Goal: Task Accomplishment & Management: Use online tool/utility

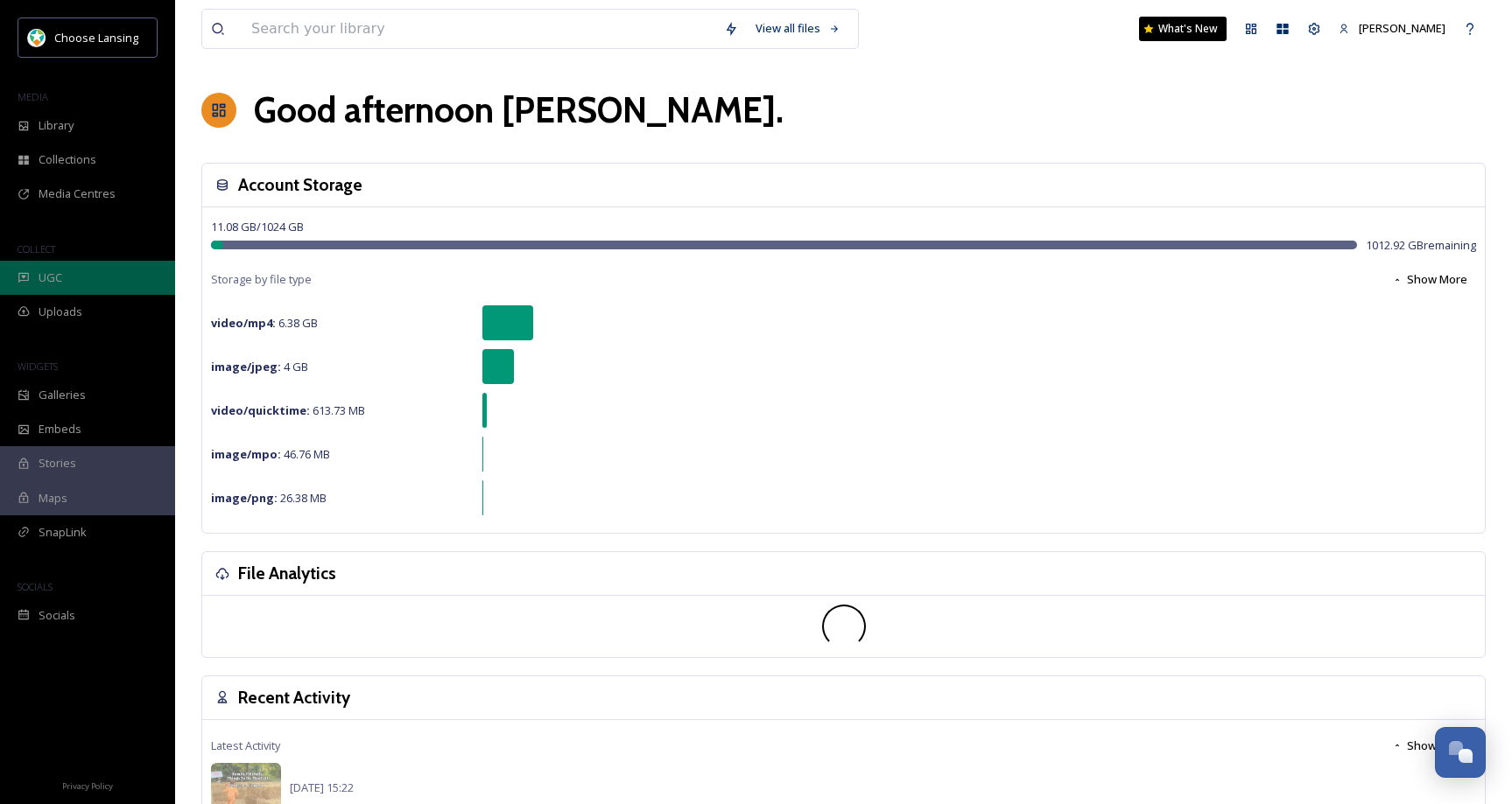
click at [69, 274] on div "UGC" at bounding box center [87, 278] width 175 height 34
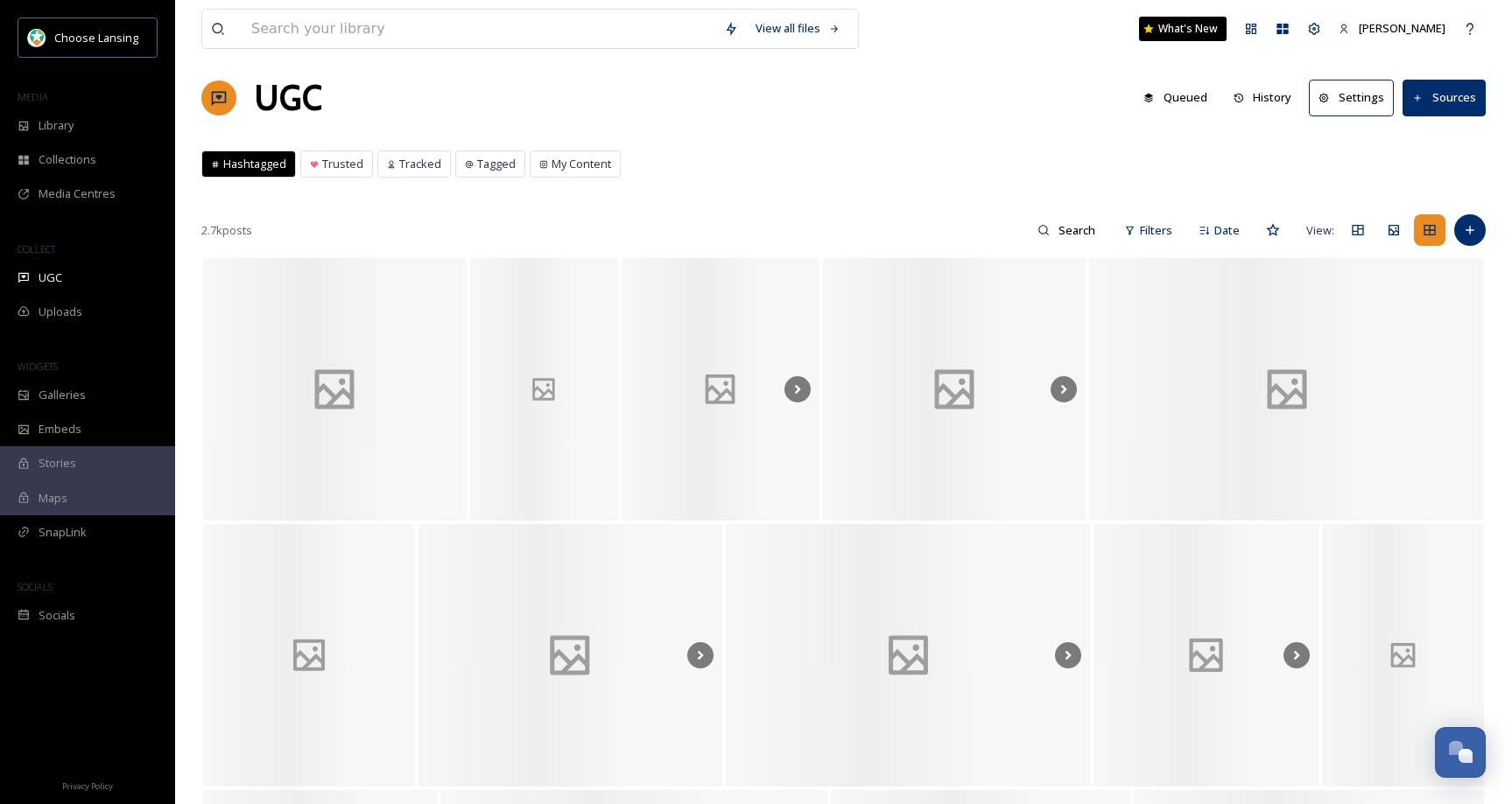
scroll to position [15, 0]
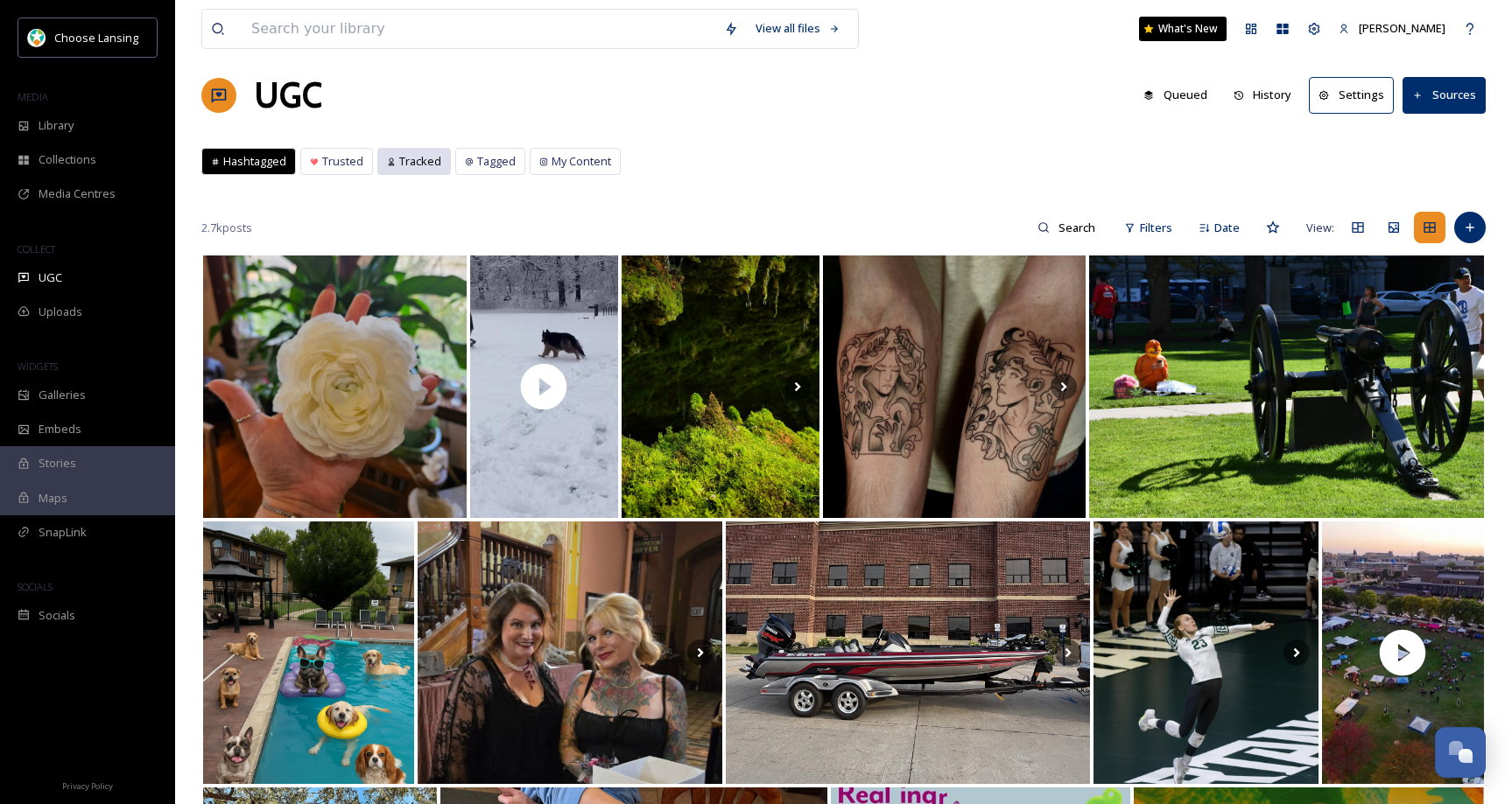
click at [426, 165] on span "Tracked" at bounding box center [419, 162] width 42 height 17
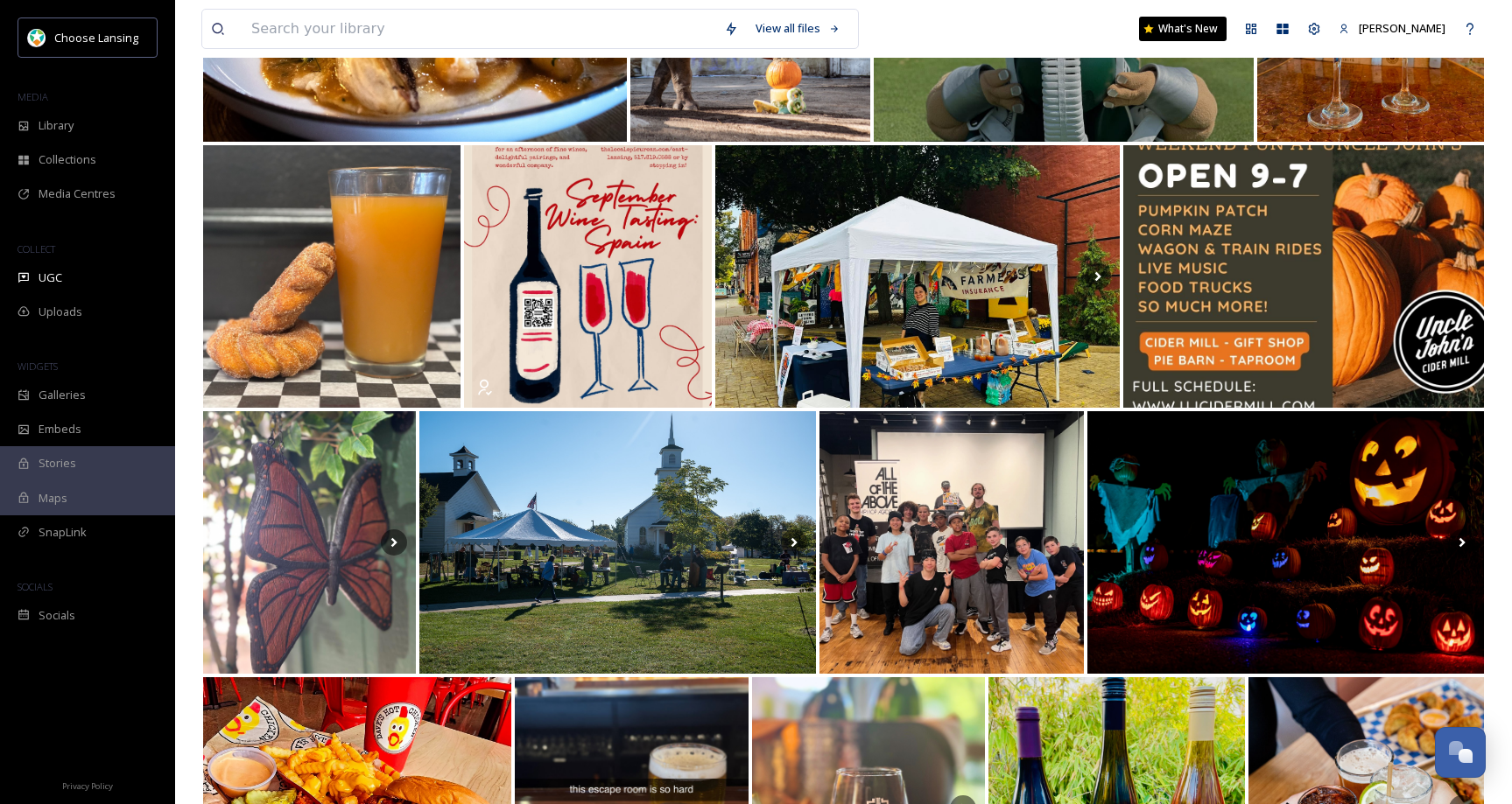
scroll to position [3861, 0]
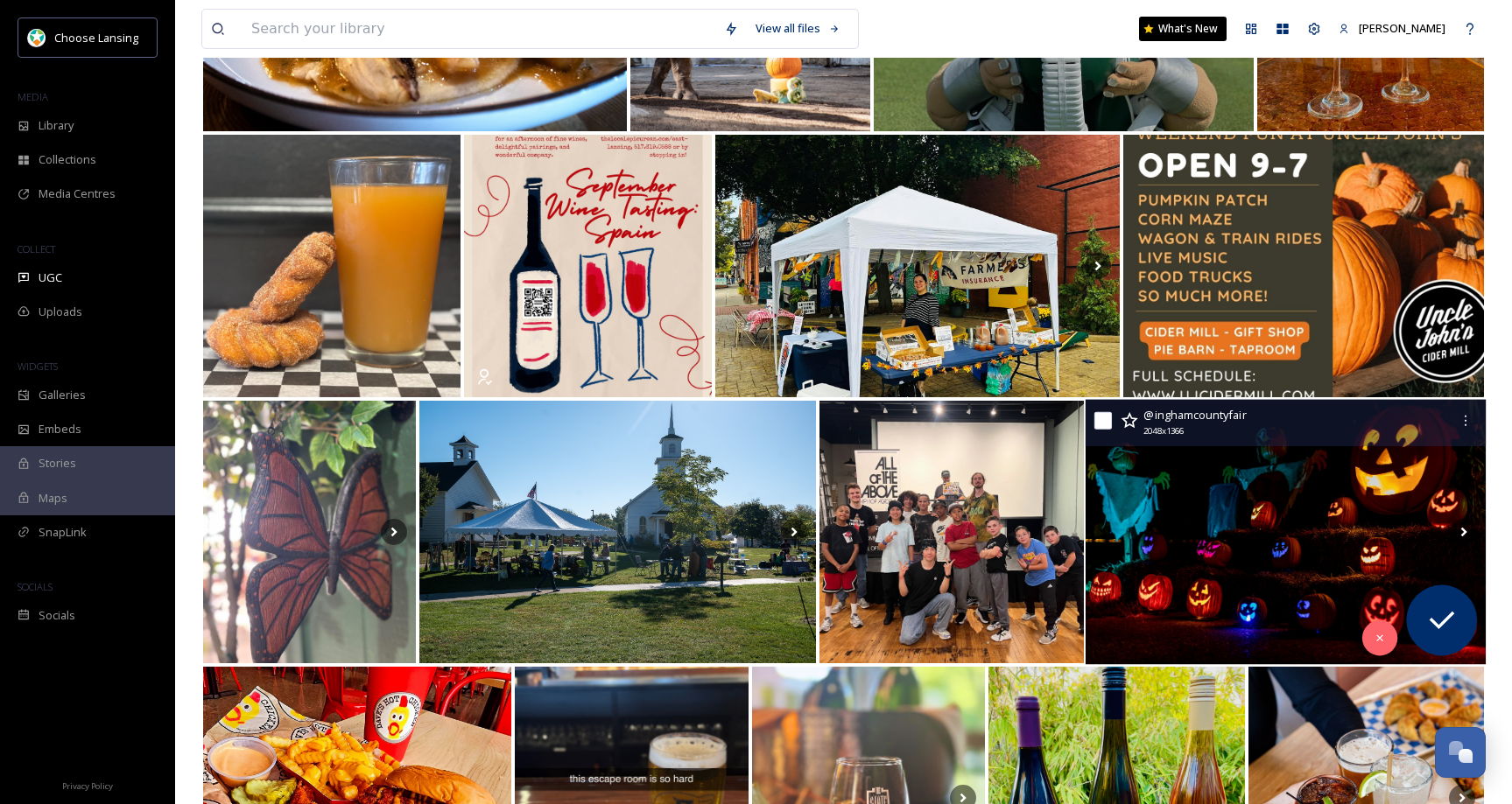
click at [1115, 423] on div "@ inghamcountyfair 2048 x 1366" at bounding box center [1285, 423] width 400 height 47
click at [1108, 424] on input "checkbox" at bounding box center [1103, 420] width 18 height 18
checkbox input "true"
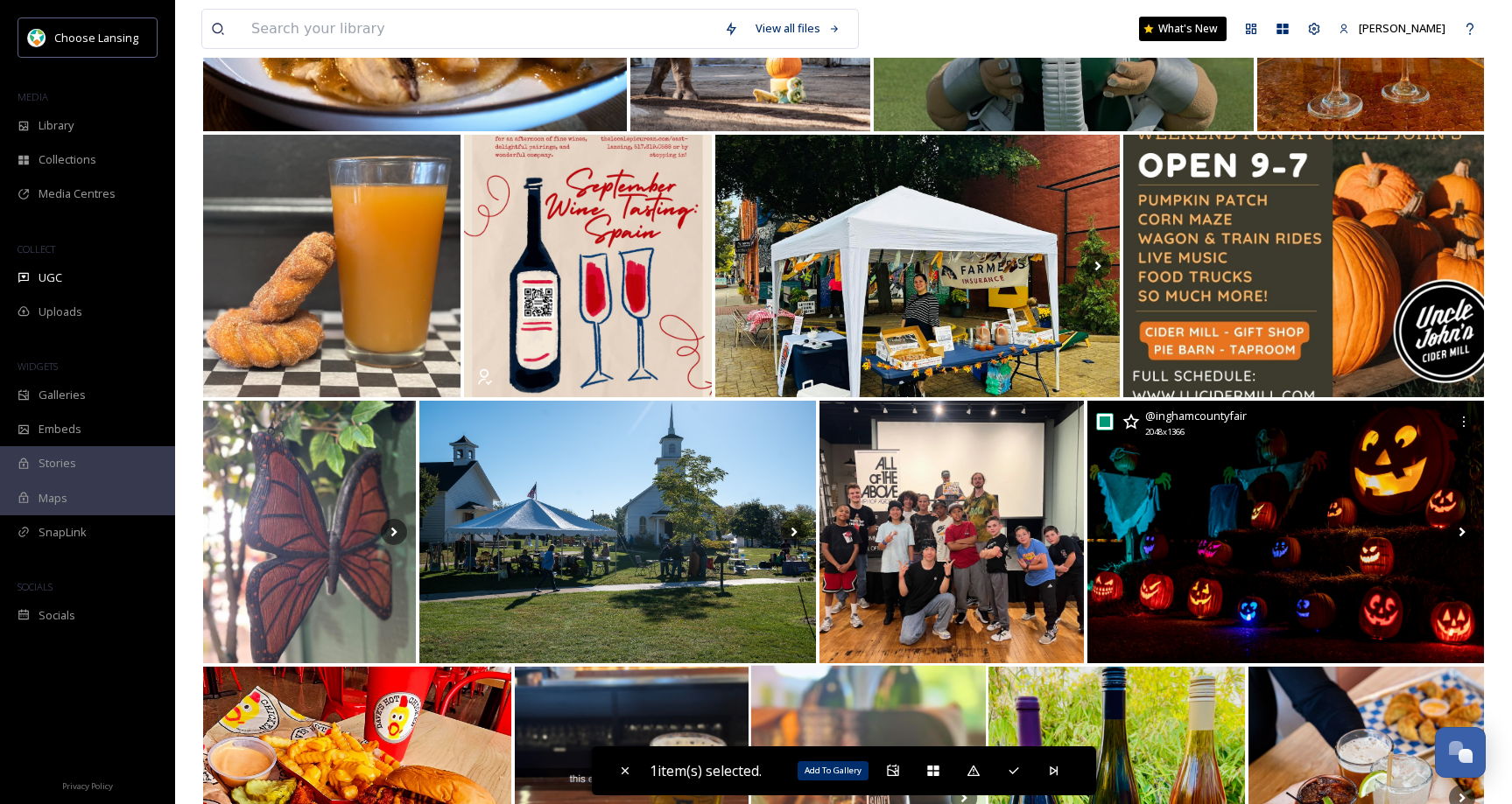
drag, startPoint x: 888, startPoint y: 768, endPoint x: 895, endPoint y: 728, distance: 40.6
click at [888, 768] on icon at bounding box center [892, 770] width 14 height 14
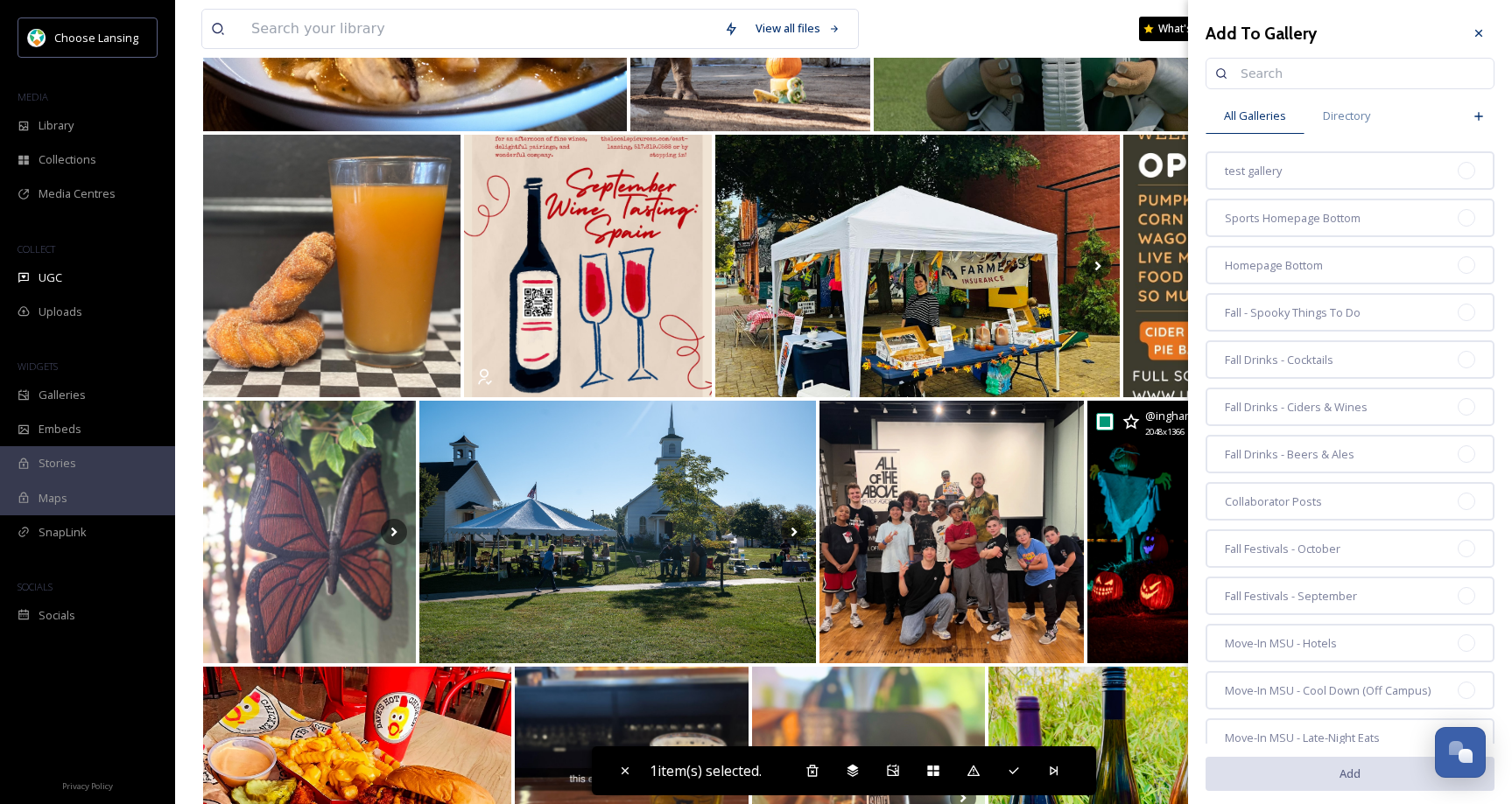
click at [1254, 67] on input at bounding box center [1358, 73] width 253 height 35
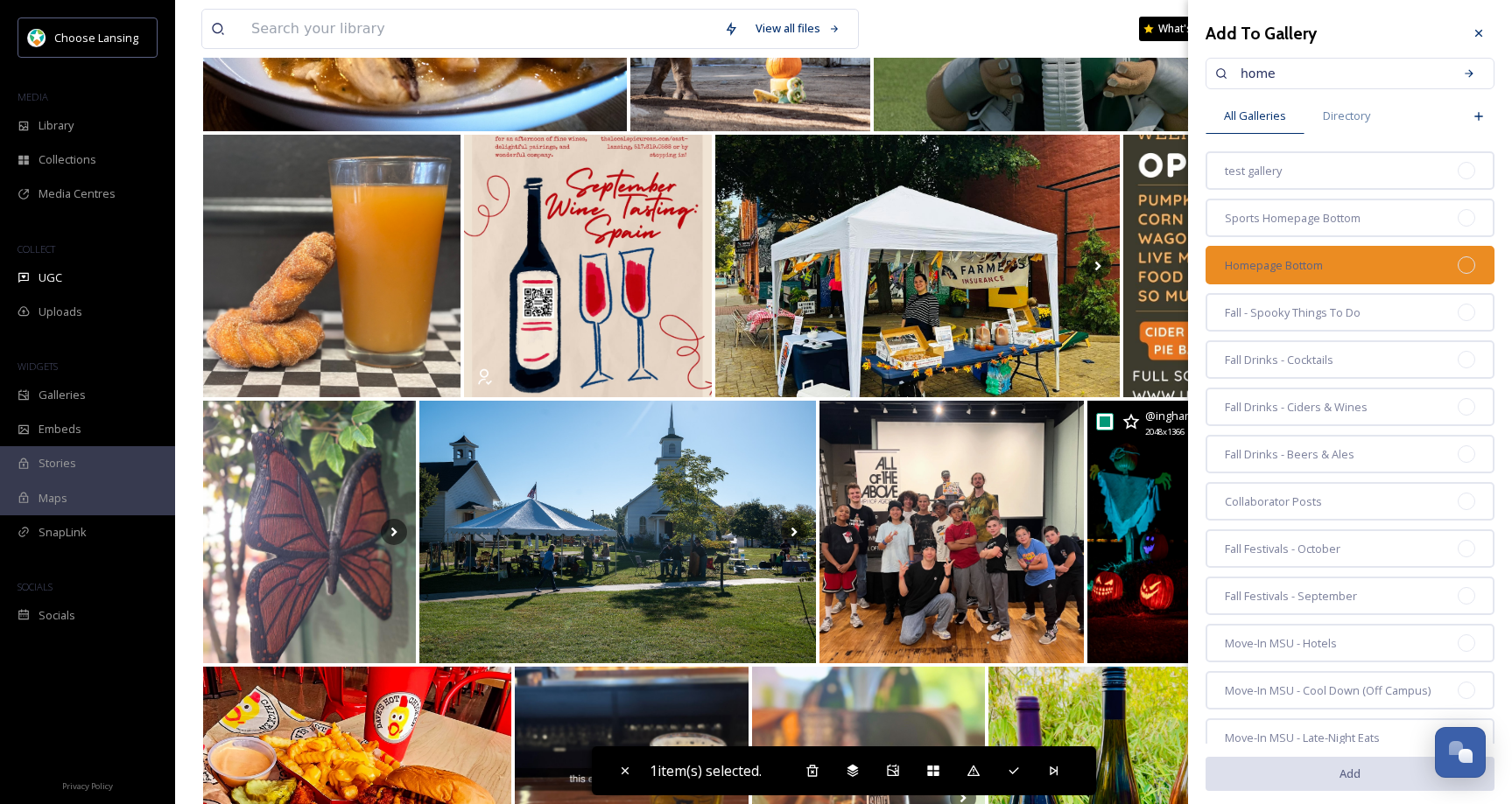
type input "home"
click at [1407, 263] on div "Homepage Bottom" at bounding box center [1350, 265] width 289 height 38
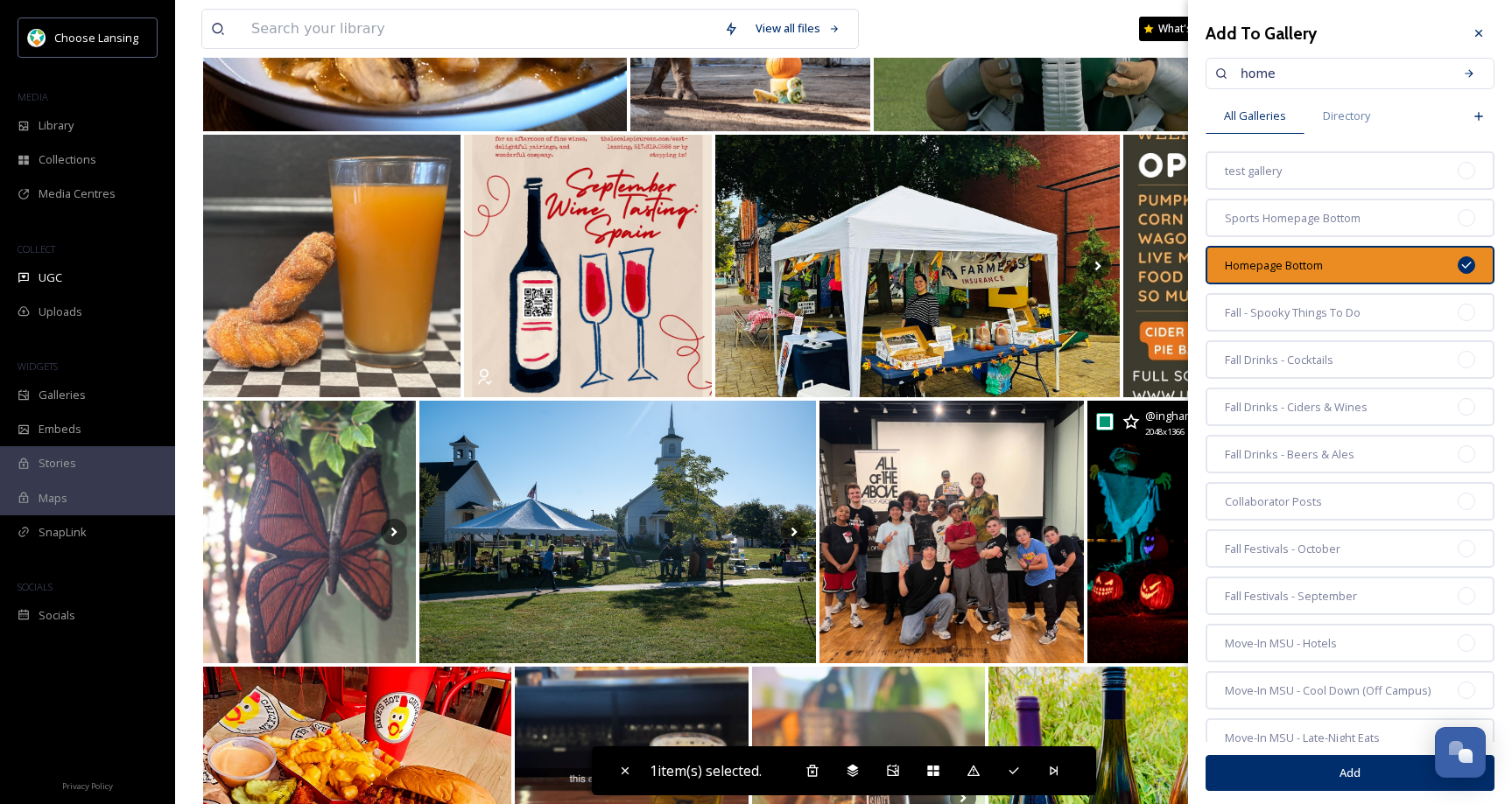
click at [1272, 765] on button "Add" at bounding box center [1350, 773] width 289 height 36
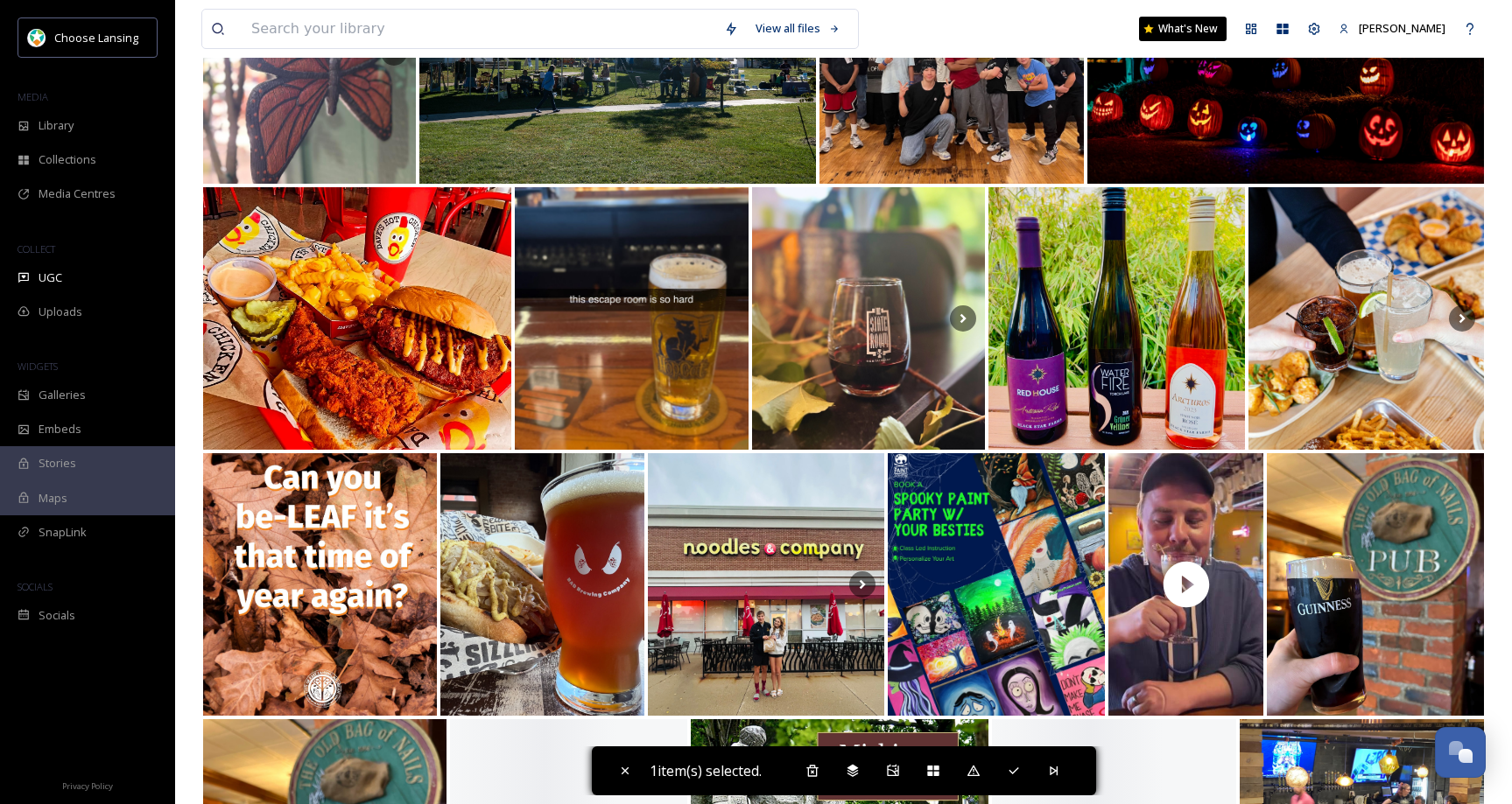
scroll to position [4362, 0]
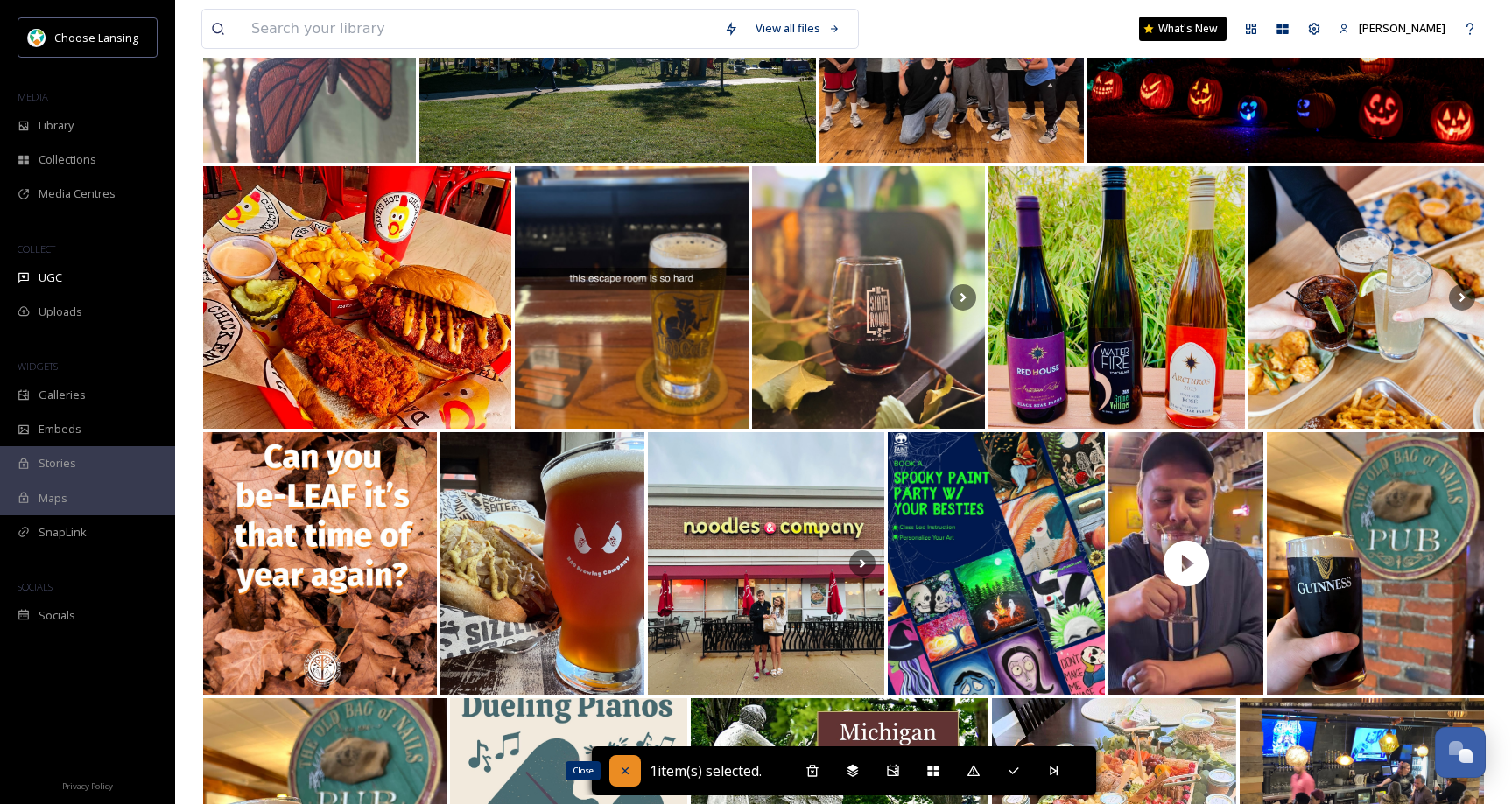
click at [618, 767] on icon at bounding box center [624, 770] width 14 height 14
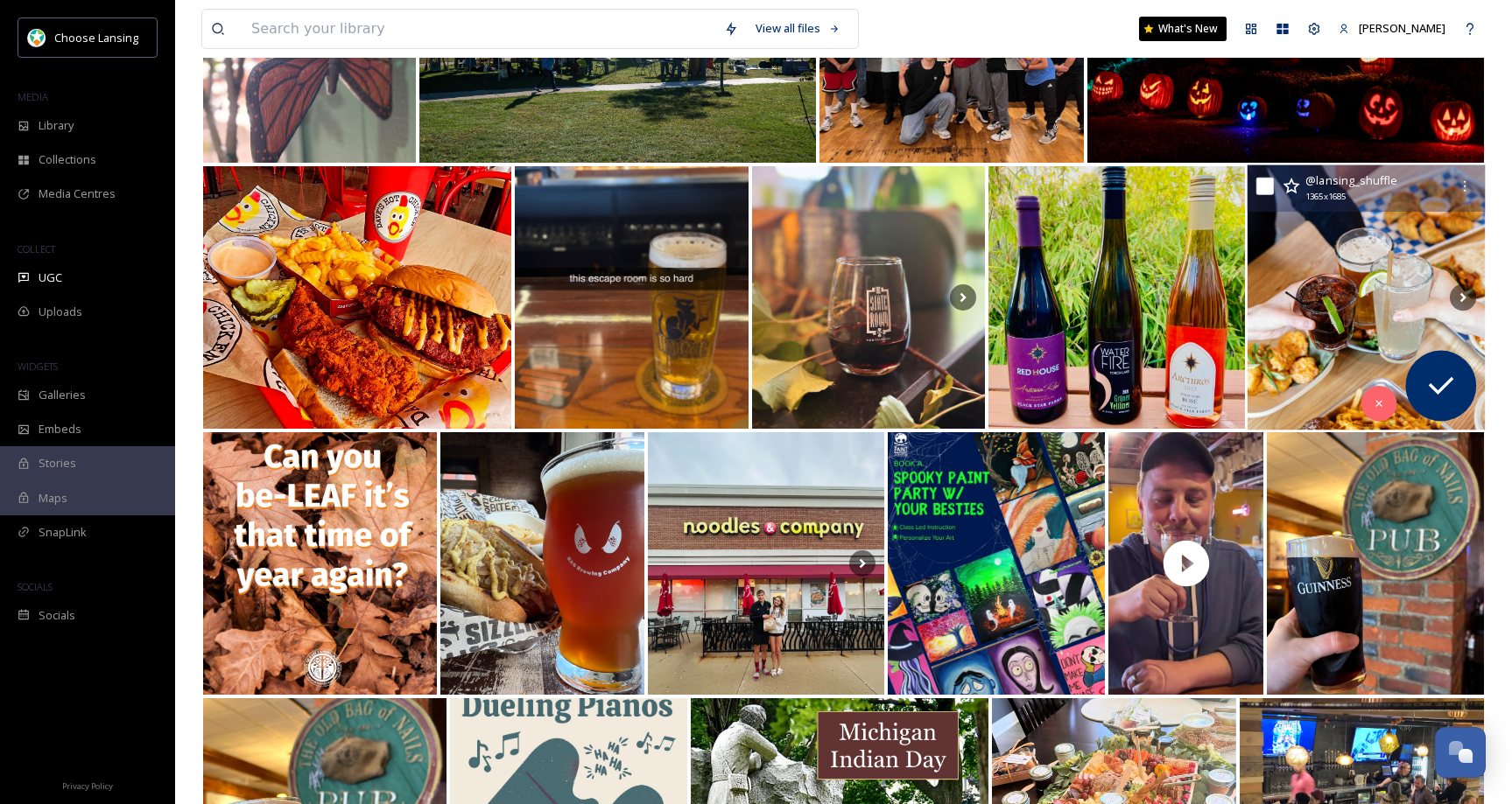
click at [1270, 185] on input "checkbox" at bounding box center [1264, 186] width 18 height 18
checkbox input "true"
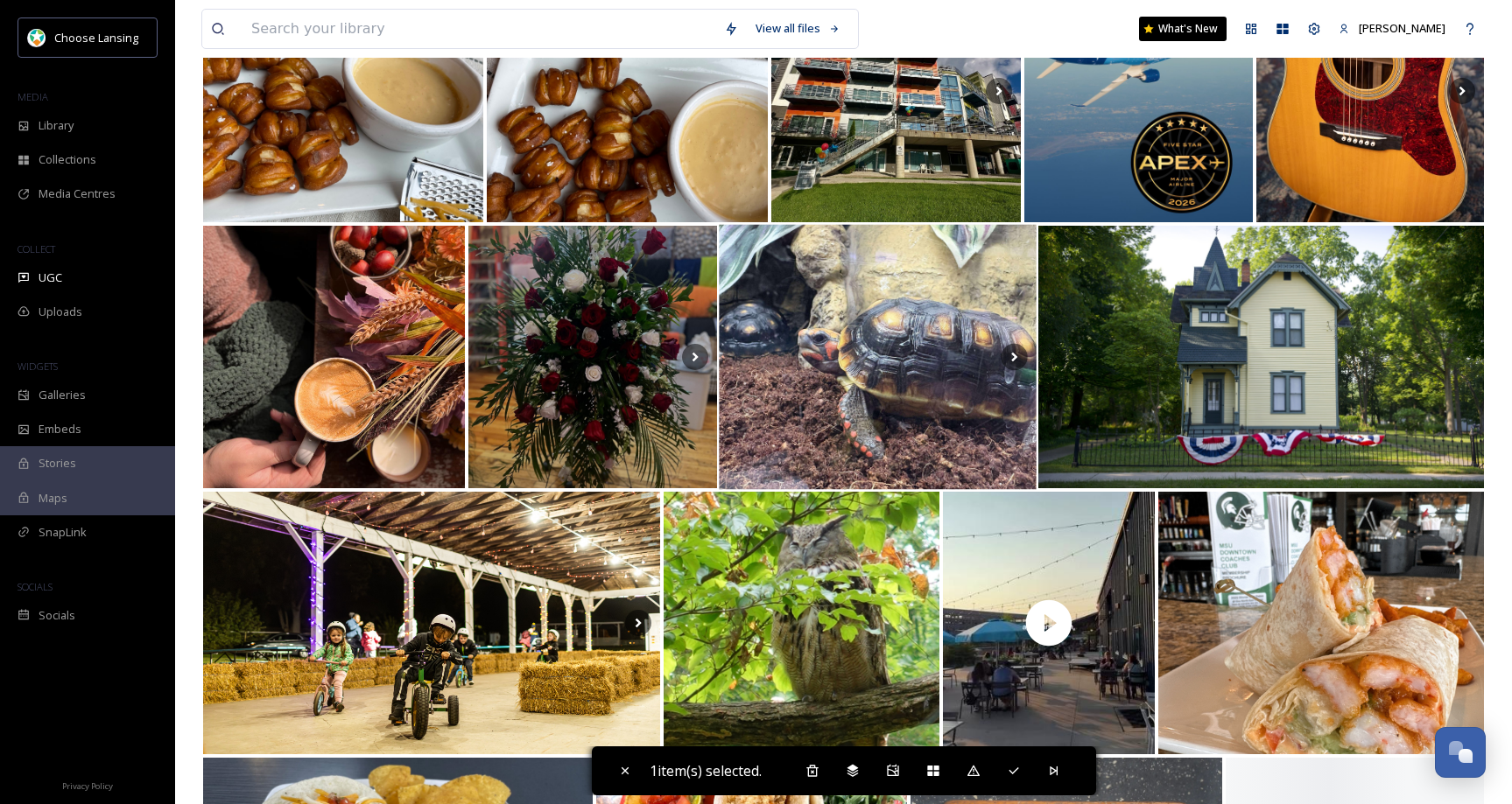
scroll to position [5380, 0]
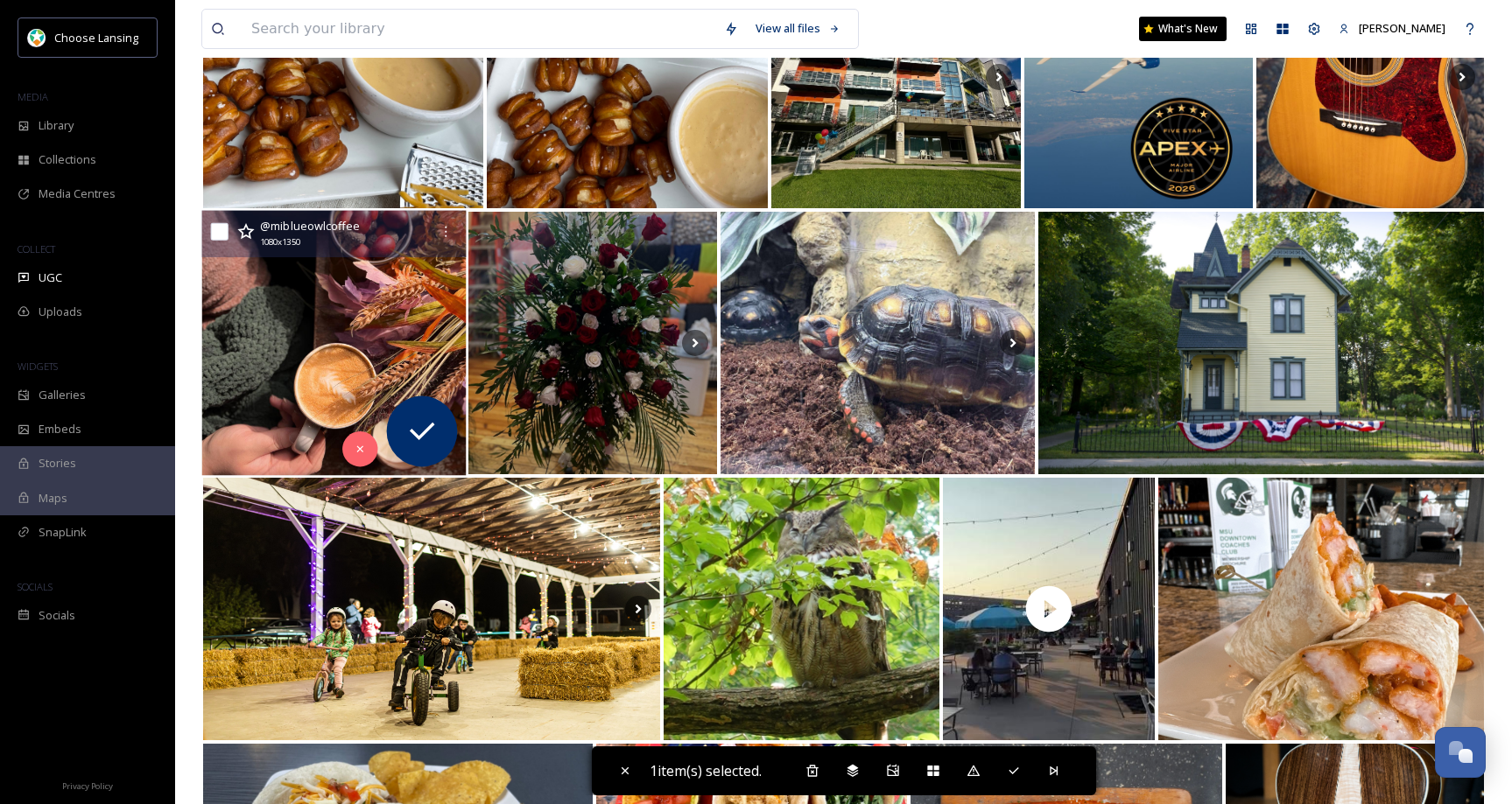
click at [218, 232] on input "checkbox" at bounding box center [219, 231] width 18 height 18
checkbox input "true"
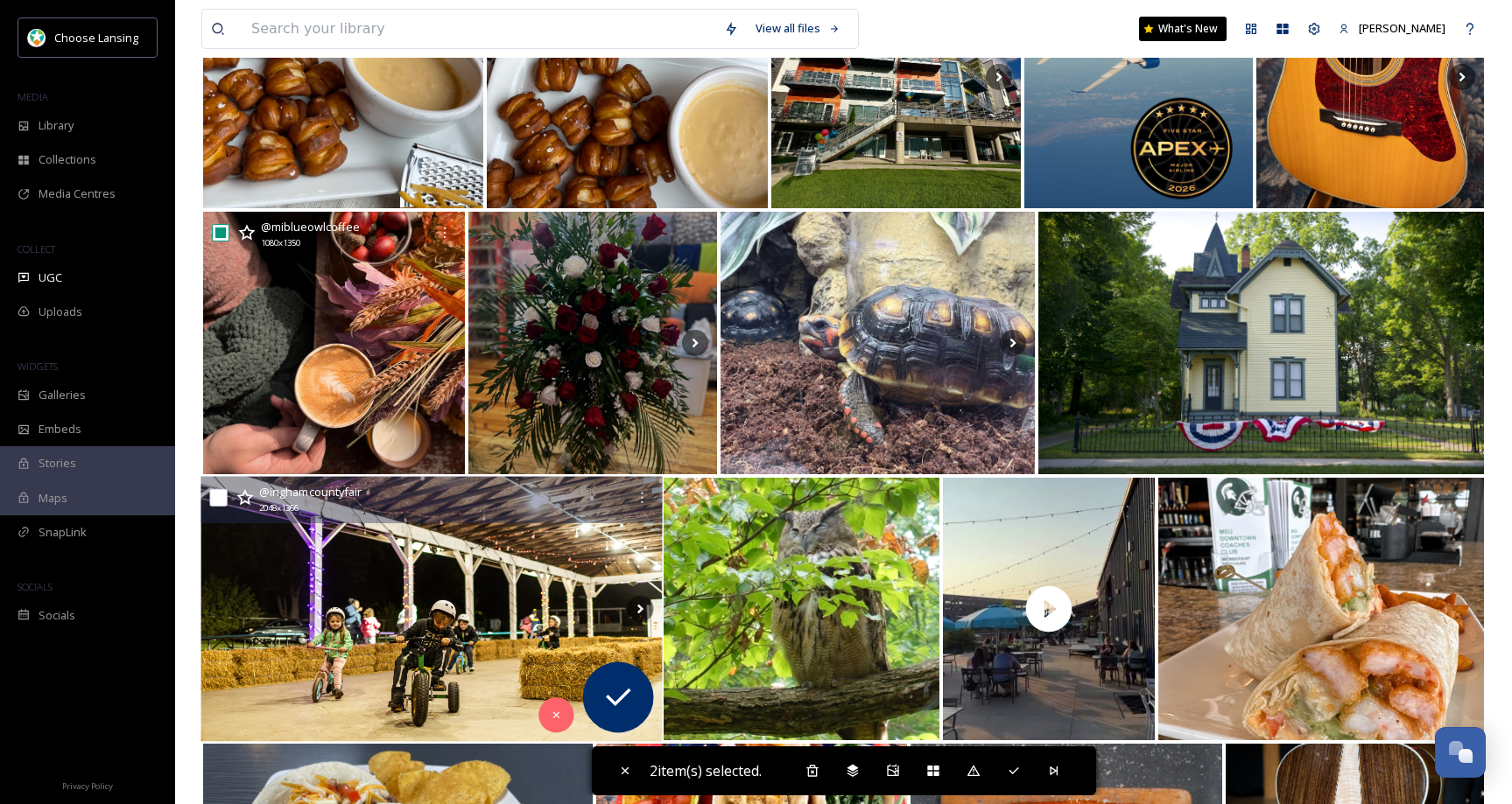
click at [219, 497] on input "checkbox" at bounding box center [218, 498] width 18 height 18
checkbox input "true"
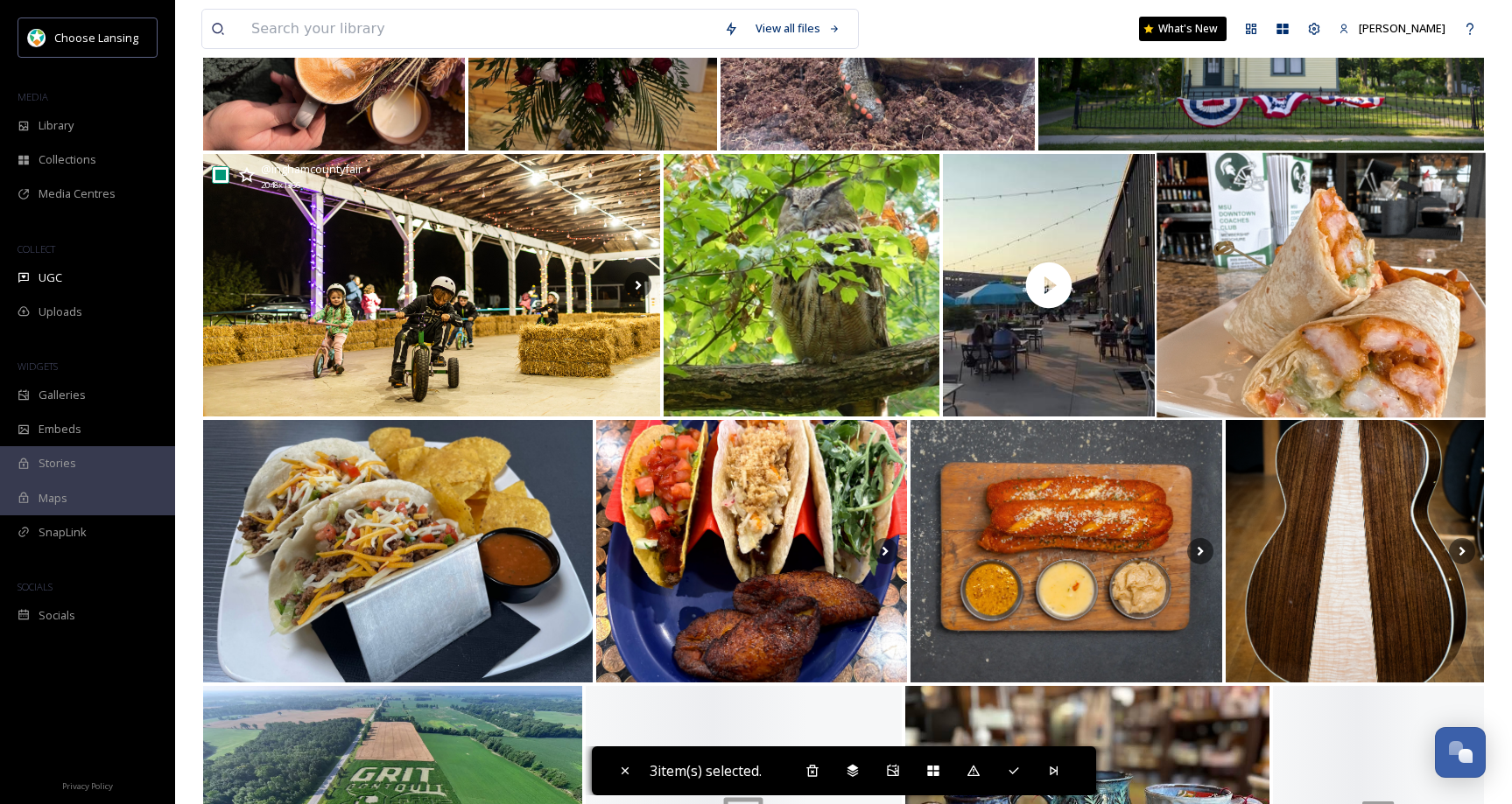
scroll to position [5718, 0]
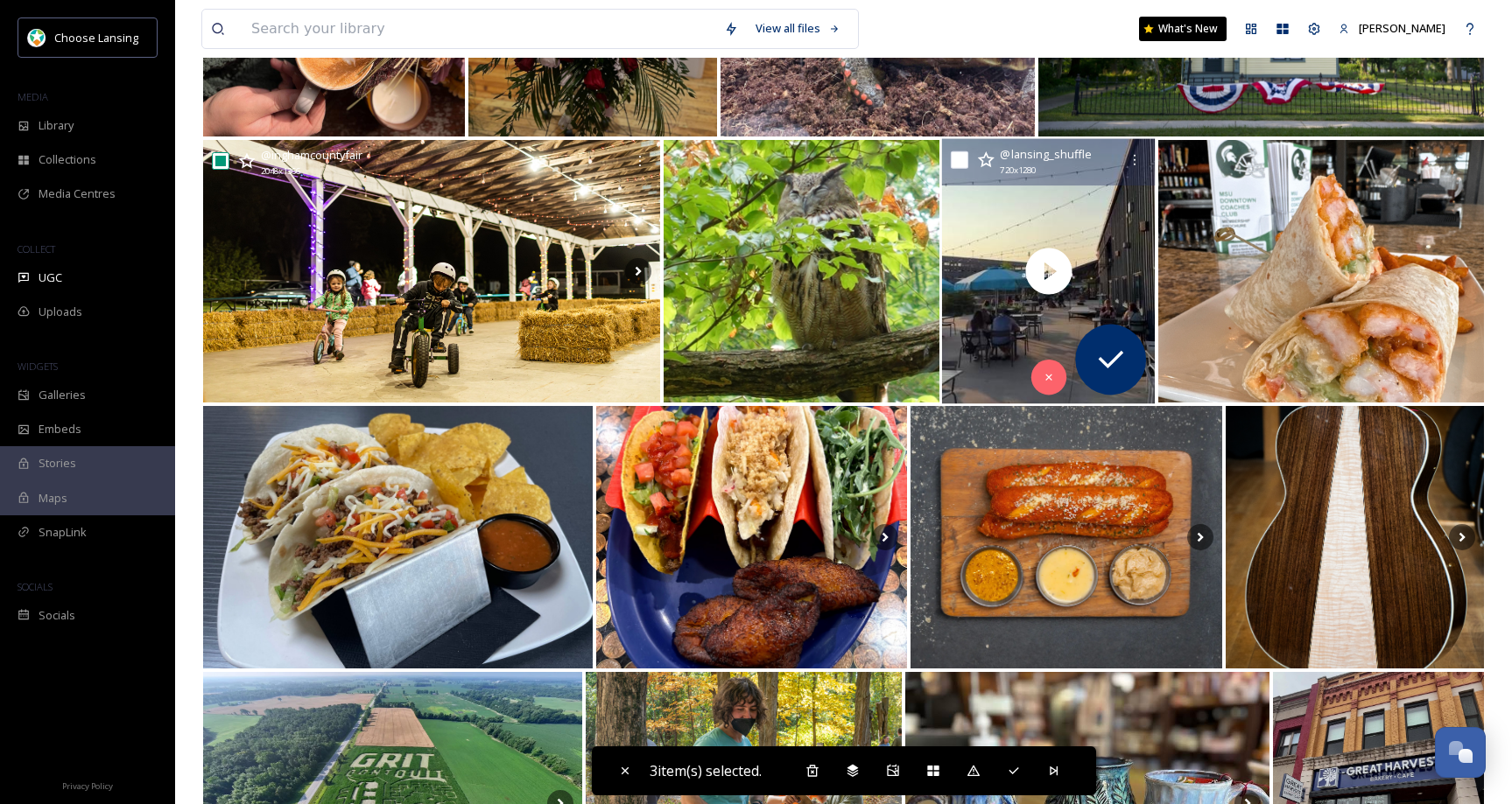
click at [962, 161] on input "checkbox" at bounding box center [960, 160] width 18 height 18
checkbox input "true"
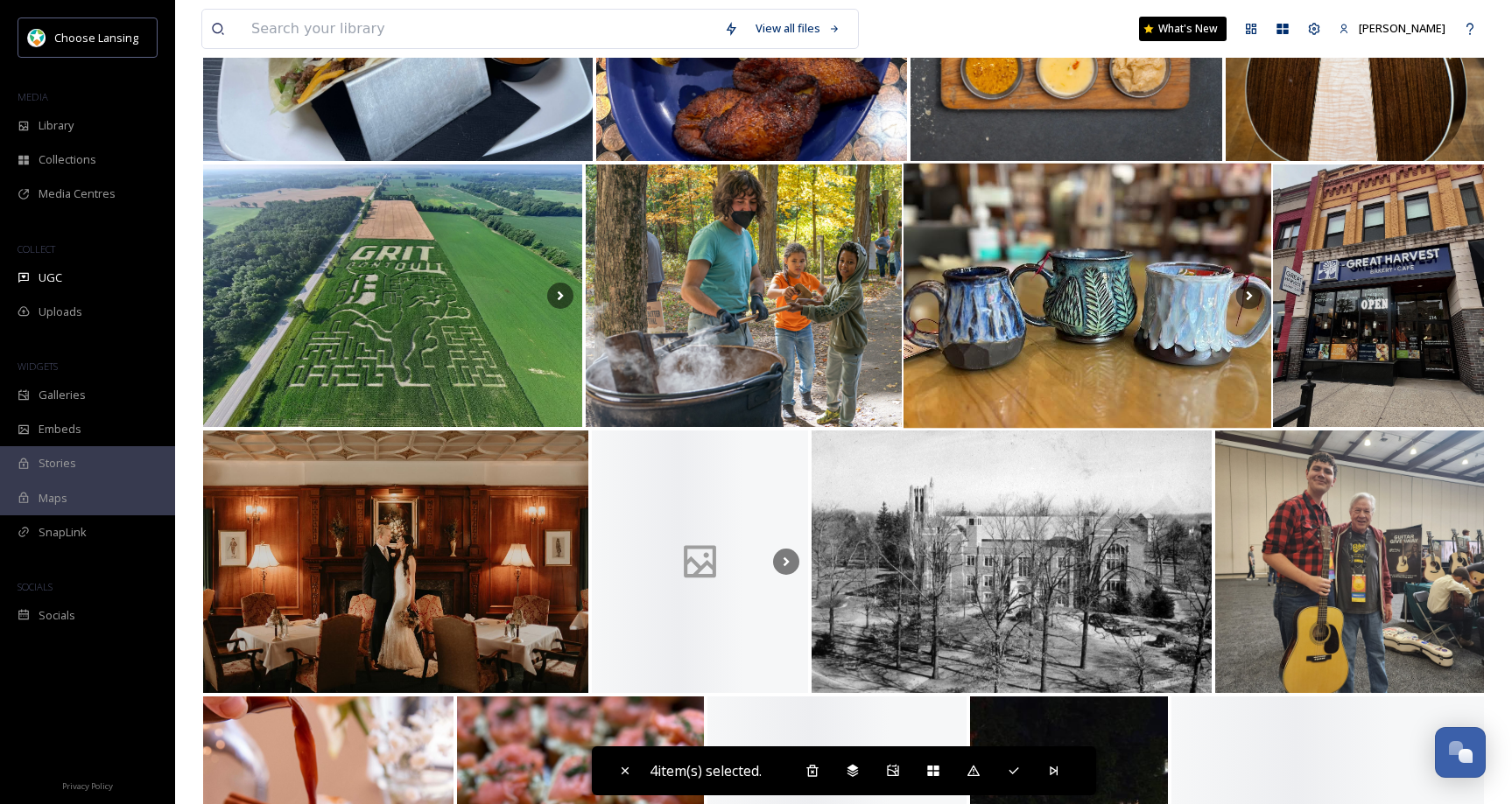
scroll to position [6242, 0]
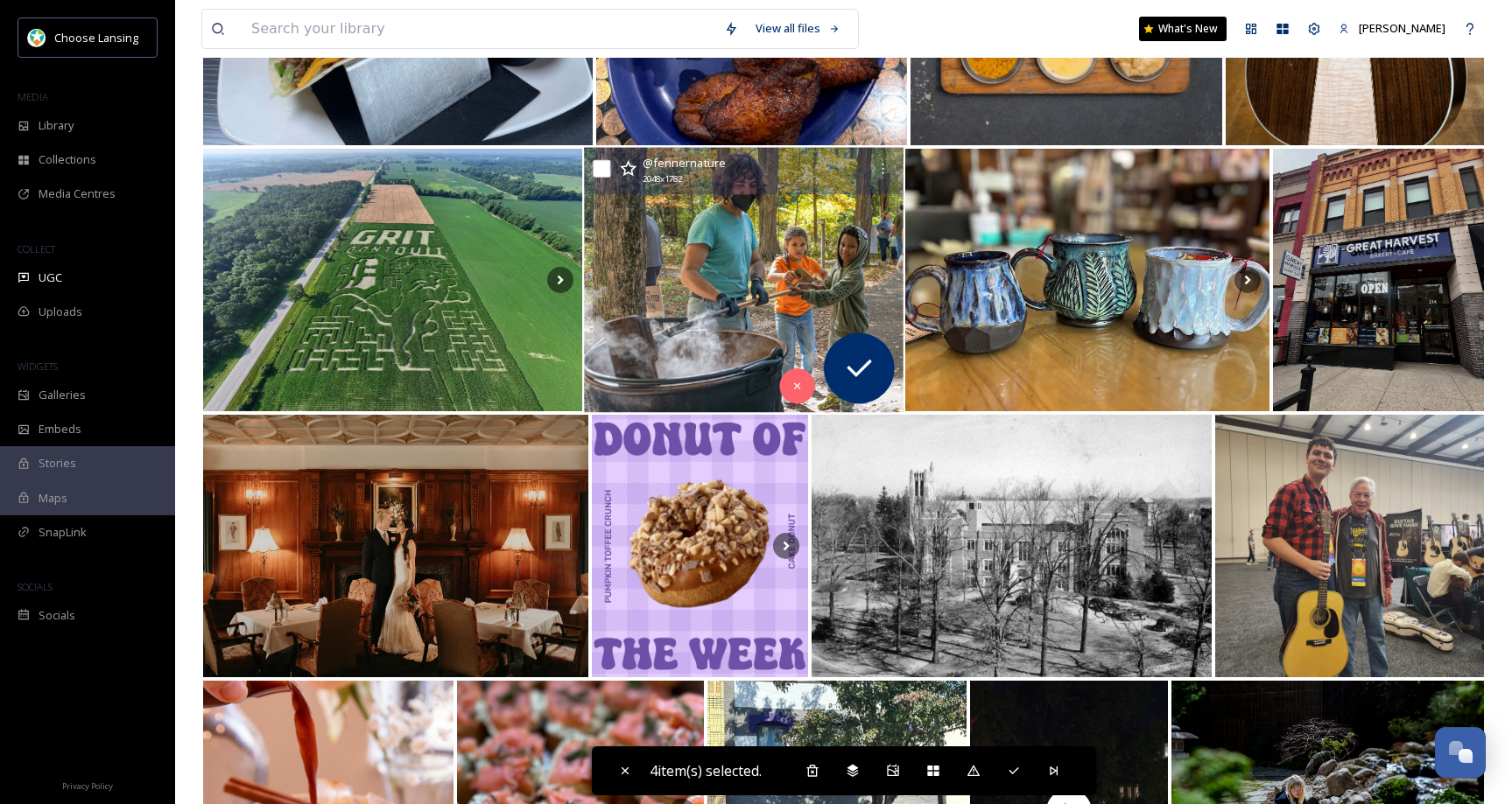
click at [605, 168] on input "checkbox" at bounding box center [601, 168] width 18 height 18
checkbox input "true"
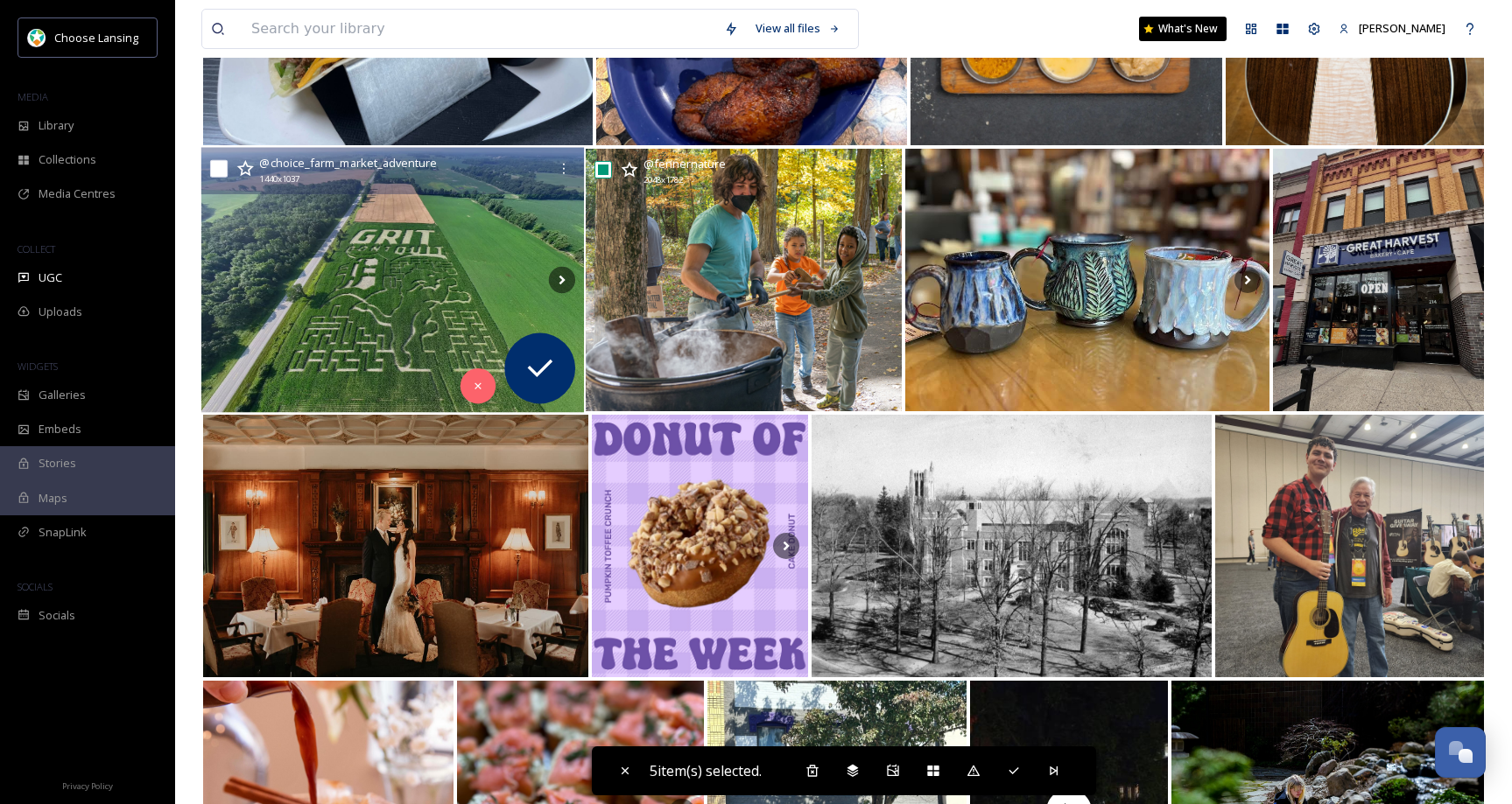
click at [215, 171] on input "checkbox" at bounding box center [218, 168] width 18 height 18
checkbox input "true"
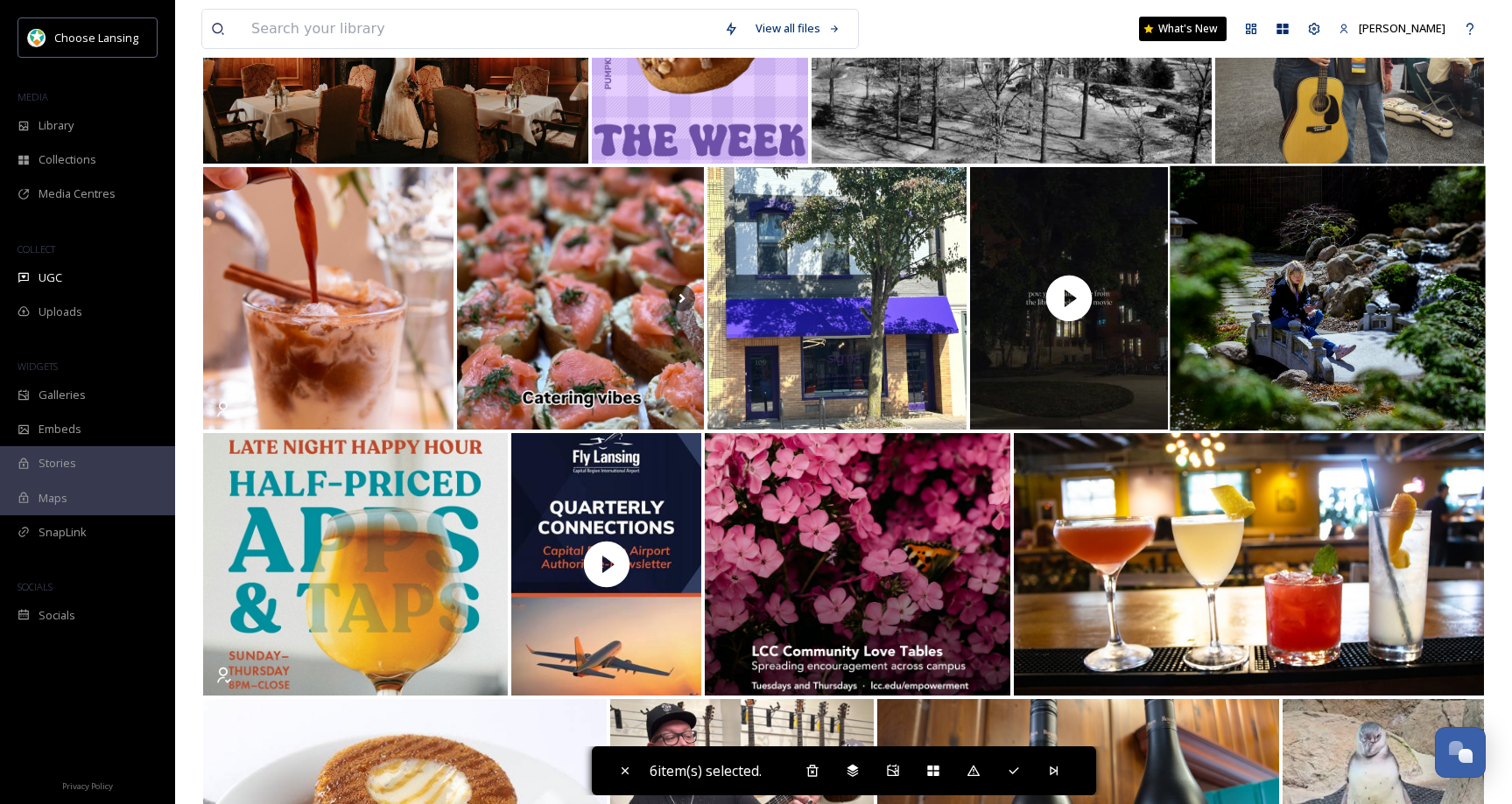
scroll to position [6737, 0]
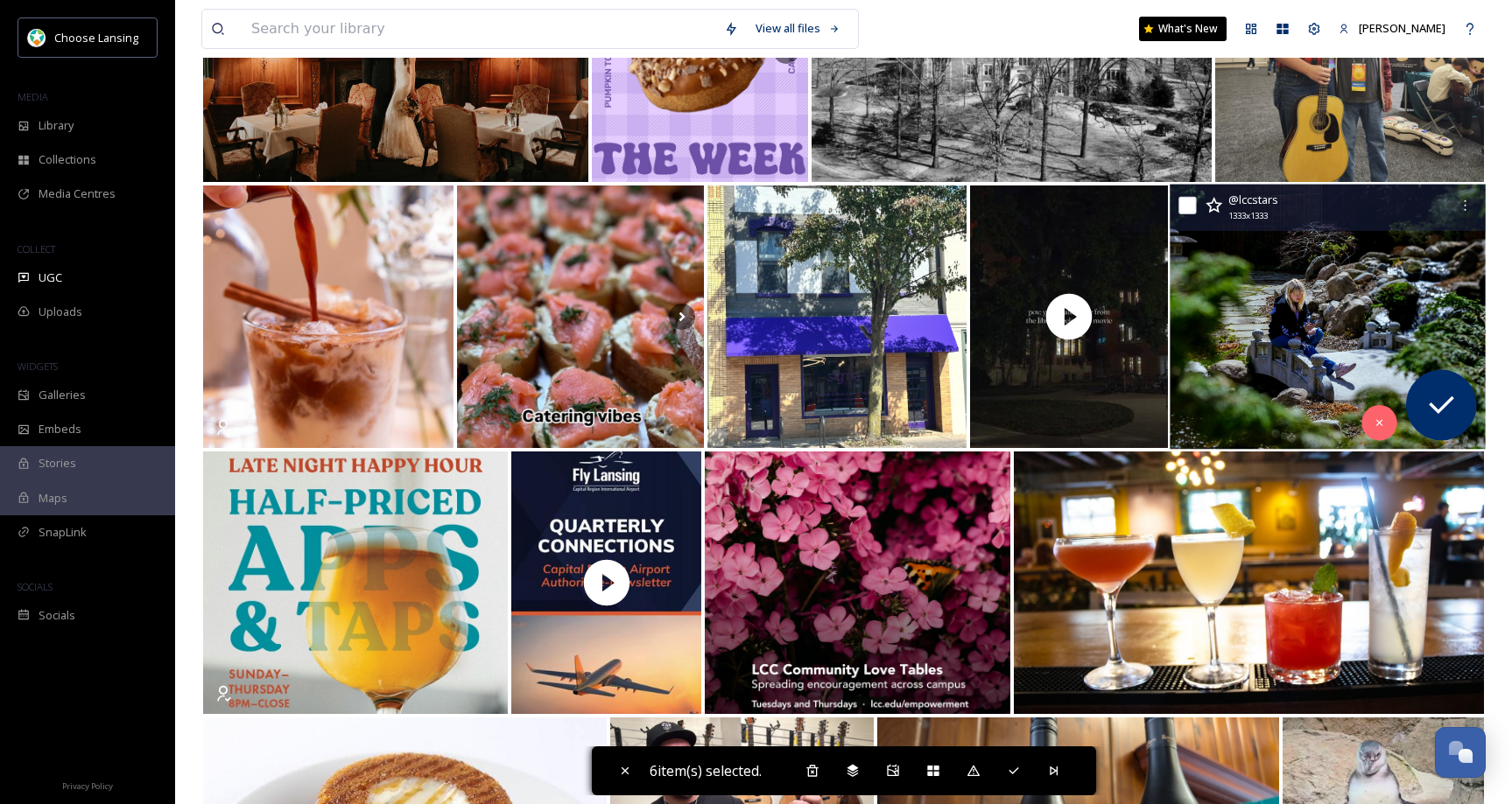
drag, startPoint x: 1188, startPoint y: 205, endPoint x: 1189, endPoint y: 215, distance: 10.0
click at [1189, 205] on input "checkbox" at bounding box center [1187, 205] width 18 height 18
checkbox input "true"
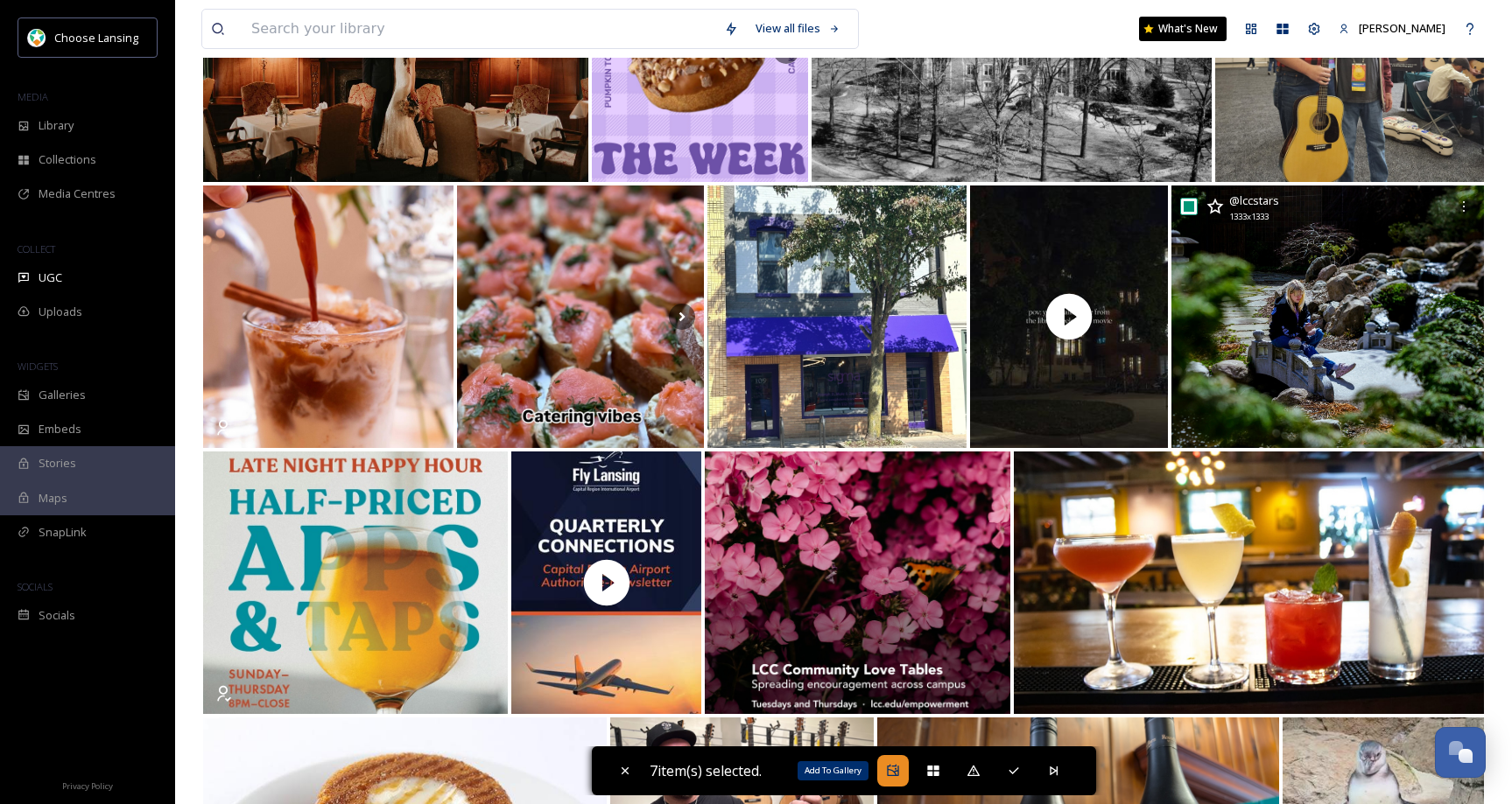
click at [898, 776] on icon at bounding box center [892, 770] width 14 height 14
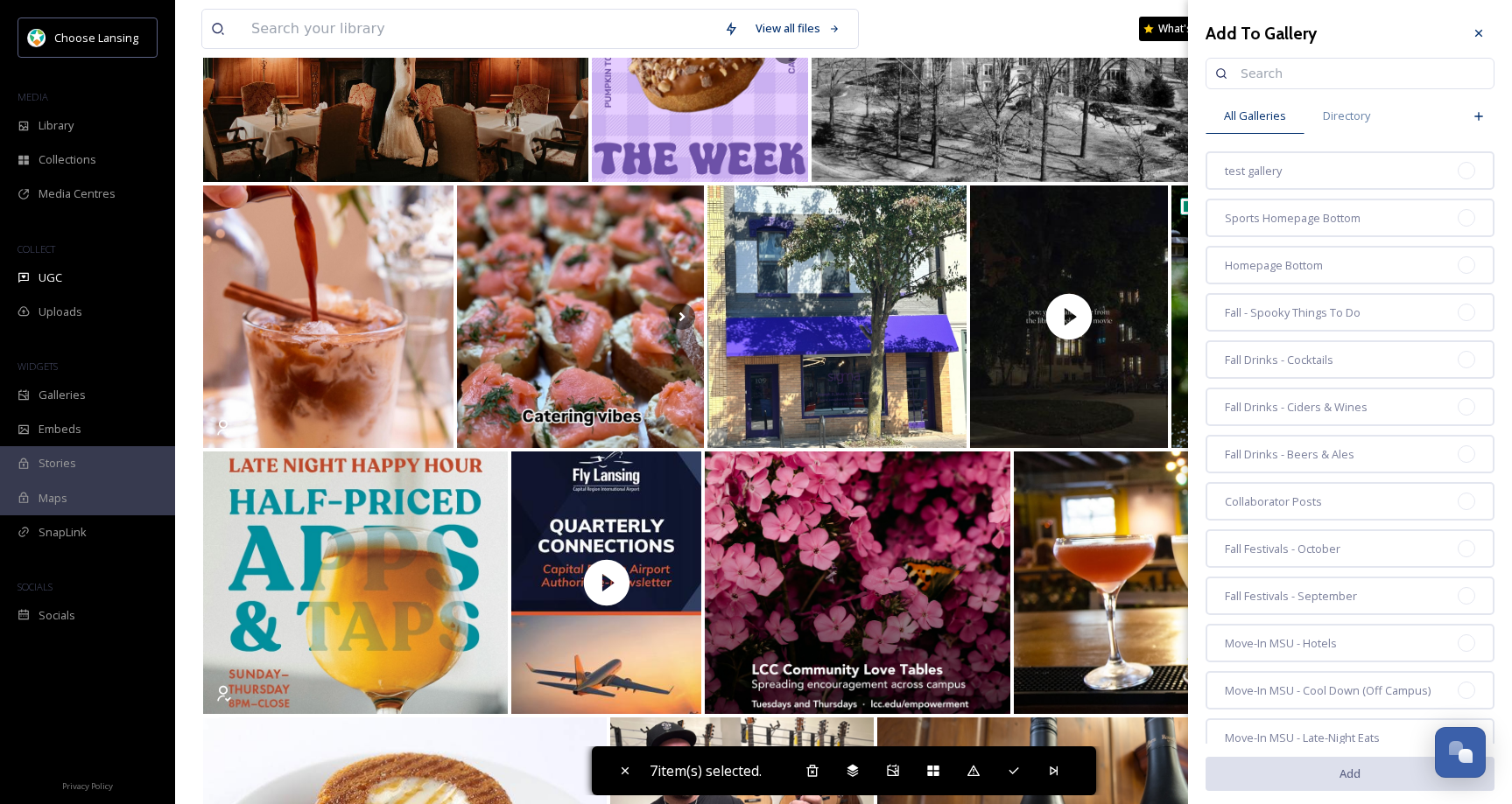
click at [1255, 68] on input at bounding box center [1358, 73] width 253 height 35
type input "home"
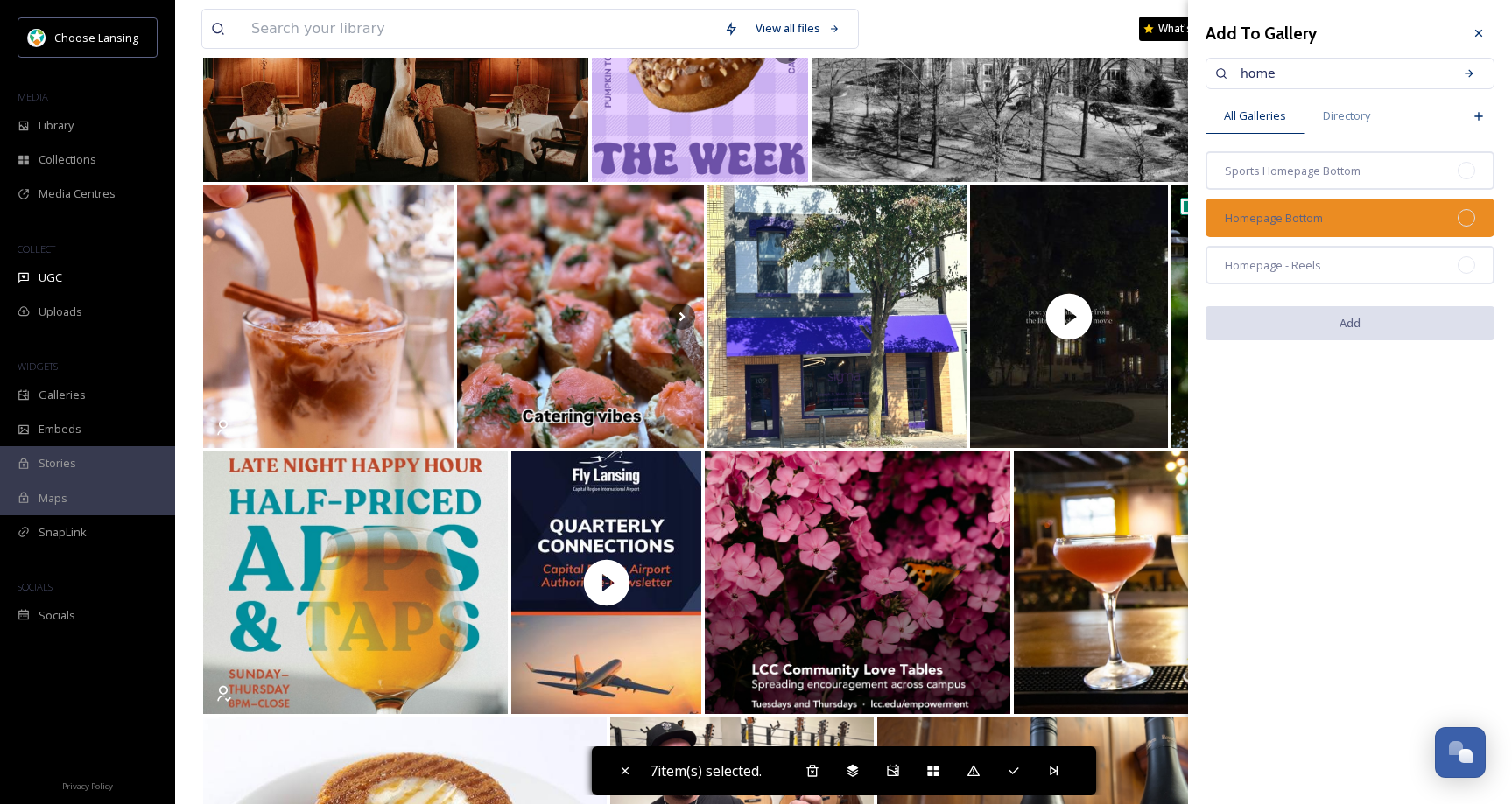
click at [1329, 217] on div "Homepage Bottom" at bounding box center [1350, 217] width 289 height 38
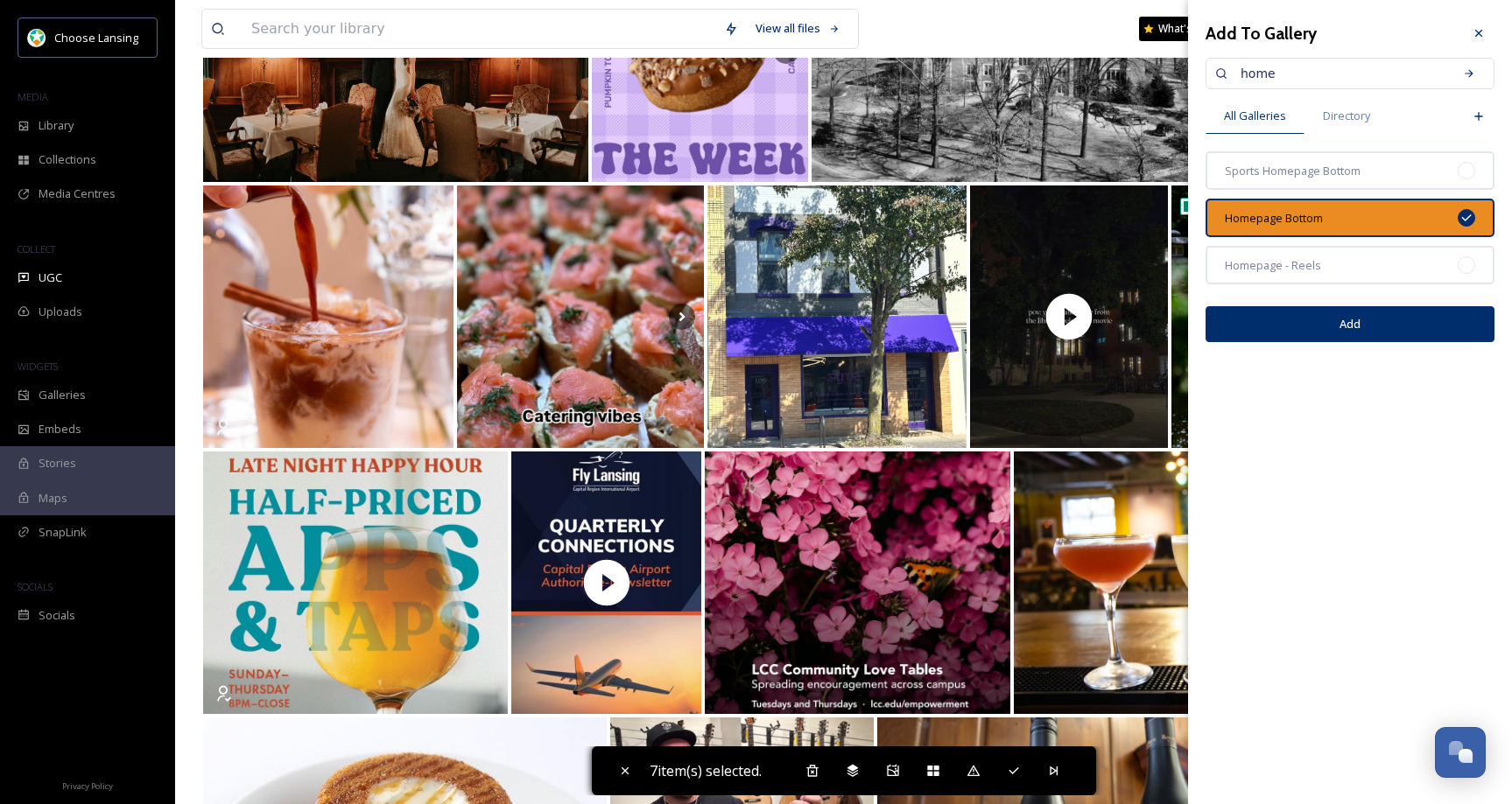
click at [1352, 331] on button "Add" at bounding box center [1350, 324] width 289 height 36
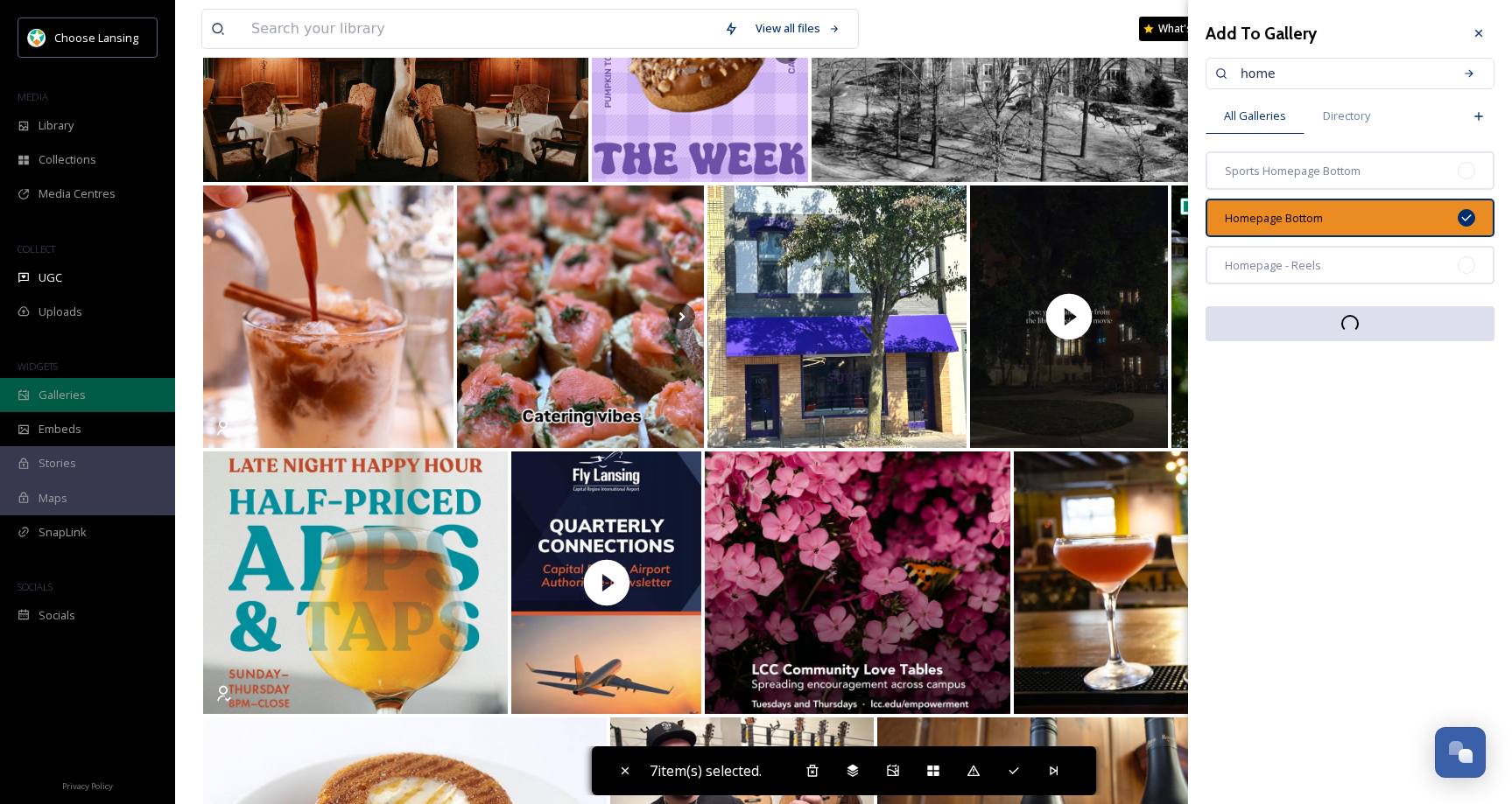
click at [78, 396] on span "Galleries" at bounding box center [62, 395] width 47 height 17
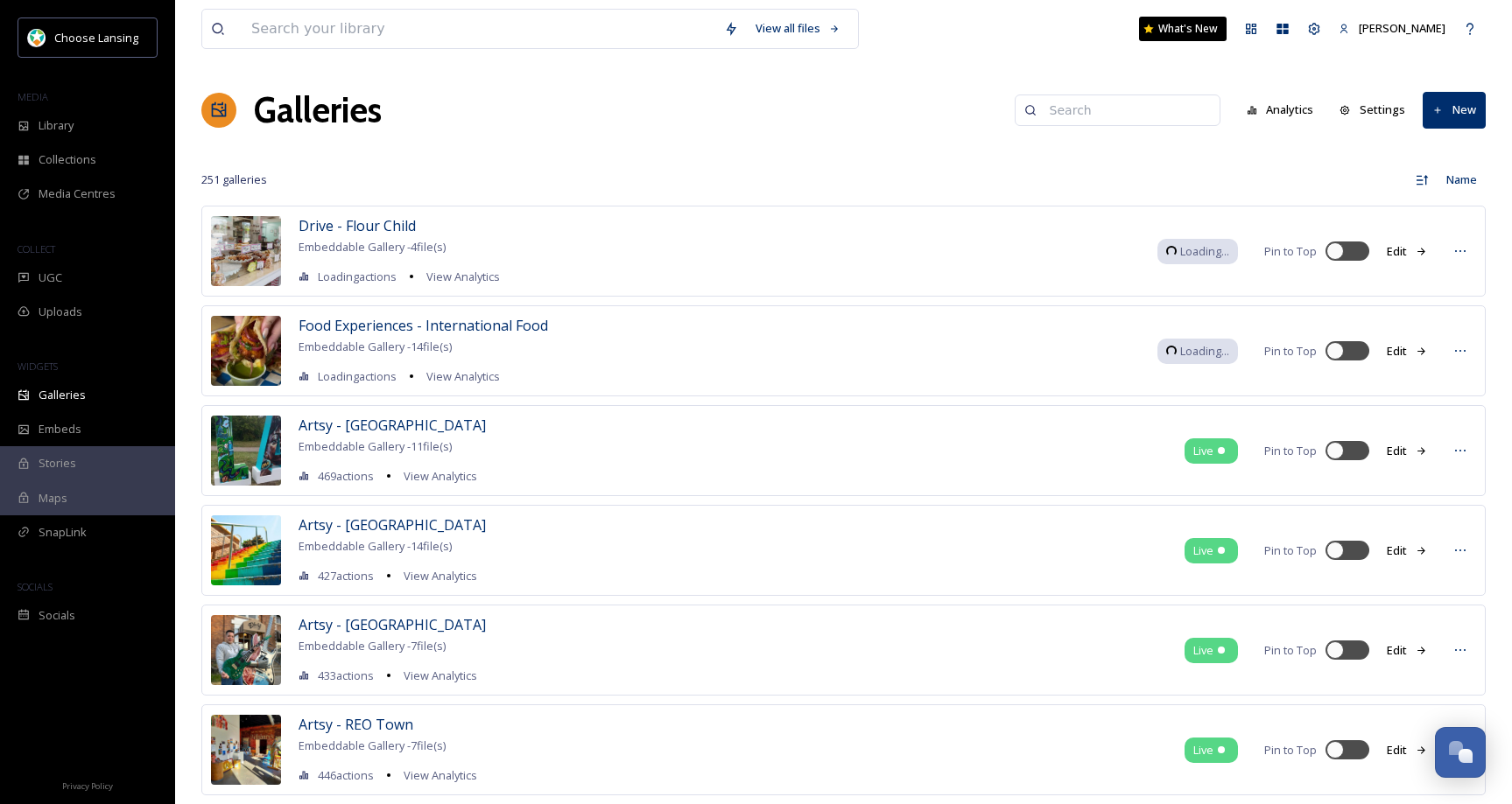
click at [1091, 103] on input at bounding box center [1125, 110] width 169 height 35
type input "home"
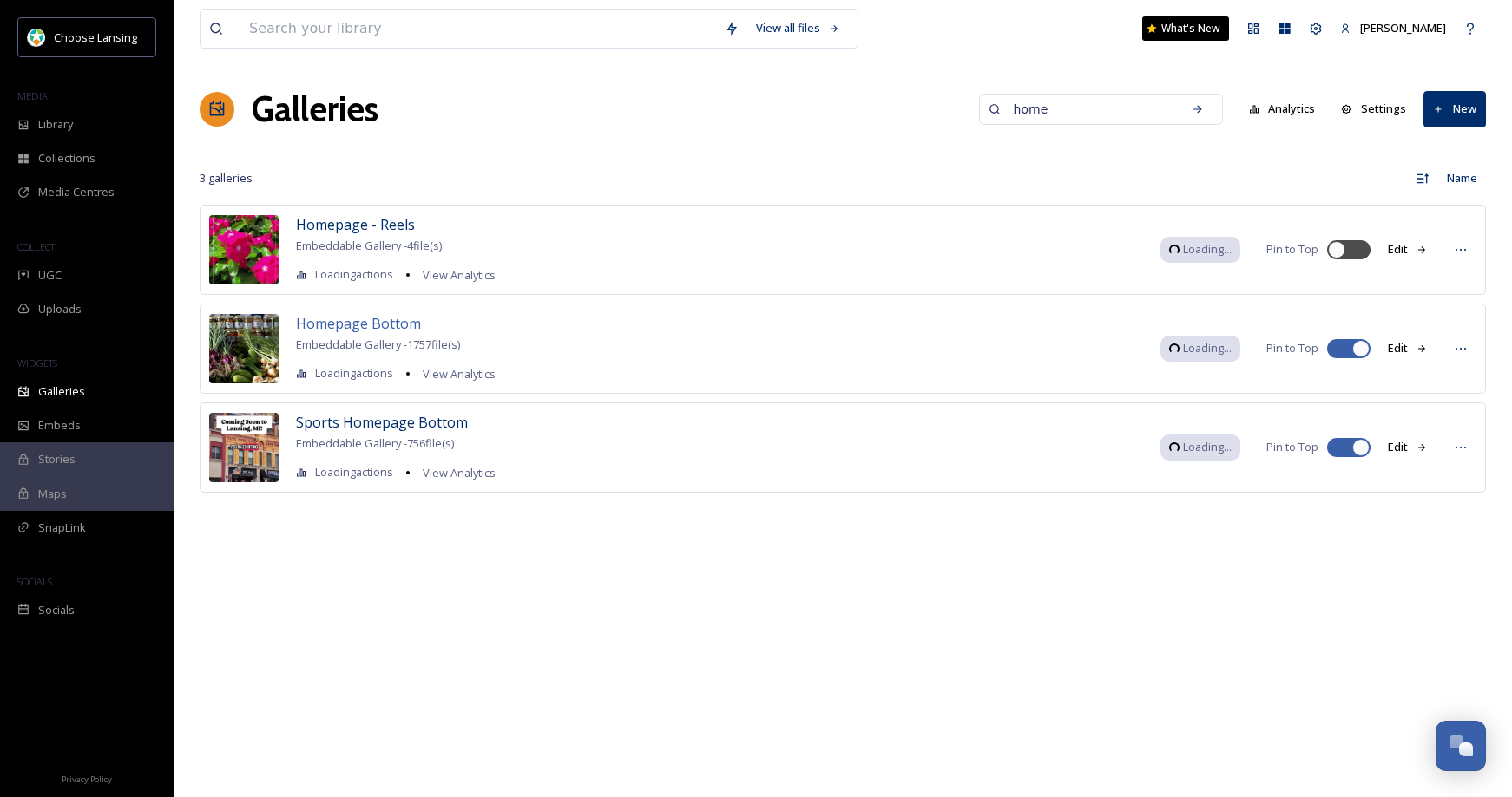
click at [383, 326] on span "Homepage Bottom" at bounding box center [358, 324] width 125 height 19
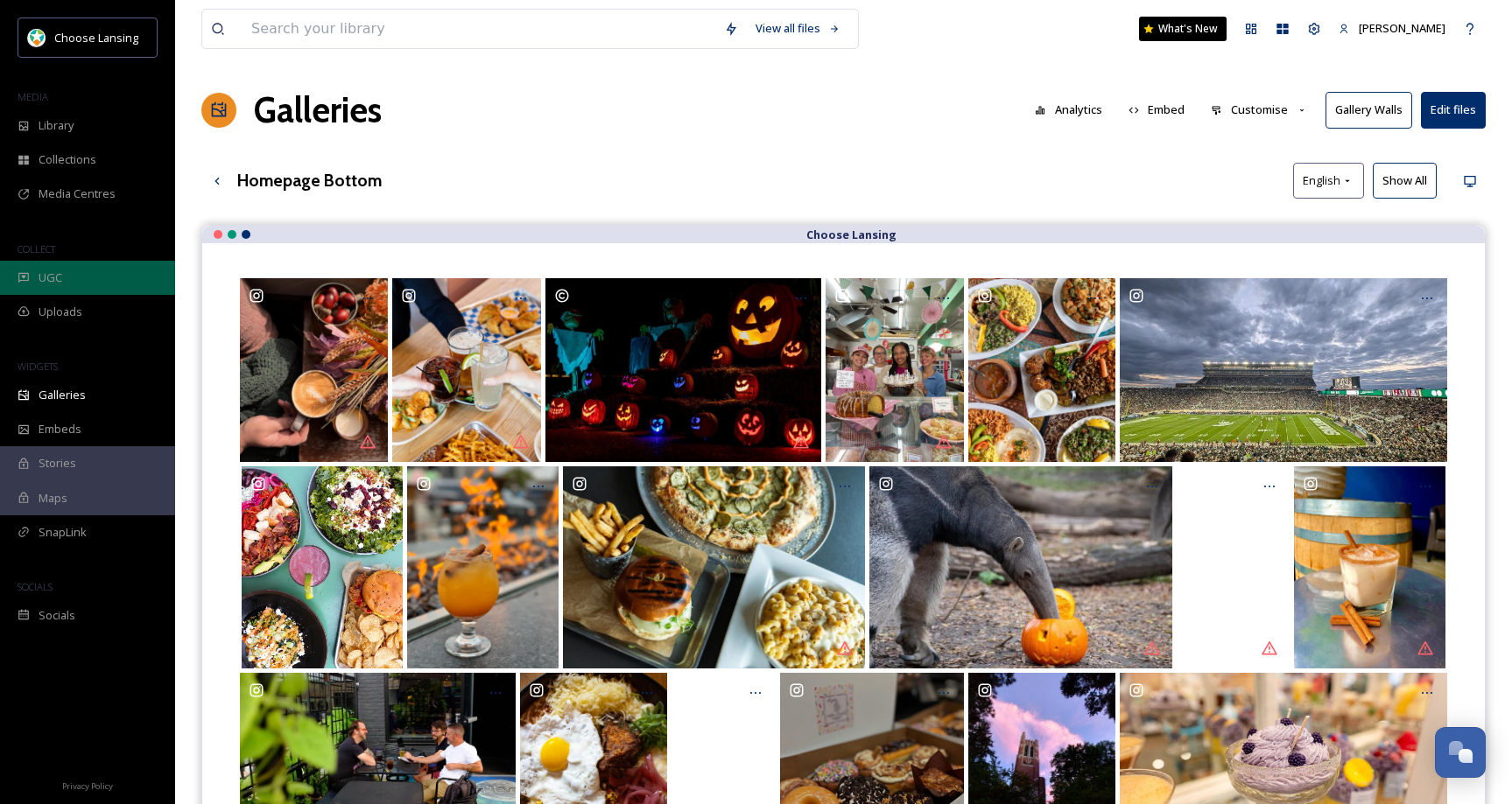
click at [71, 280] on div "UGC" at bounding box center [87, 278] width 175 height 34
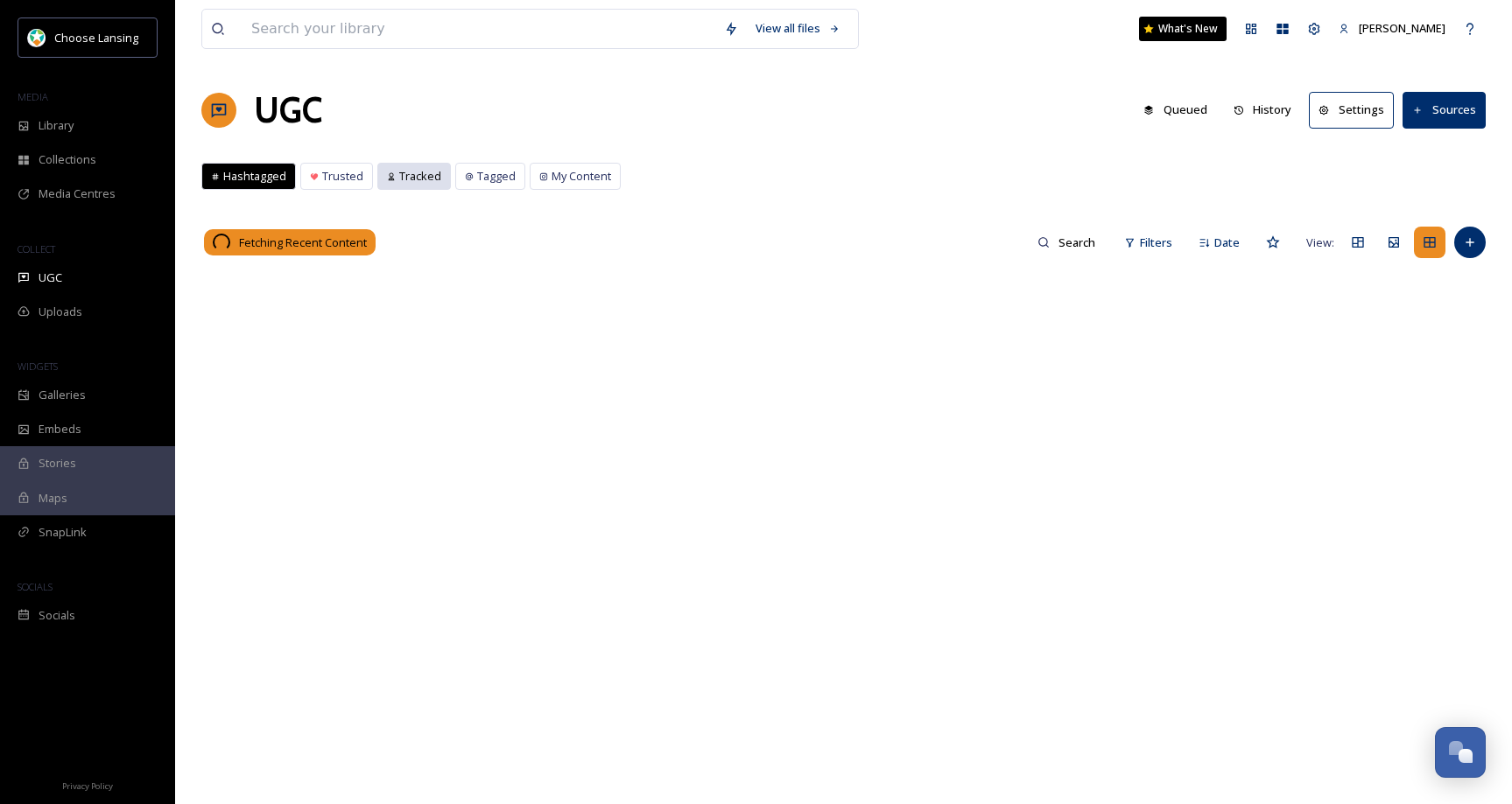
click at [425, 181] on span "Tracked" at bounding box center [419, 177] width 42 height 17
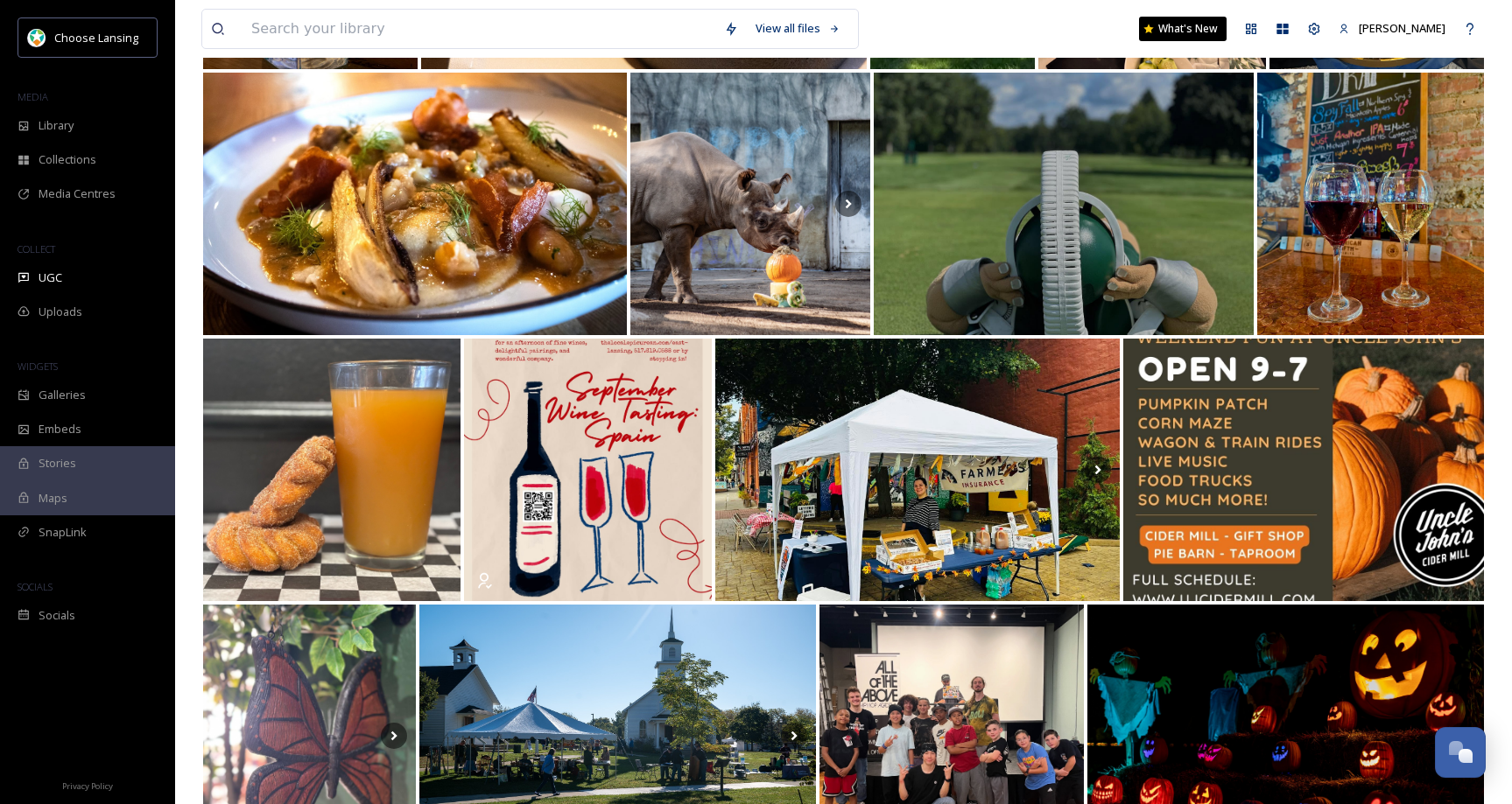
scroll to position [3666, 0]
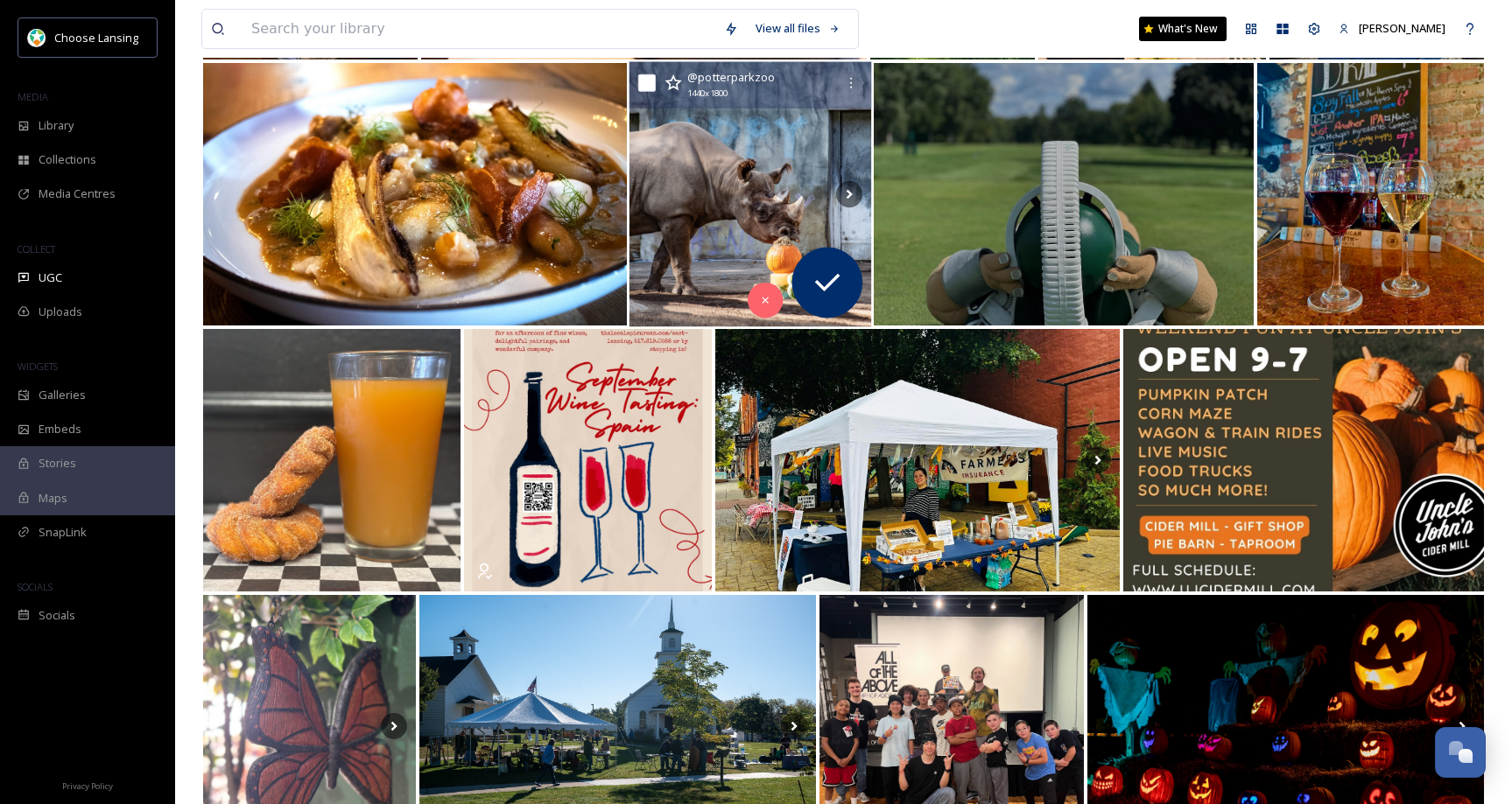
click at [756, 181] on img at bounding box center [750, 194] width 242 height 265
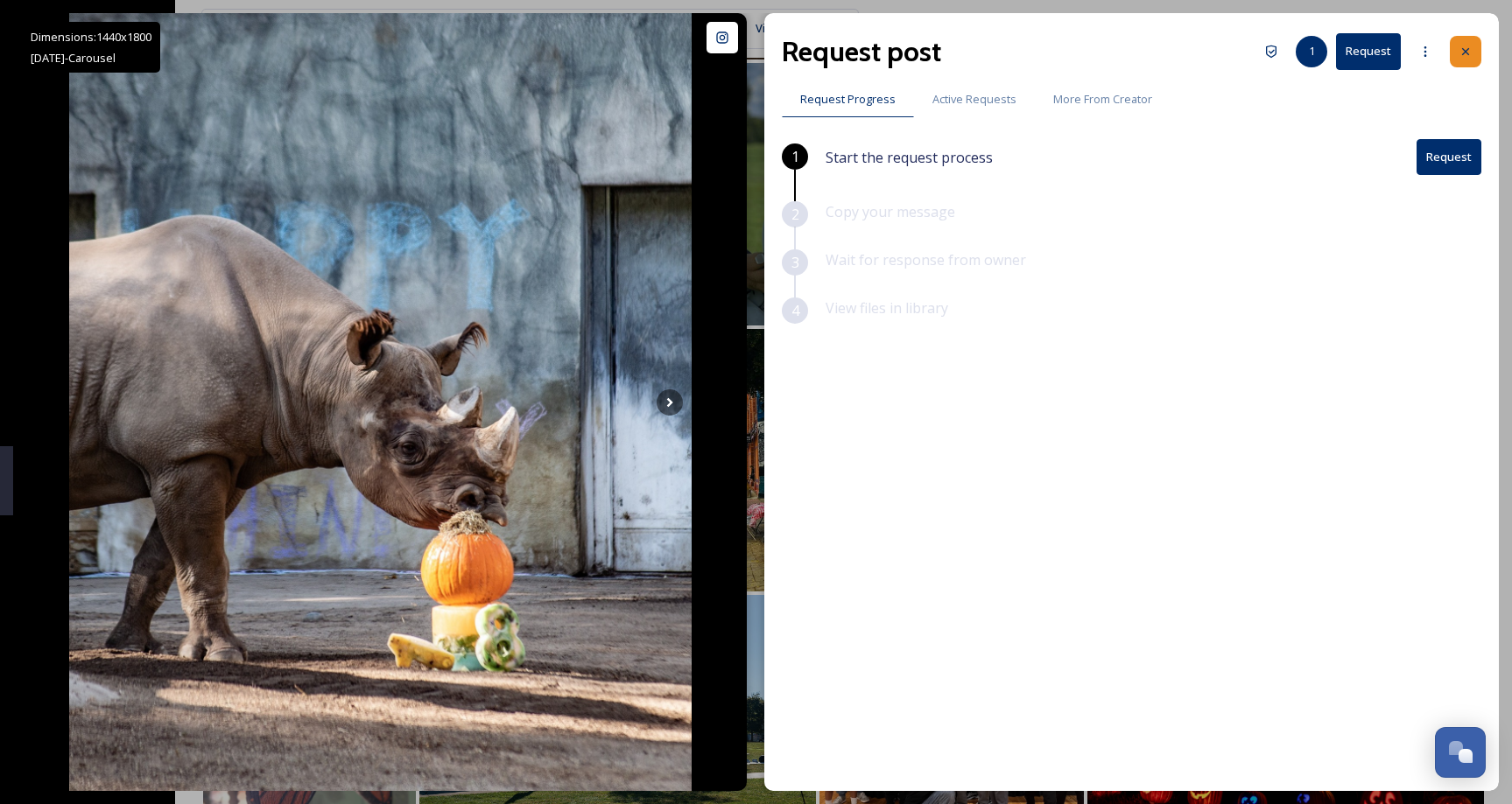
click at [1465, 51] on icon at bounding box center [1465, 51] width 7 height 7
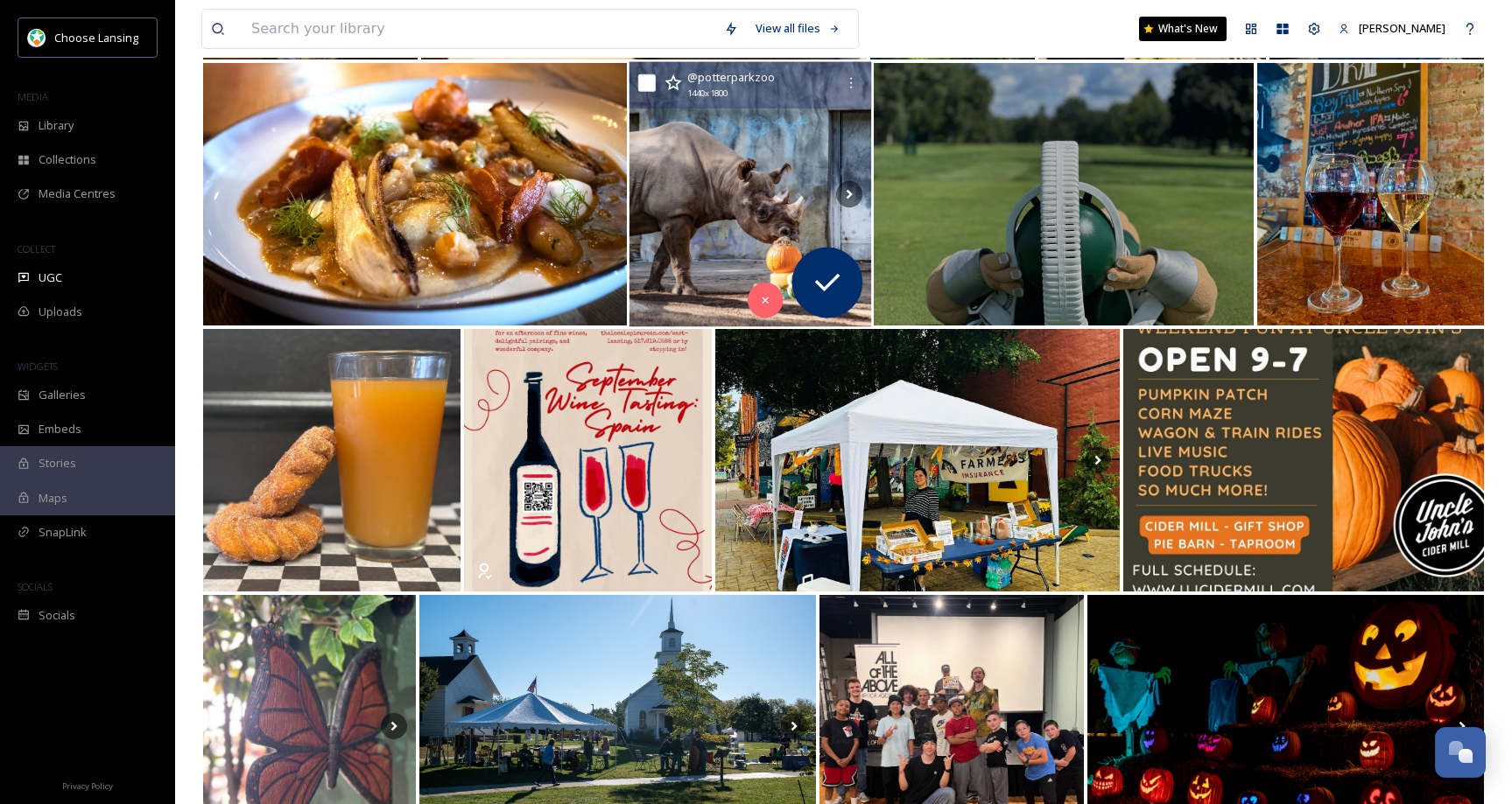
click at [651, 80] on input "checkbox" at bounding box center [647, 82] width 18 height 18
checkbox input "true"
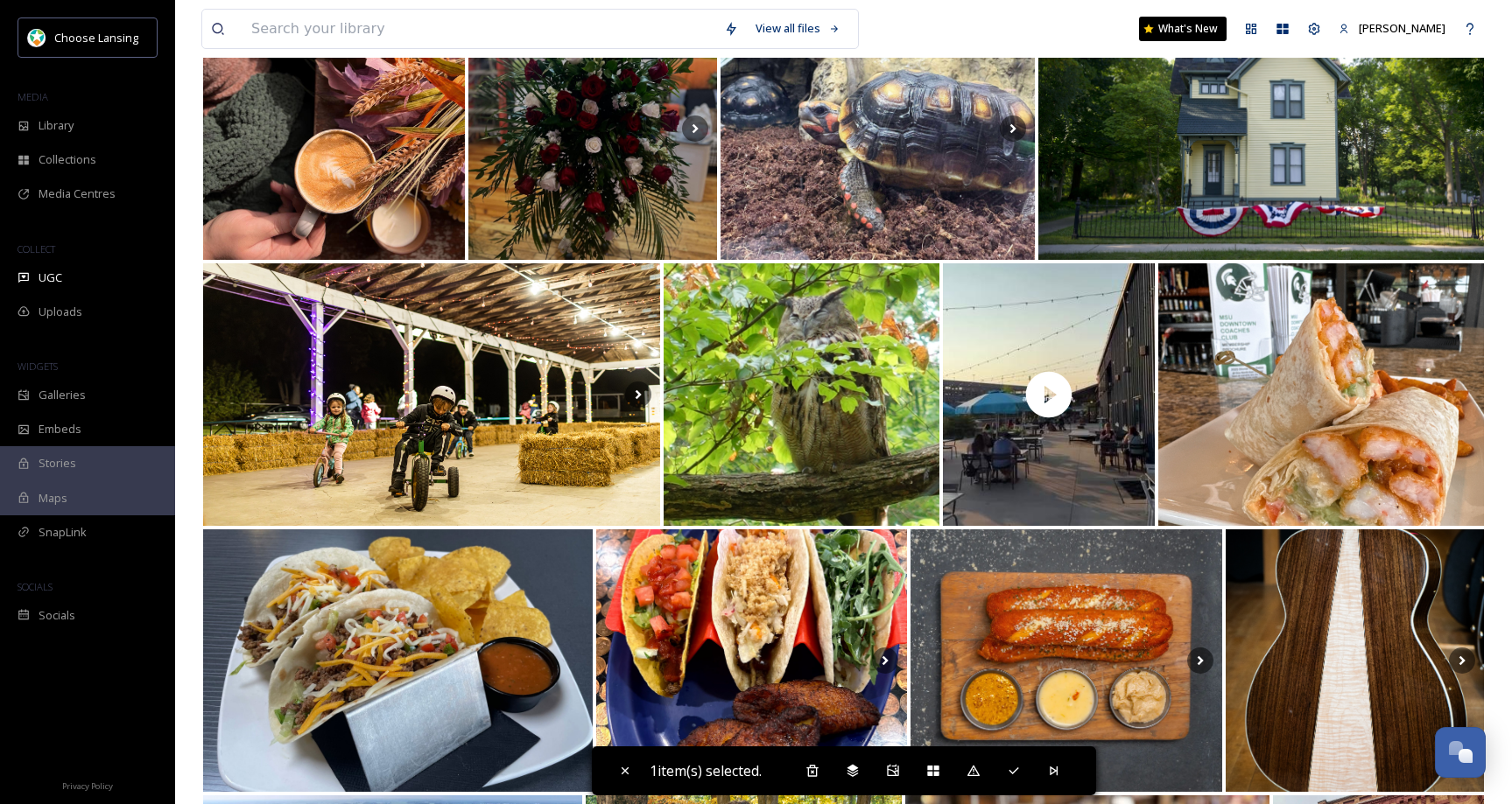
scroll to position [5707, 0]
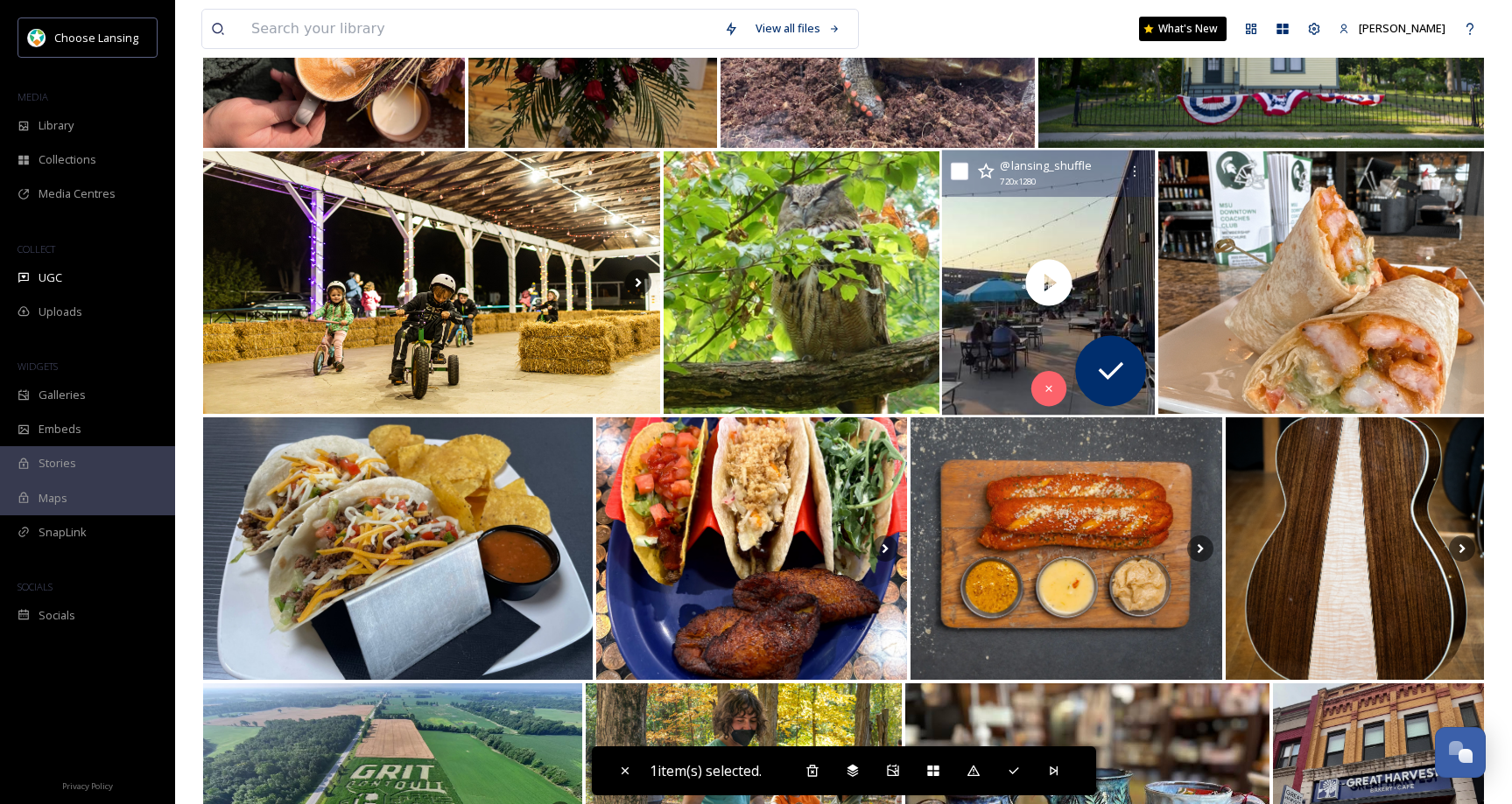
click at [960, 172] on input "checkbox" at bounding box center [960, 171] width 18 height 18
checkbox input "true"
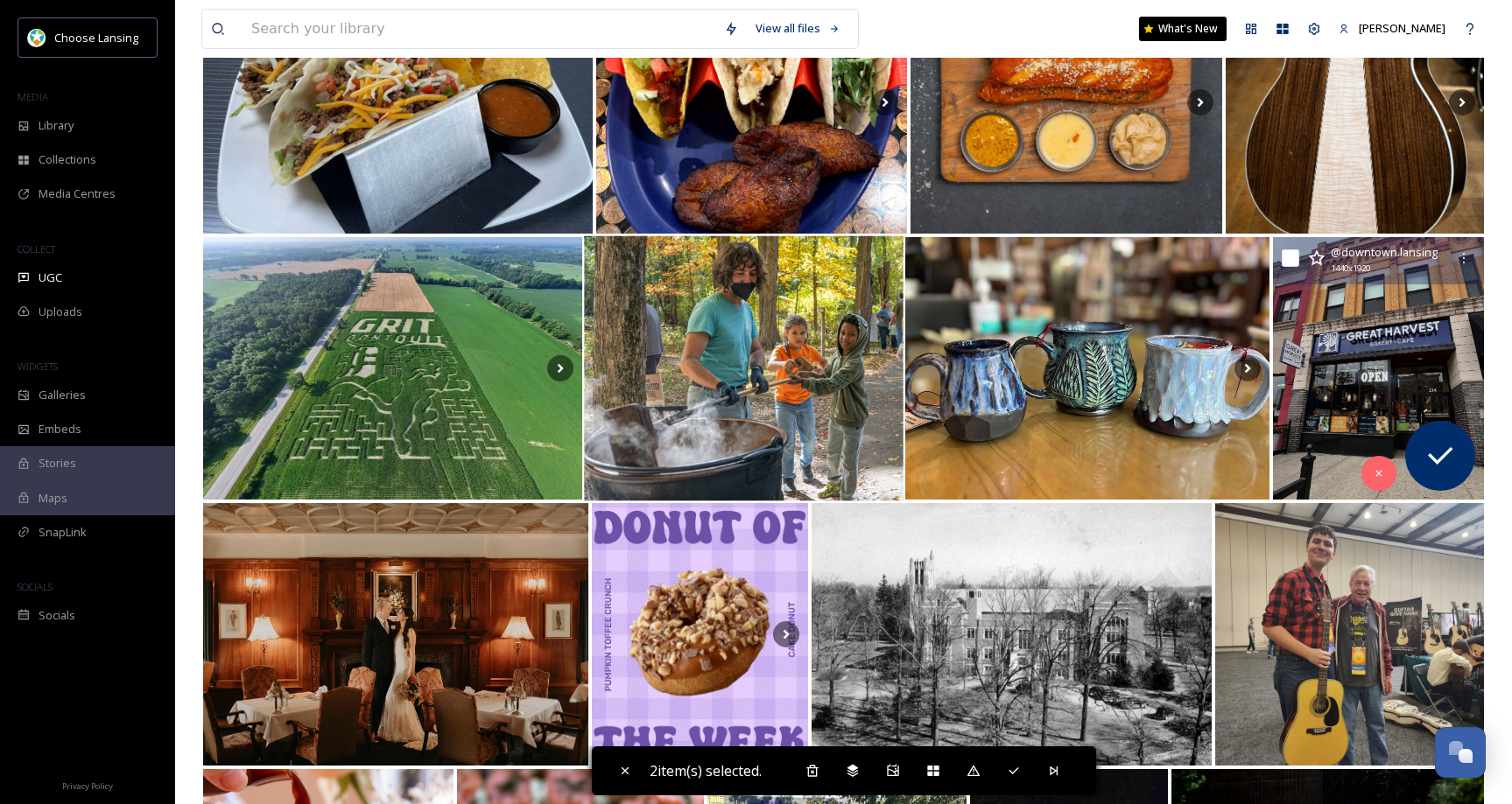
scroll to position [6123, 0]
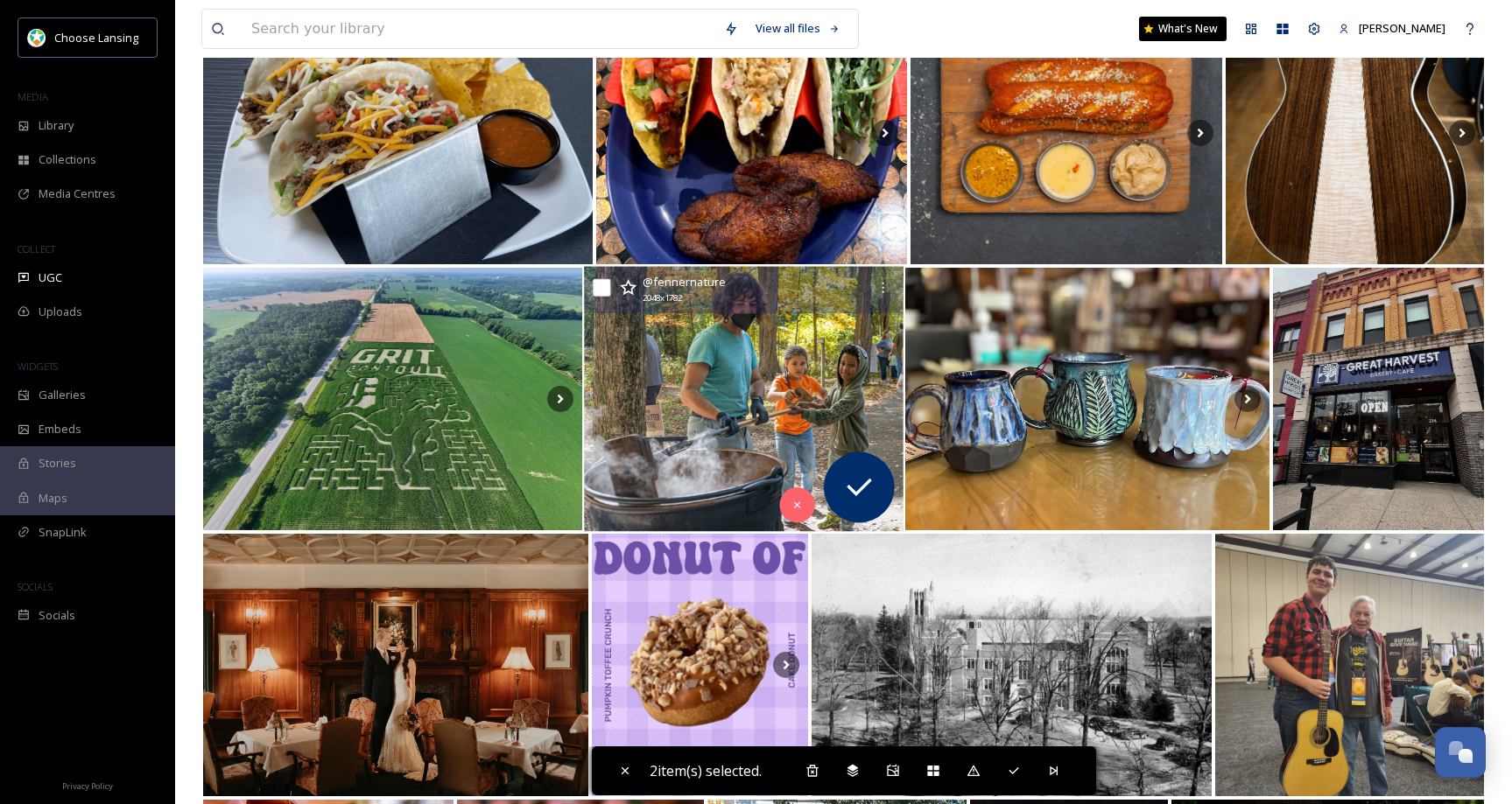
drag, startPoint x: 608, startPoint y: 288, endPoint x: 640, endPoint y: 285, distance: 32.1
click at [608, 288] on input "checkbox" at bounding box center [601, 287] width 18 height 18
checkbox input "true"
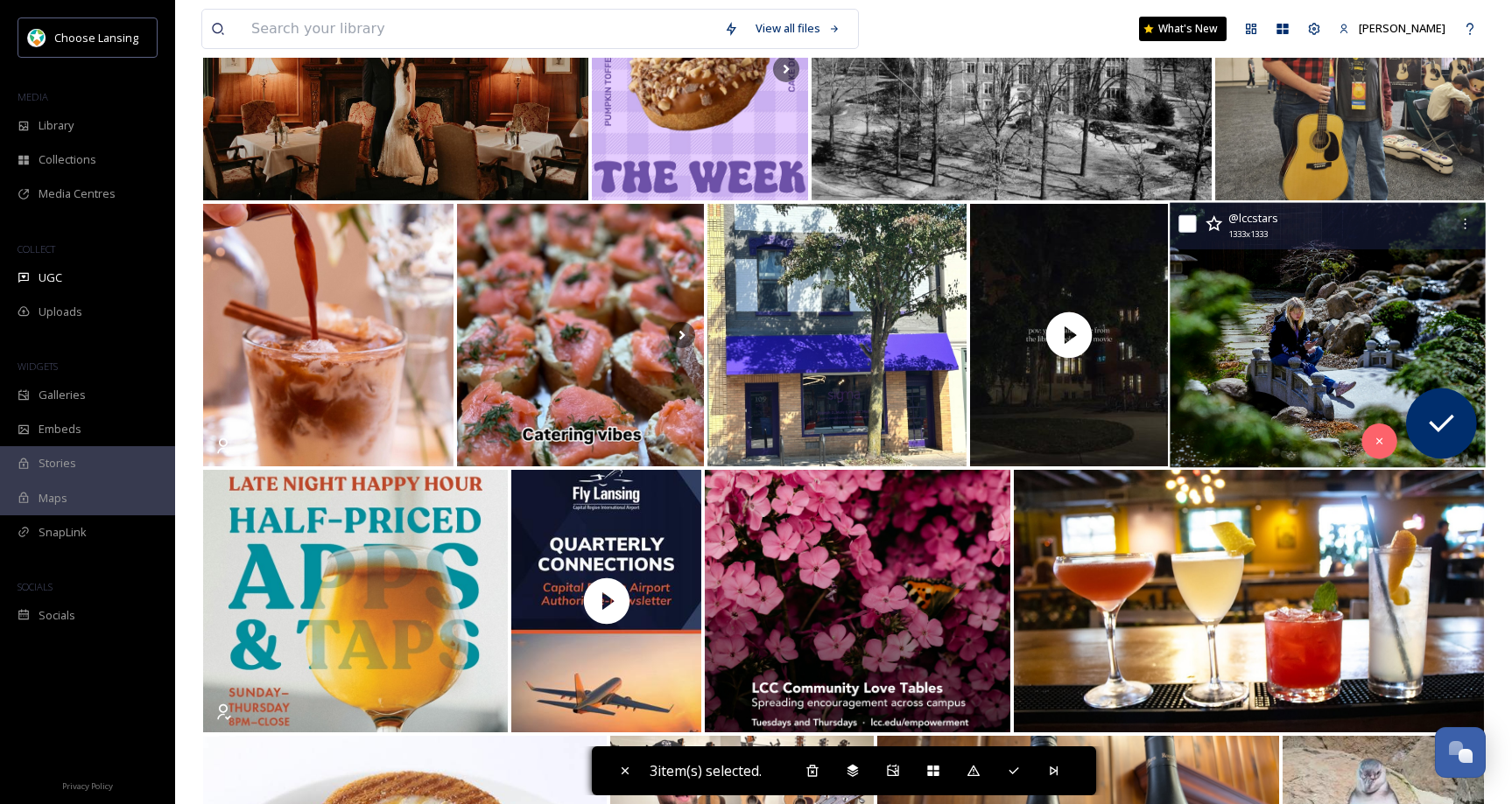
scroll to position [6702, 0]
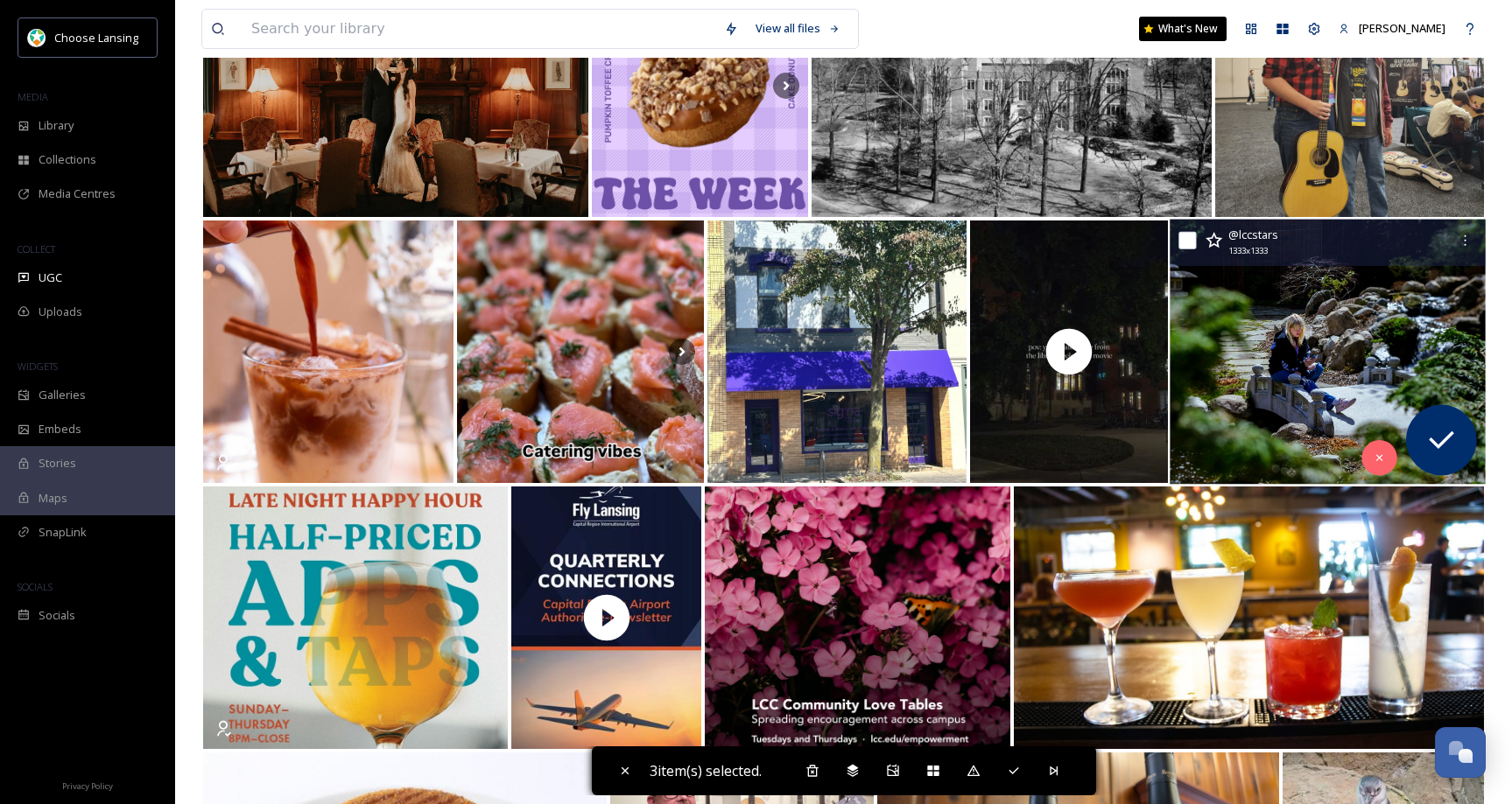
drag, startPoint x: 1186, startPoint y: 240, endPoint x: 1178, endPoint y: 249, distance: 12.0
click at [1183, 241] on input "checkbox" at bounding box center [1187, 241] width 18 height 18
checkbox input "true"
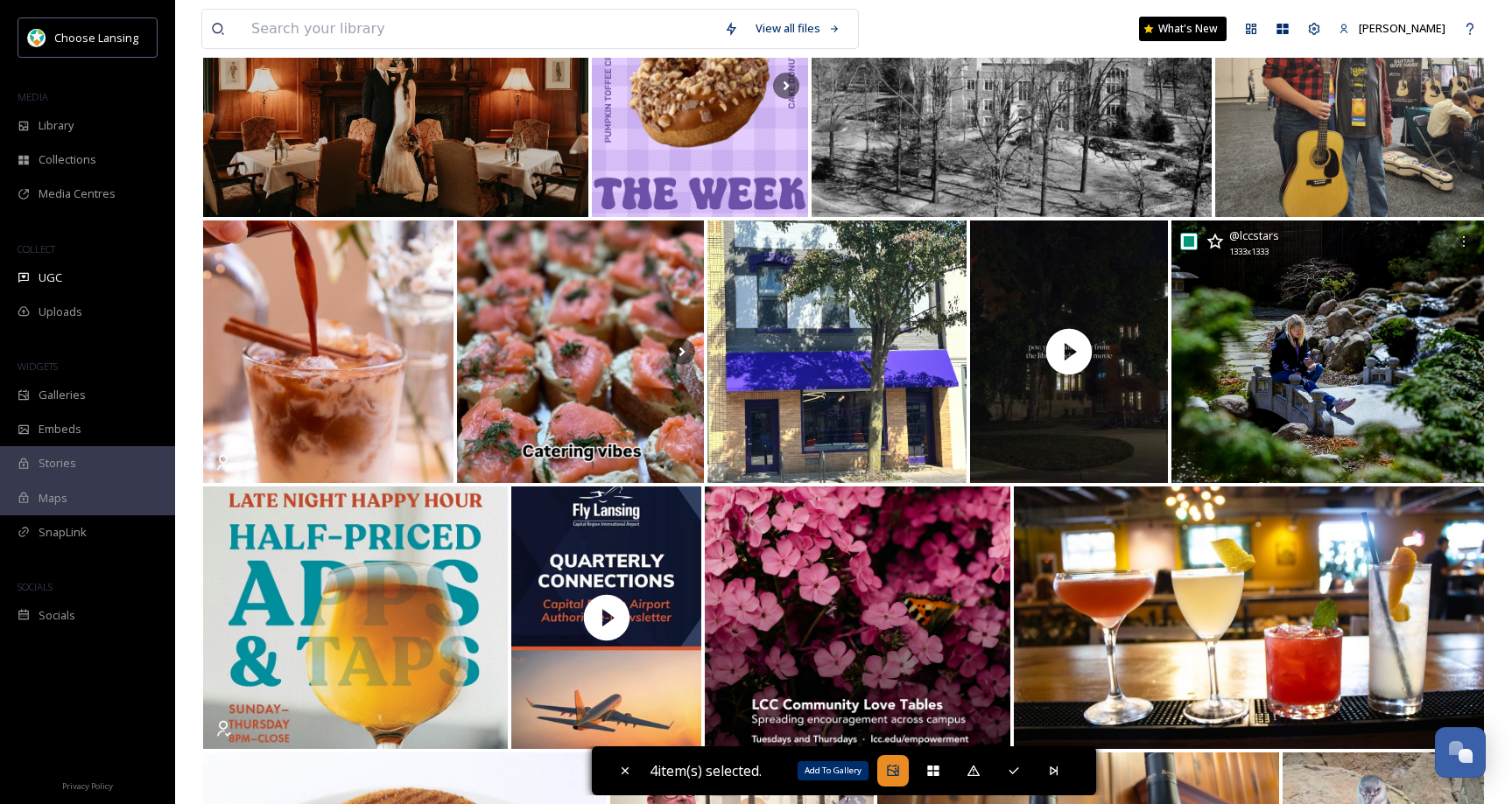
drag, startPoint x: 891, startPoint y: 772, endPoint x: 891, endPoint y: 763, distance: 9.0
click at [891, 771] on icon at bounding box center [892, 770] width 14 height 14
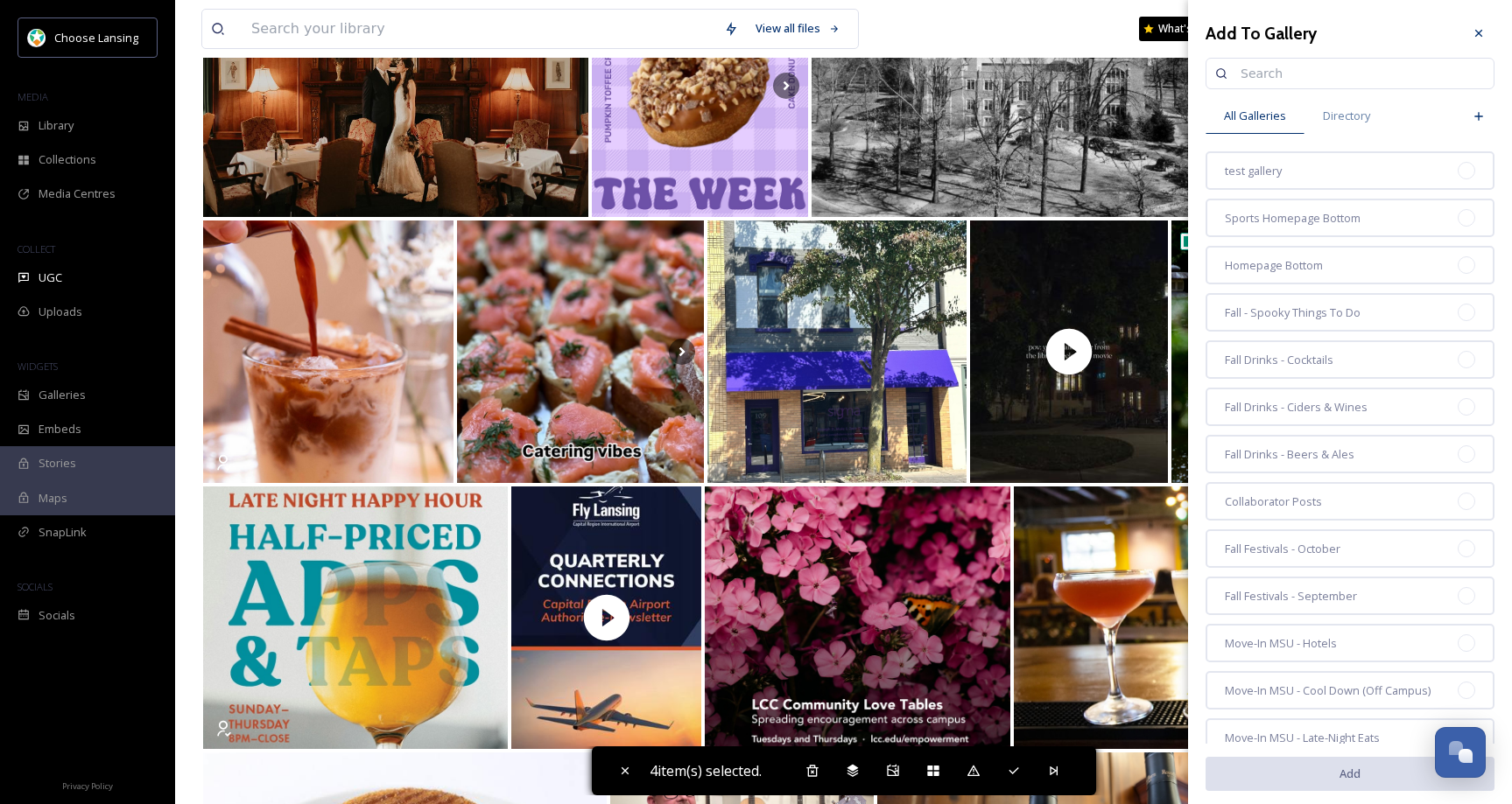
click at [1259, 78] on input at bounding box center [1358, 73] width 253 height 35
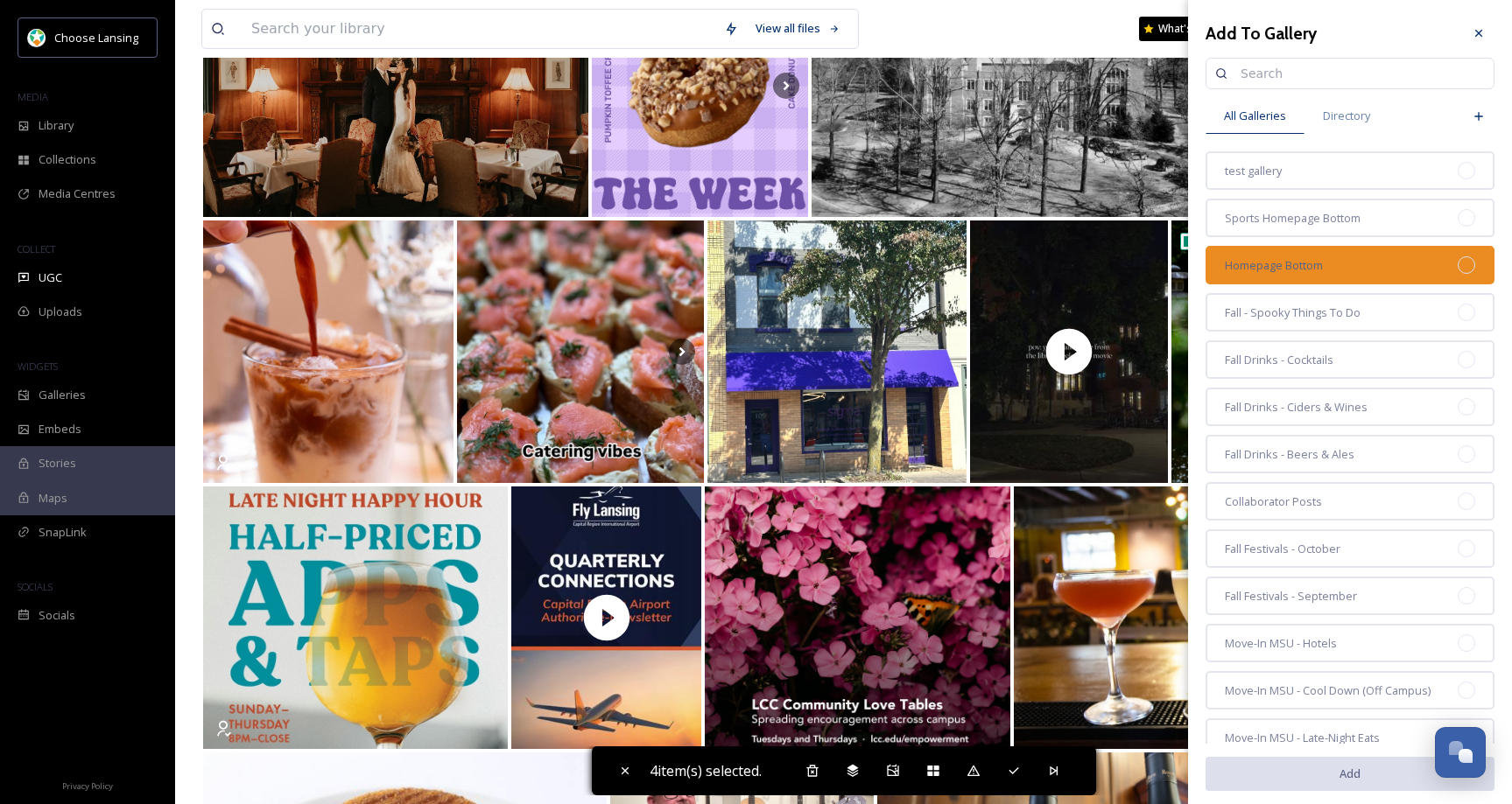
click at [1383, 256] on div "Homepage Bottom" at bounding box center [1350, 265] width 289 height 38
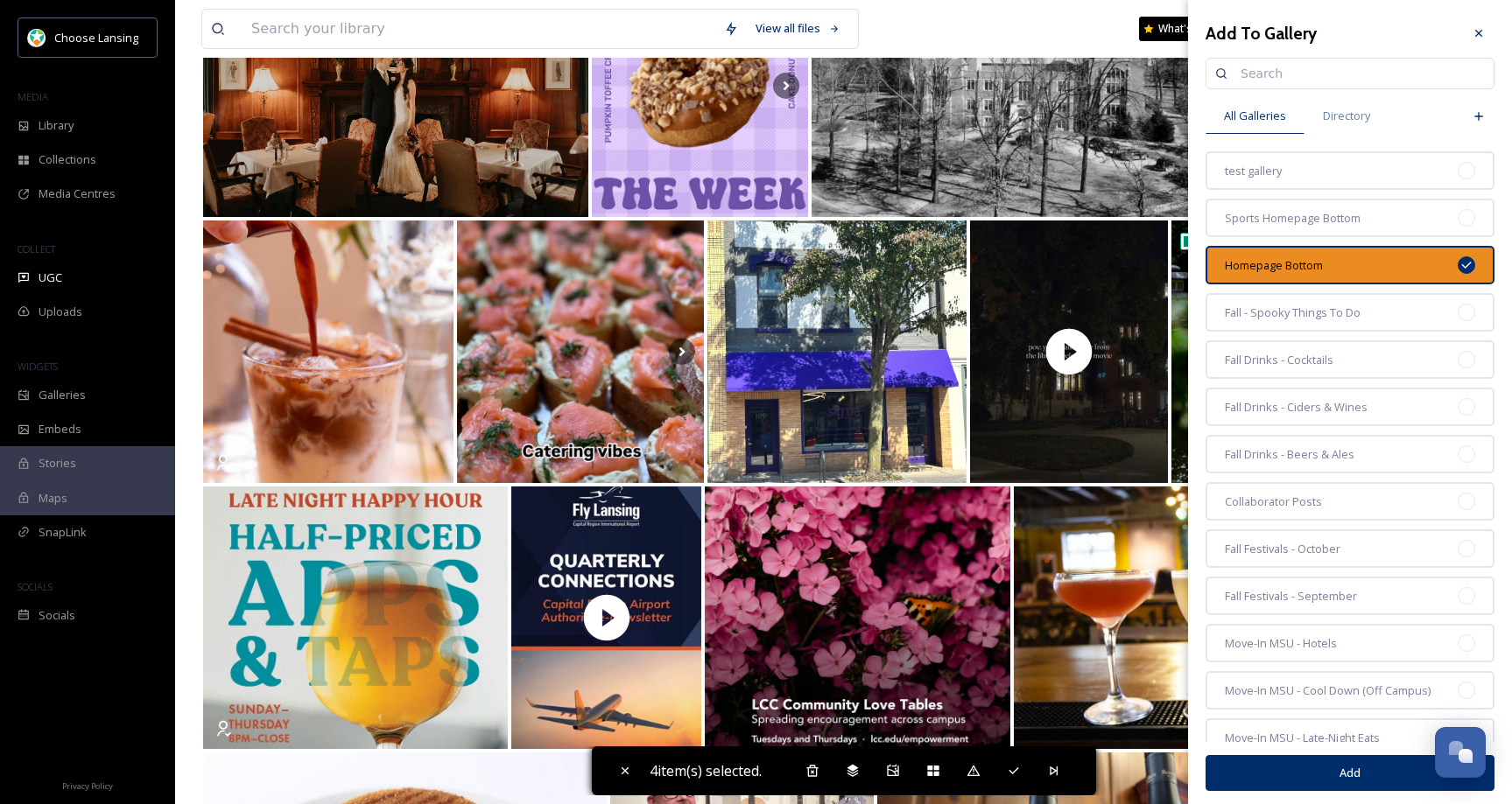
click at [1276, 770] on button "Add" at bounding box center [1350, 773] width 289 height 36
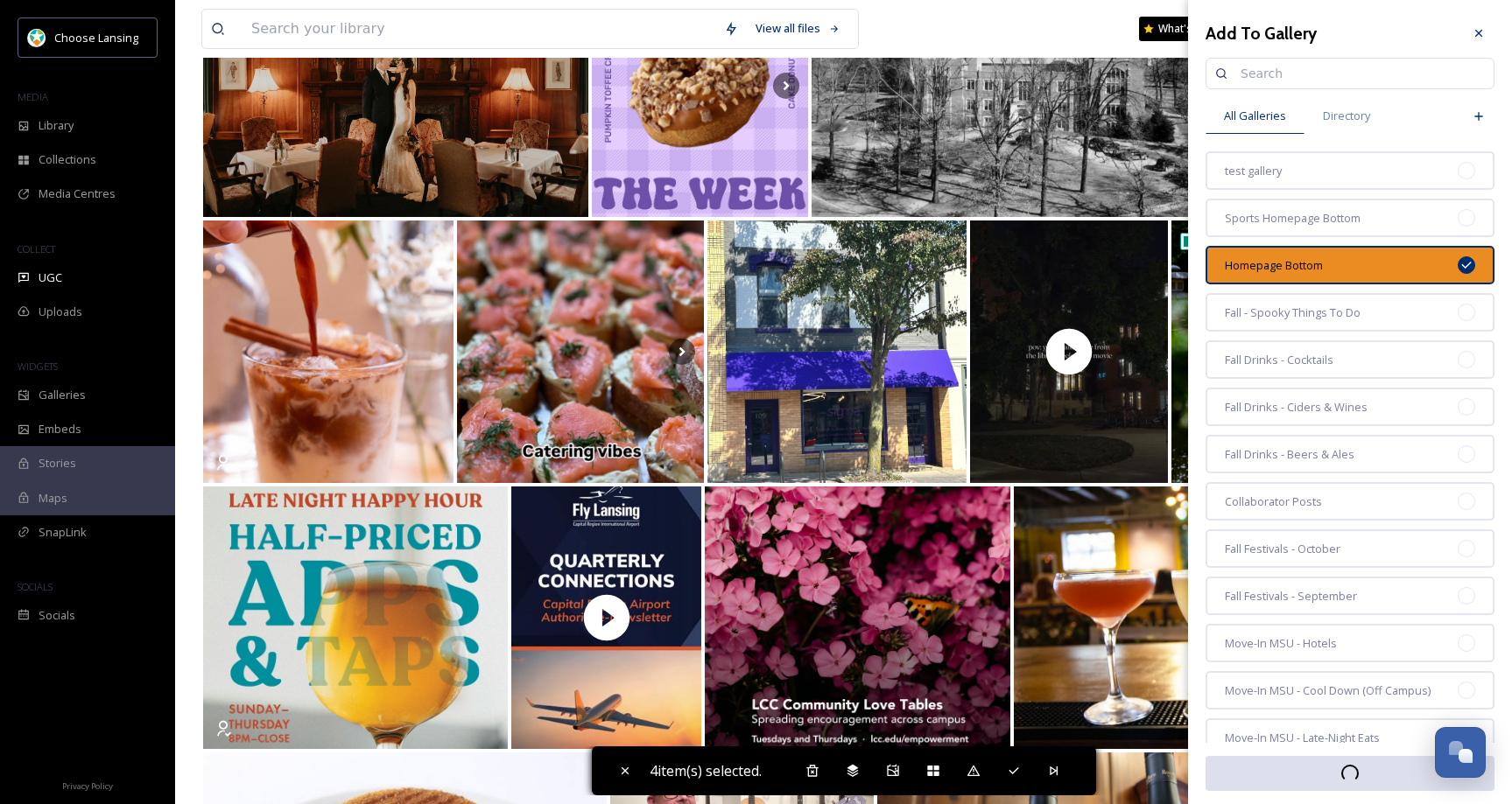
click at [1472, 33] on icon at bounding box center [1478, 33] width 14 height 14
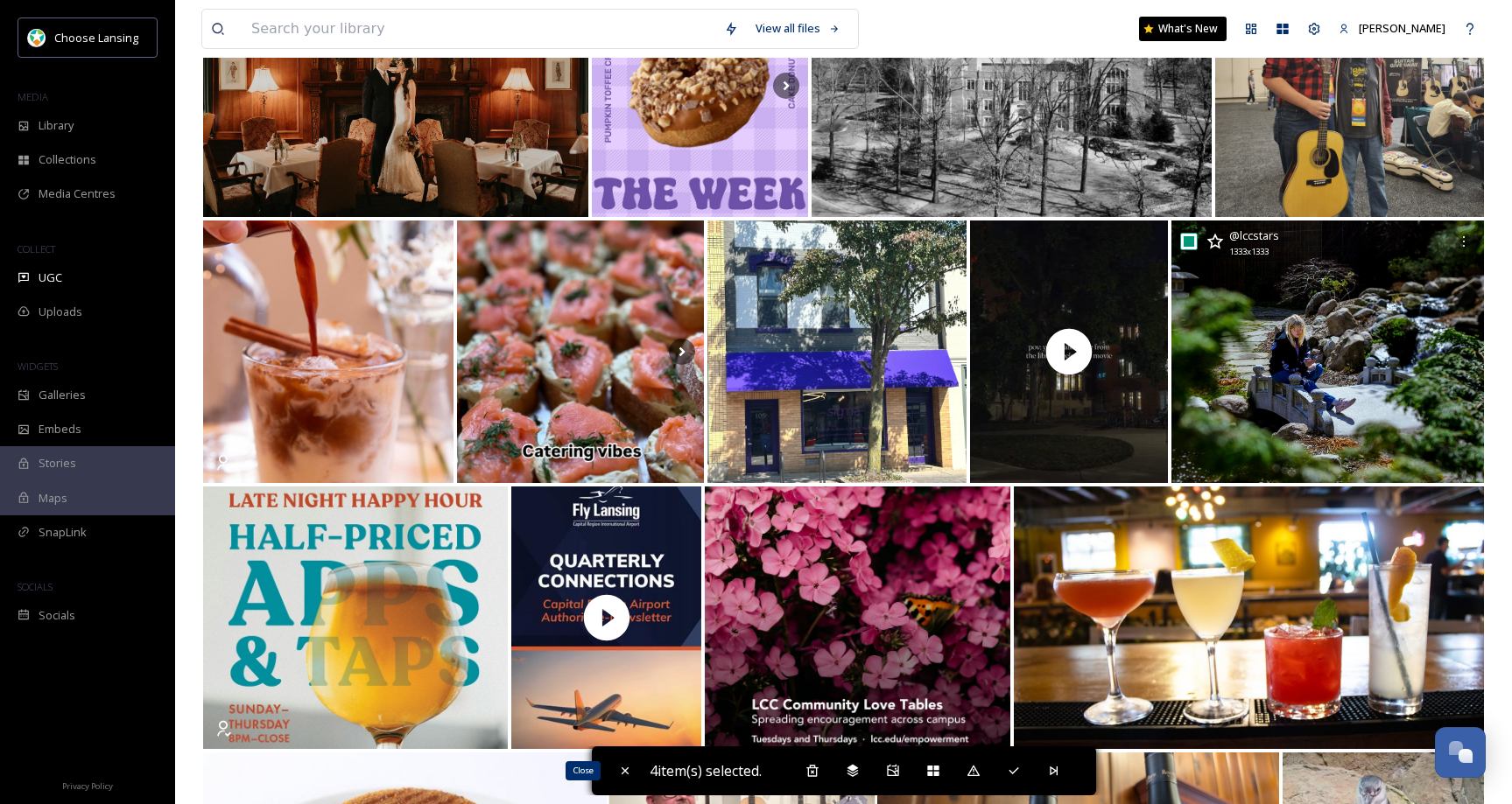
click at [619, 768] on icon at bounding box center [624, 770] width 14 height 14
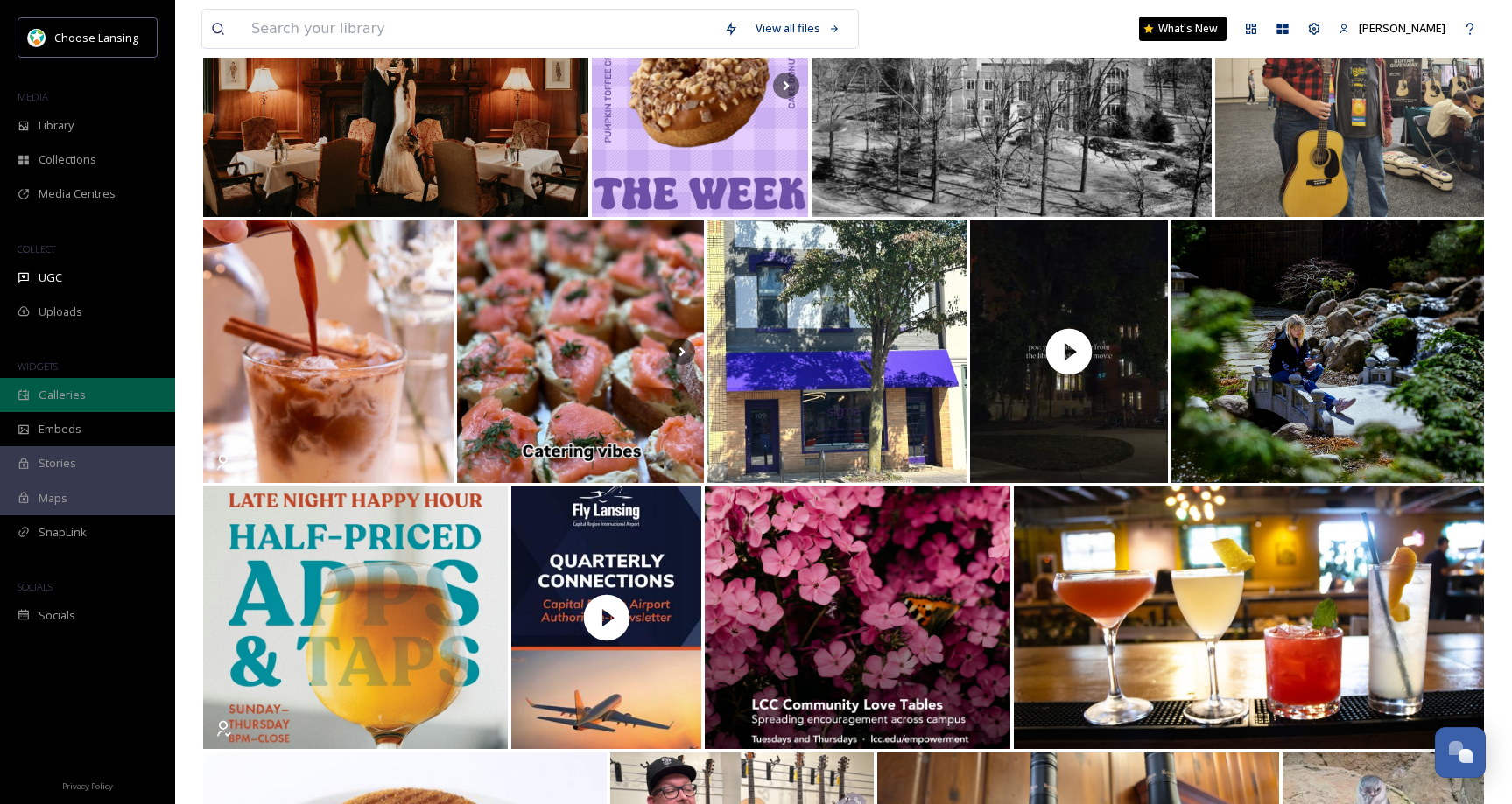
click at [75, 391] on span "Galleries" at bounding box center [62, 395] width 47 height 17
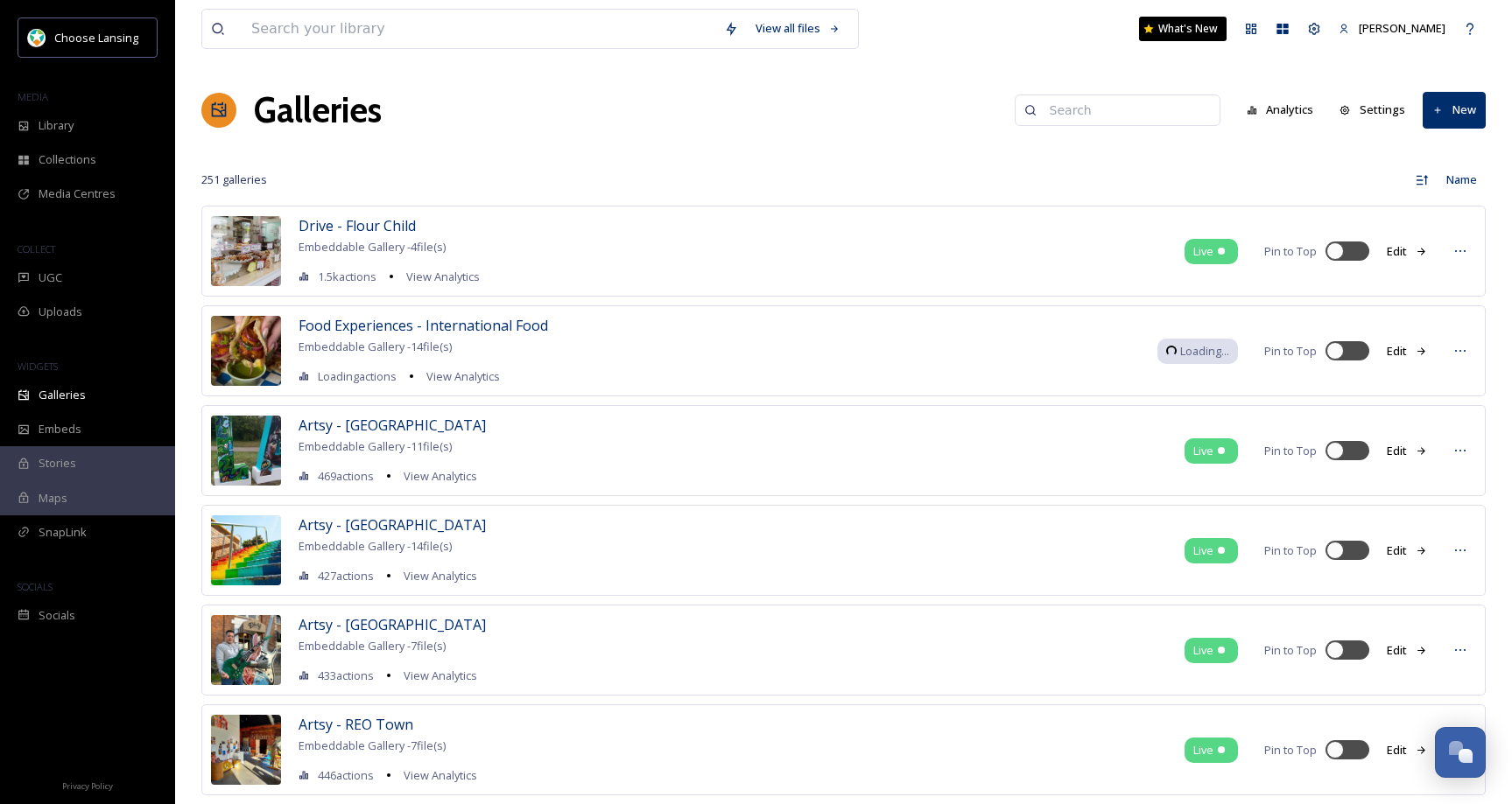
click at [1146, 108] on input at bounding box center [1125, 110] width 169 height 35
type input "home"
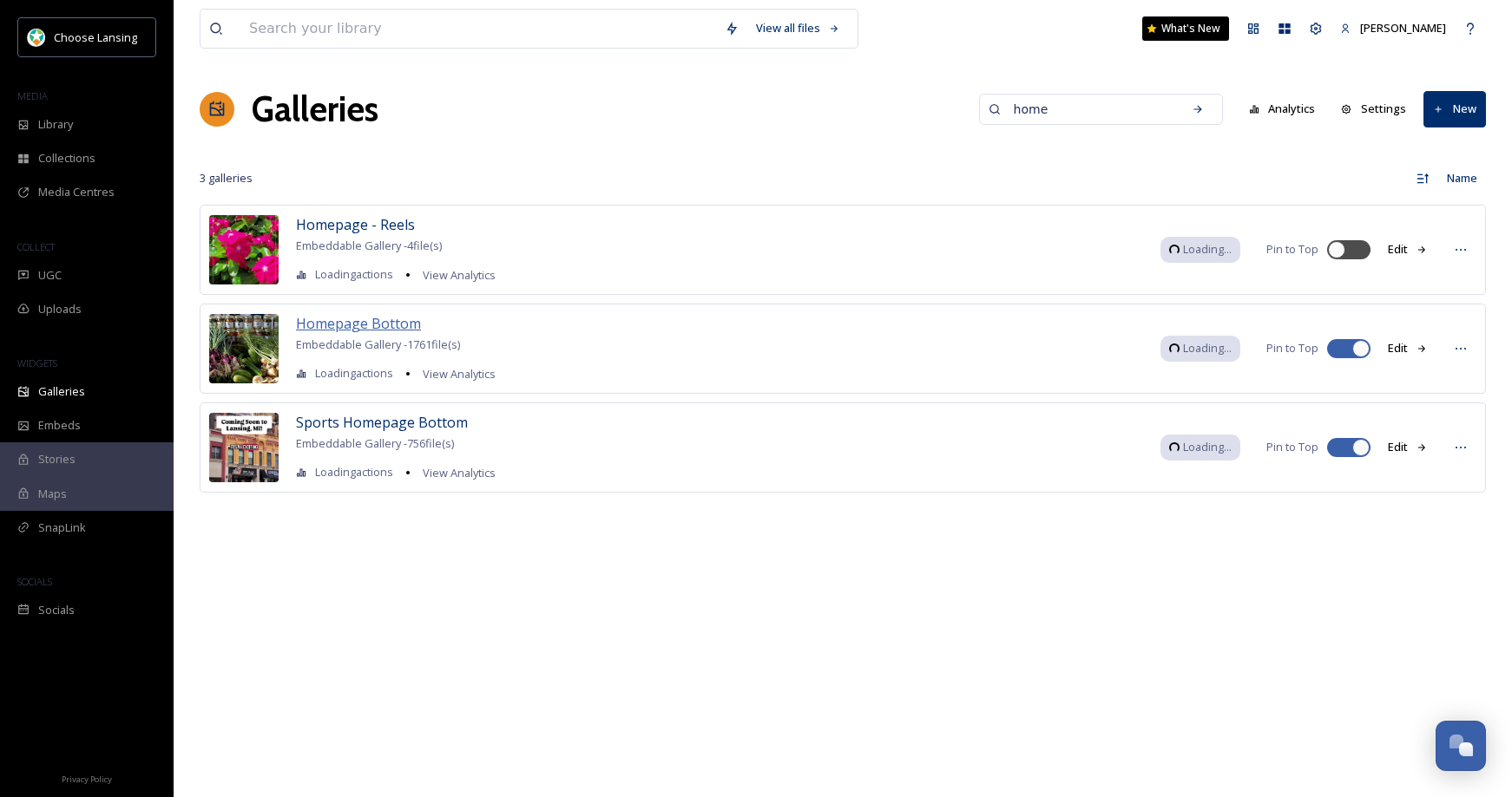
click at [349, 324] on span "Homepage Bottom" at bounding box center [358, 324] width 125 height 19
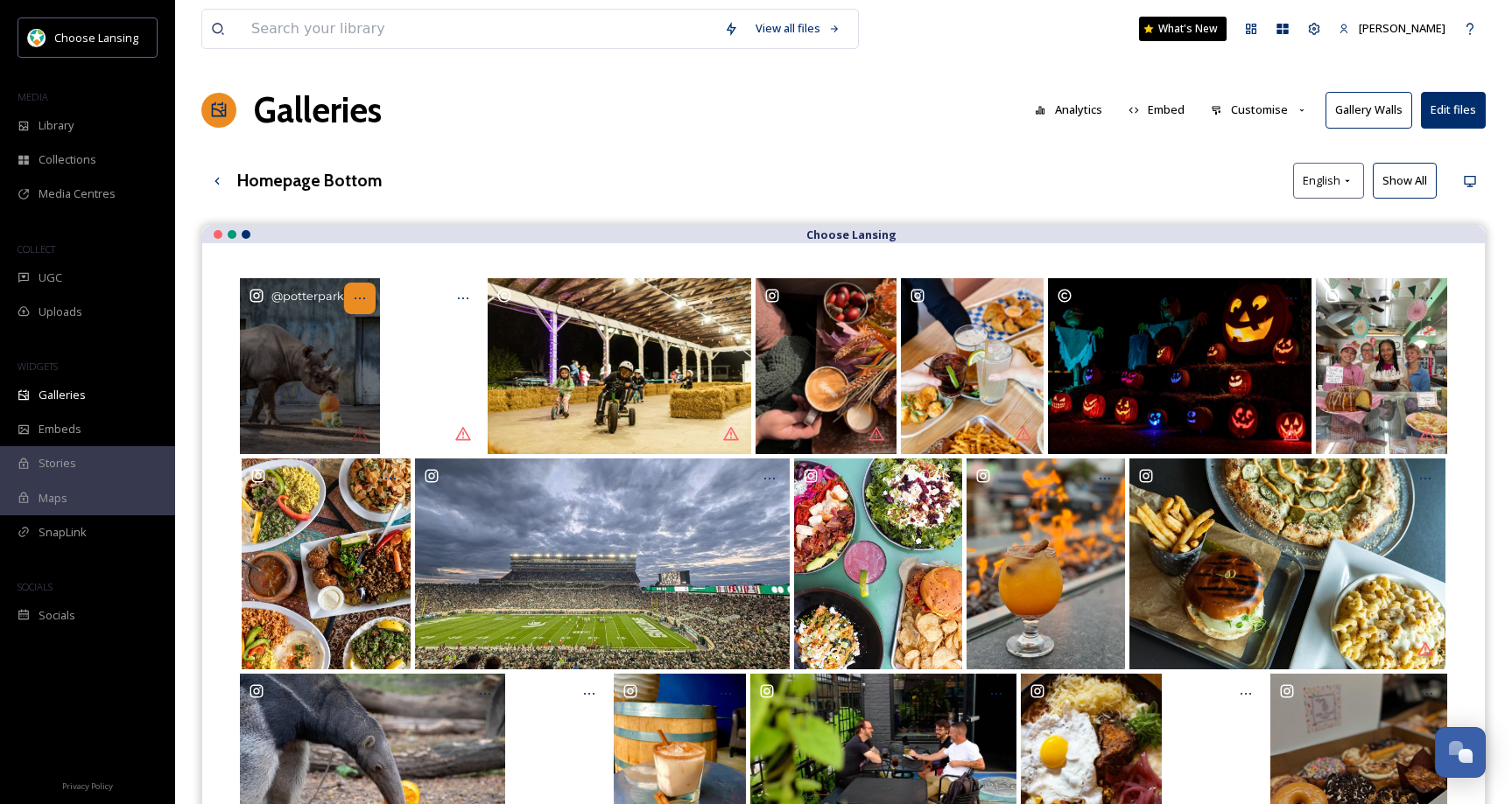
click at [361, 300] on icon "Opens media popup. Media description: potterparkzoo-6150491.jpg." at bounding box center [360, 298] width 14 height 14
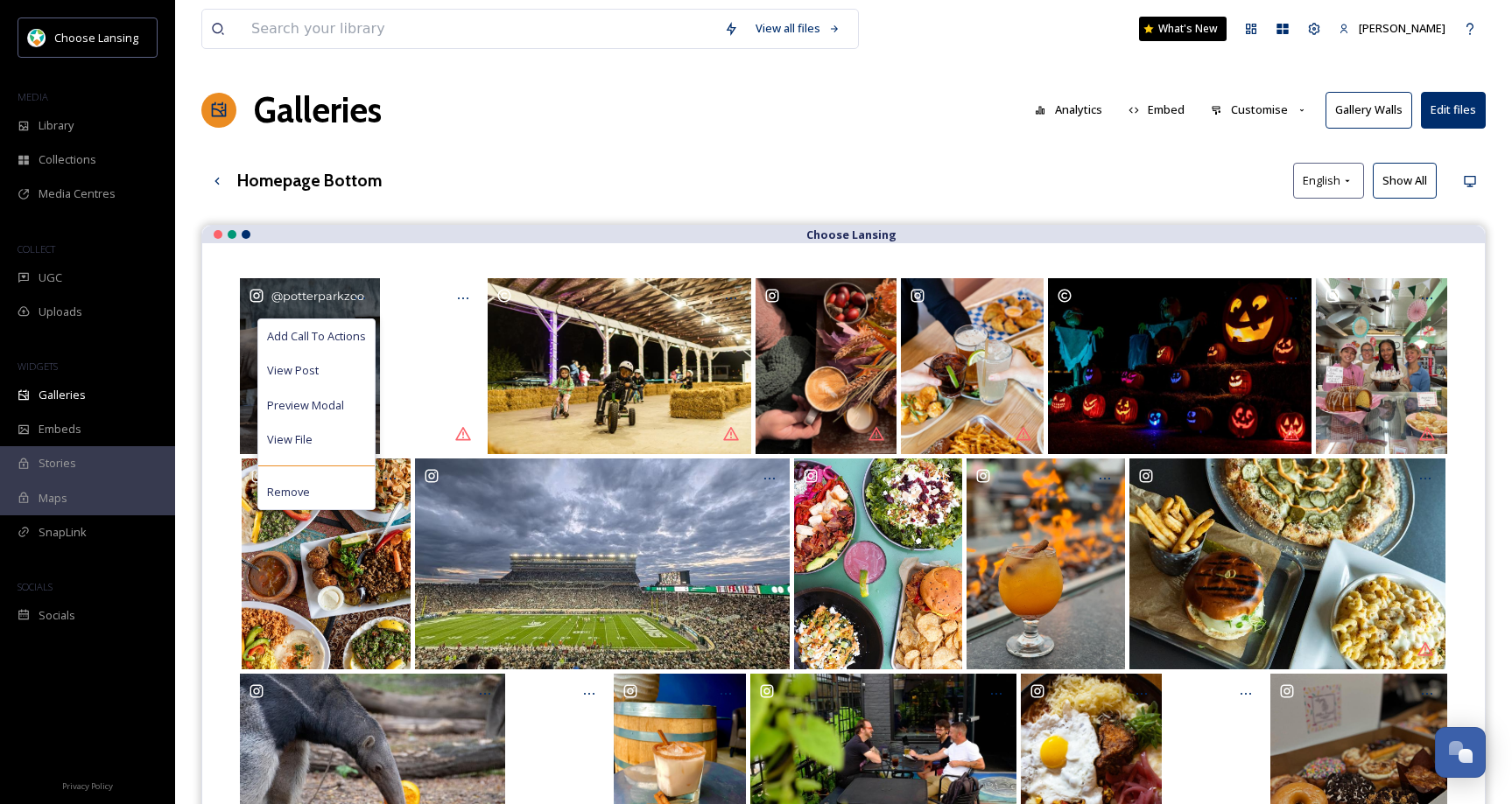
drag, startPoint x: 358, startPoint y: 328, endPoint x: 387, endPoint y: 318, distance: 30.7
click at [358, 328] on div "Add Call To Actions" at bounding box center [316, 336] width 116 height 34
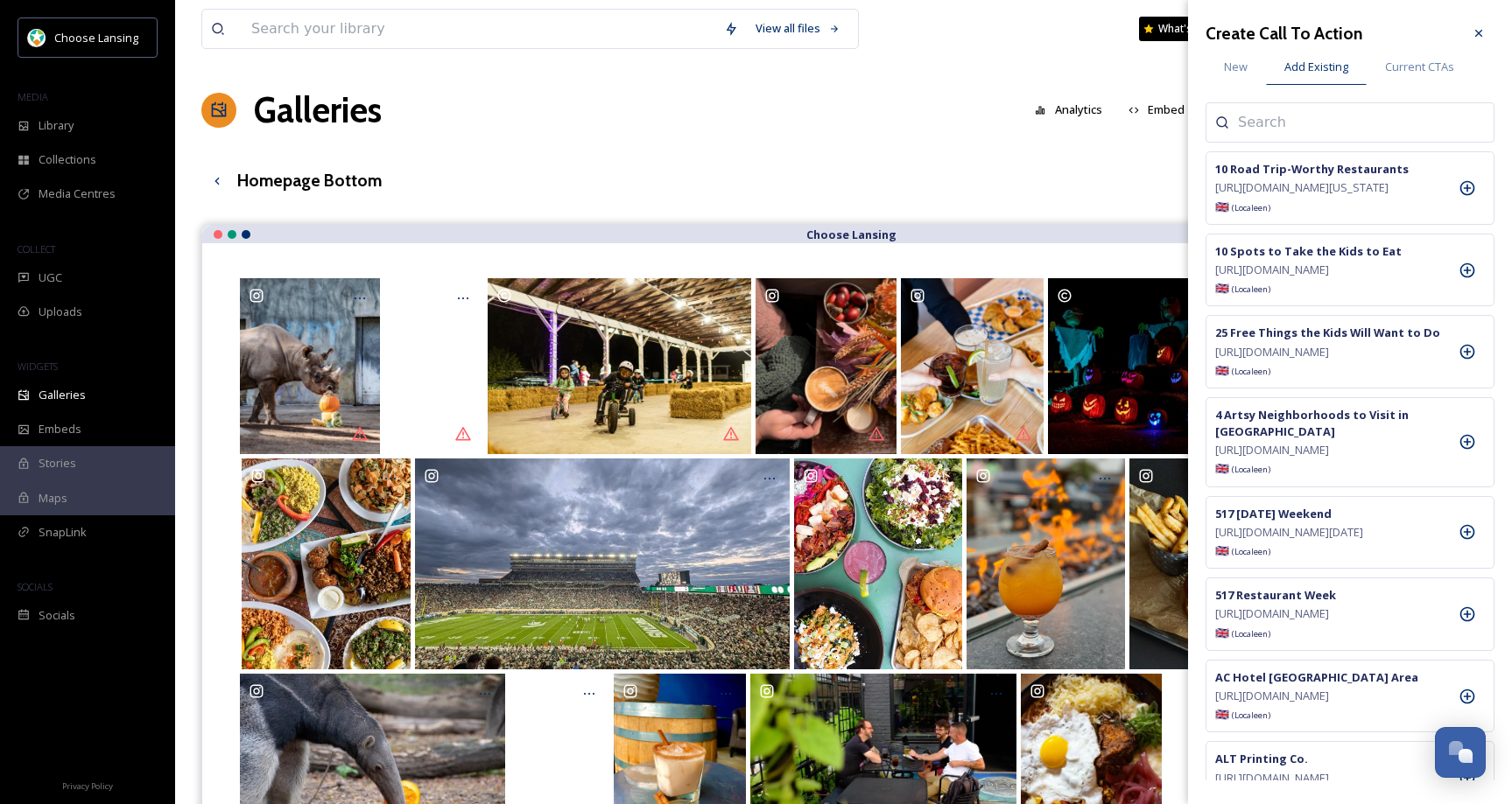
drag, startPoint x: 1273, startPoint y: 119, endPoint x: 1250, endPoint y: 119, distance: 23.0
click at [1272, 119] on input at bounding box center [1325, 123] width 175 height 21
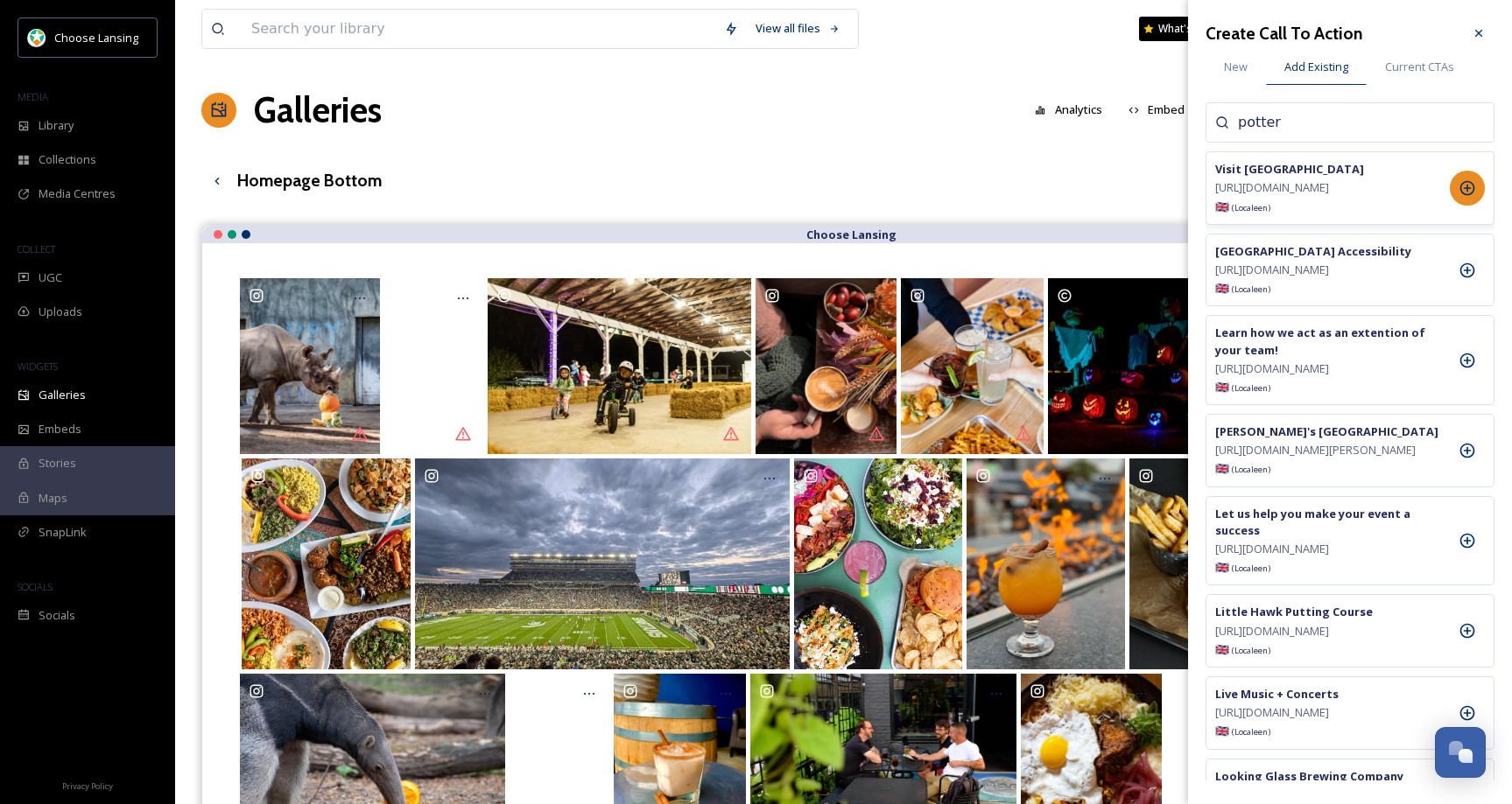
type input "potter"
click at [1465, 197] on icon at bounding box center [1467, 188] width 18 height 18
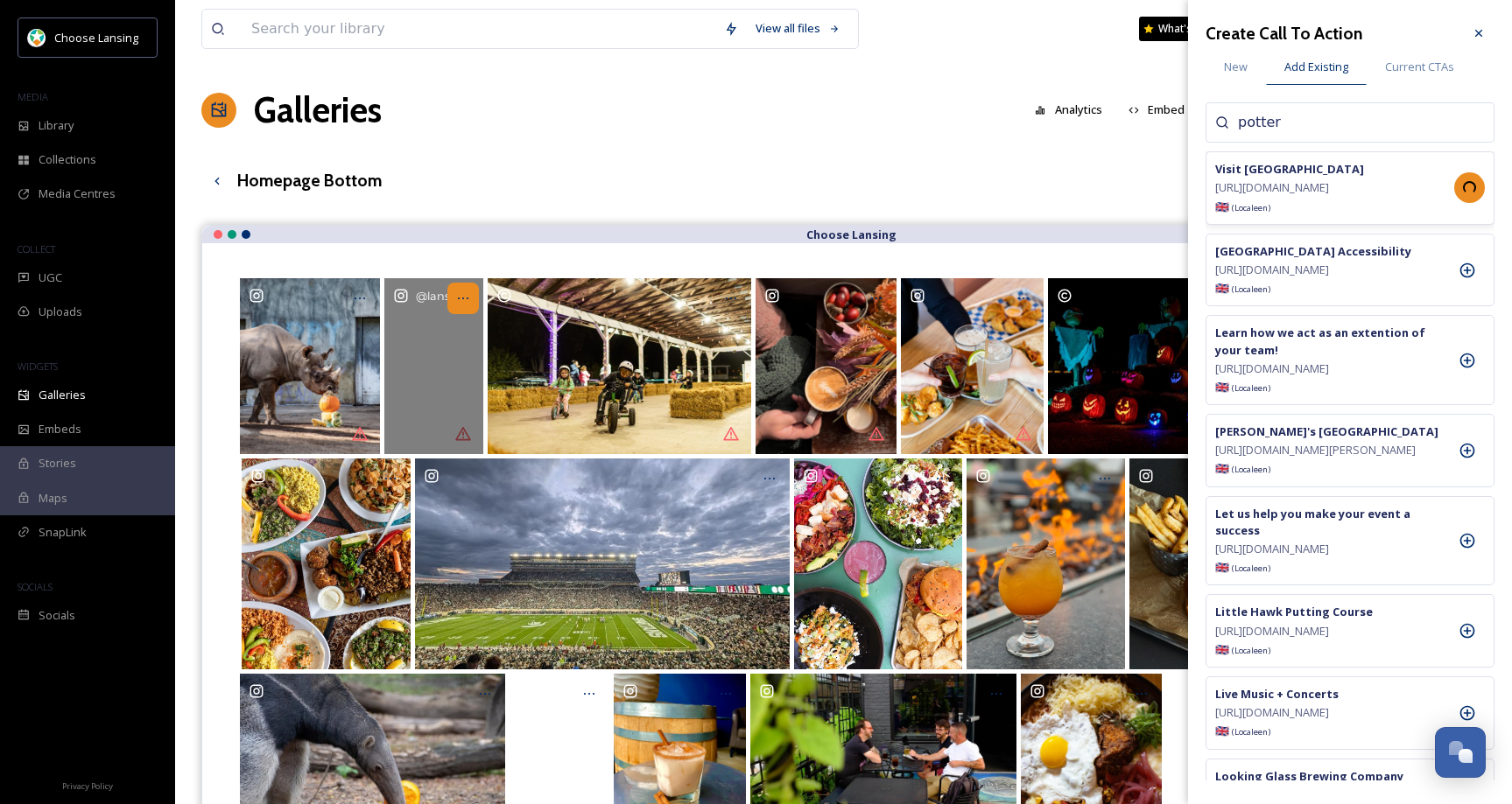
click at [464, 294] on icon "Opens media popup. Media description: lansing_shuffle-6115690.mp4." at bounding box center [462, 298] width 14 height 14
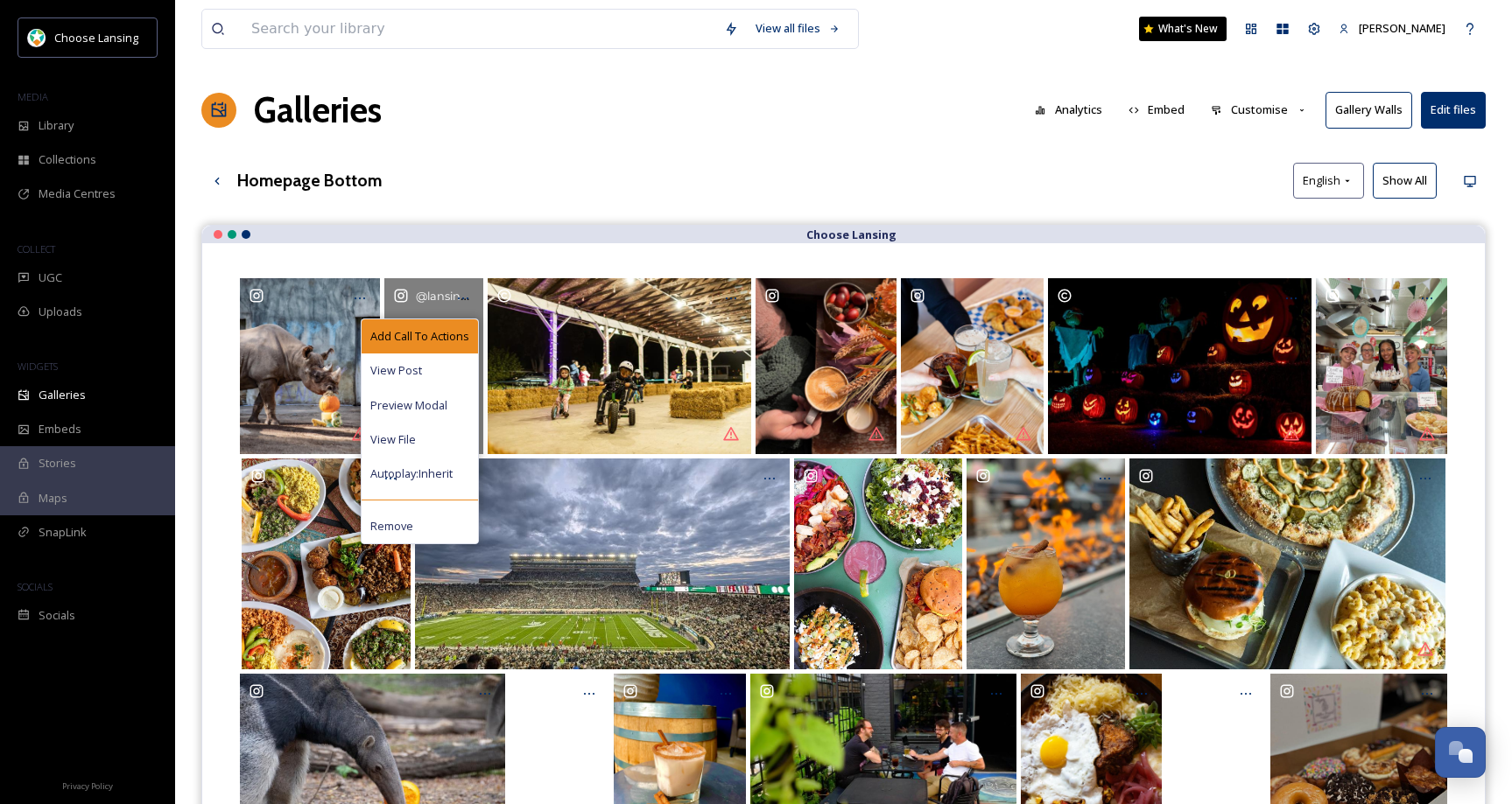
click at [455, 329] on span "Add Call To Actions" at bounding box center [420, 337] width 99 height 17
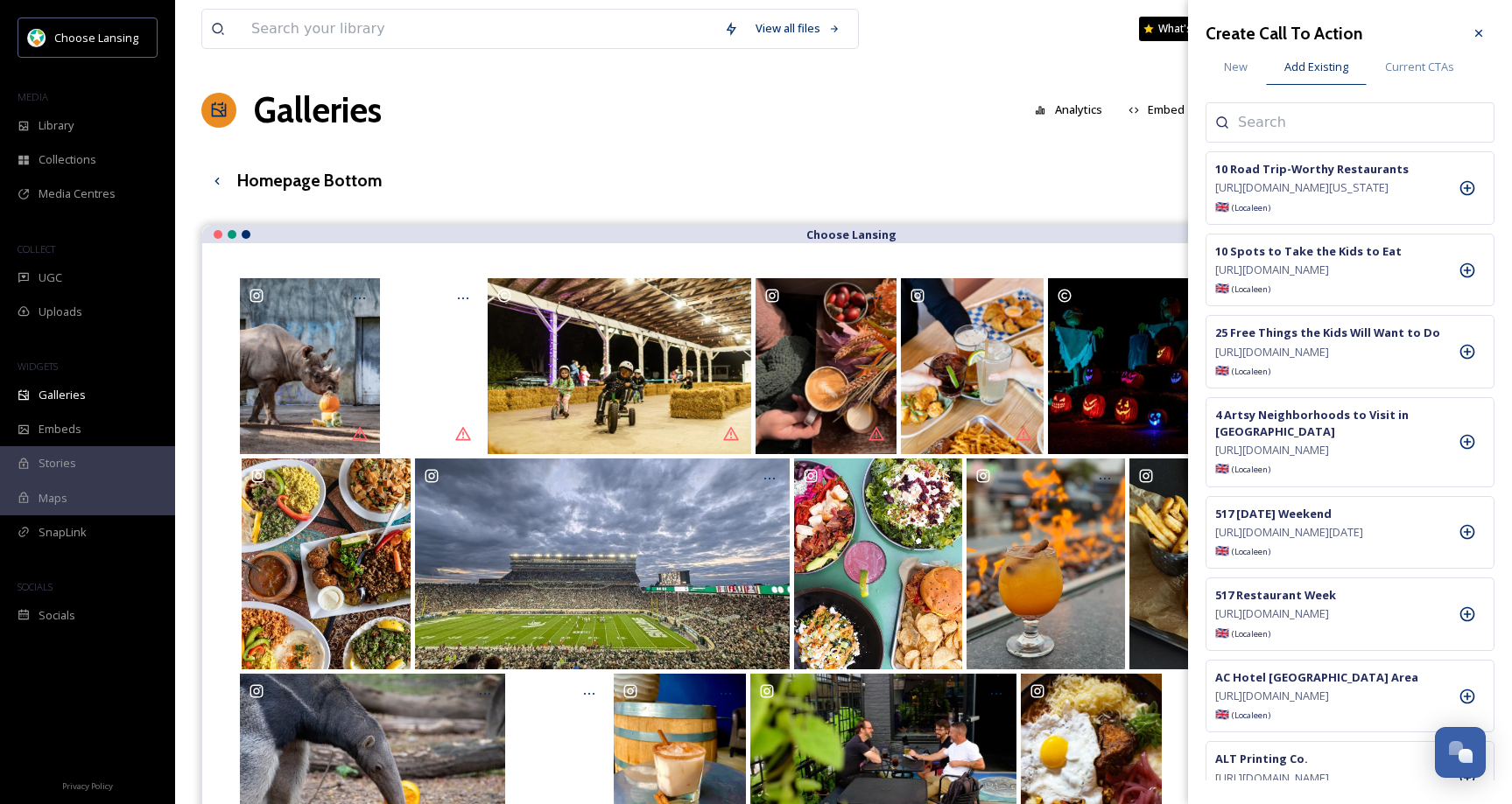
click at [1259, 129] on input at bounding box center [1325, 123] width 175 height 21
type input "shuffle"
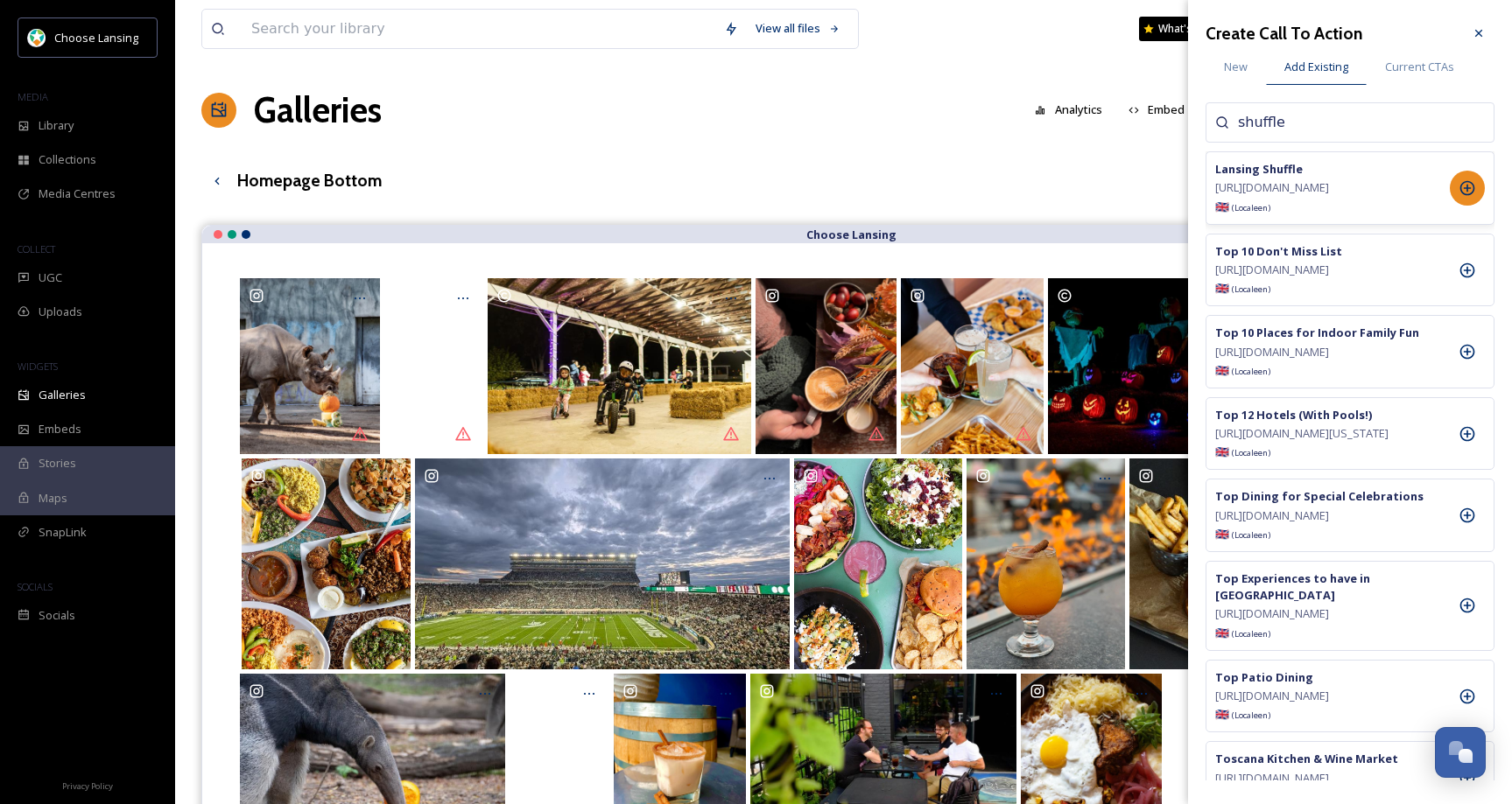
click at [1463, 197] on icon at bounding box center [1467, 188] width 18 height 18
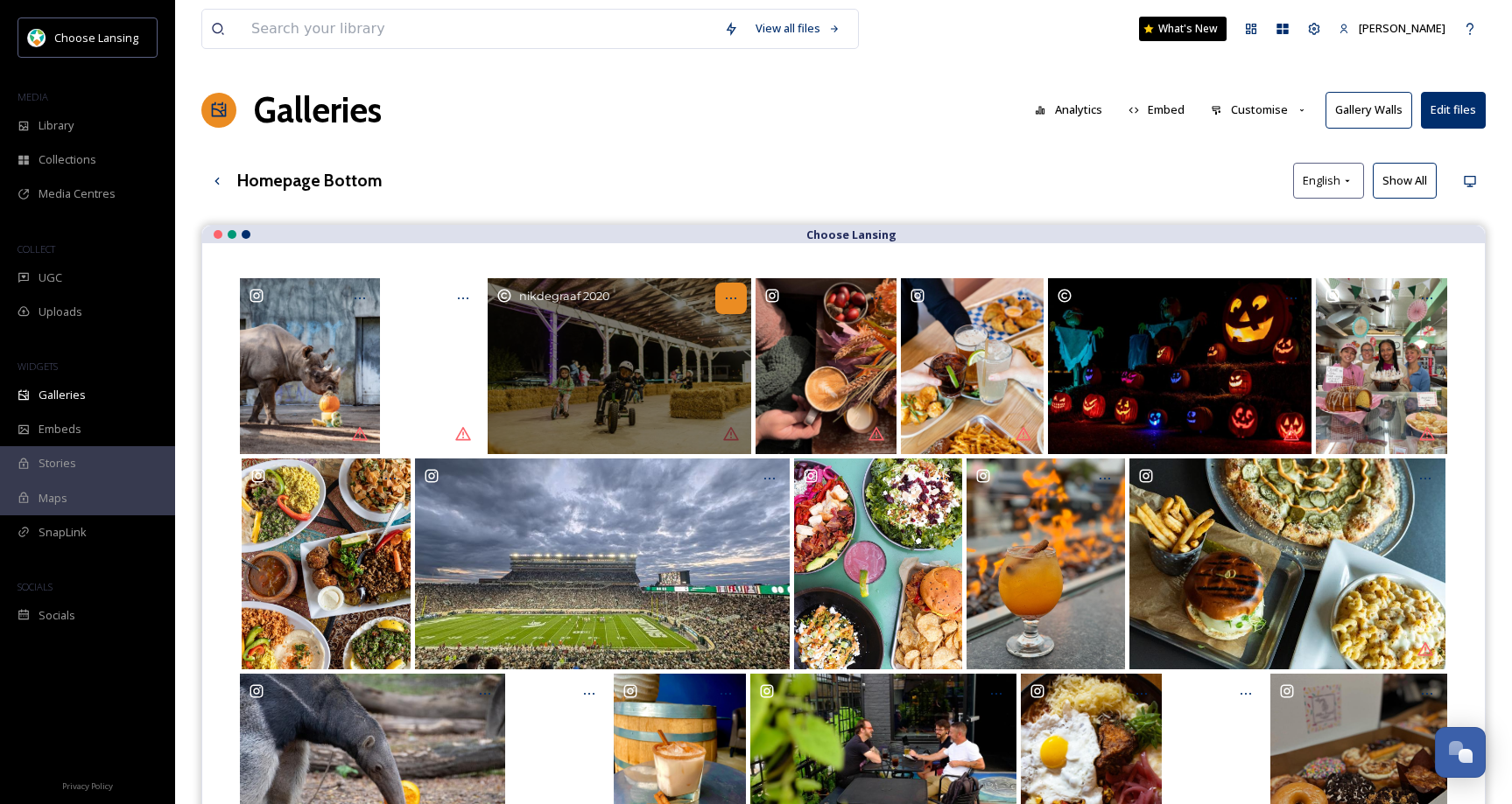
click at [735, 296] on icon "Opens media popup. Media description: inghamcountyfair-6115718.jpg." at bounding box center [730, 298] width 14 height 14
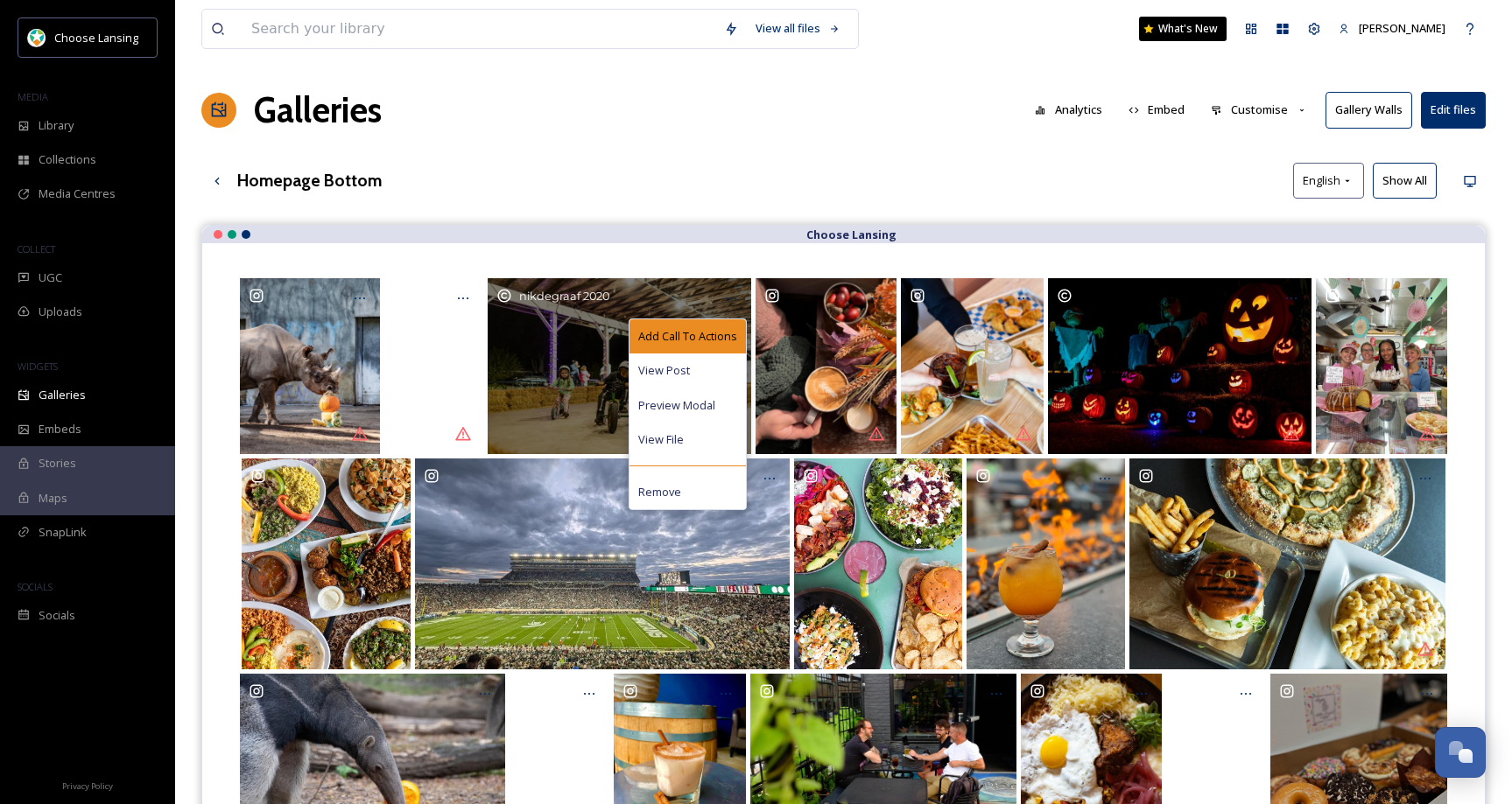
click at [715, 332] on span "Add Call To Actions" at bounding box center [688, 337] width 99 height 17
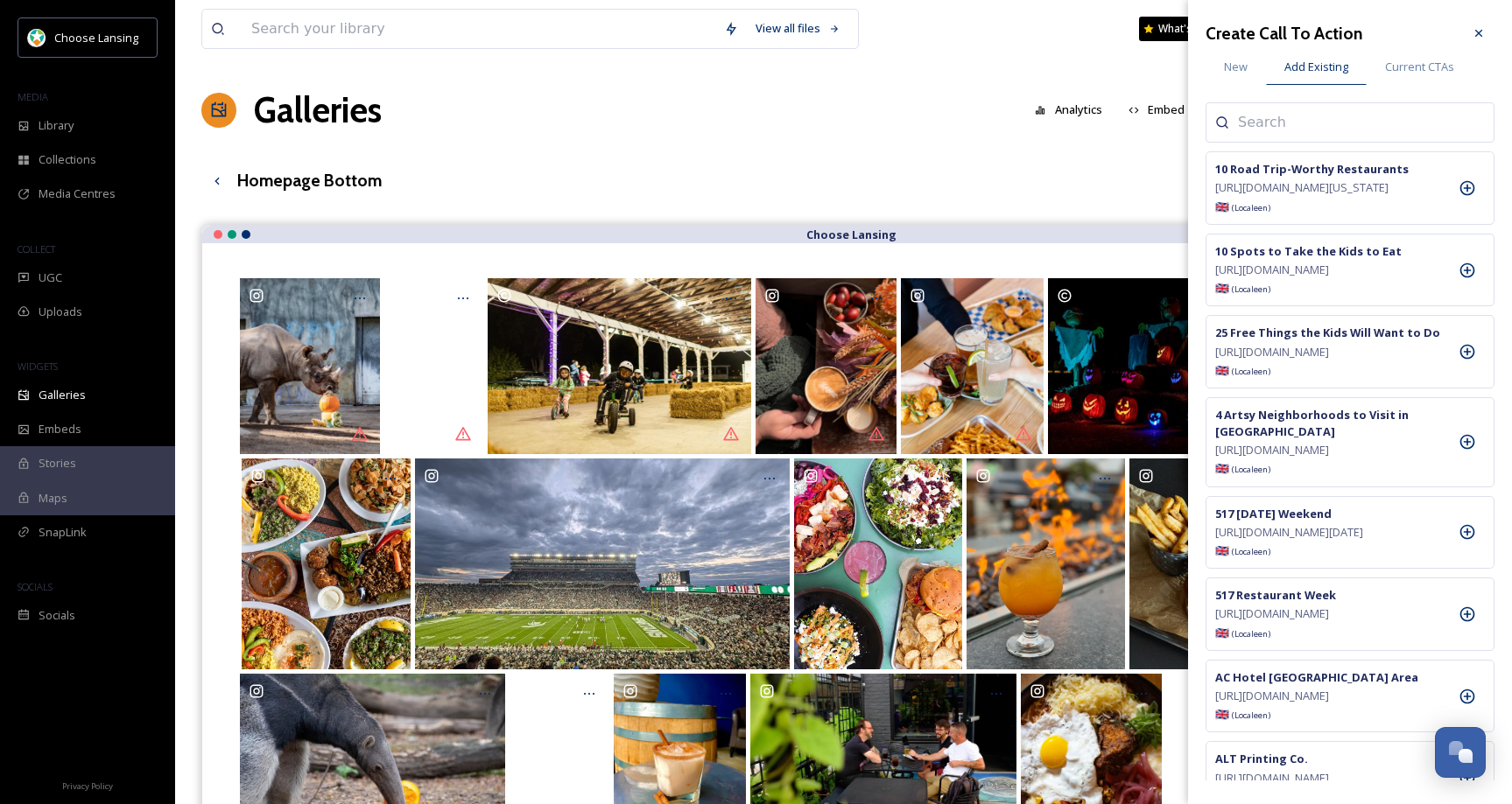
click at [1284, 122] on input at bounding box center [1325, 123] width 175 height 21
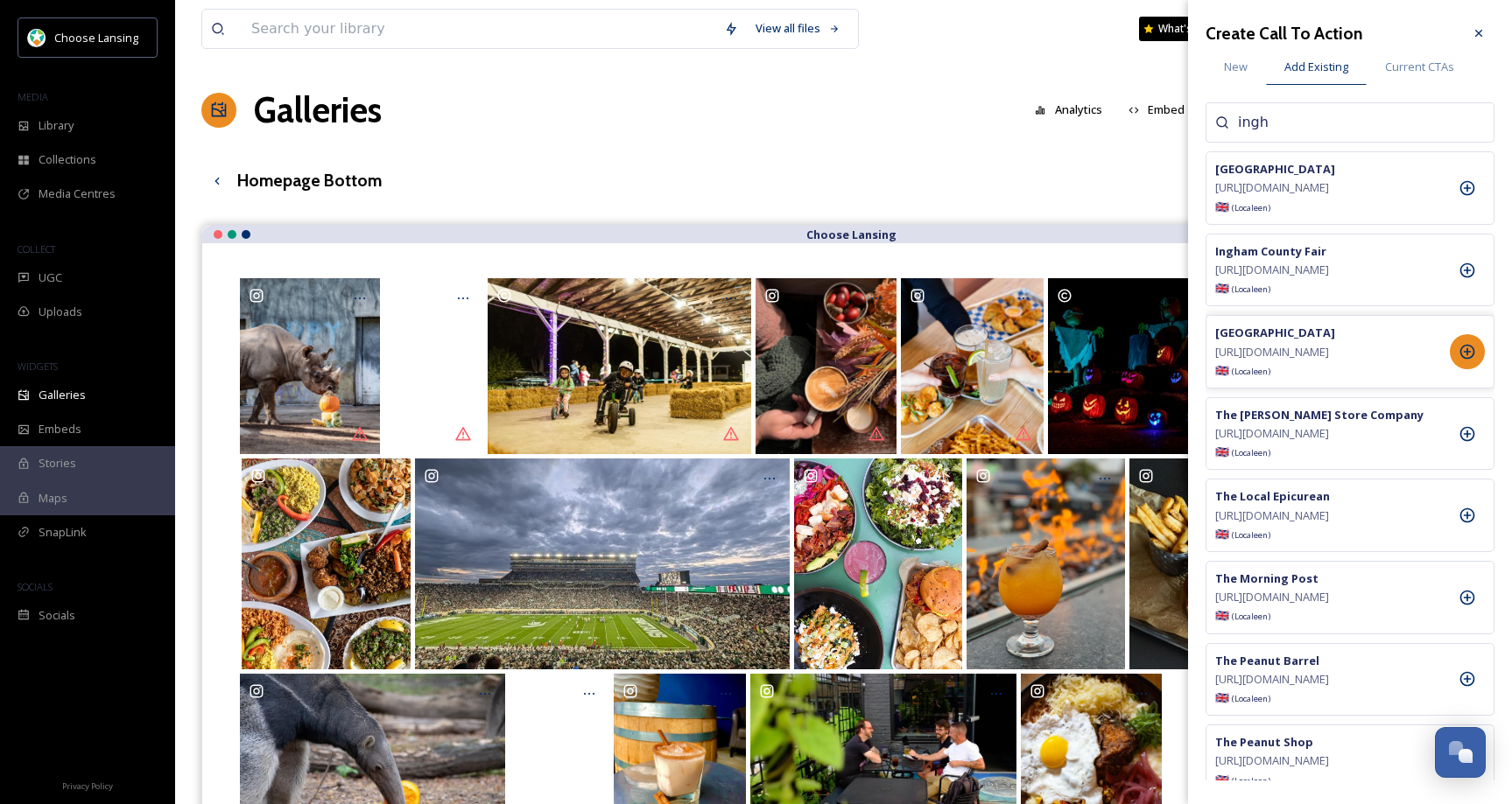
type input "ingh"
click at [1469, 360] on icon at bounding box center [1467, 352] width 18 height 18
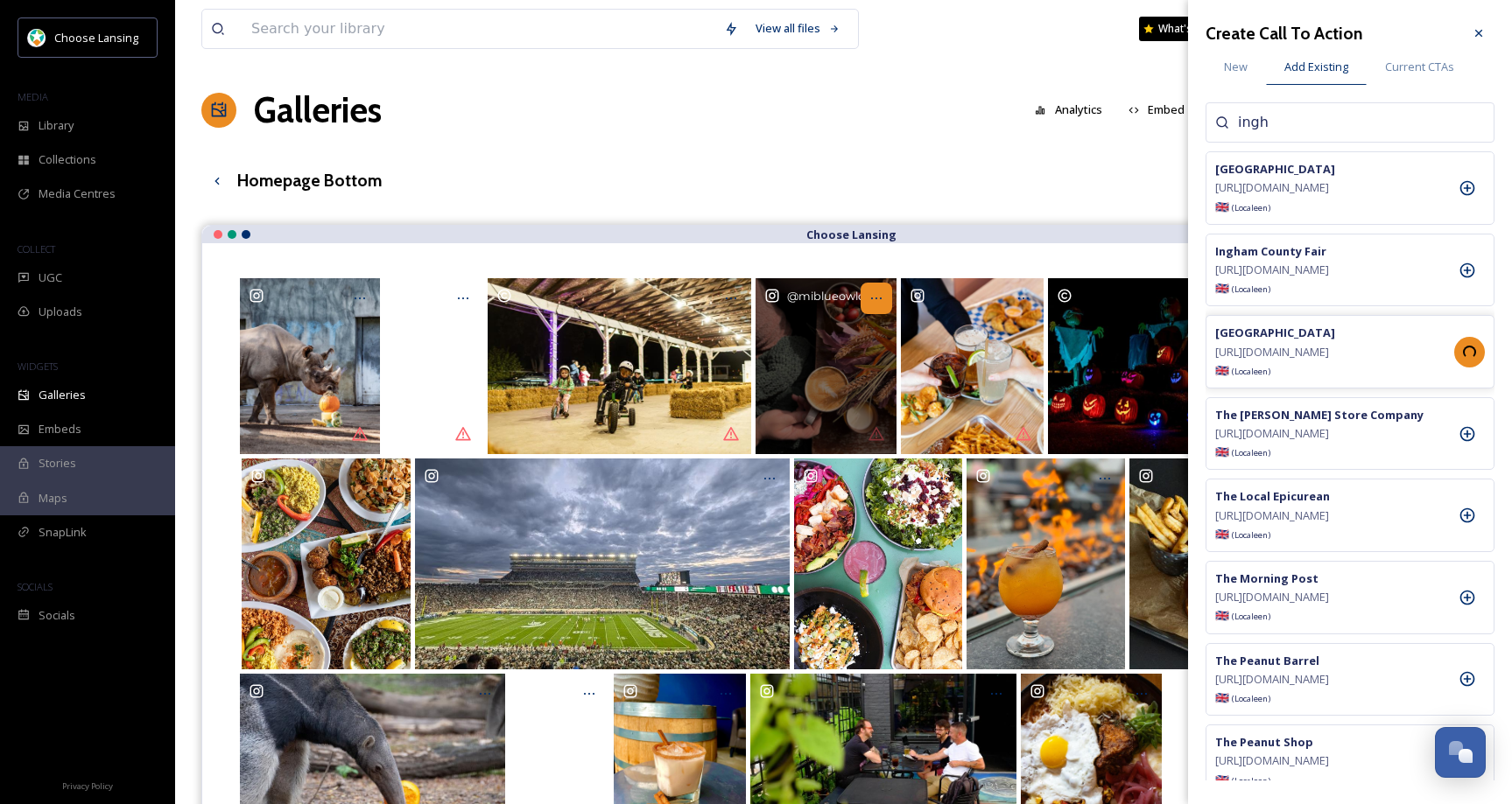
click at [876, 296] on icon "Opens media popup. Media description: miblueowlcoffee-6122690.jpg." at bounding box center [876, 298] width 14 height 14
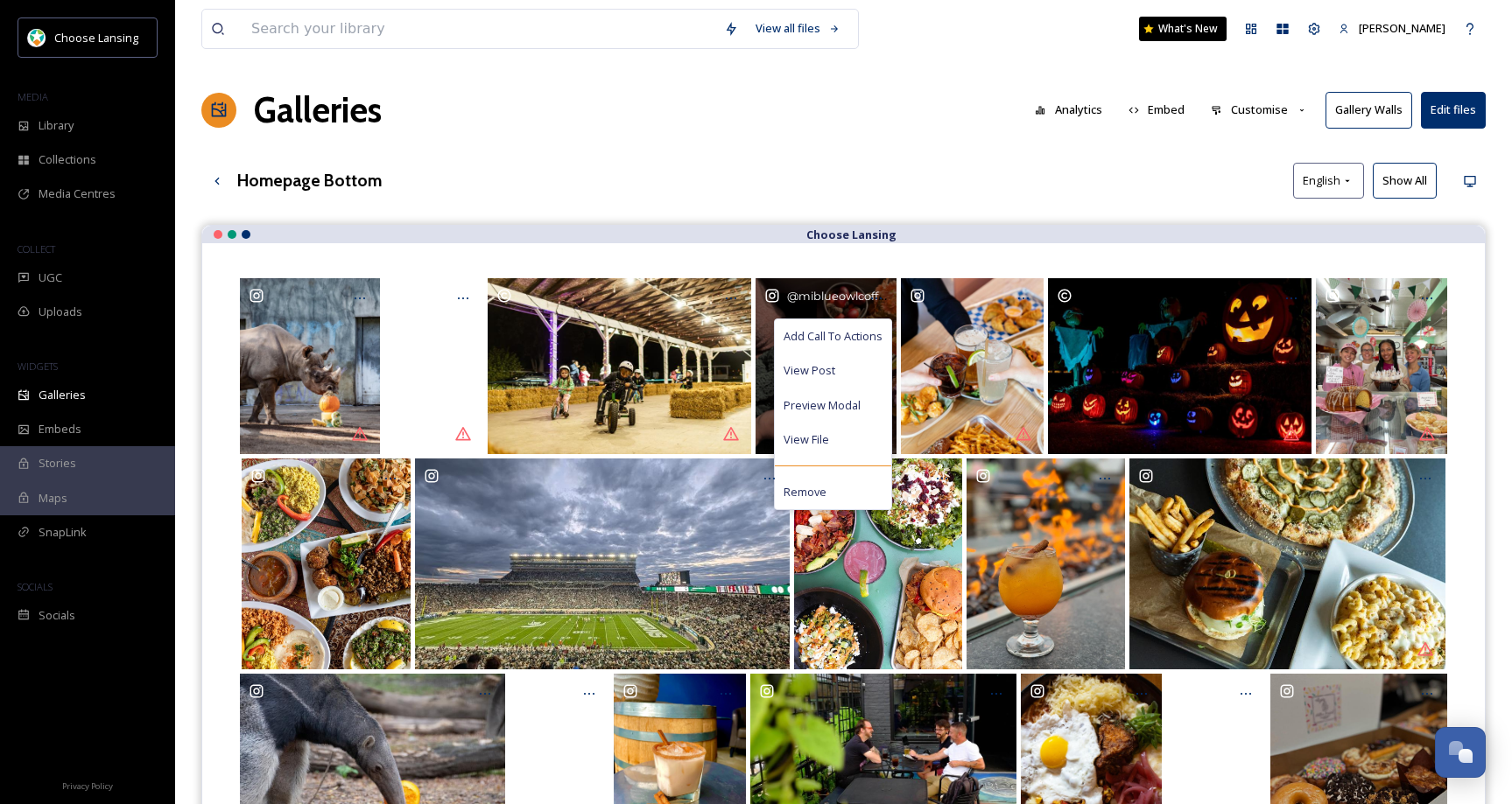
click at [868, 338] on span "Add Call To Actions" at bounding box center [833, 337] width 99 height 17
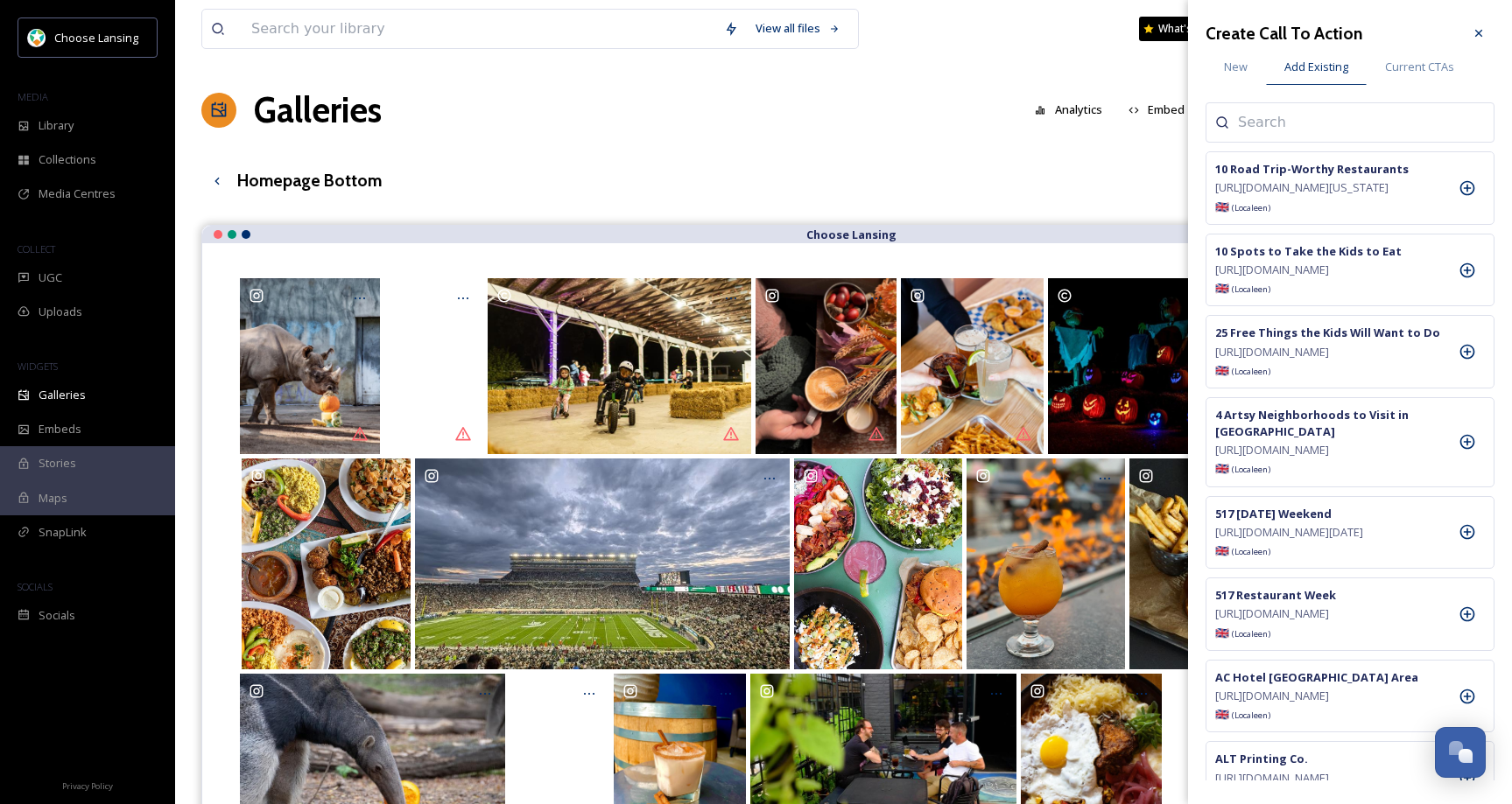
click at [1284, 115] on input at bounding box center [1325, 123] width 175 height 21
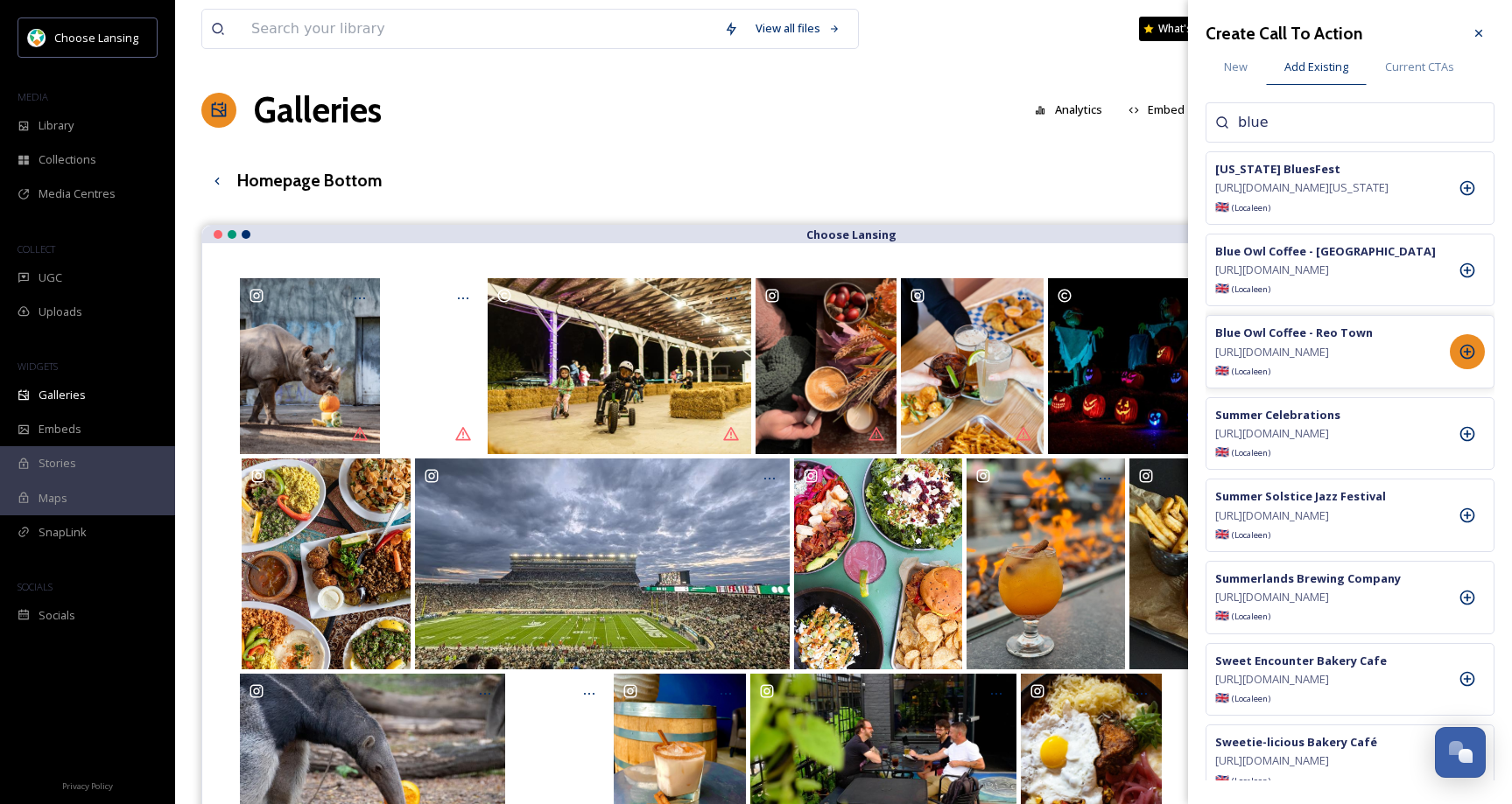
type input "blue"
click at [1467, 360] on icon at bounding box center [1467, 352] width 18 height 18
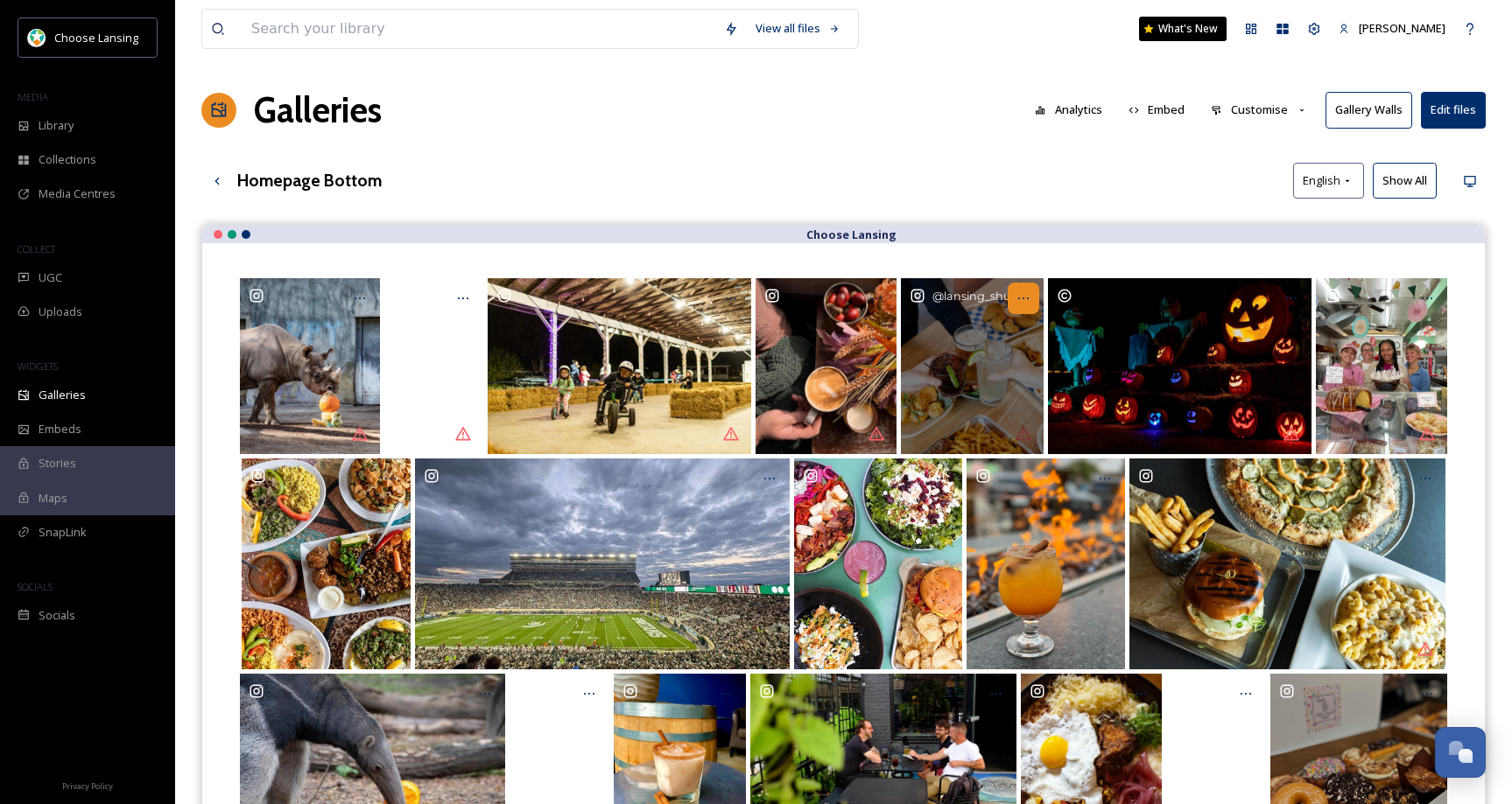
click at [1028, 298] on icon "Opens media popup. Media description: lansing_shuffle-6133120.jpg." at bounding box center [1023, 299] width 10 height 2
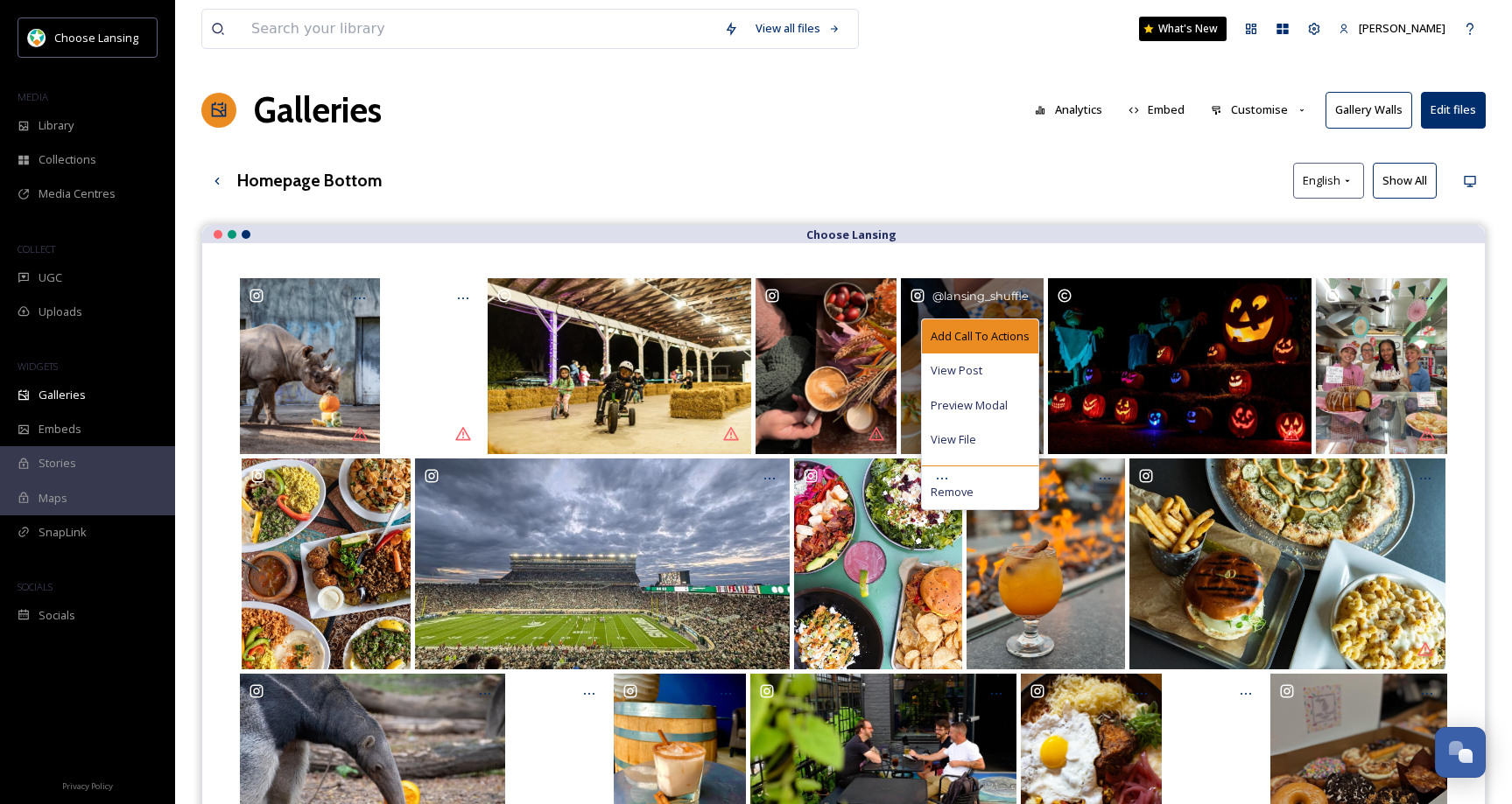
click at [1006, 336] on span "Add Call To Actions" at bounding box center [980, 337] width 99 height 17
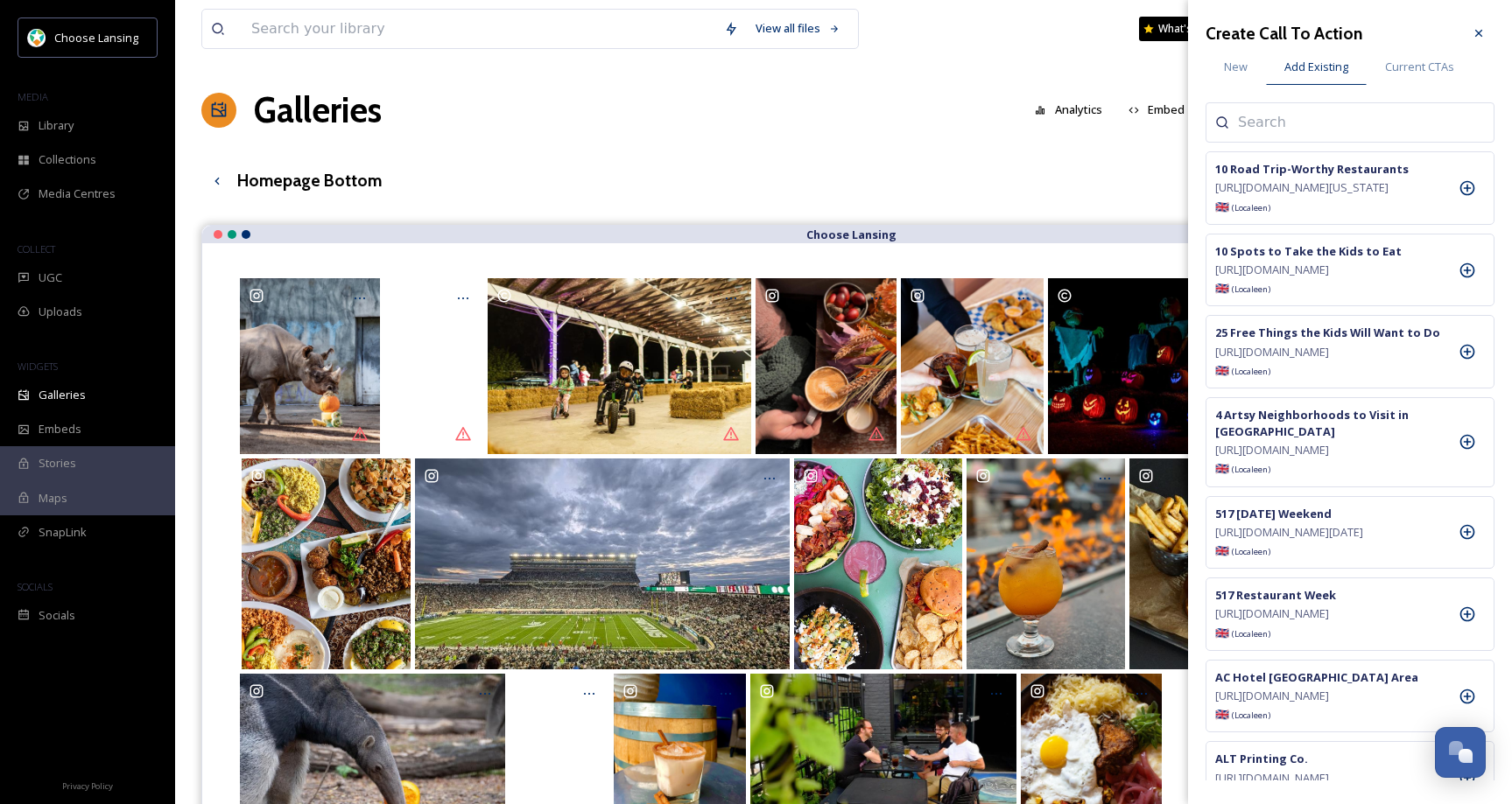
click at [1284, 124] on input at bounding box center [1325, 123] width 175 height 21
type input "shuffle"
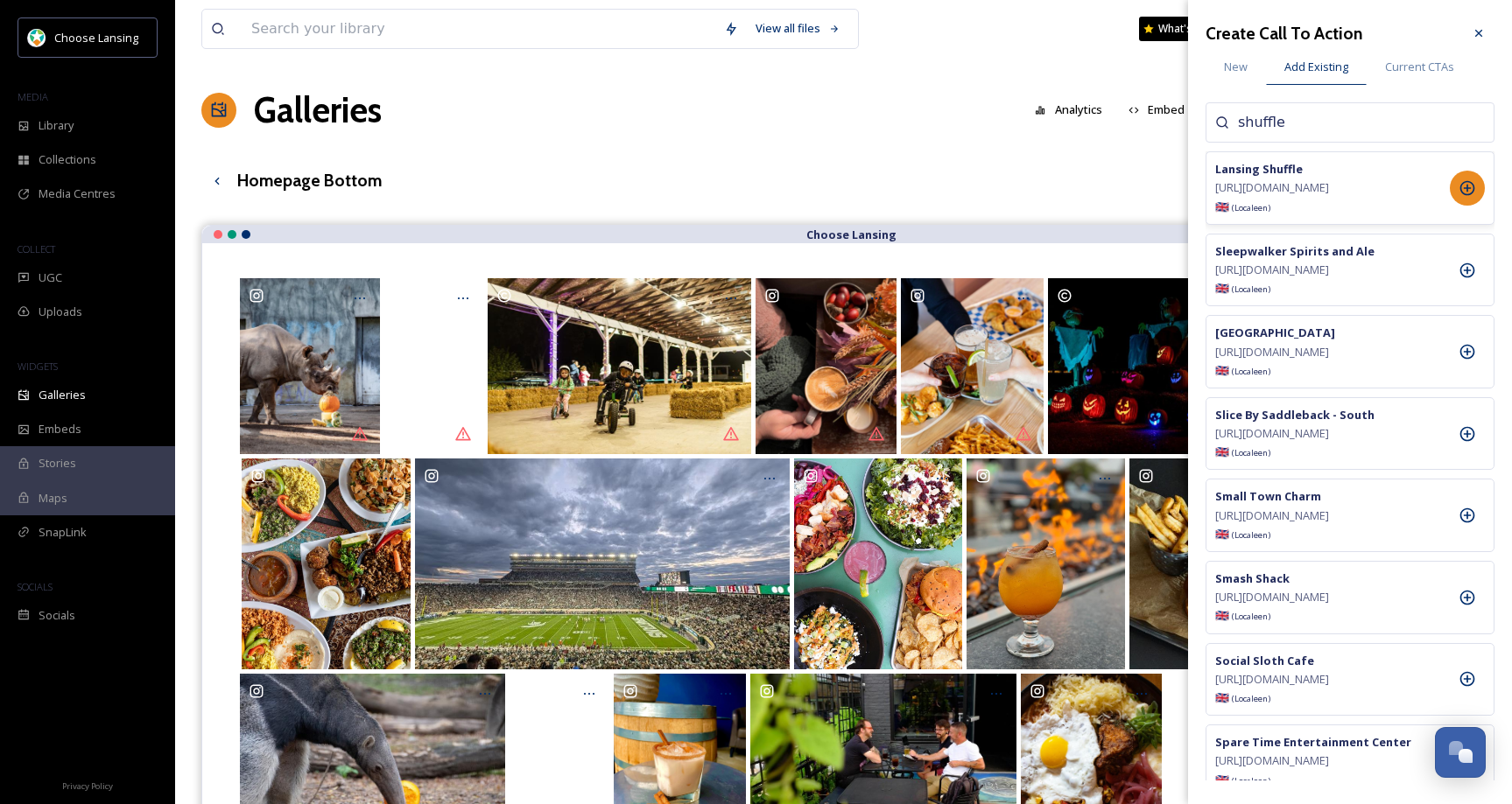
click at [1469, 197] on icon at bounding box center [1467, 188] width 18 height 18
click at [1483, 33] on icon at bounding box center [1478, 33] width 14 height 14
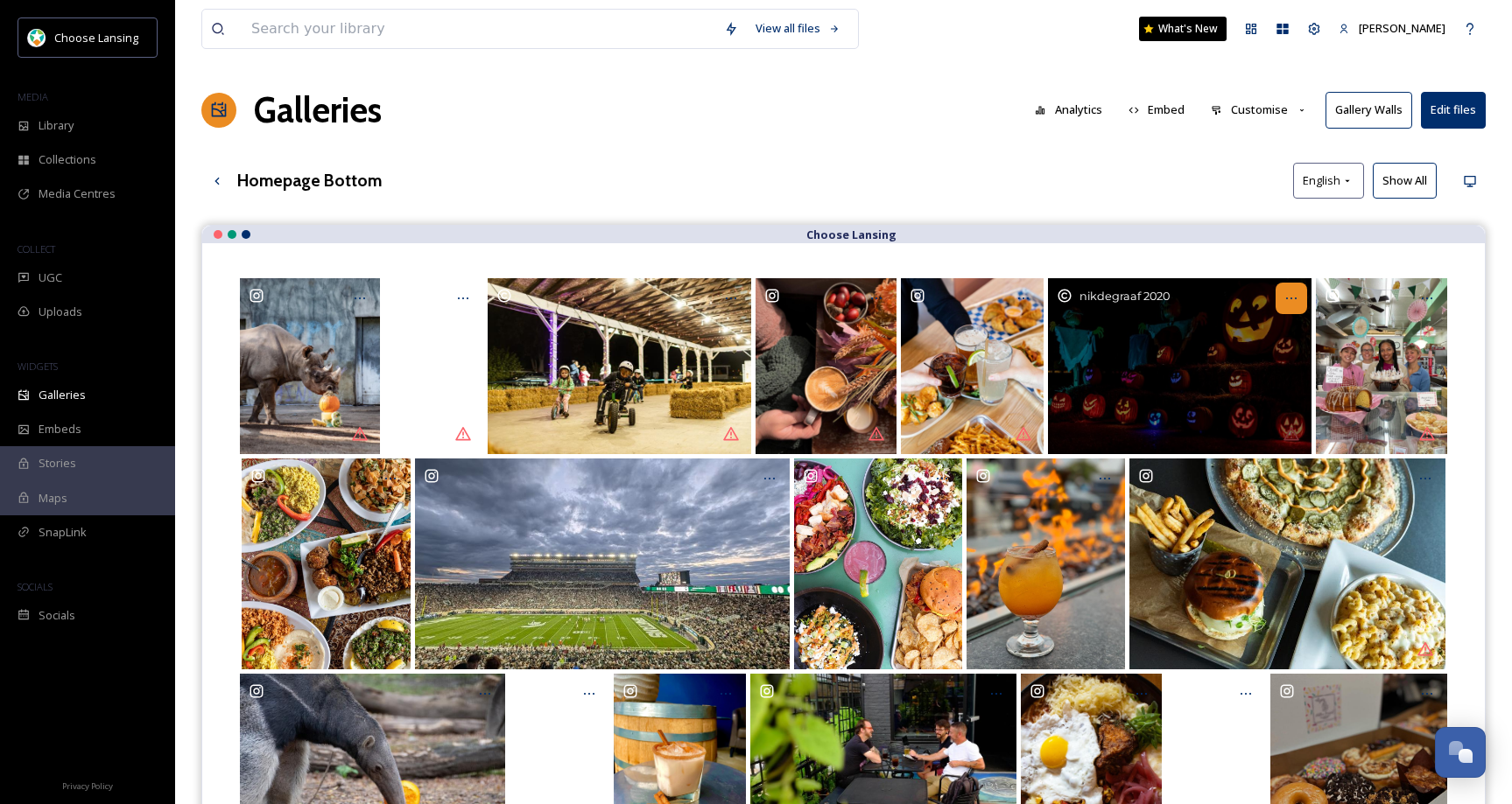
click at [1294, 296] on icon "Opens media popup. Media description: inghamcountyfair-6133101.jpg." at bounding box center [1291, 298] width 14 height 14
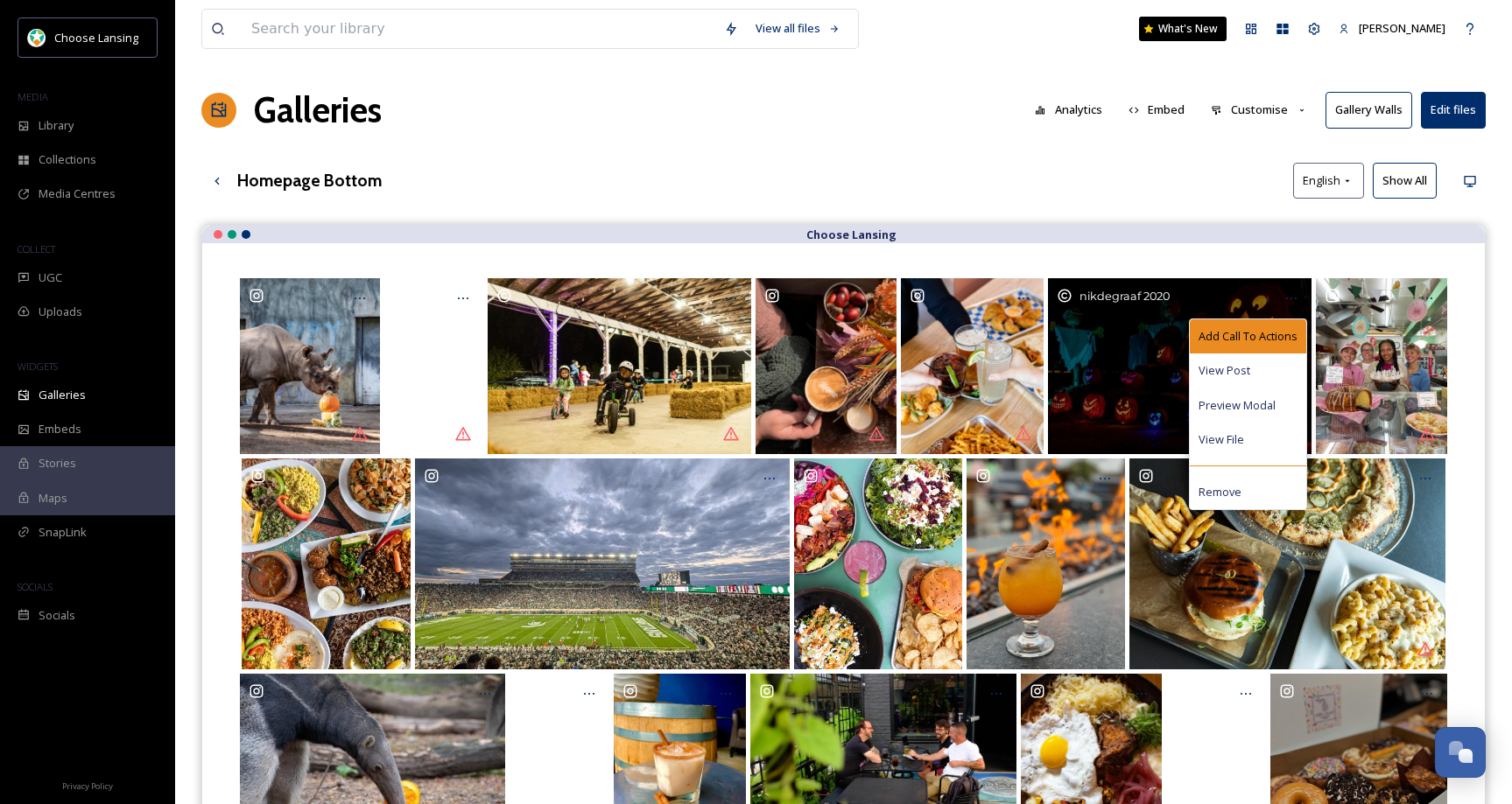
click at [1236, 329] on span "Add Call To Actions" at bounding box center [1248, 337] width 99 height 17
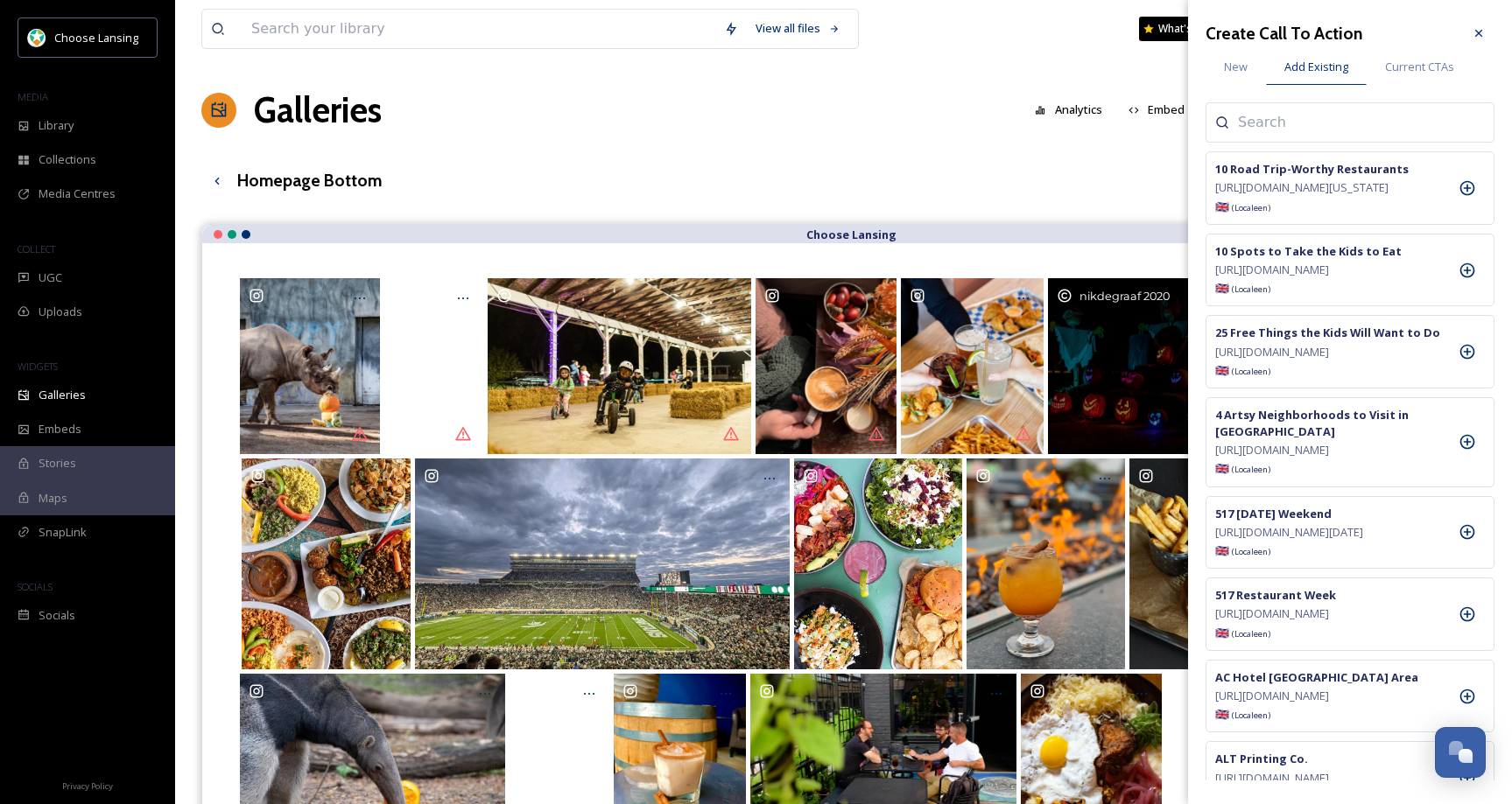
click at [1319, 122] on input at bounding box center [1325, 123] width 175 height 21
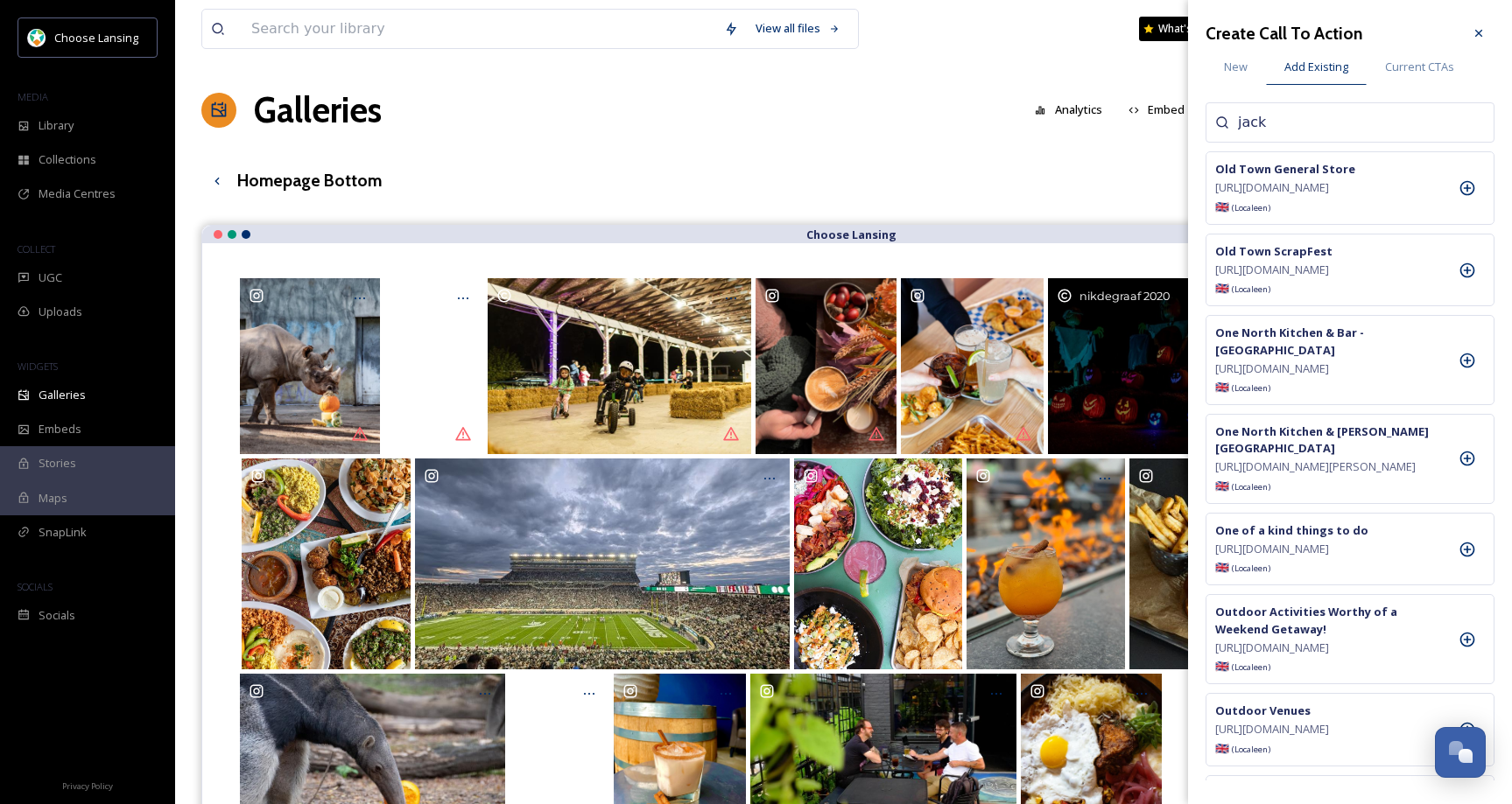
type input "jack"
click at [1240, 68] on span "New" at bounding box center [1235, 67] width 23 height 17
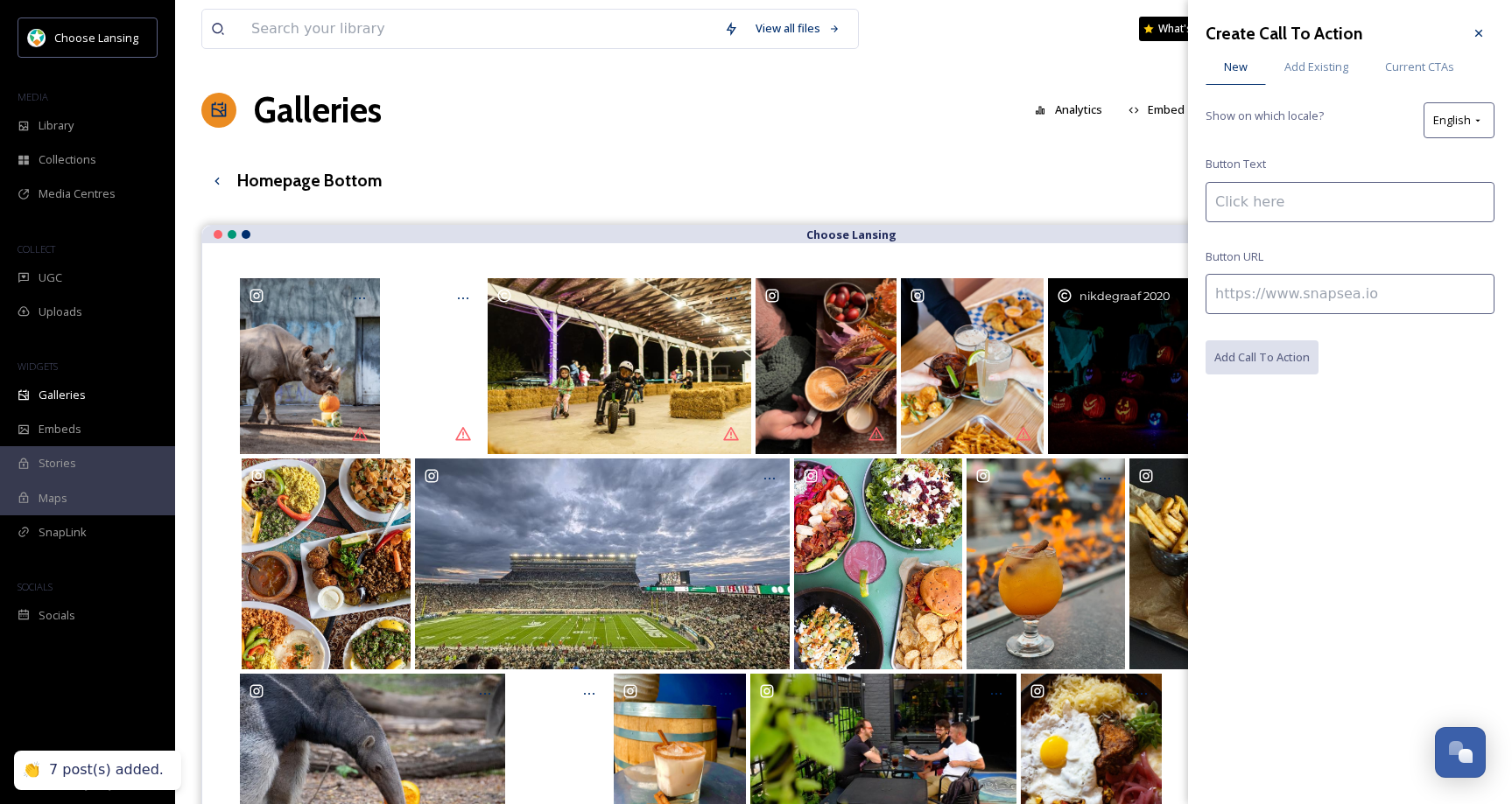
click at [1258, 290] on input at bounding box center [1350, 294] width 289 height 40
paste input "[URL][DOMAIN_NAME]"
type input "[URL][DOMAIN_NAME]"
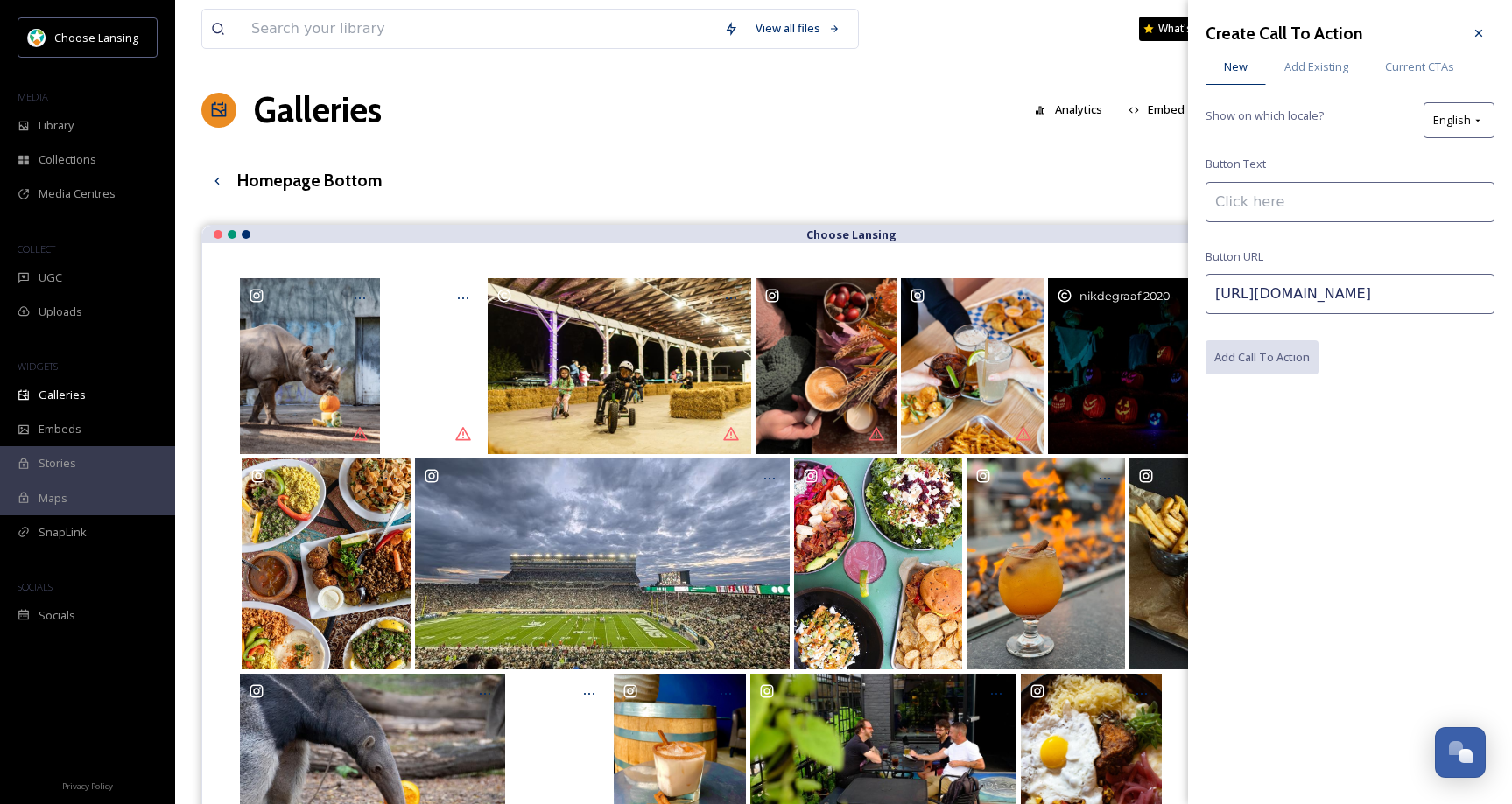
drag, startPoint x: 1299, startPoint y: 200, endPoint x: 1304, endPoint y: 225, distance: 25.5
click at [1299, 200] on input at bounding box center [1350, 202] width 289 height 40
paste input "[PERSON_NAME]' Lanterns Unleashed"
type input "[PERSON_NAME]' Lanterns Unleashed"
click at [1261, 363] on button "Add Call To Action" at bounding box center [1263, 358] width 115 height 36
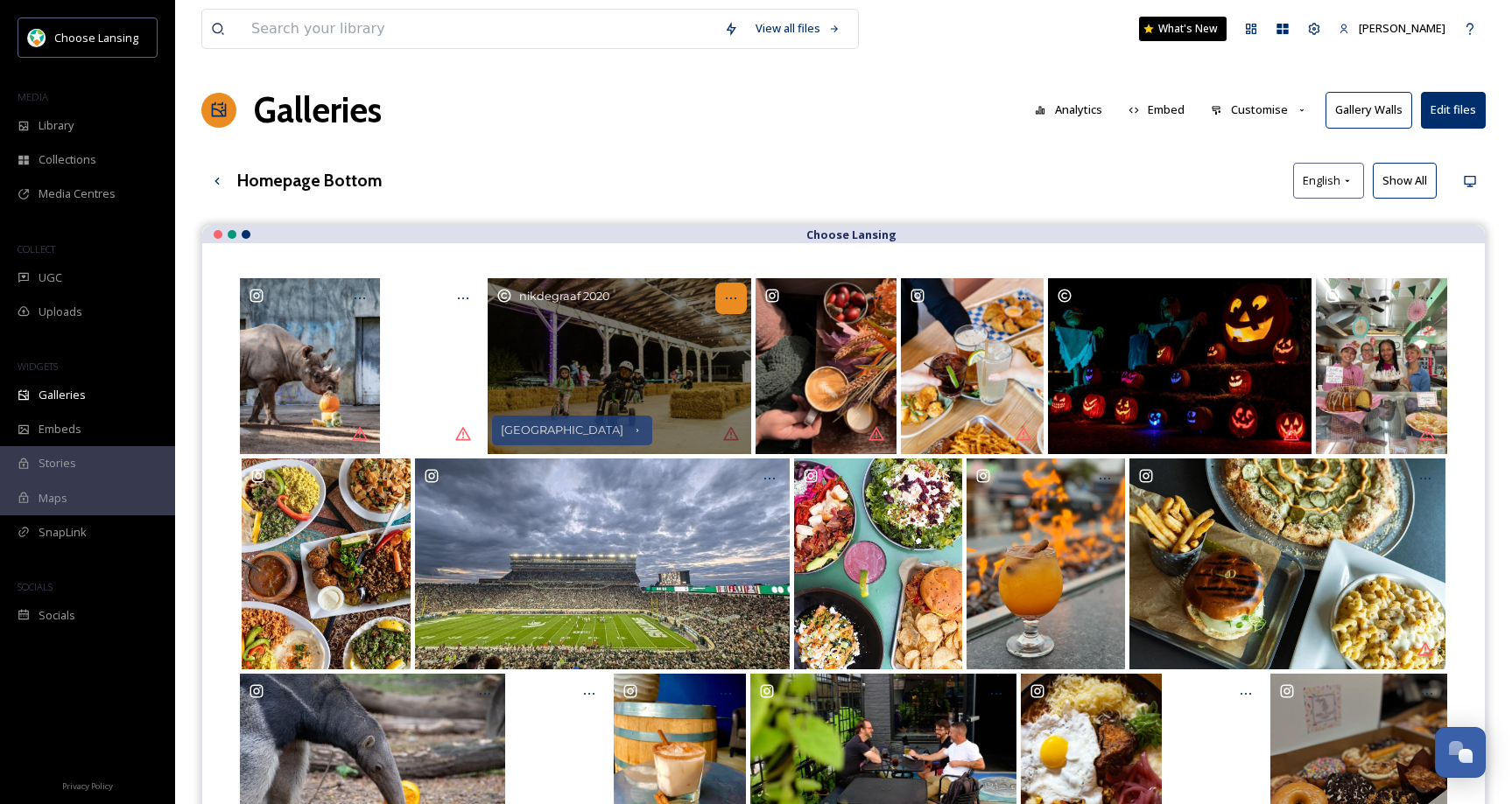
click at [737, 299] on icon "Opens media popup. Media description: inghamcountyfair-6115718.jpg." at bounding box center [730, 298] width 14 height 14
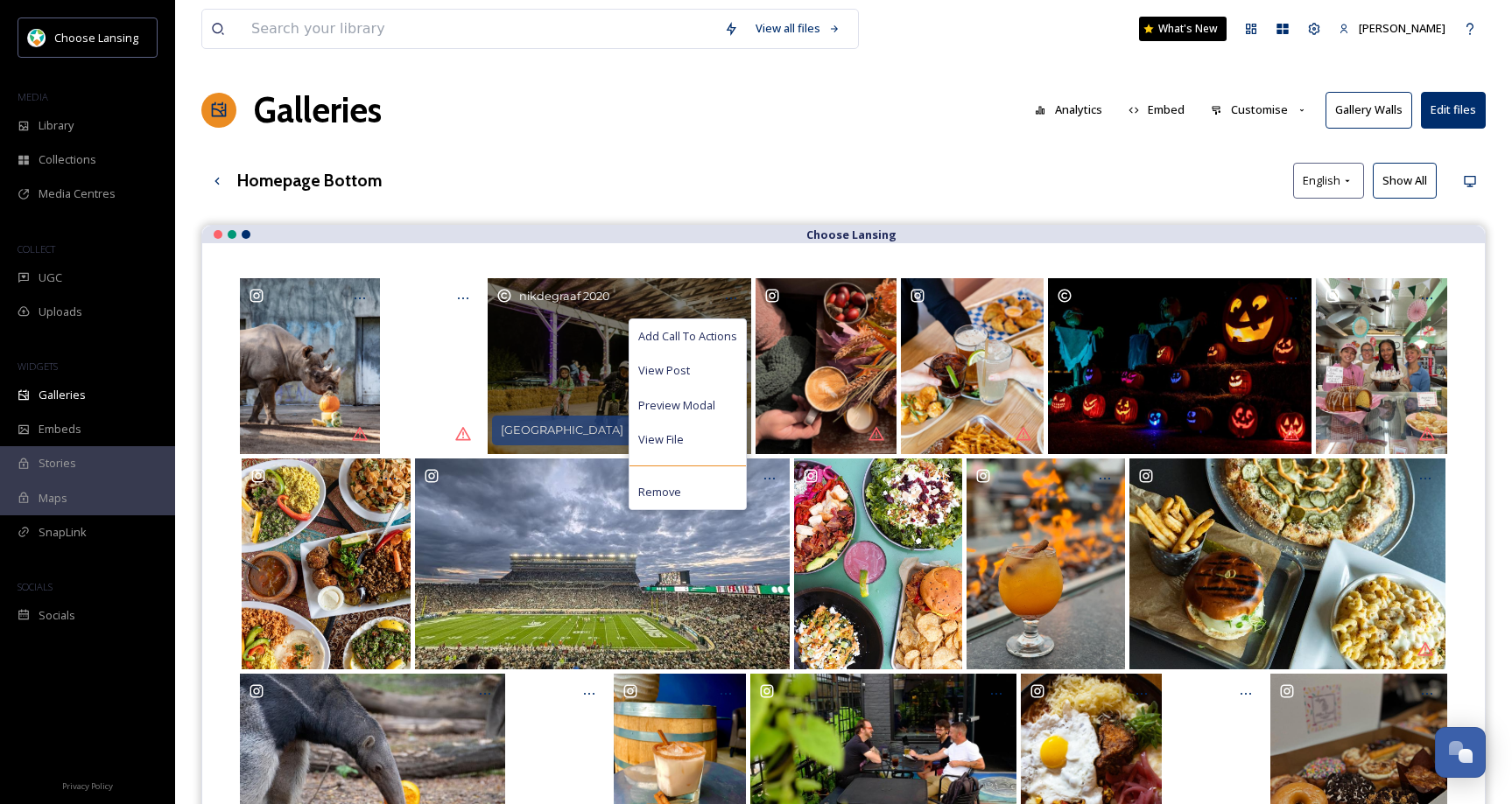
drag, startPoint x: 723, startPoint y: 335, endPoint x: 774, endPoint y: 304, distance: 59.7
click at [723, 335] on span "Add Call To Actions" at bounding box center [688, 337] width 99 height 17
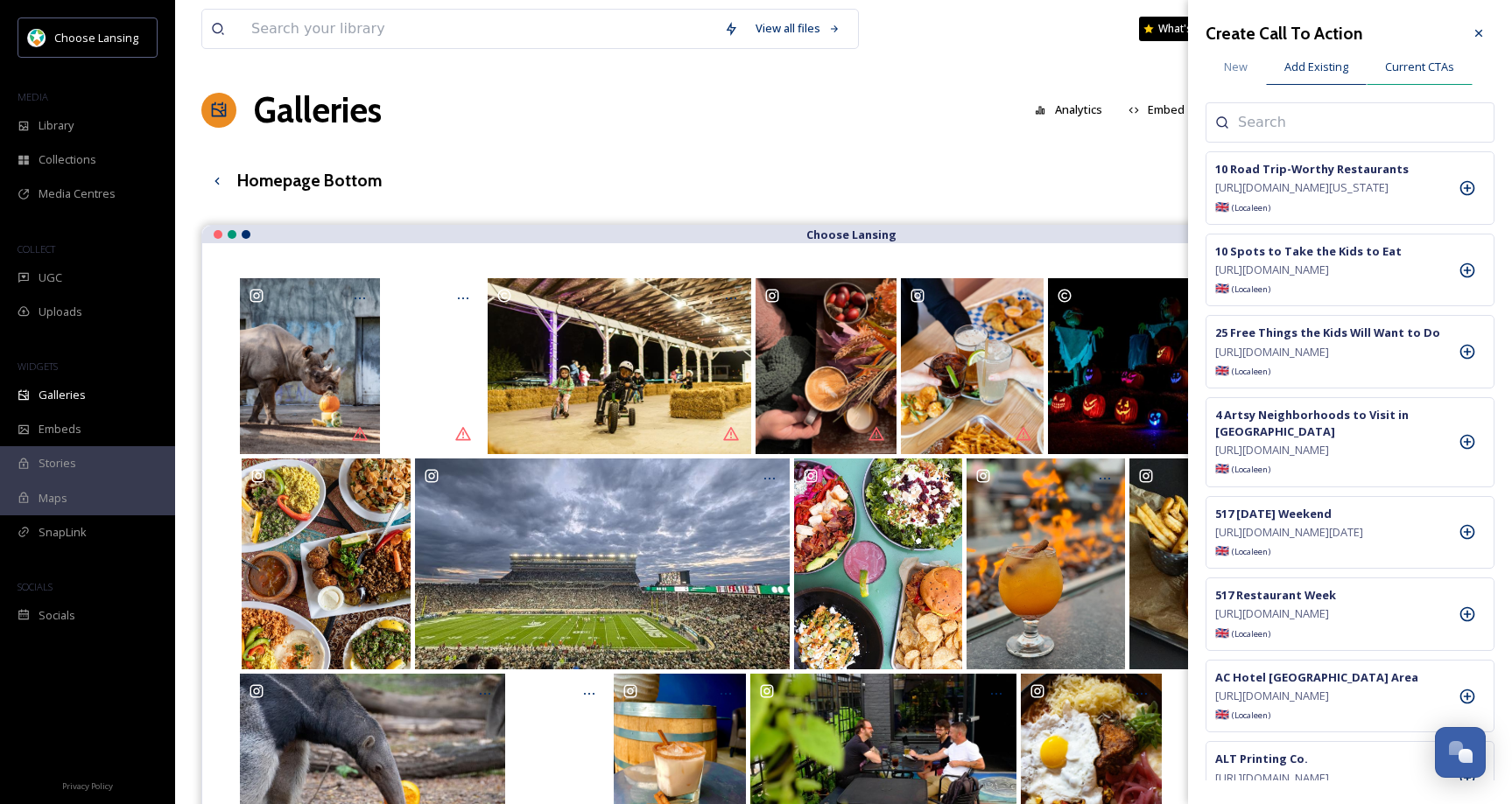
click at [1446, 66] on span "Current CTAs" at bounding box center [1419, 67] width 69 height 17
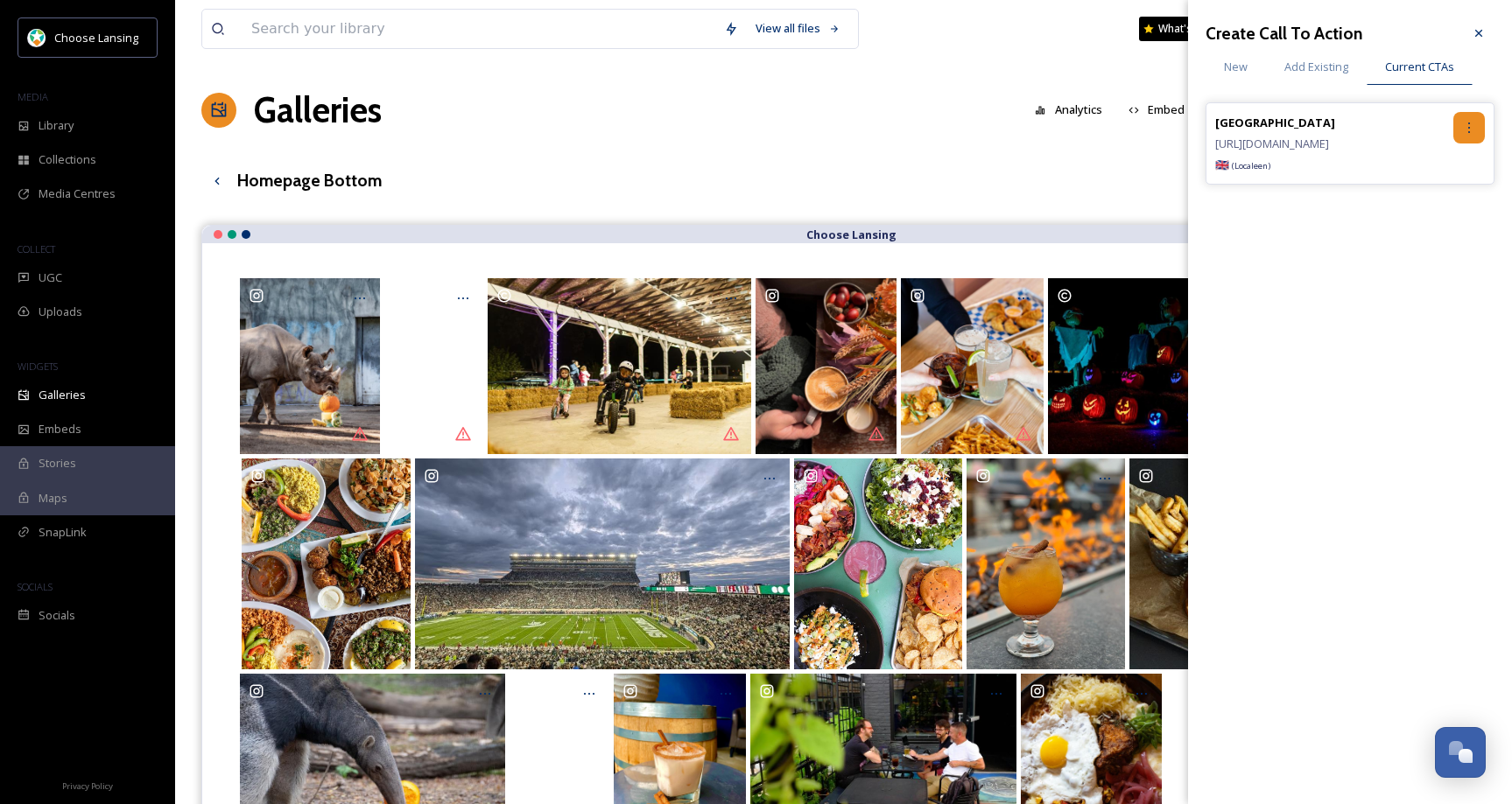
click at [1477, 126] on div at bounding box center [1469, 128] width 32 height 32
drag, startPoint x: 1426, startPoint y: 201, endPoint x: 1426, endPoint y: 192, distance: 9.0
click at [1426, 201] on span "Remove" at bounding box center [1410, 200] width 43 height 17
click at [1303, 64] on span "Add Existing" at bounding box center [1316, 67] width 64 height 17
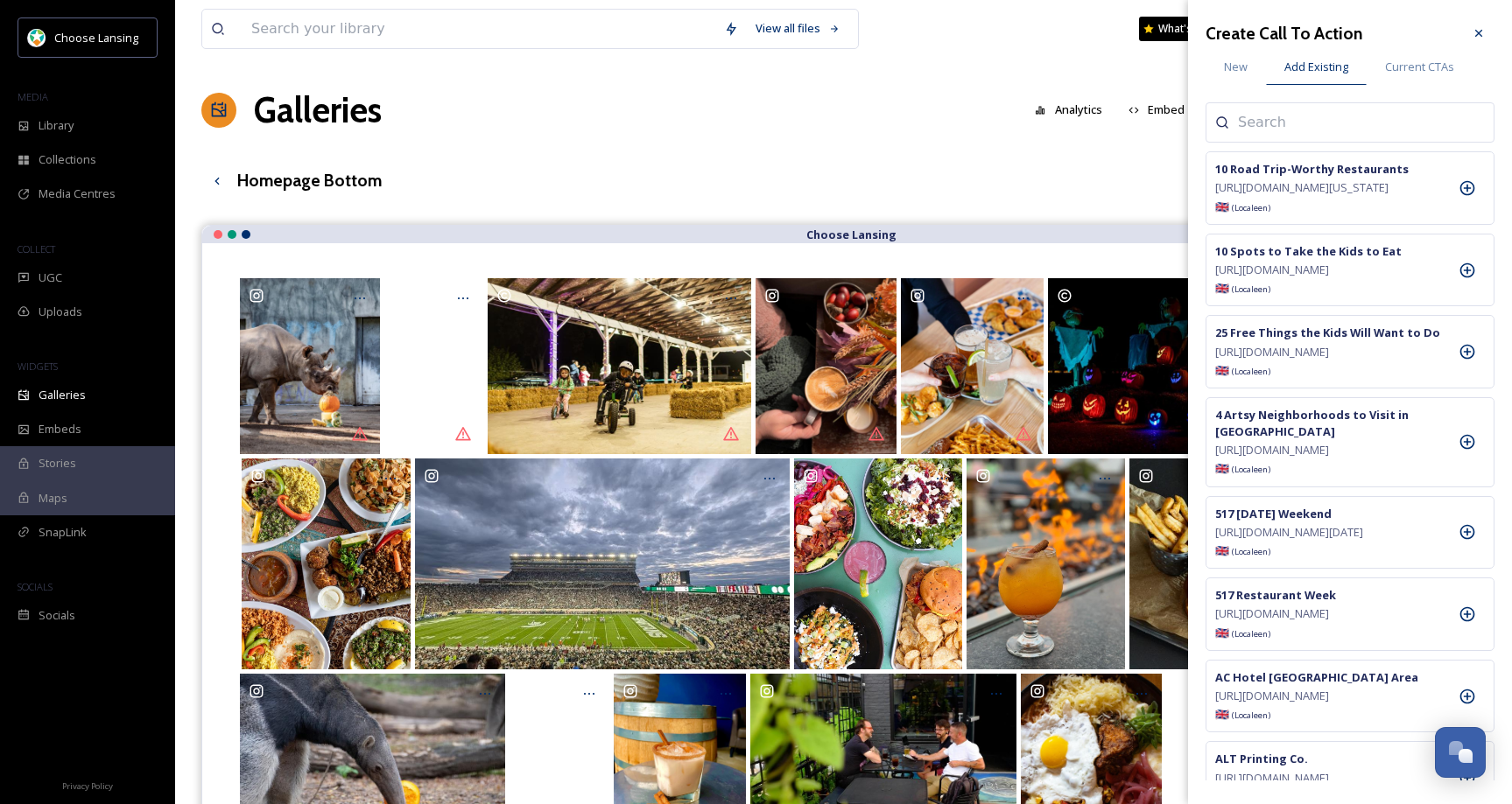
click at [1287, 132] on input at bounding box center [1325, 123] width 175 height 21
paste input "[PERSON_NAME]' Lanterns Unleashed"
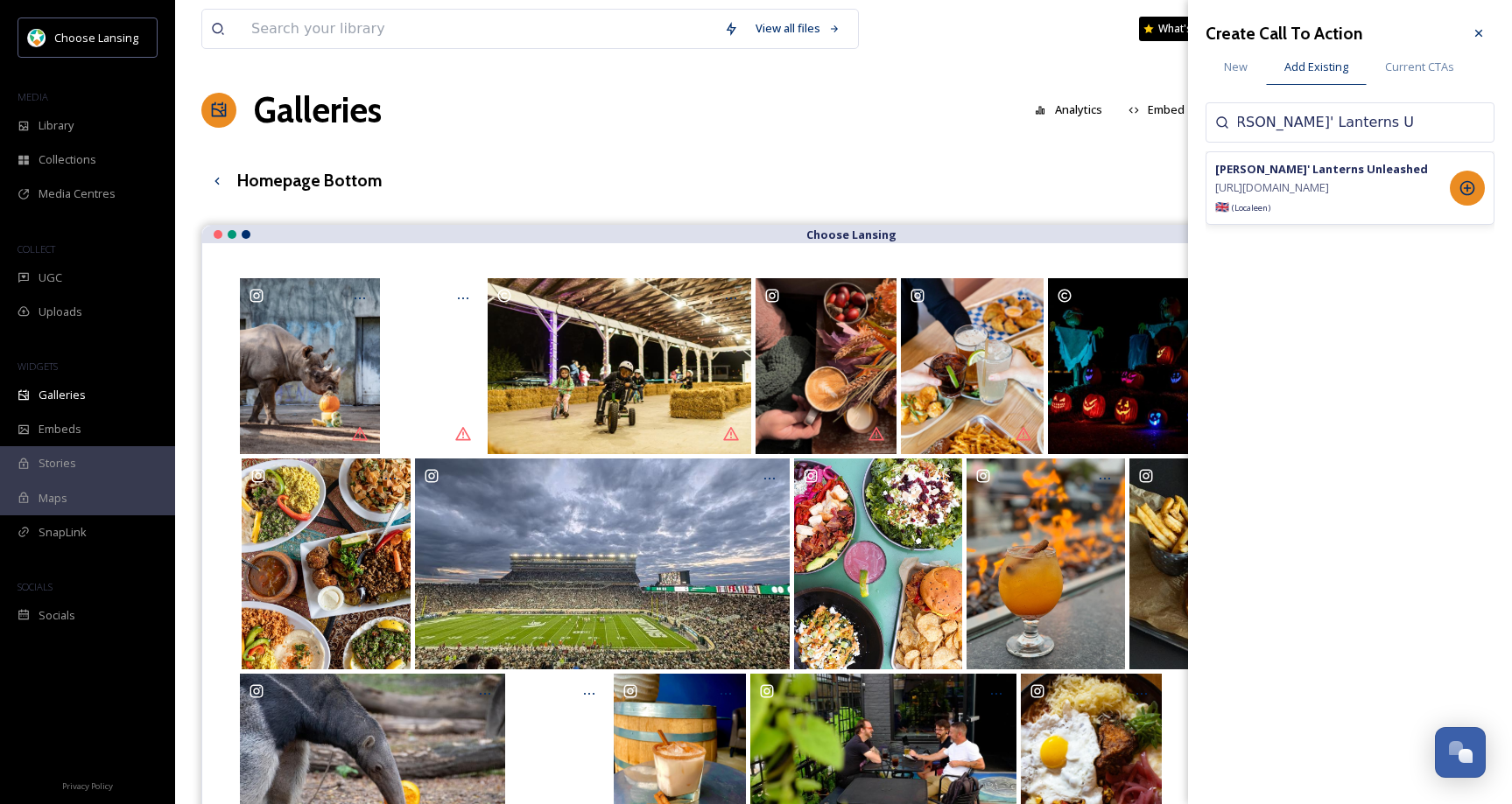
type input "[PERSON_NAME]' Lanterns Unleashed"
drag, startPoint x: 1465, startPoint y: 195, endPoint x: 1461, endPoint y: 203, distance: 8.9
click at [1465, 195] on icon at bounding box center [1467, 188] width 18 height 18
click at [1478, 32] on icon at bounding box center [1478, 33] width 7 height 7
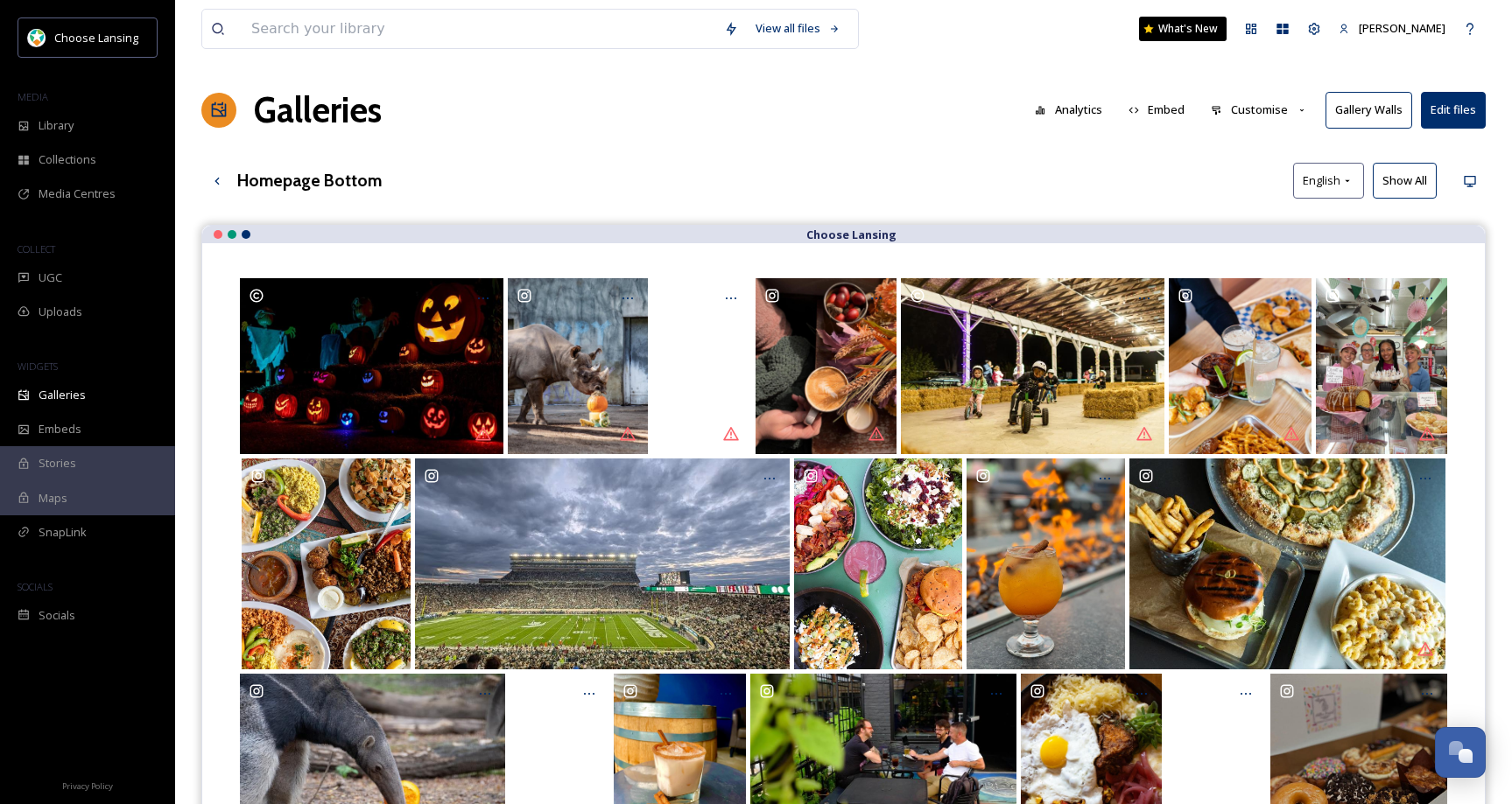
click at [986, 151] on div "View all files What's New [PERSON_NAME] Galleries Analytics Embed Customise Gal…" at bounding box center [844, 528] width 1337 height 1056
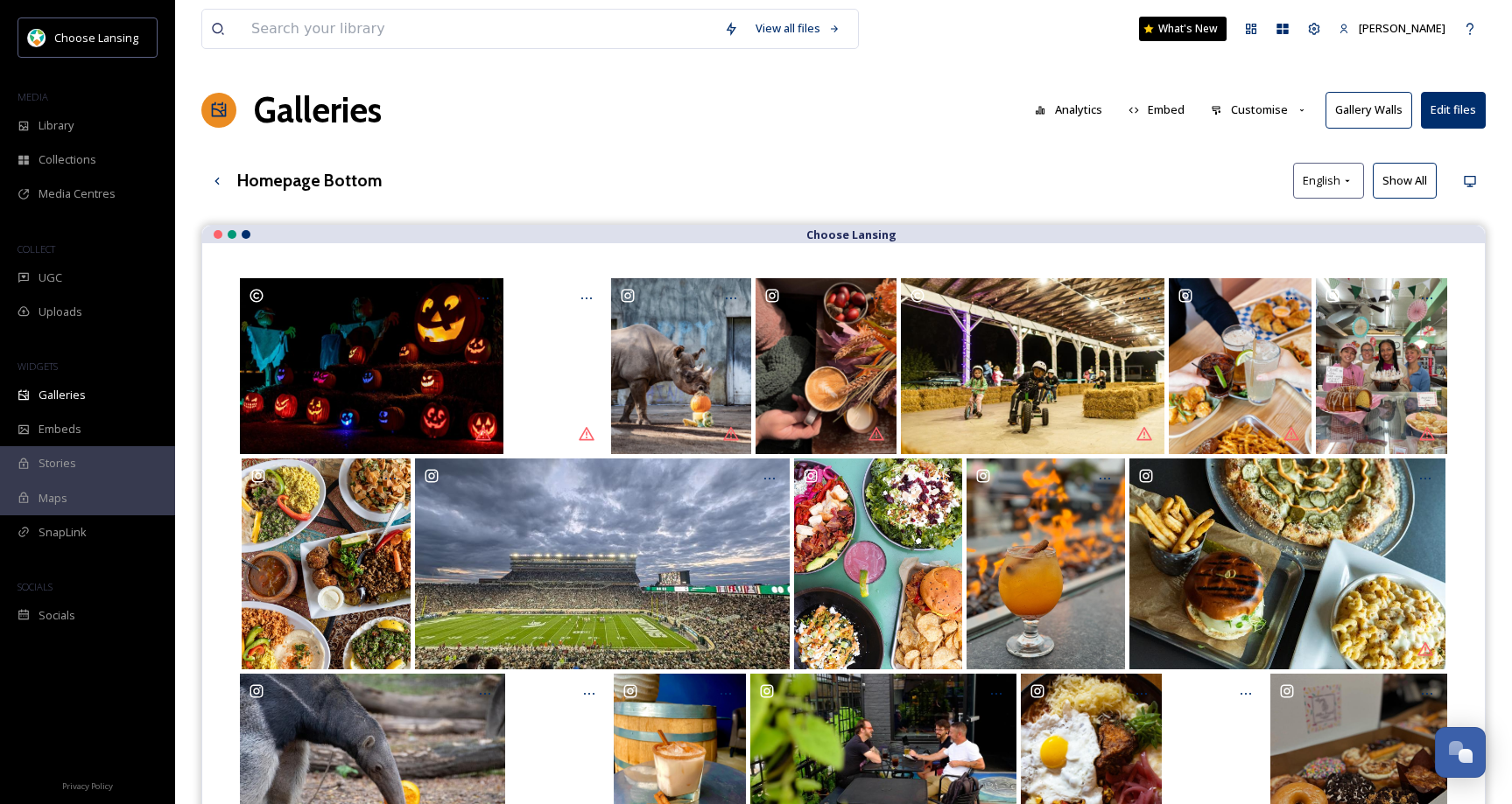
drag, startPoint x: 690, startPoint y: 368, endPoint x: 658, endPoint y: 3, distance: 366.4
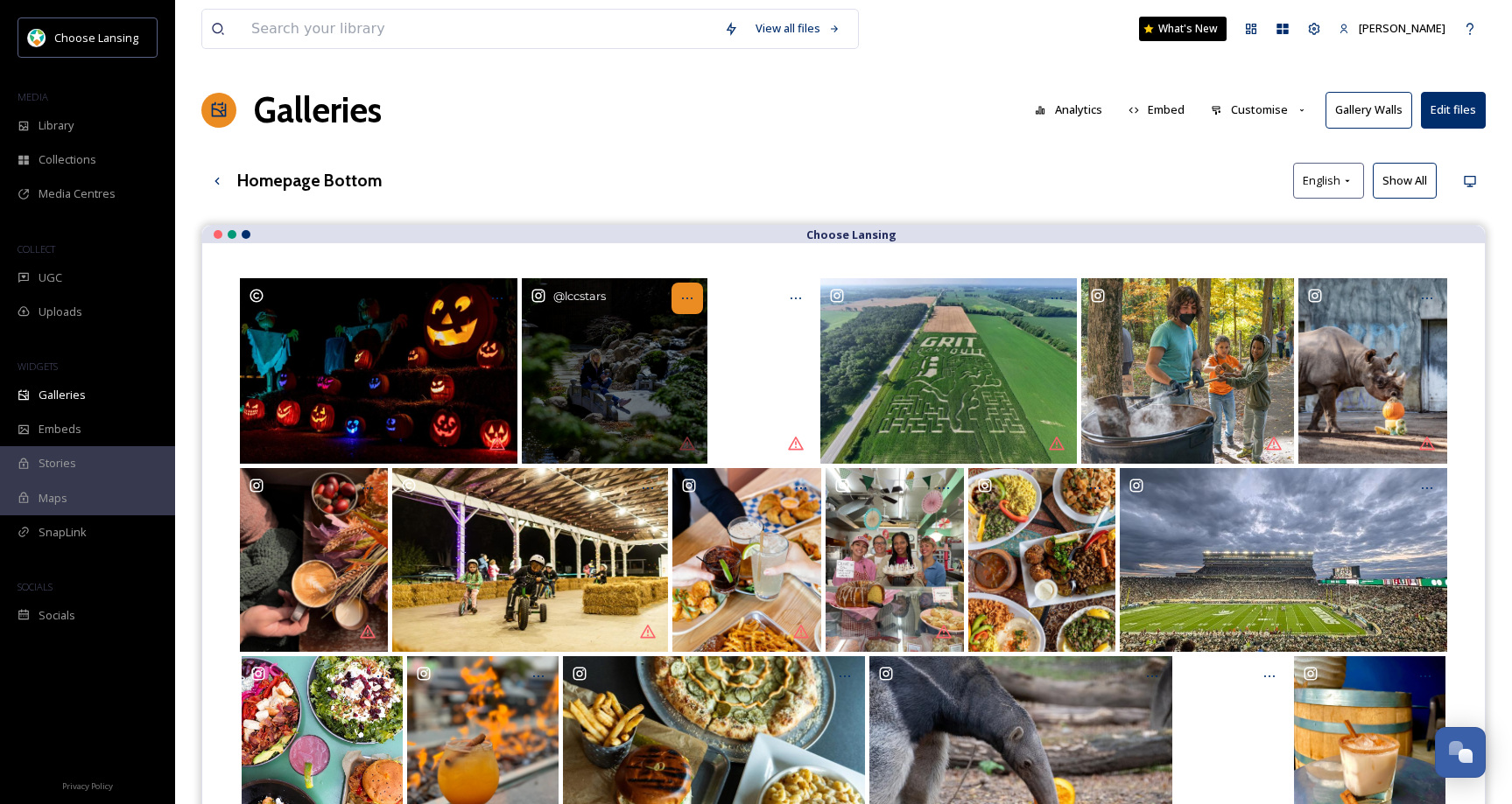
click at [683, 299] on icon "Opens media popup. Media description: lccstars-6098160.jpg." at bounding box center [687, 298] width 14 height 14
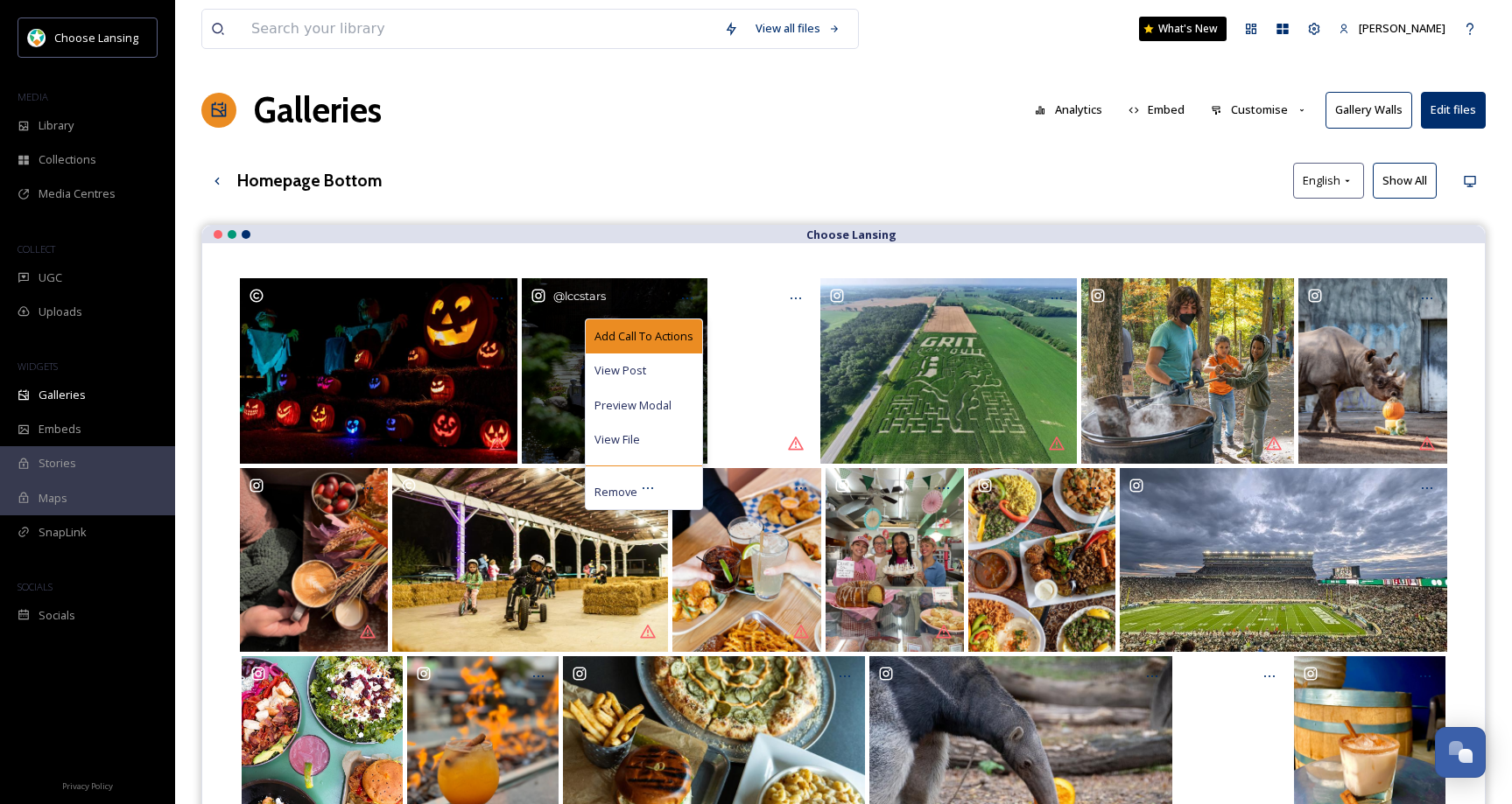
click at [678, 329] on span "Add Call To Actions" at bounding box center [644, 337] width 99 height 17
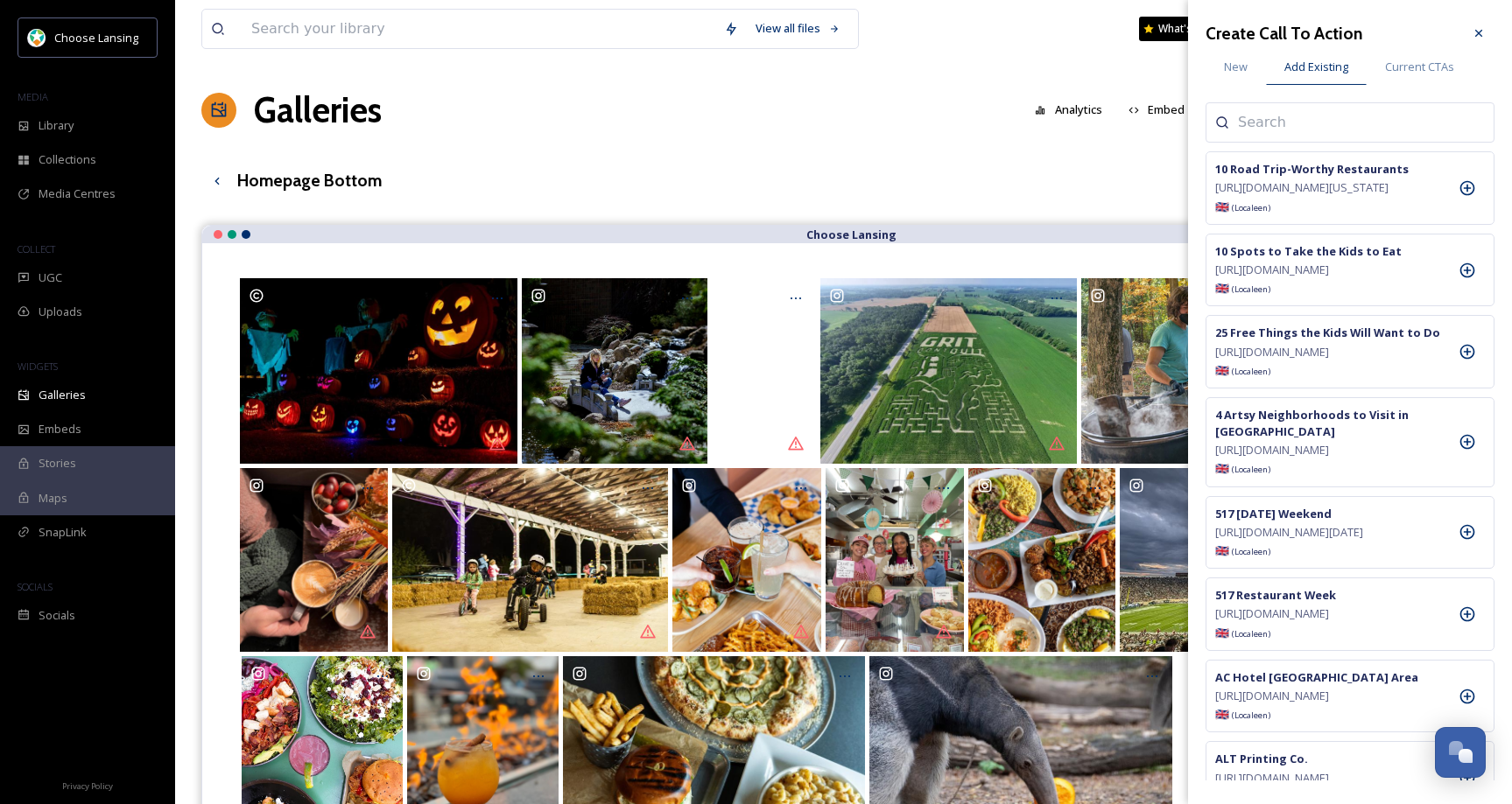
click at [1294, 120] on input at bounding box center [1325, 123] width 175 height 21
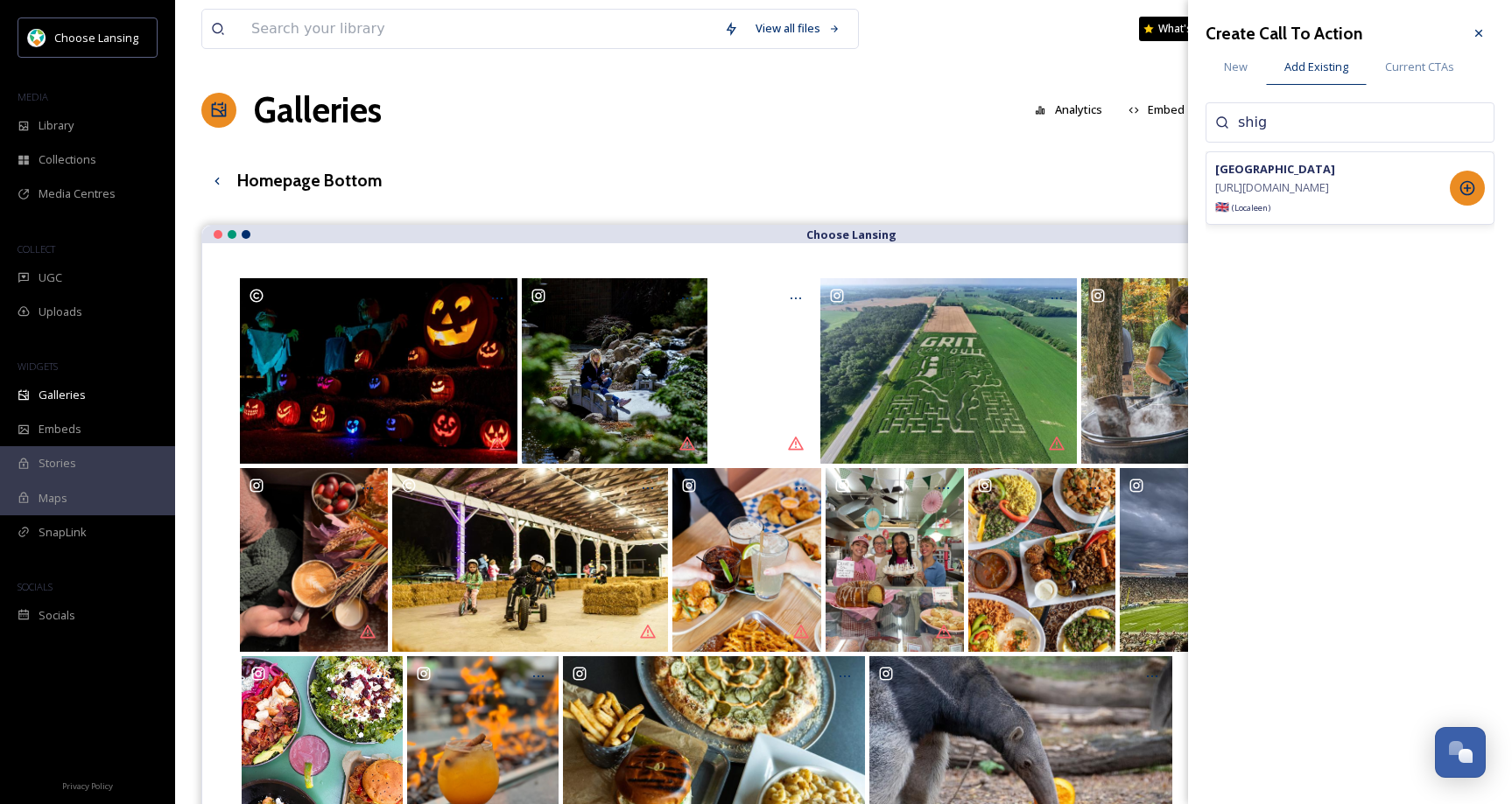
type input "shig"
click at [1475, 194] on icon at bounding box center [1467, 188] width 18 height 18
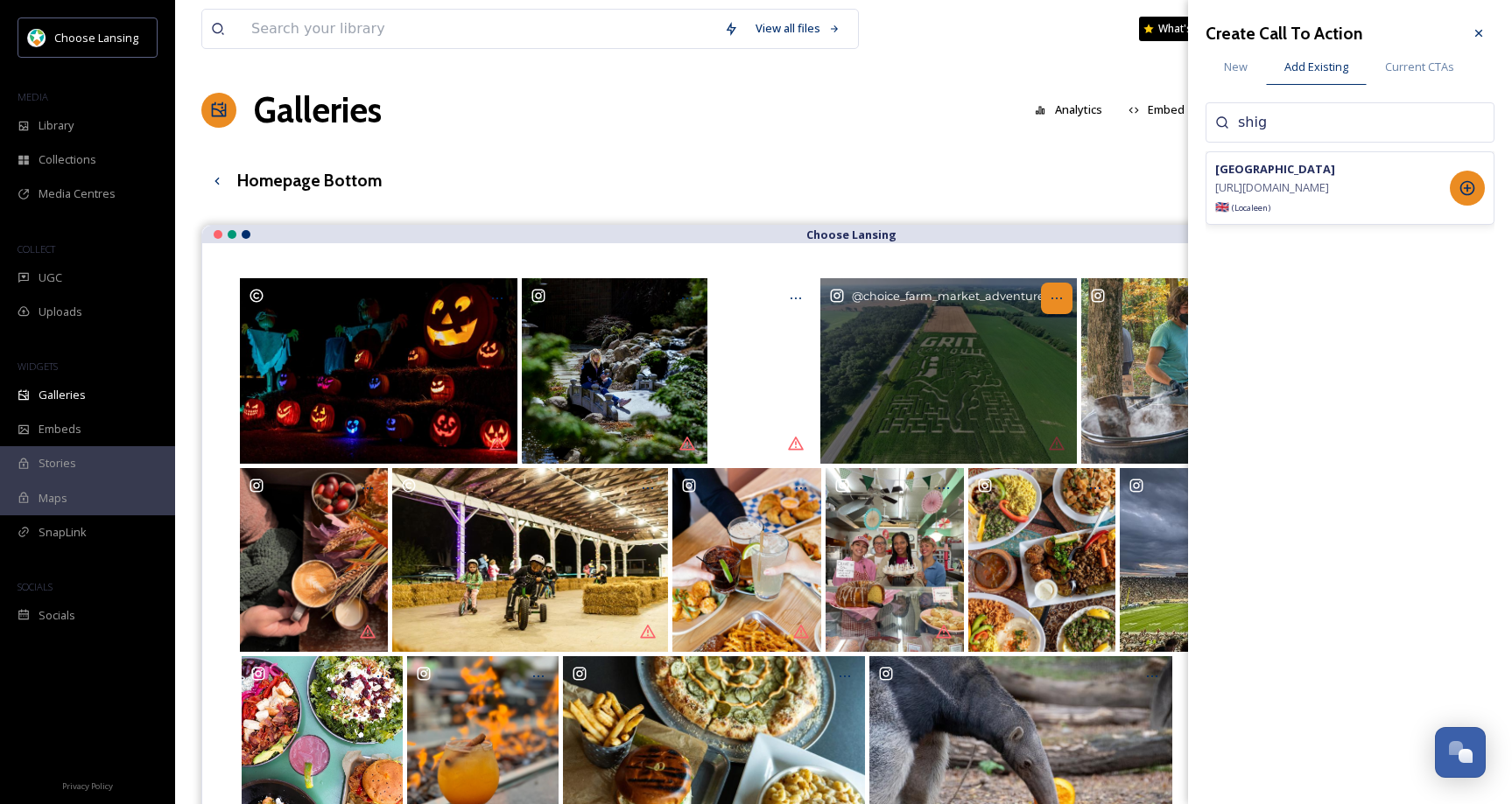
click at [1068, 302] on div "Opens media popup. Media description: choice_farm_market_adventure-6105150.heic." at bounding box center [1057, 299] width 32 height 32
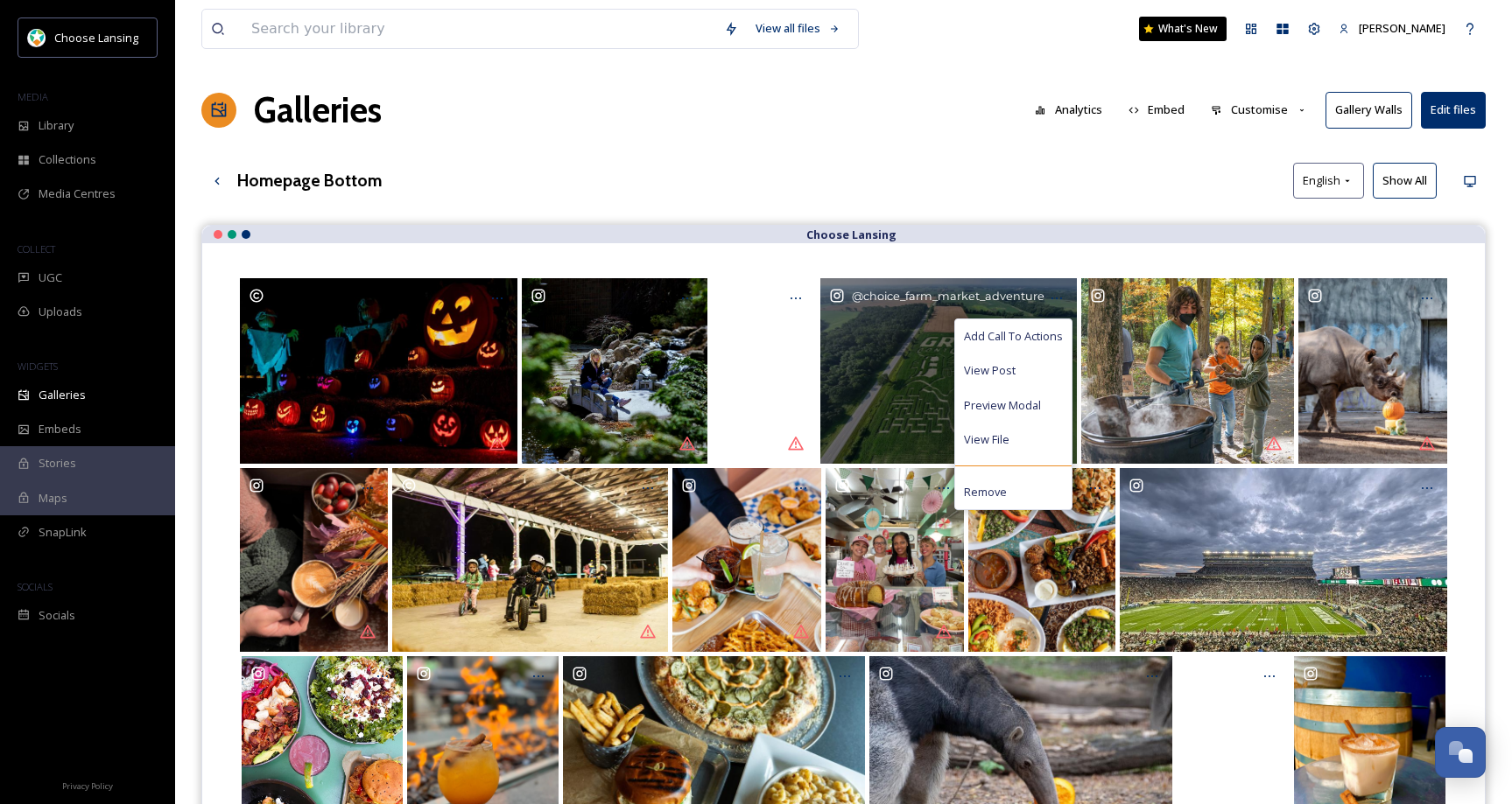
drag, startPoint x: 1030, startPoint y: 330, endPoint x: 1037, endPoint y: 322, distance: 10.6
click at [1030, 330] on span "Add Call To Actions" at bounding box center [1014, 337] width 99 height 17
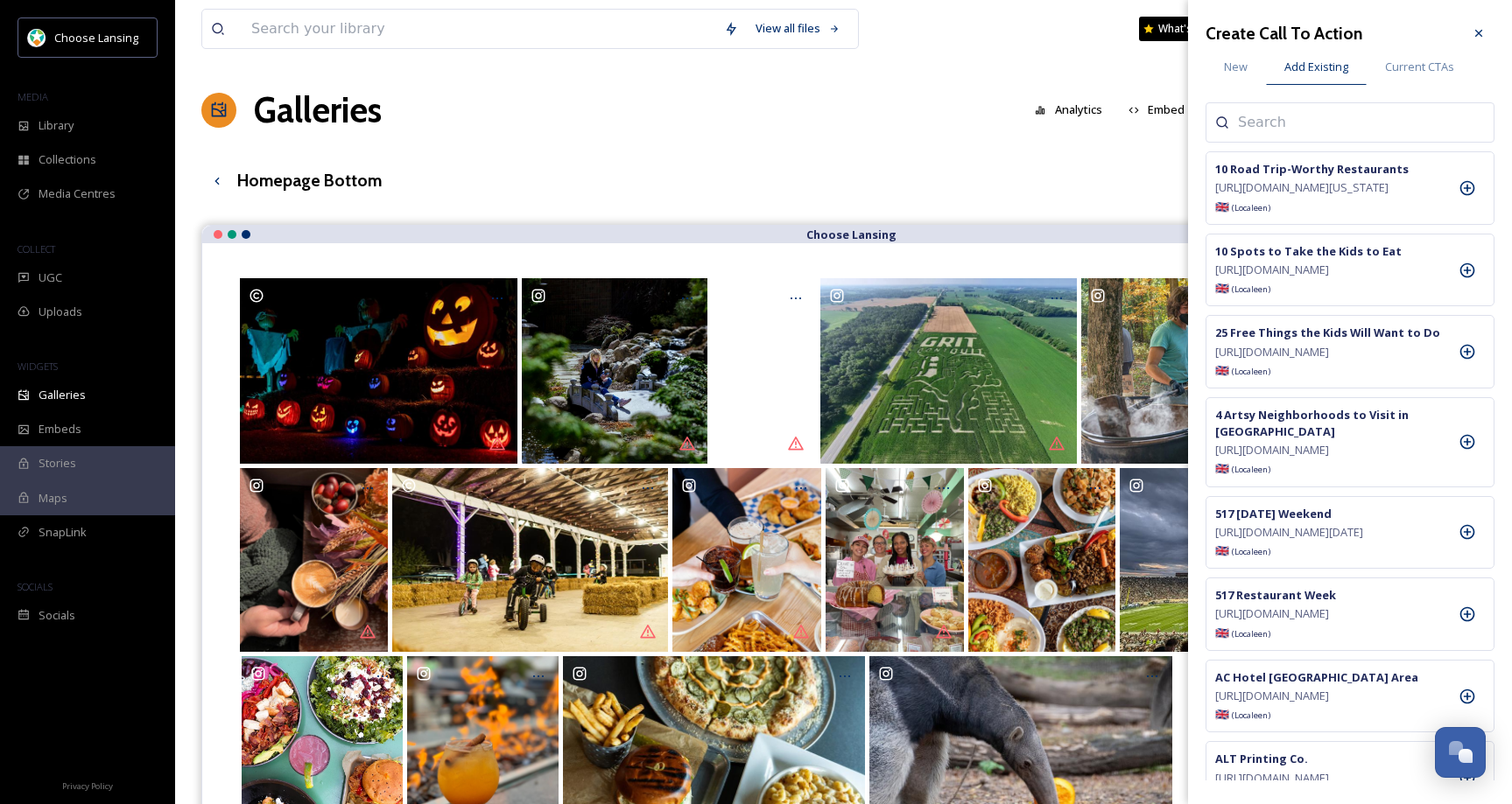
click at [1285, 124] on input at bounding box center [1325, 123] width 175 height 21
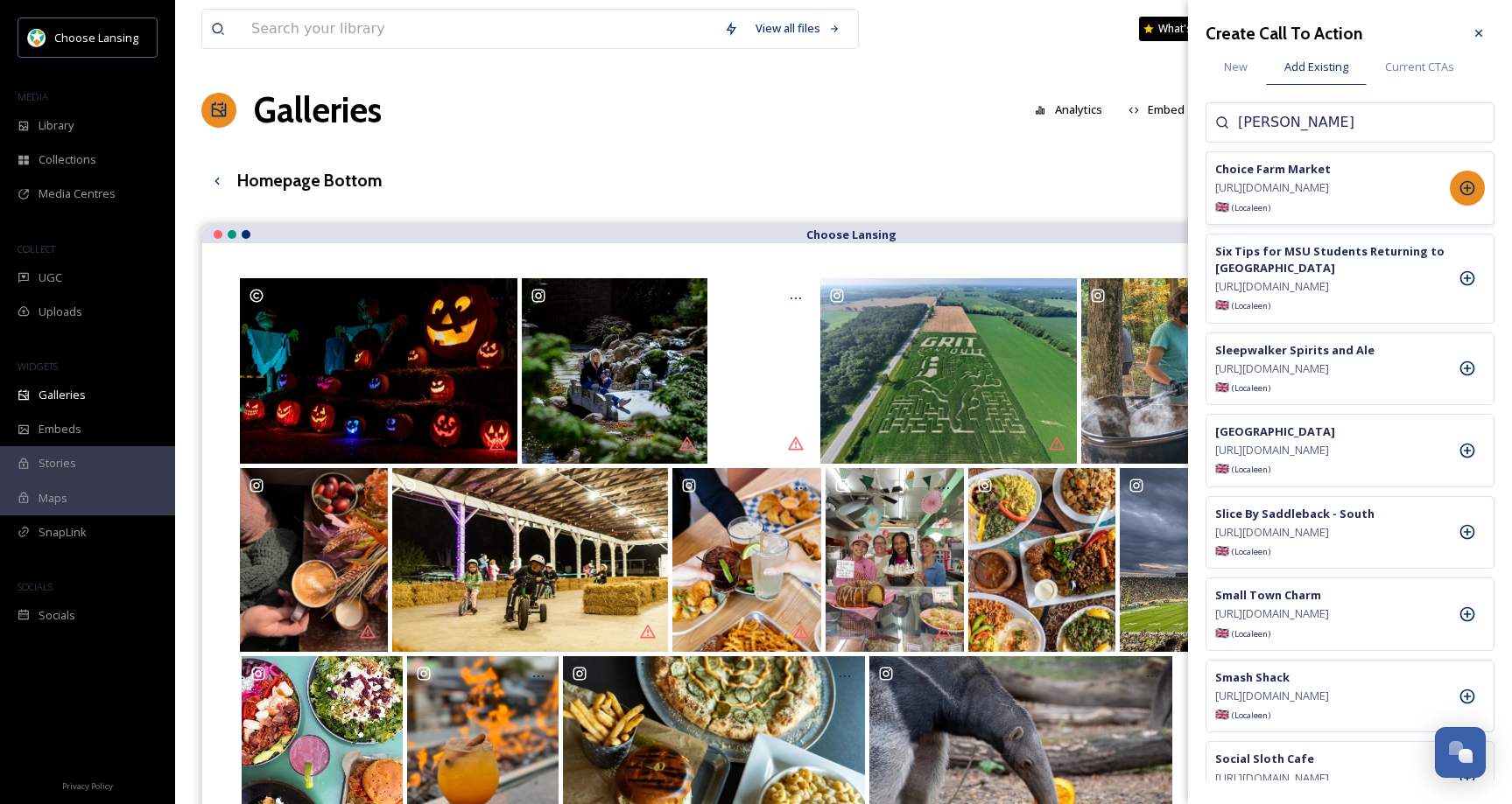
type input "choi"
click at [1455, 191] on div at bounding box center [1467, 187] width 35 height 35
click at [1484, 34] on icon at bounding box center [1478, 33] width 14 height 14
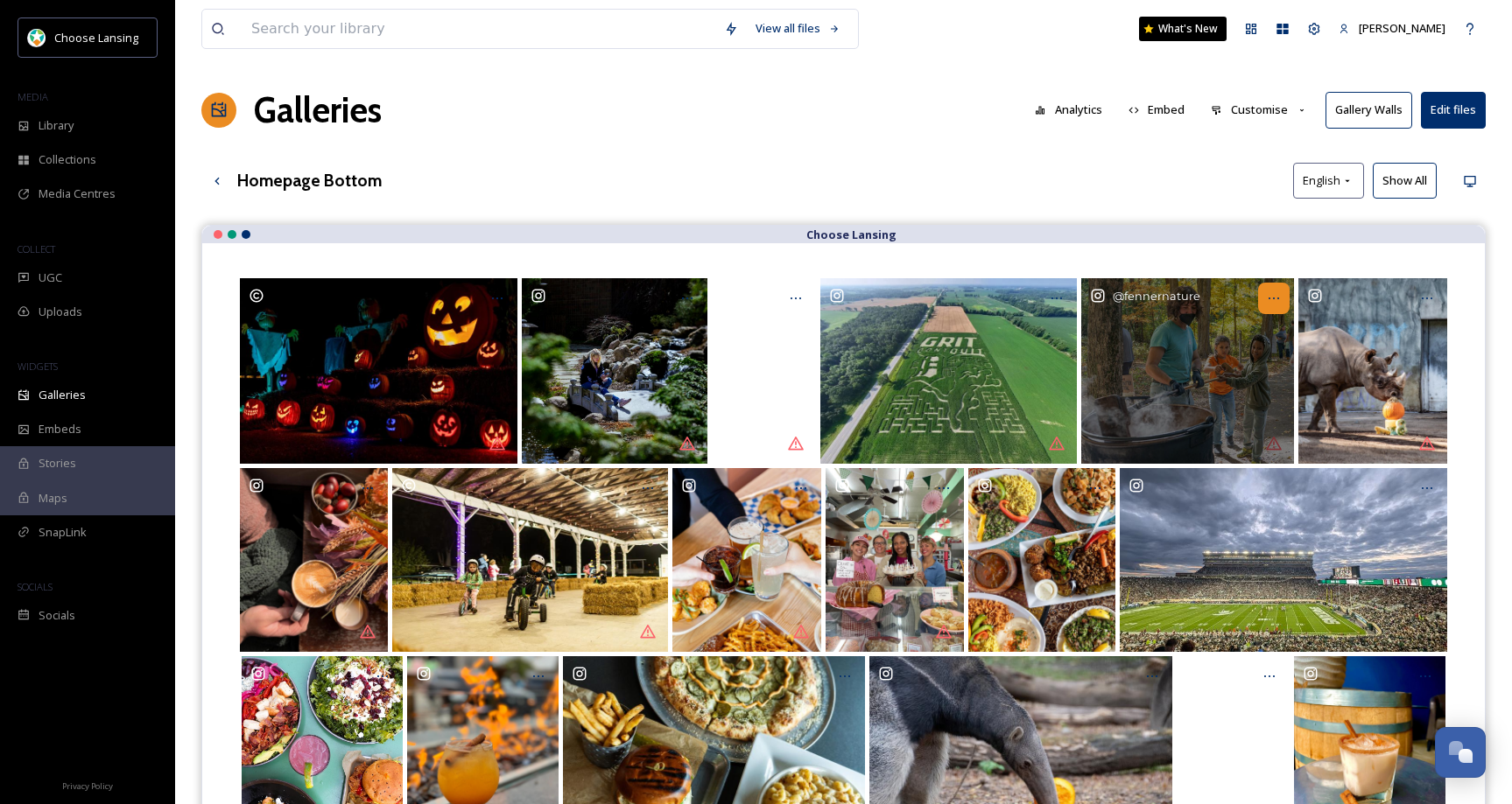
click at [1282, 296] on div "Opens media popup. Media description: fennernature-6105132.jpg." at bounding box center [1274, 299] width 32 height 32
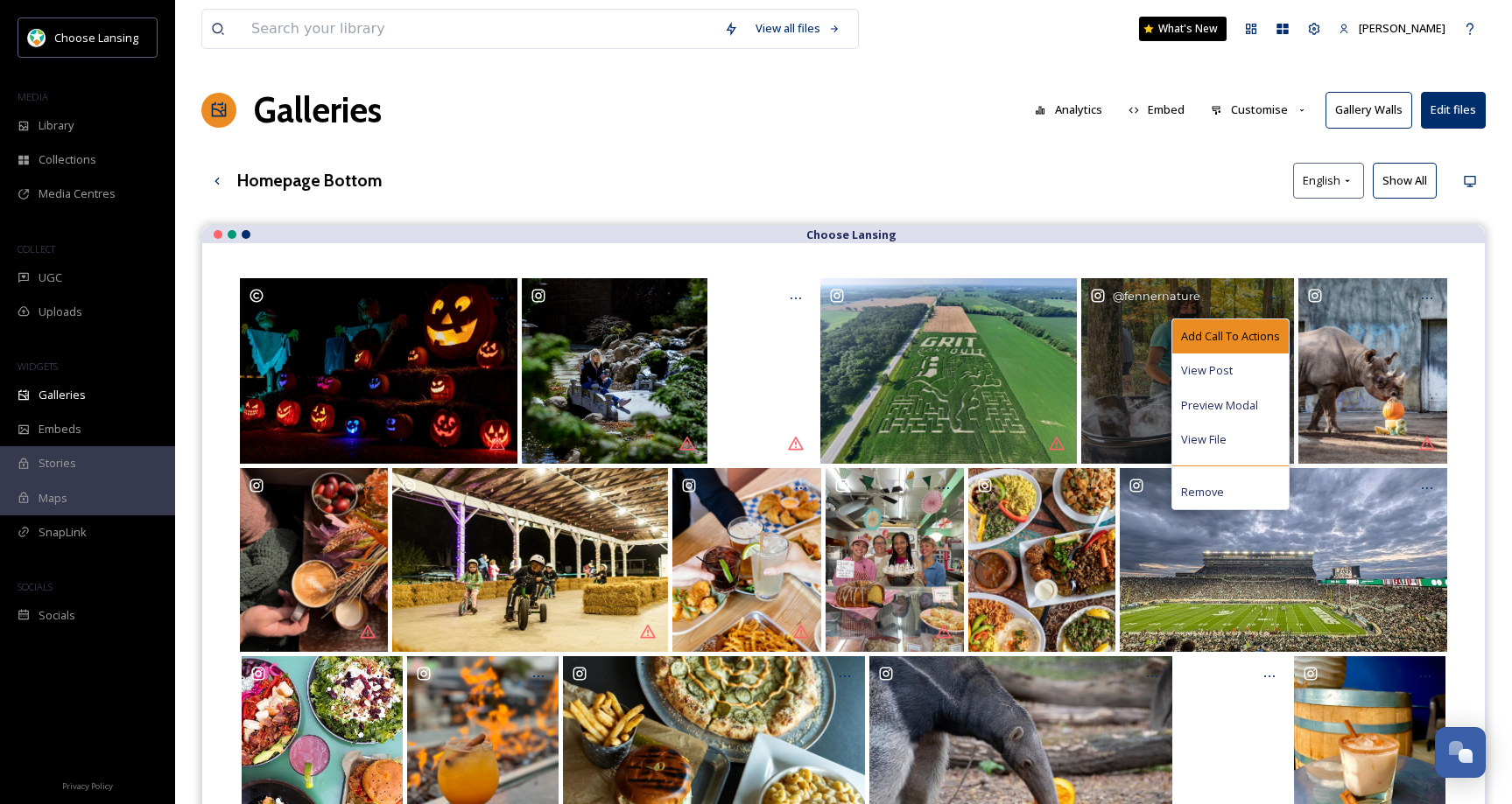
click at [1251, 330] on span "Add Call To Actions" at bounding box center [1231, 337] width 99 height 17
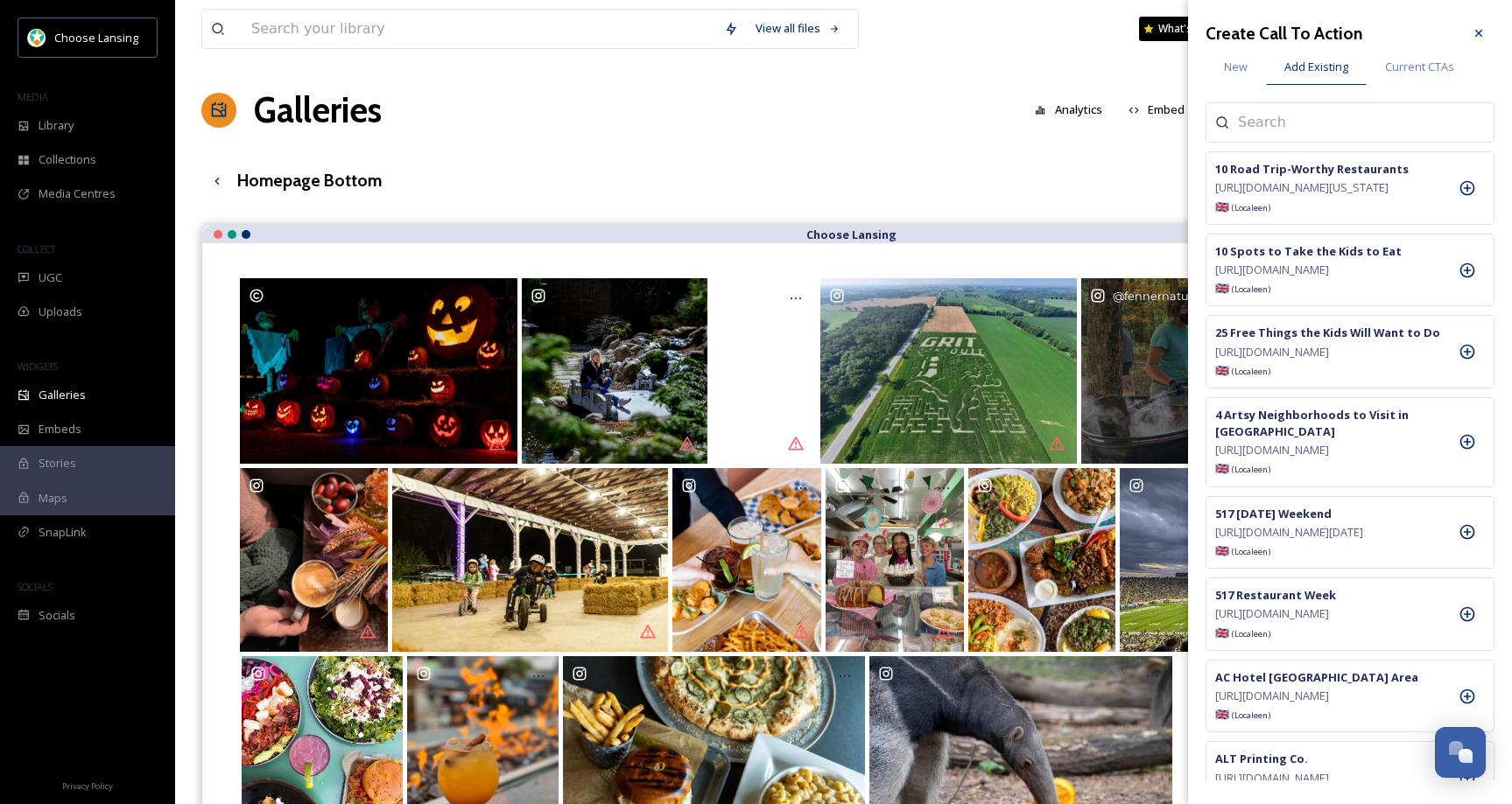
click at [1306, 125] on input at bounding box center [1325, 123] width 175 height 21
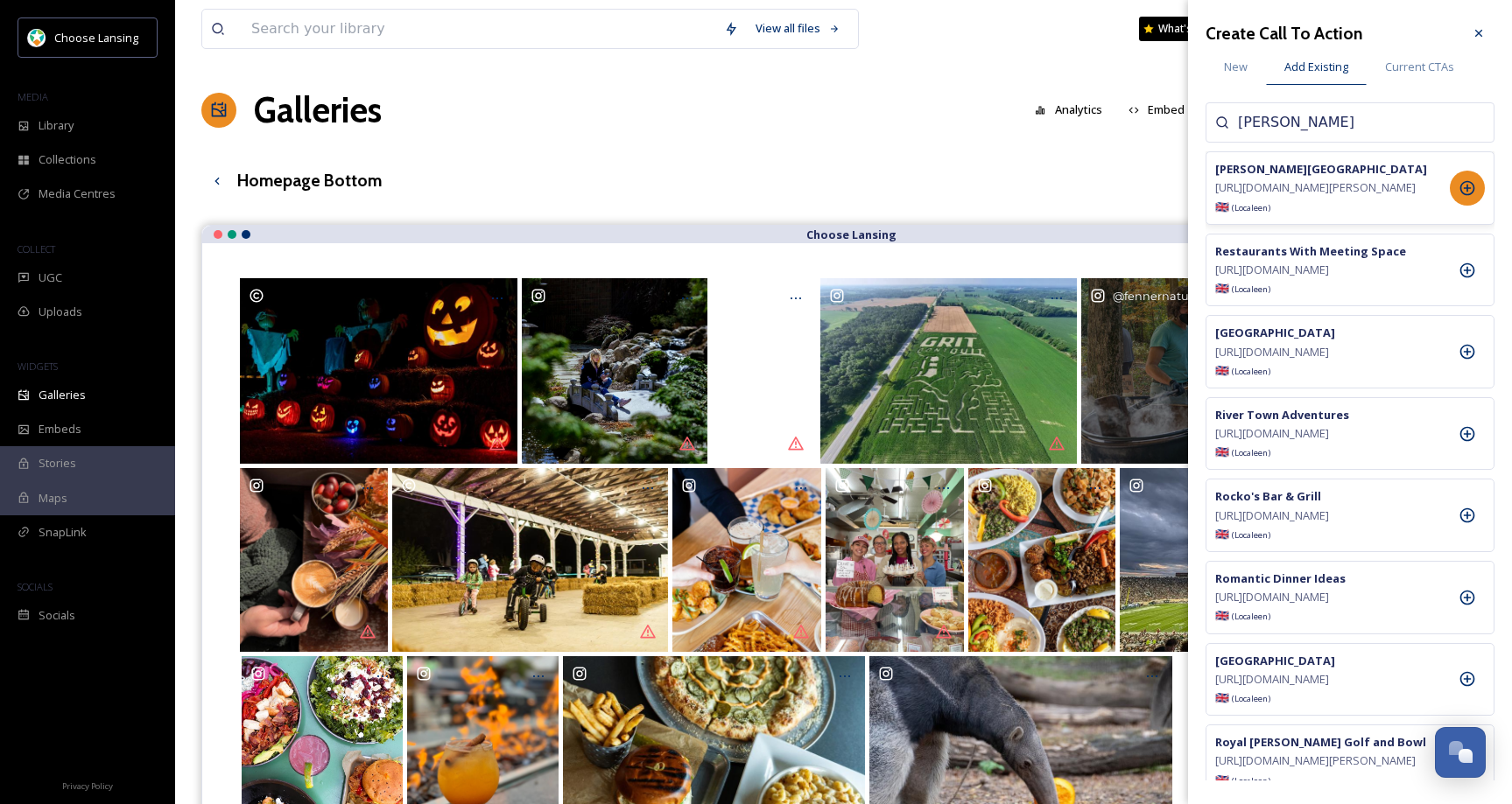
type input "fenner"
click at [1468, 196] on icon at bounding box center [1467, 188] width 18 height 18
click at [1483, 34] on icon at bounding box center [1478, 33] width 14 height 14
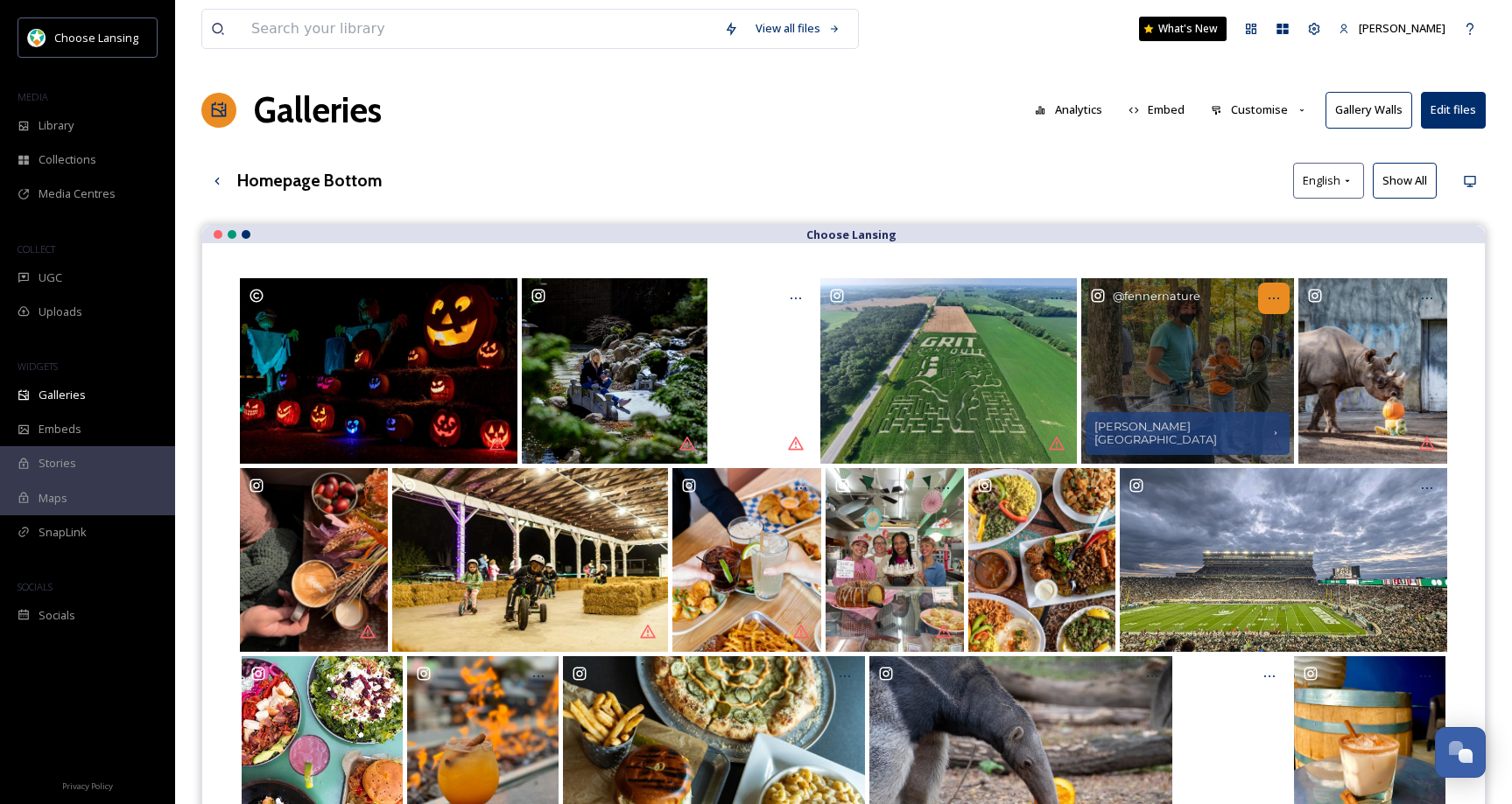
drag, startPoint x: 1276, startPoint y: 291, endPoint x: 1278, endPoint y: 304, distance: 13.2
click at [1277, 291] on icon "Opens media popup. Media description: fennernature-6105132.jpg." at bounding box center [1273, 298] width 14 height 14
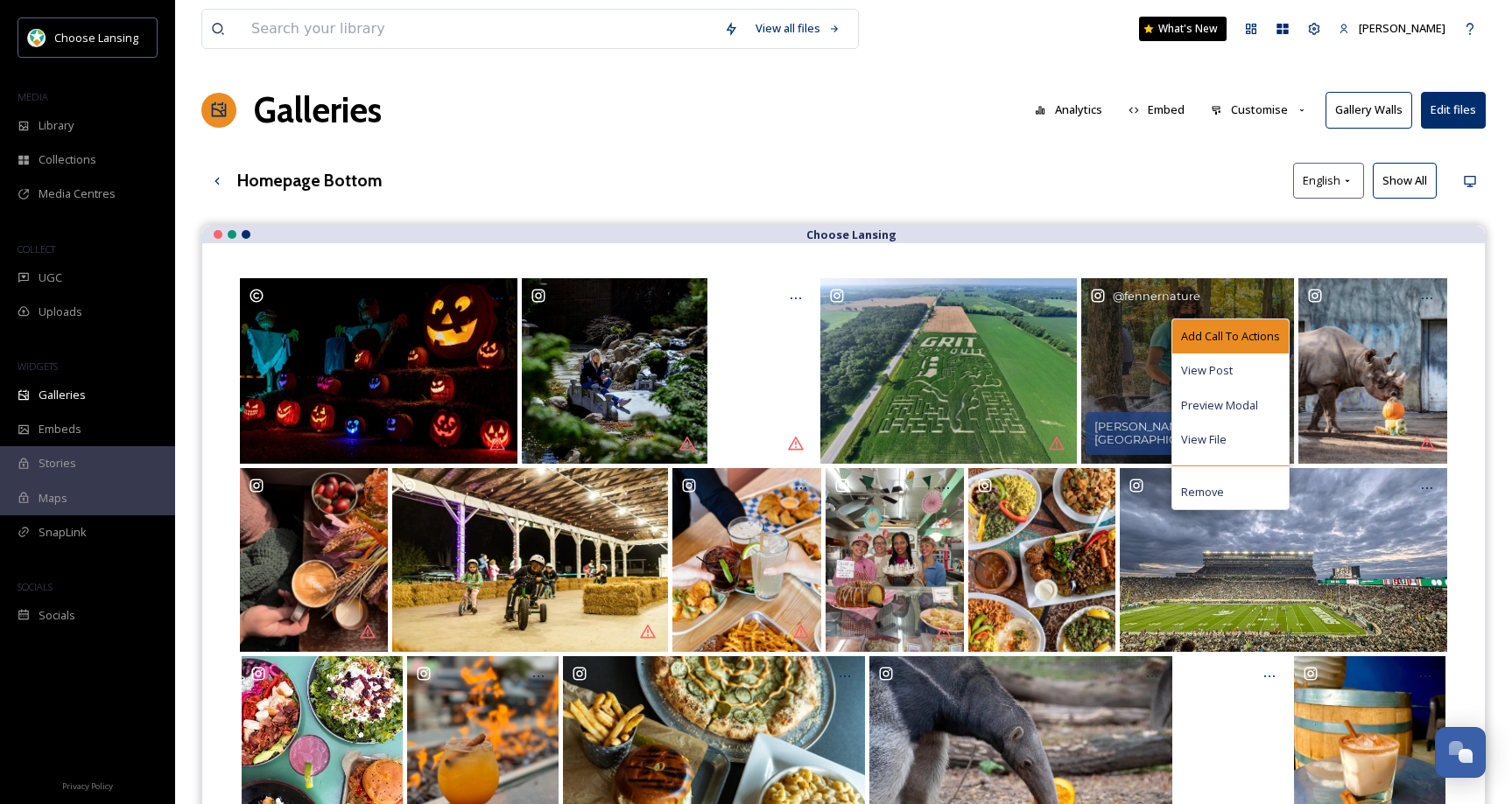
click at [1252, 332] on span "Add Call To Actions" at bounding box center [1231, 337] width 99 height 17
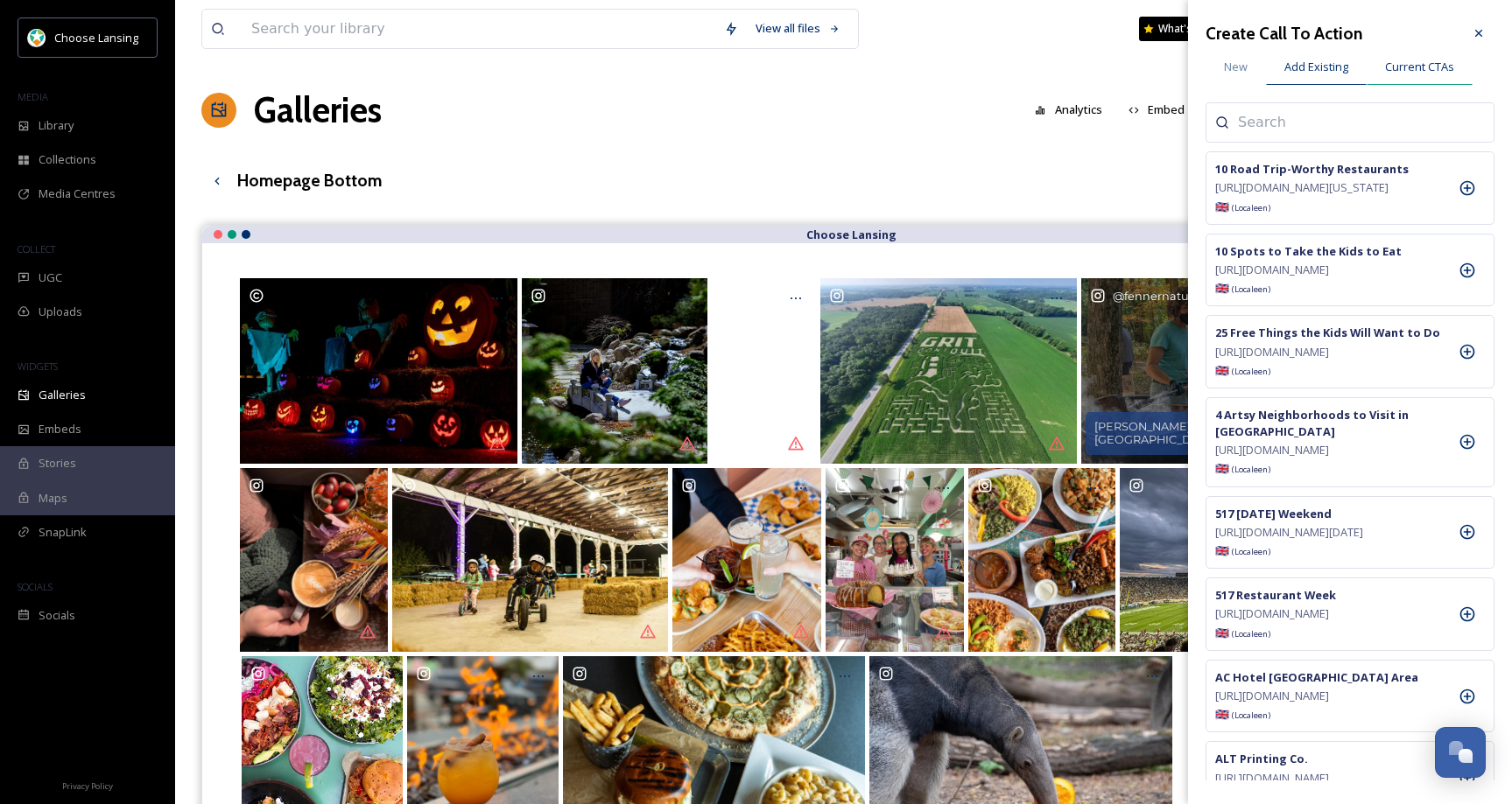
click at [1418, 55] on div "Current CTAs" at bounding box center [1419, 66] width 106 height 36
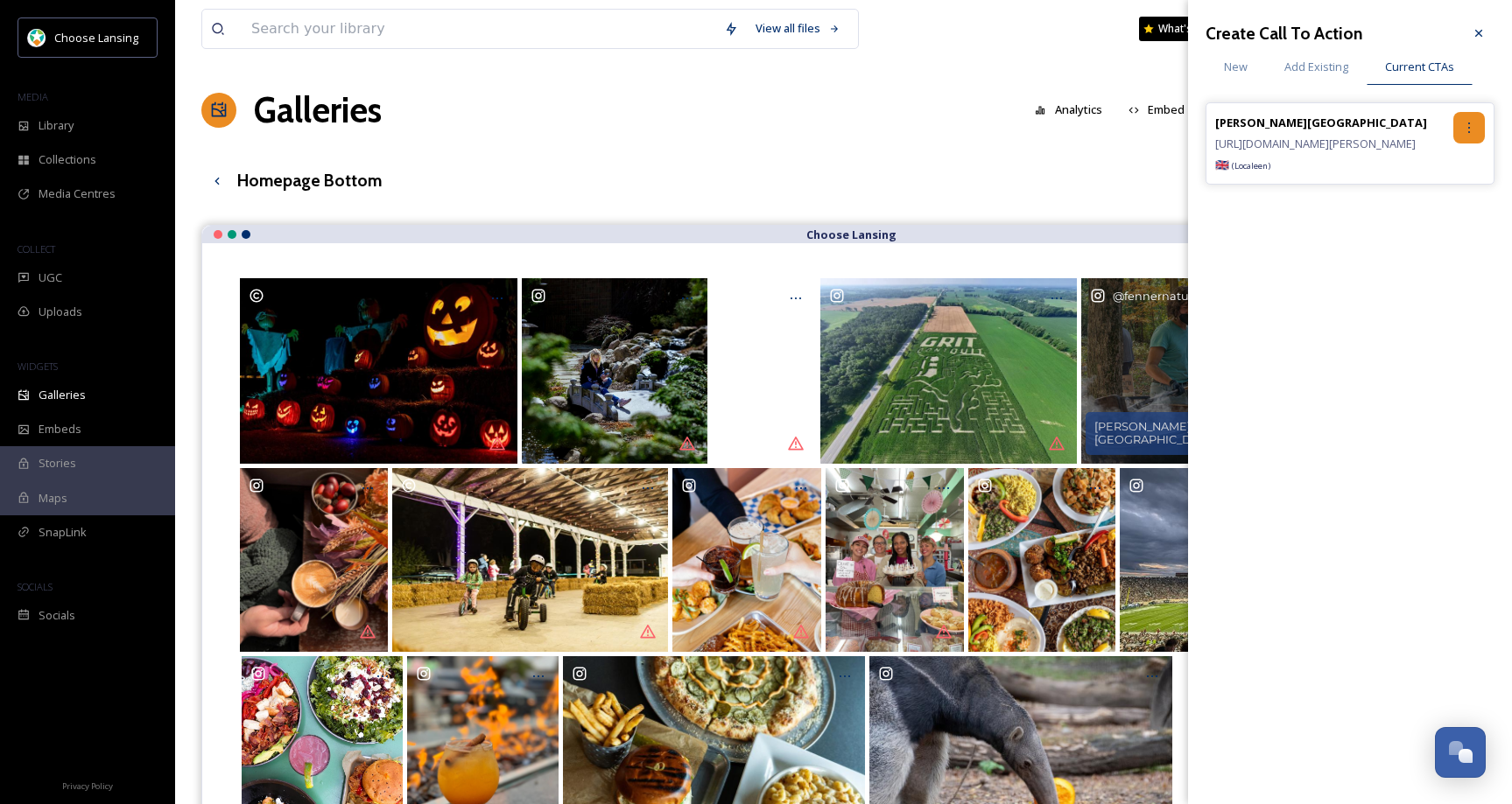
click at [1465, 130] on icon at bounding box center [1469, 127] width 14 height 14
click at [1430, 198] on span "Remove" at bounding box center [1410, 200] width 43 height 17
drag, startPoint x: 1239, startPoint y: 67, endPoint x: 1138, endPoint y: 34, distance: 106.3
click at [1238, 66] on span "New" at bounding box center [1235, 67] width 23 height 17
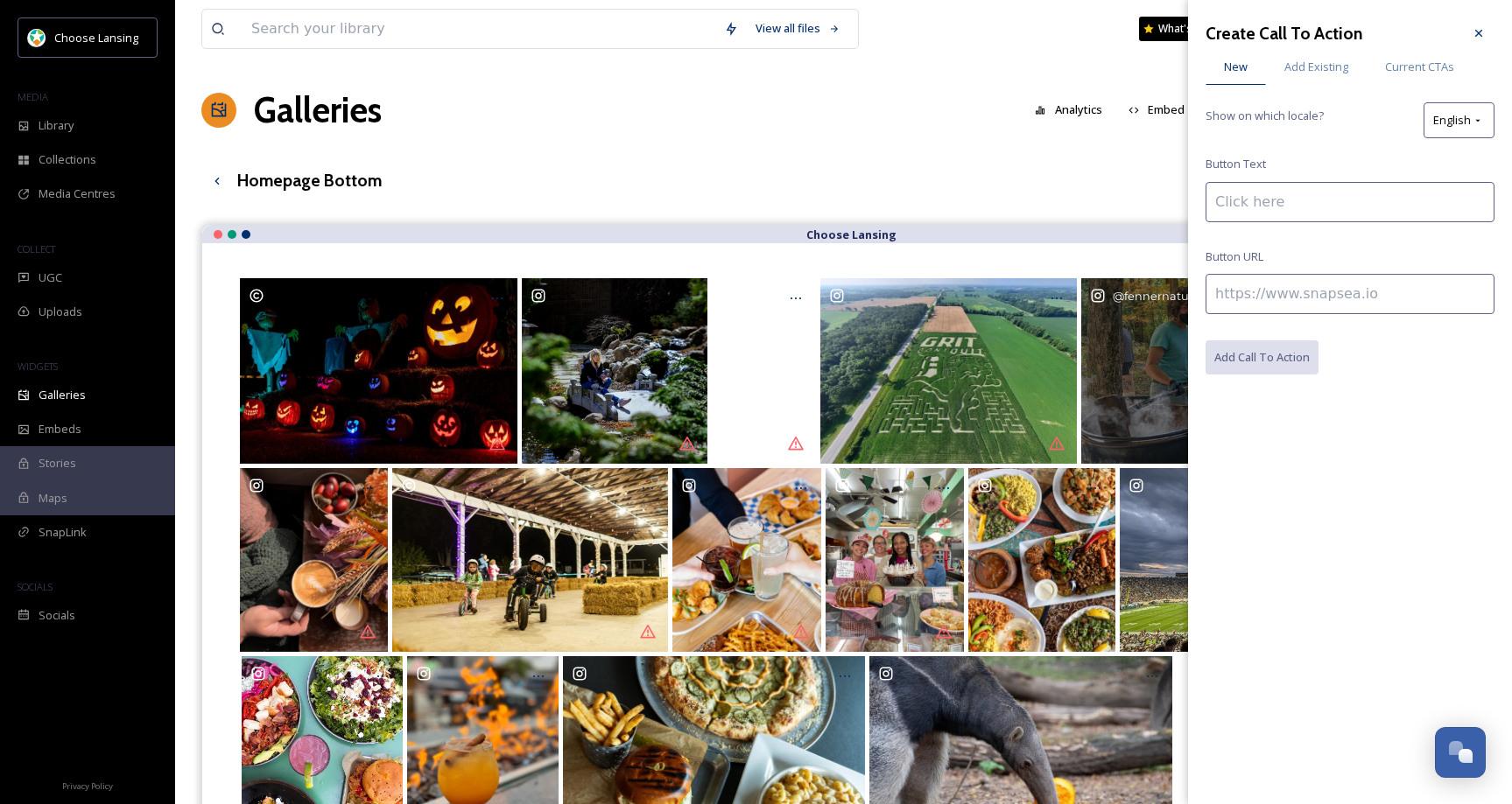
click at [1240, 214] on input at bounding box center [1350, 202] width 289 height 40
paste input "https://www.lansing.org/event/fenners-annual-apple-butter-festival/56425/"
type input "https://www.lansing.org/event/fenners-annual-apple-butter-festival/56425/"
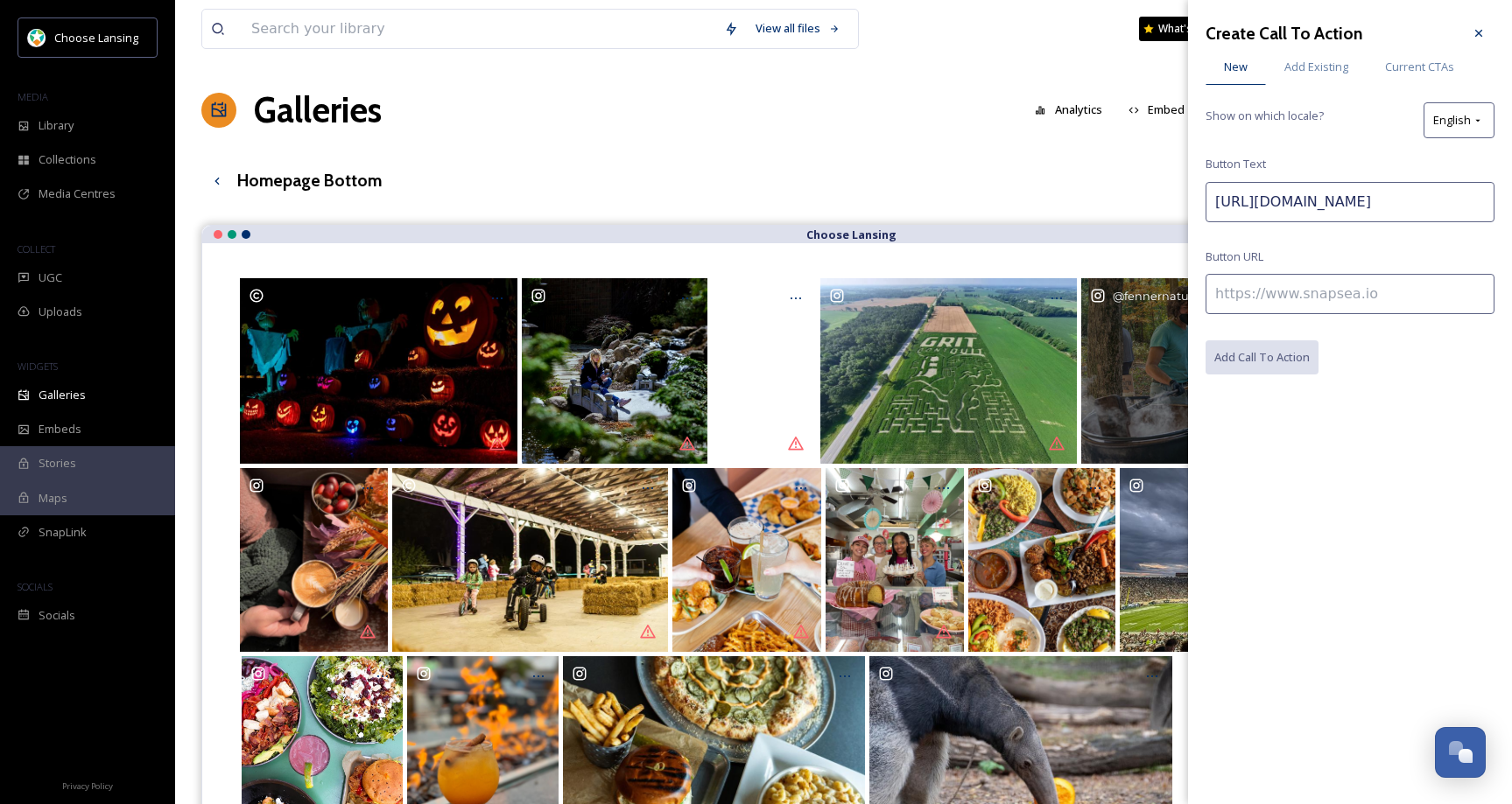
click at [1235, 290] on input at bounding box center [1350, 294] width 289 height 40
paste input "https://www.lansing.org/event/fenners-annual-apple-butter-festival/56425/"
type input "https://www.lansing.org/event/fenners-annual-apple-butter-festival/56425/"
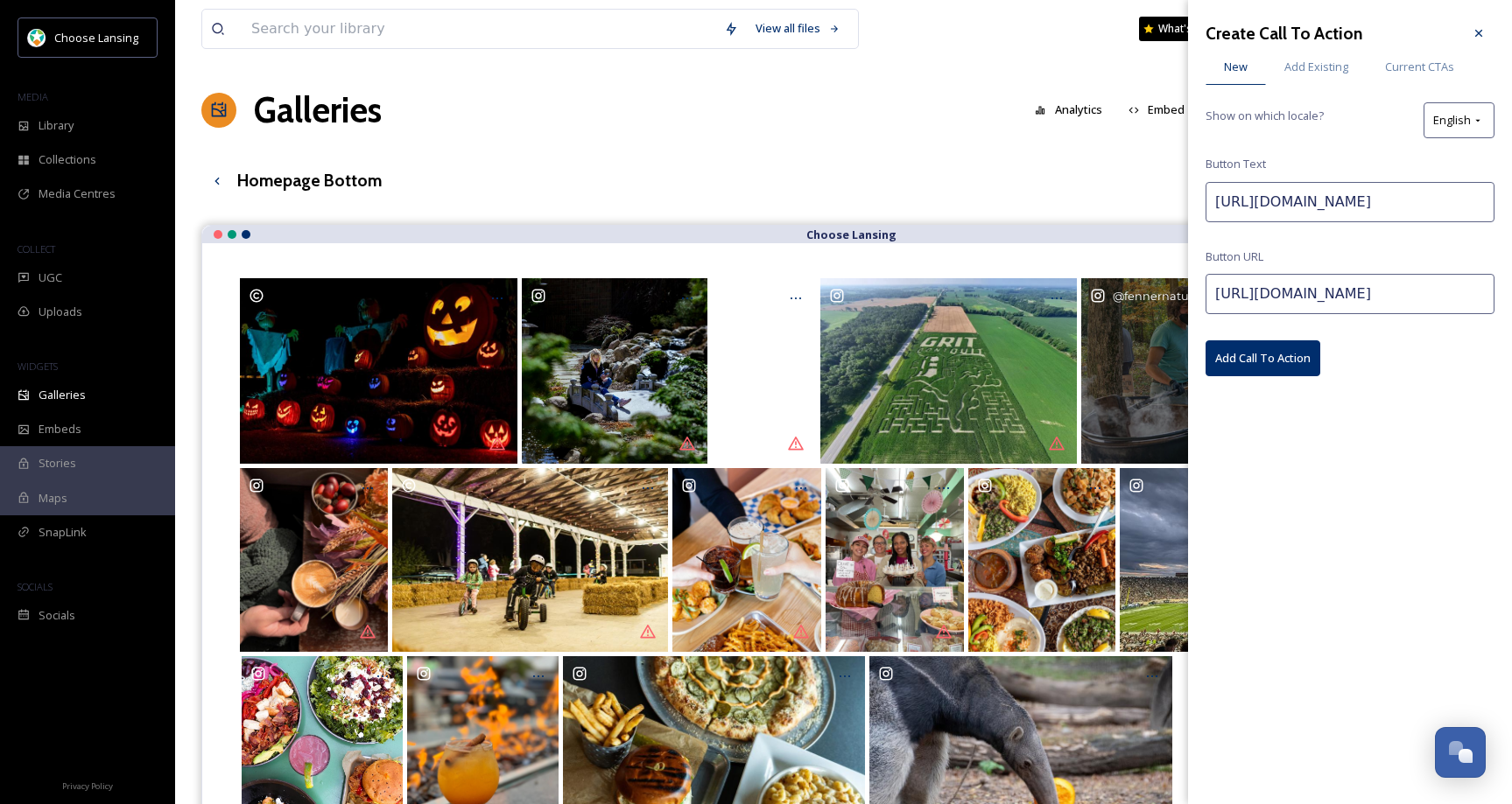
click at [1284, 204] on input "https://www.lansing.org/event/fenners-annual-apple-butter-festival/56425/" at bounding box center [1350, 202] width 289 height 40
paste input "Fenner's Annual Apple Butter Festival"
type input "Fenner's Annual Apple Butter Festival"
click at [1263, 358] on button "Add Call To Action" at bounding box center [1263, 358] width 115 height 36
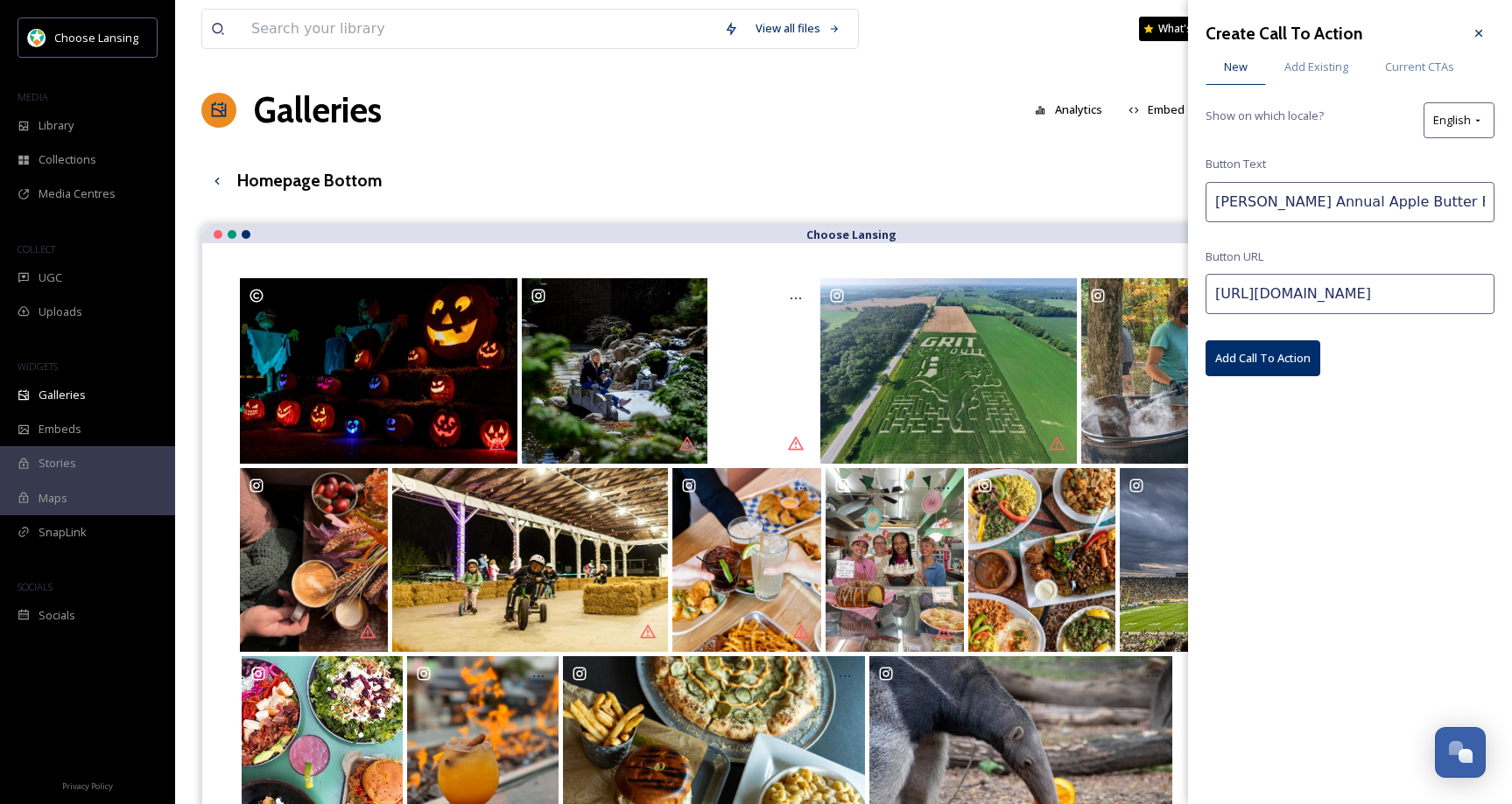
click at [1489, 33] on div at bounding box center [1479, 34] width 32 height 32
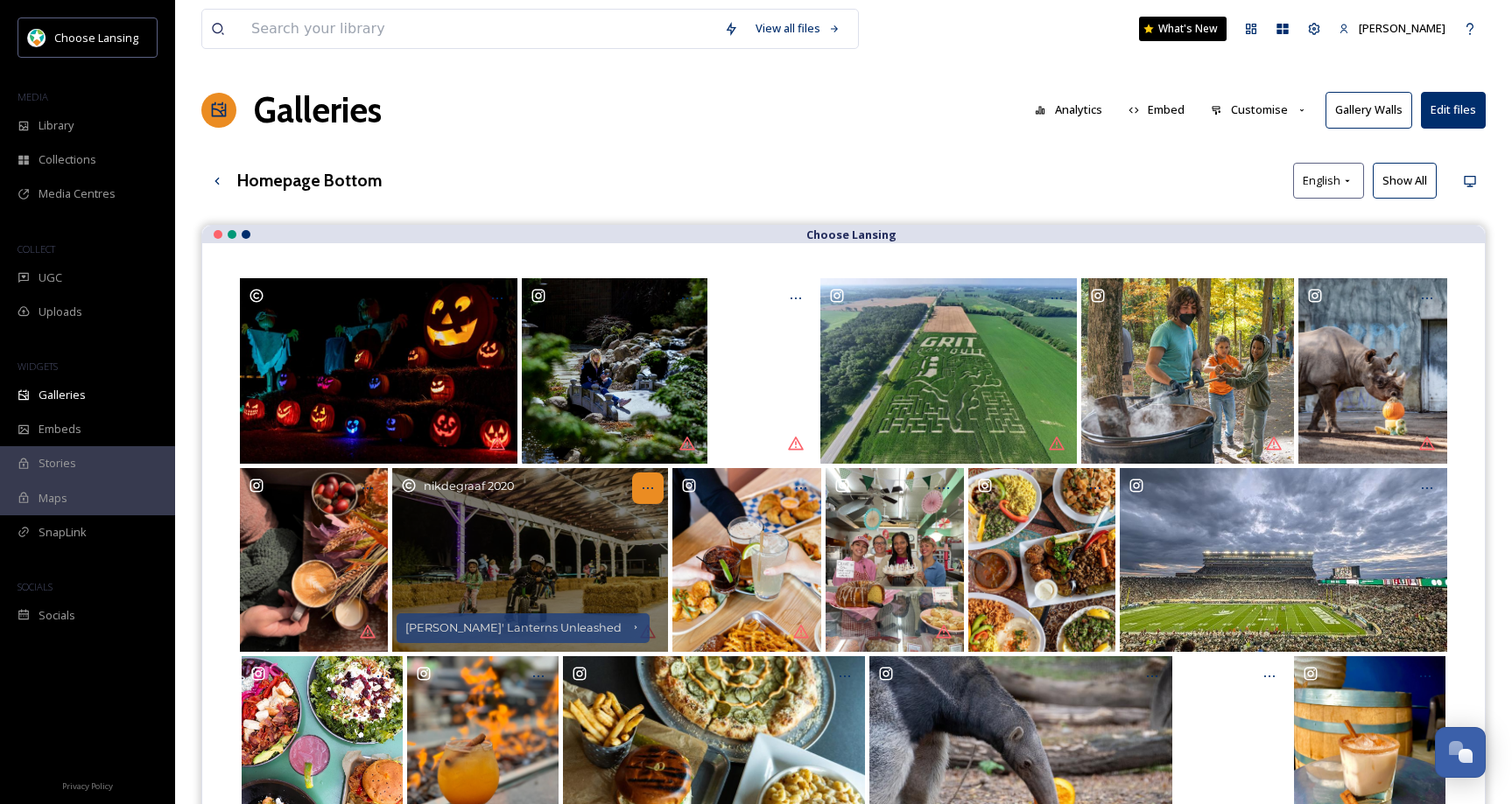
click at [655, 491] on div "Opens media popup. Media description: inghamcountyfair-6115718.jpg." at bounding box center [648, 489] width 32 height 32
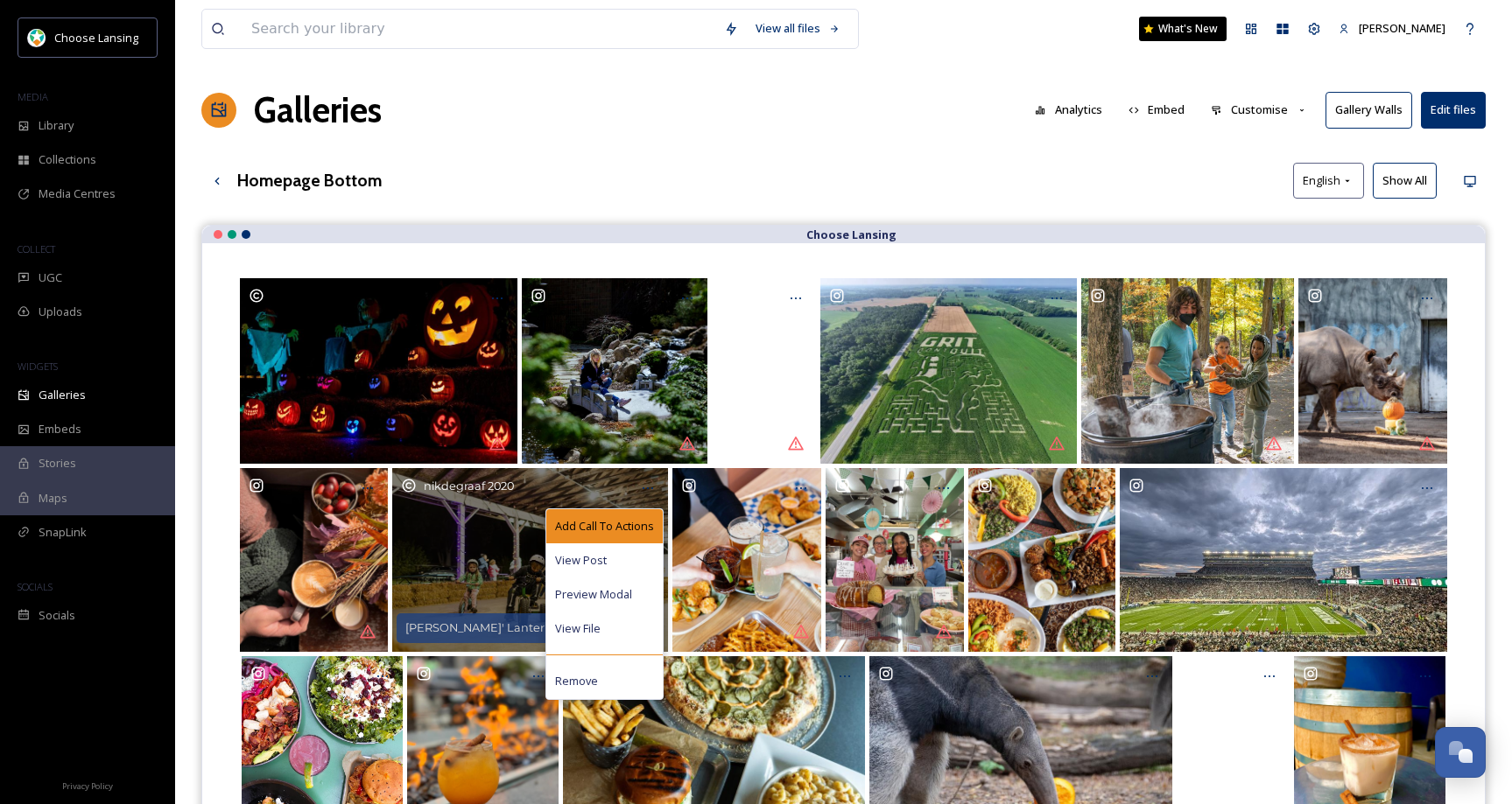
click at [641, 523] on span "Add Call To Actions" at bounding box center [605, 527] width 99 height 17
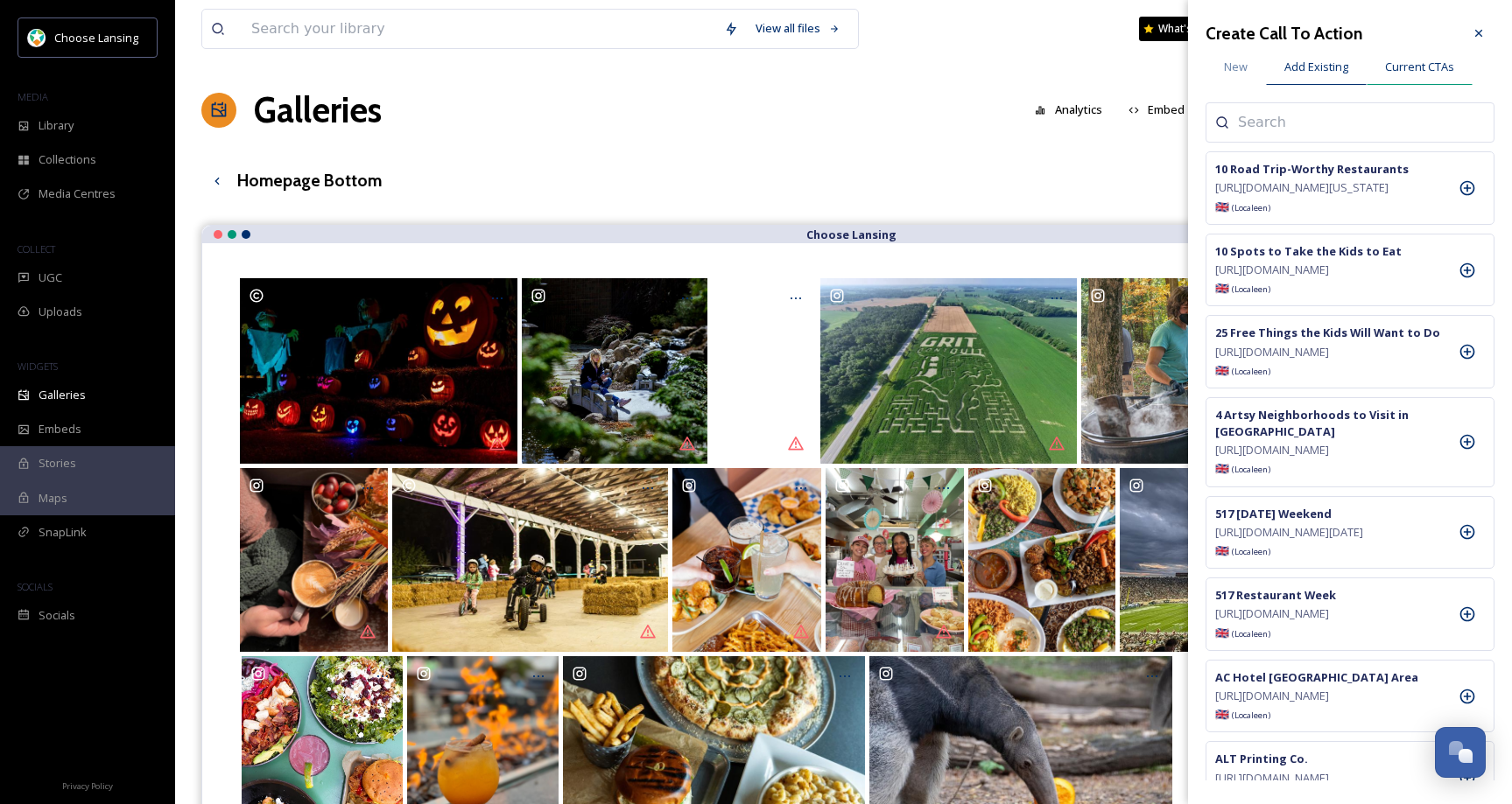
click at [1437, 68] on span "Current CTAs" at bounding box center [1419, 67] width 69 height 17
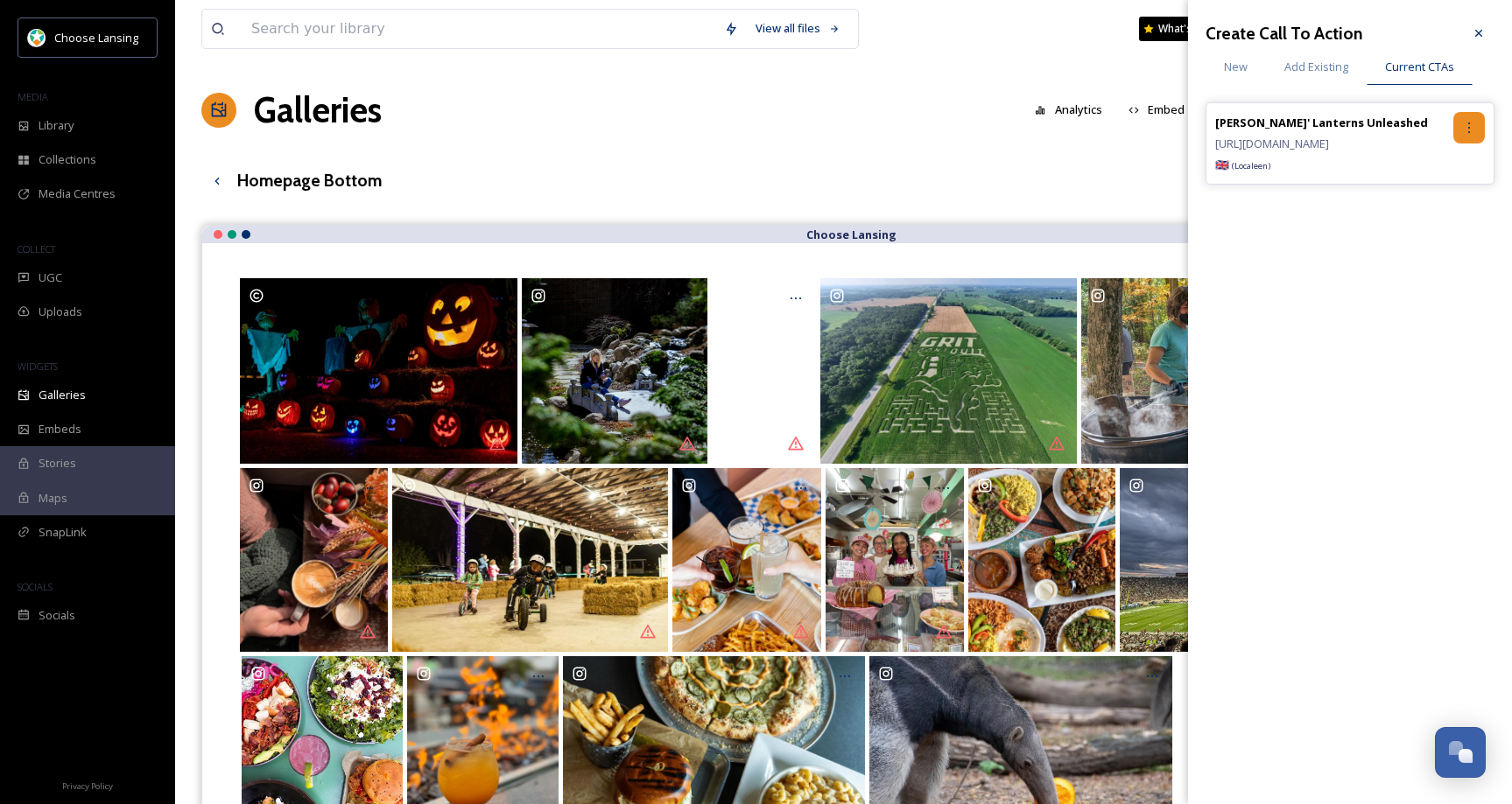
click at [1470, 130] on icon at bounding box center [1469, 127] width 14 height 14
drag, startPoint x: 1442, startPoint y: 201, endPoint x: 1439, endPoint y: 182, distance: 19.2
click at [1442, 200] on div "Remove" at bounding box center [1431, 199] width 104 height 34
click at [1317, 66] on span "Add Existing" at bounding box center [1316, 67] width 64 height 17
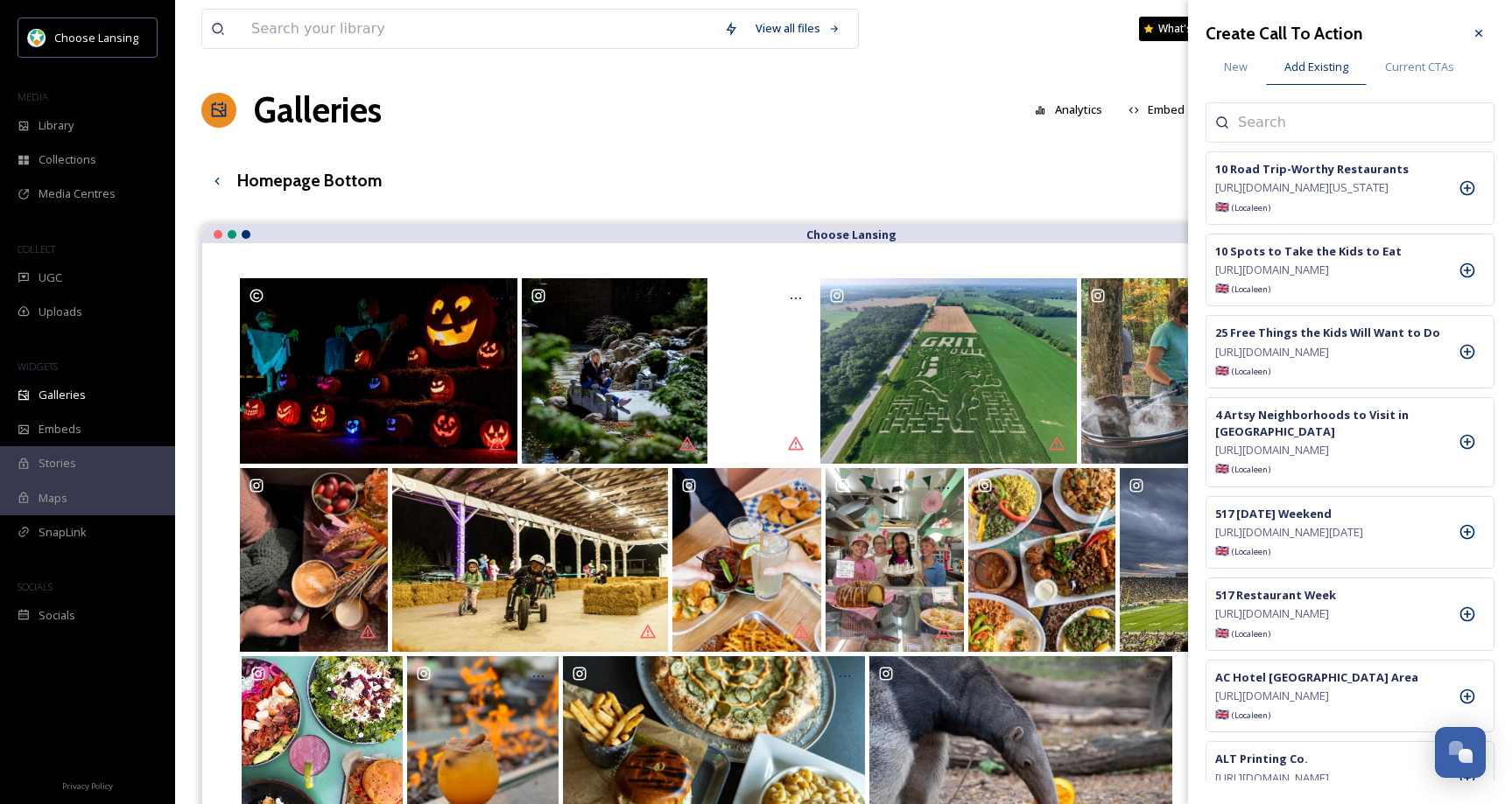
click at [1314, 124] on input at bounding box center [1325, 123] width 175 height 21
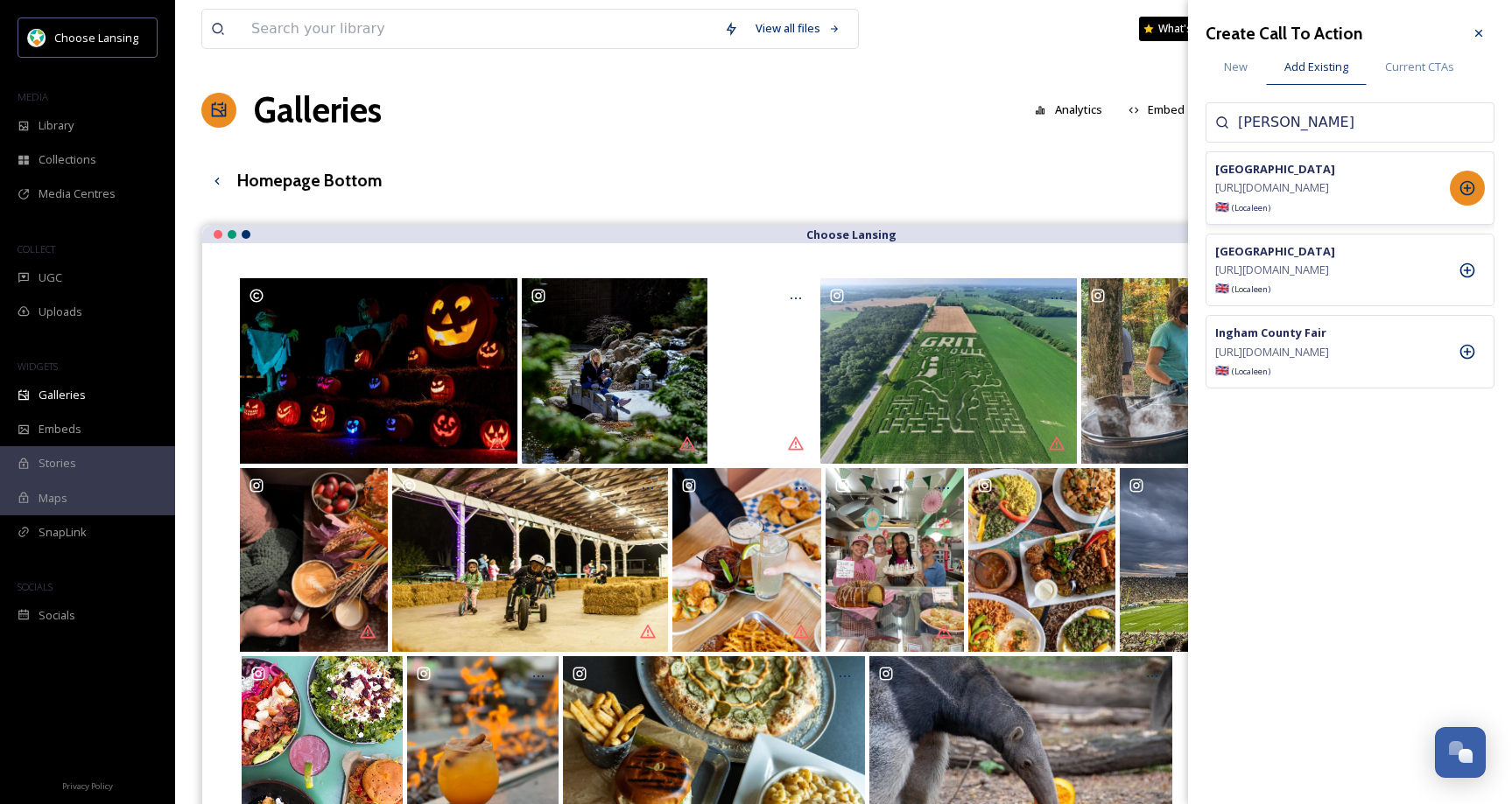
type input "ingham"
click at [1471, 196] on icon at bounding box center [1468, 189] width 15 height 15
click at [1478, 32] on icon at bounding box center [1478, 33] width 7 height 7
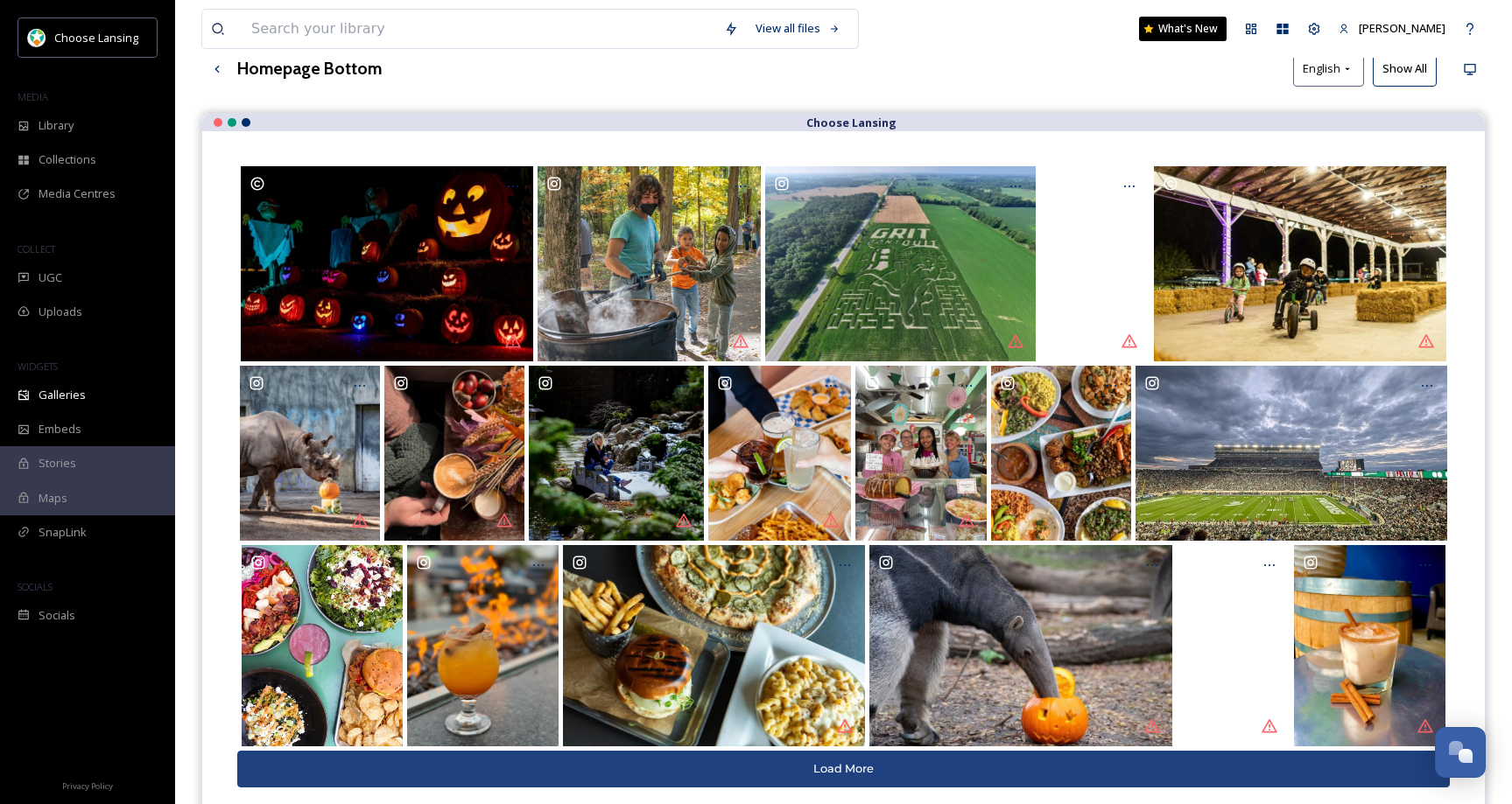
scroll to position [111, 0]
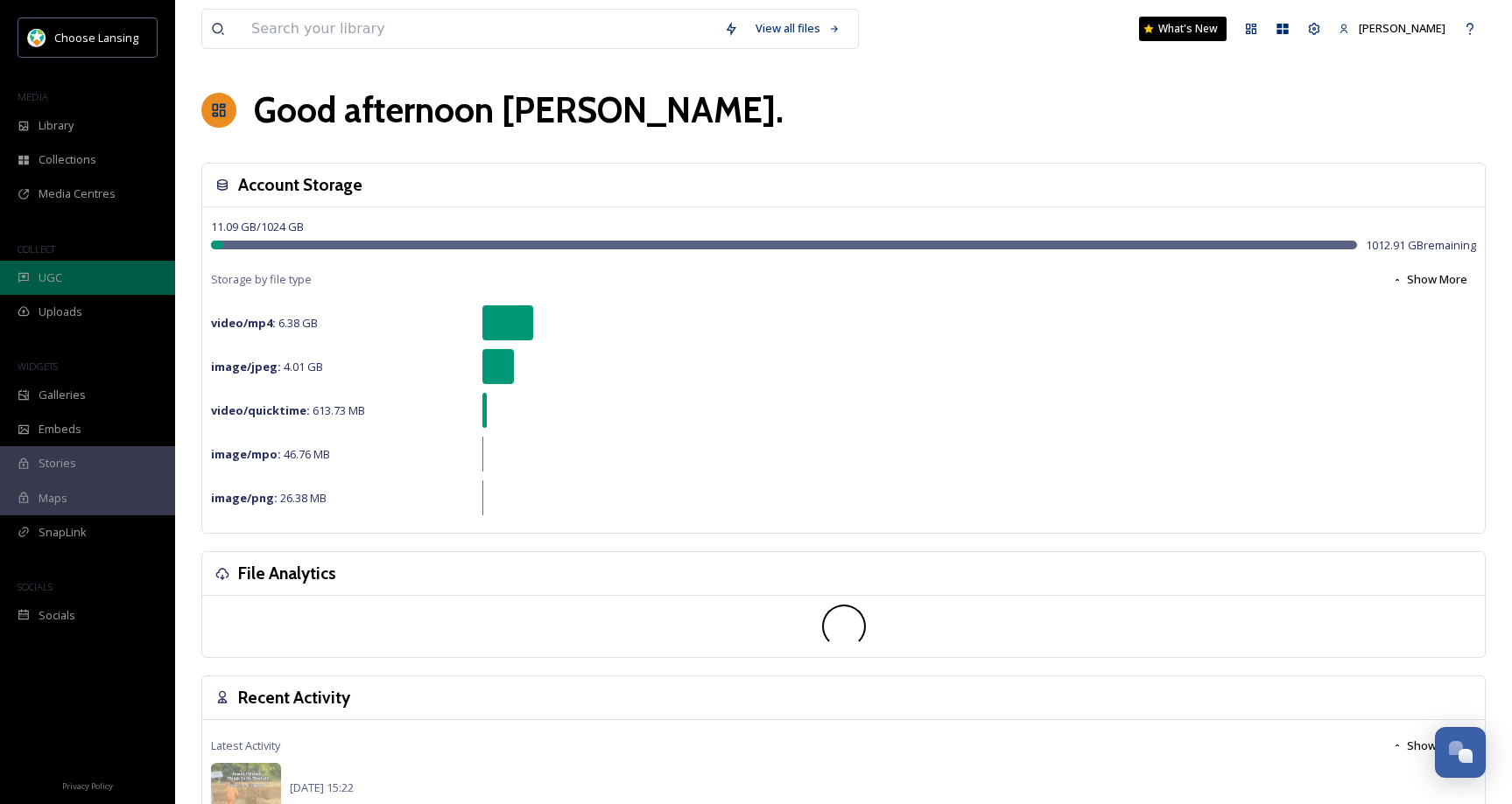
click at [59, 280] on span "UGC" at bounding box center [50, 278] width 23 height 17
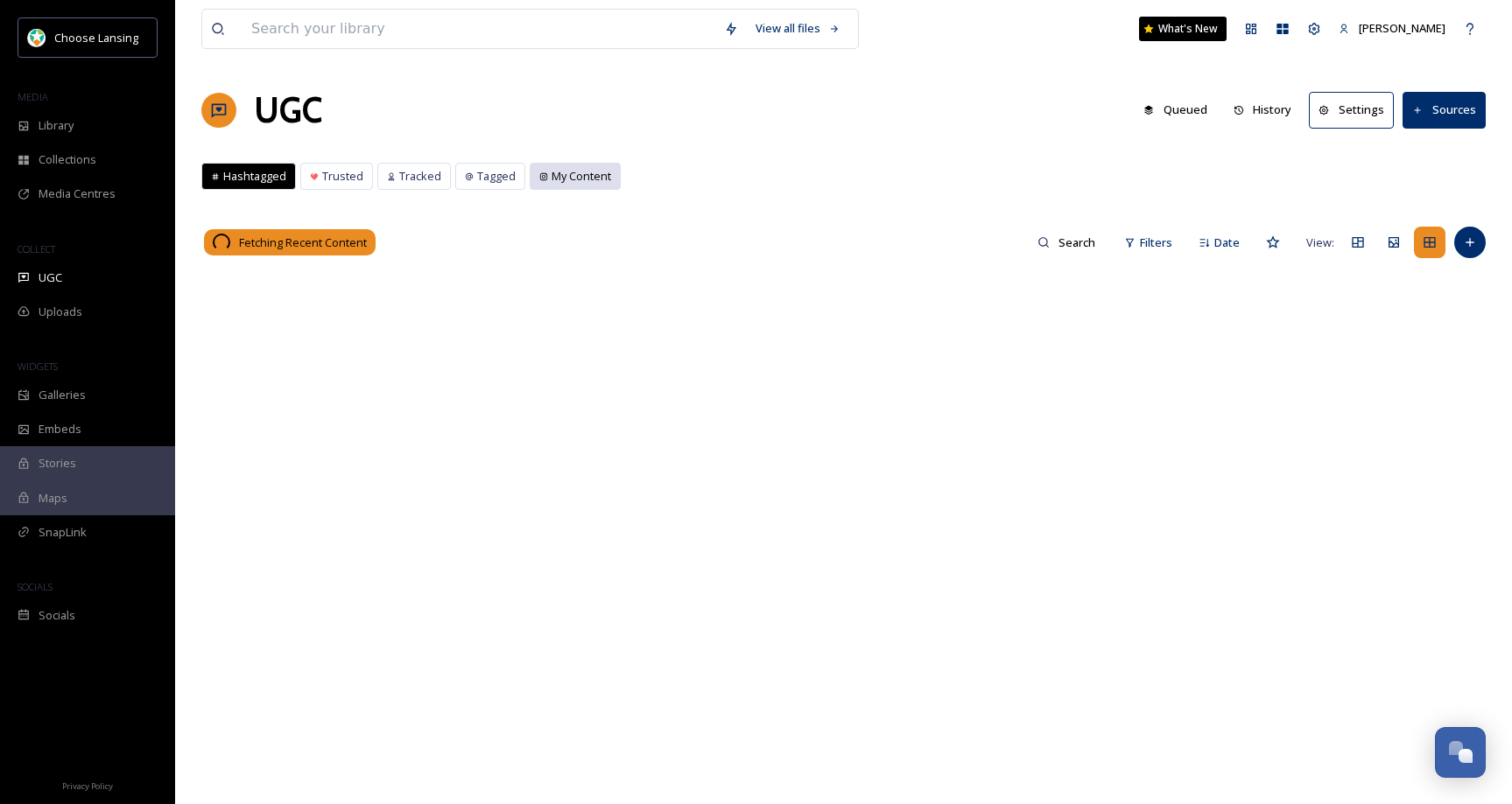
click at [553, 179] on span "My Content" at bounding box center [581, 177] width 60 height 17
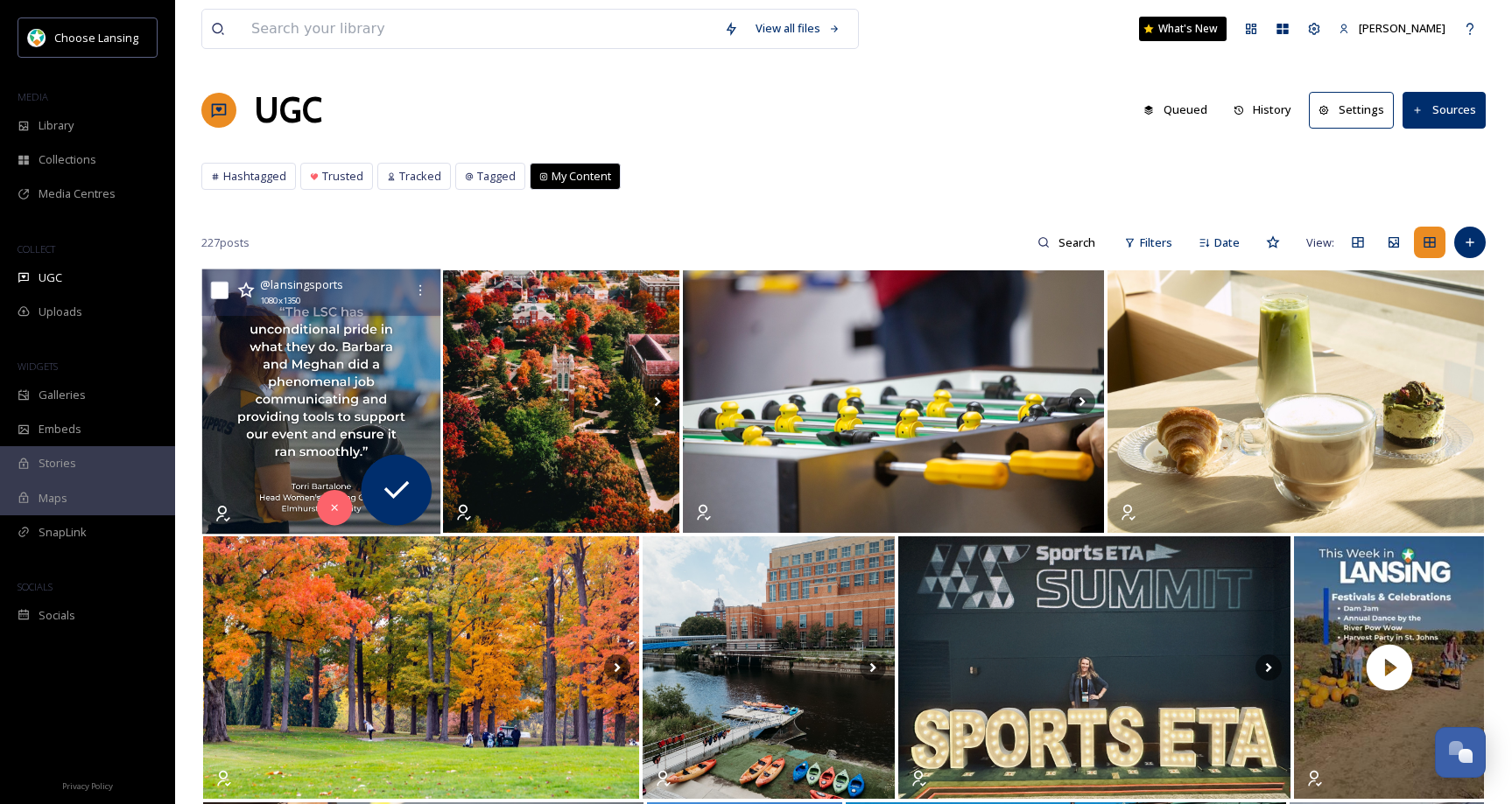
click at [217, 290] on input "checkbox" at bounding box center [219, 290] width 18 height 18
checkbox input "true"
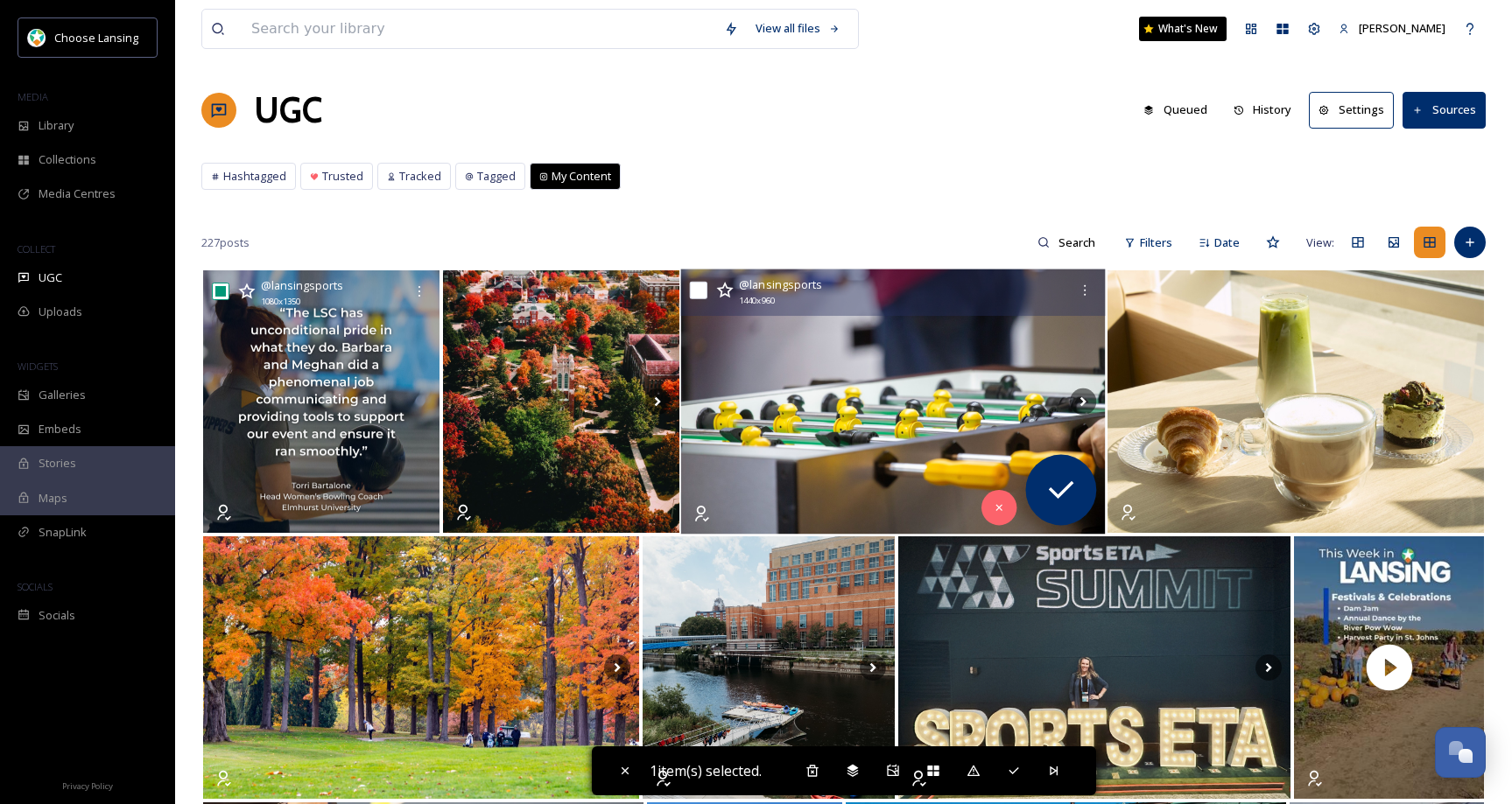
click at [705, 290] on input "checkbox" at bounding box center [698, 290] width 18 height 18
checkbox input "true"
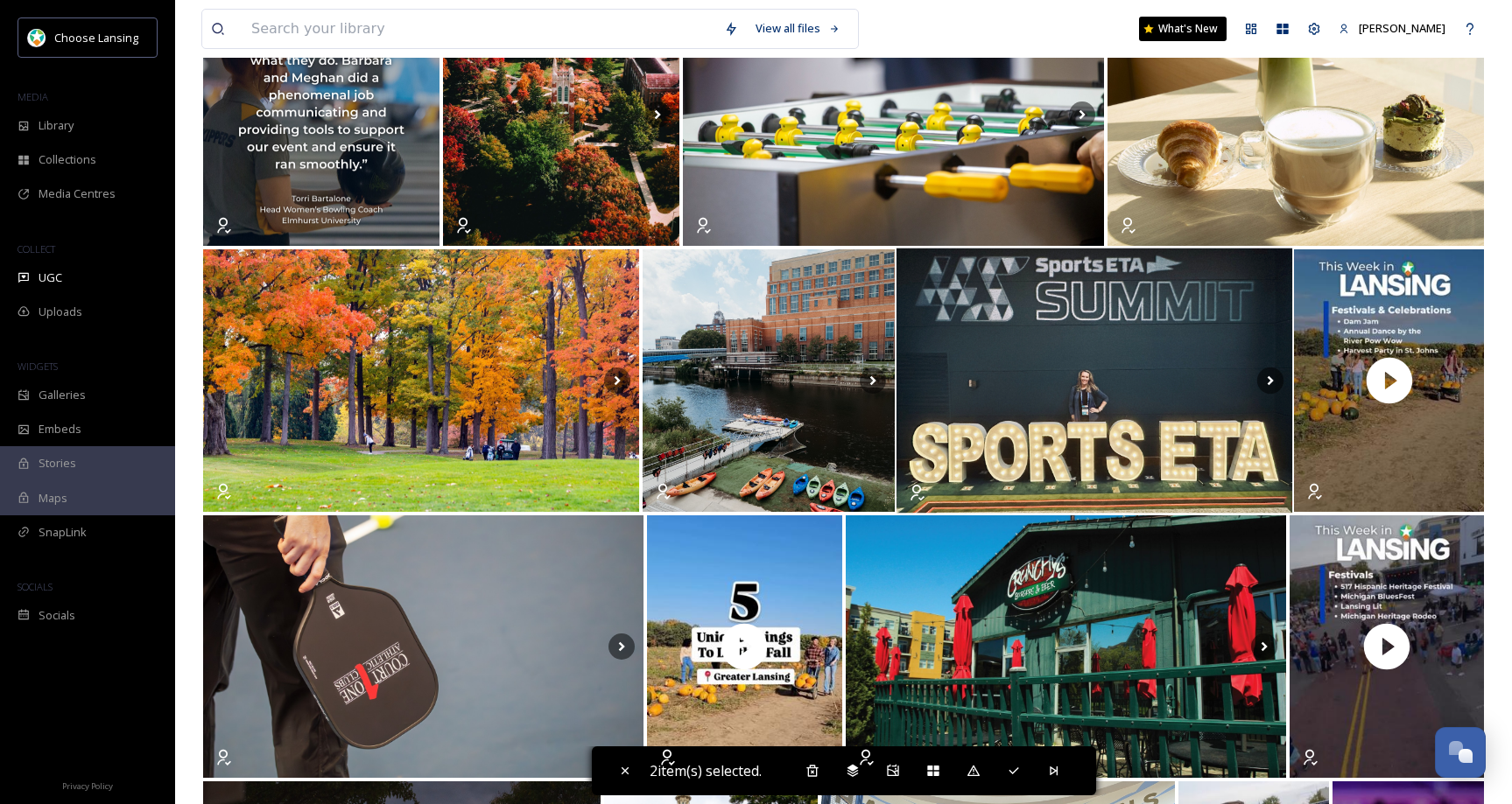
scroll to position [300, 0]
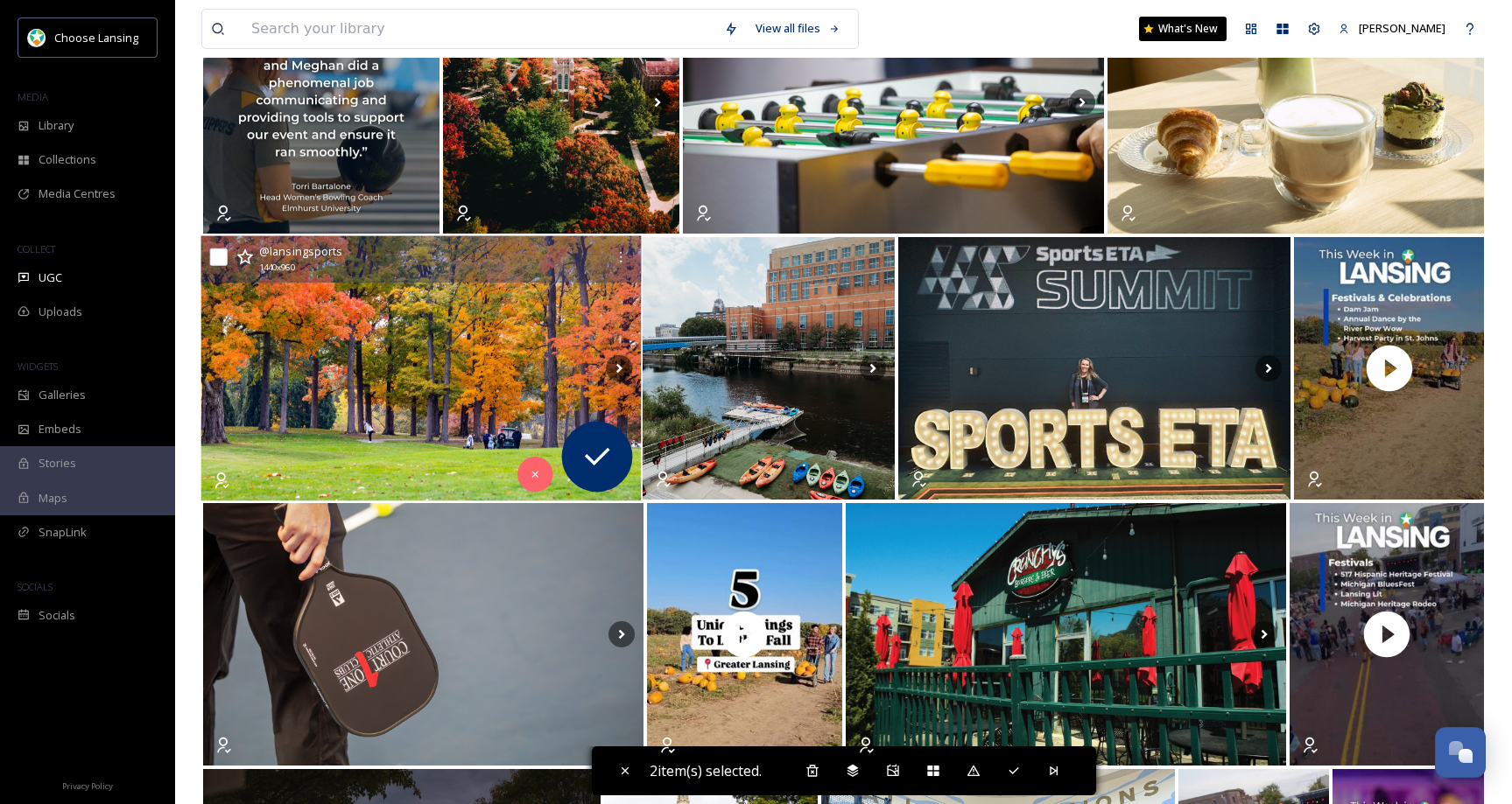
click at [221, 255] on input "checkbox" at bounding box center [218, 257] width 18 height 18
checkbox input "true"
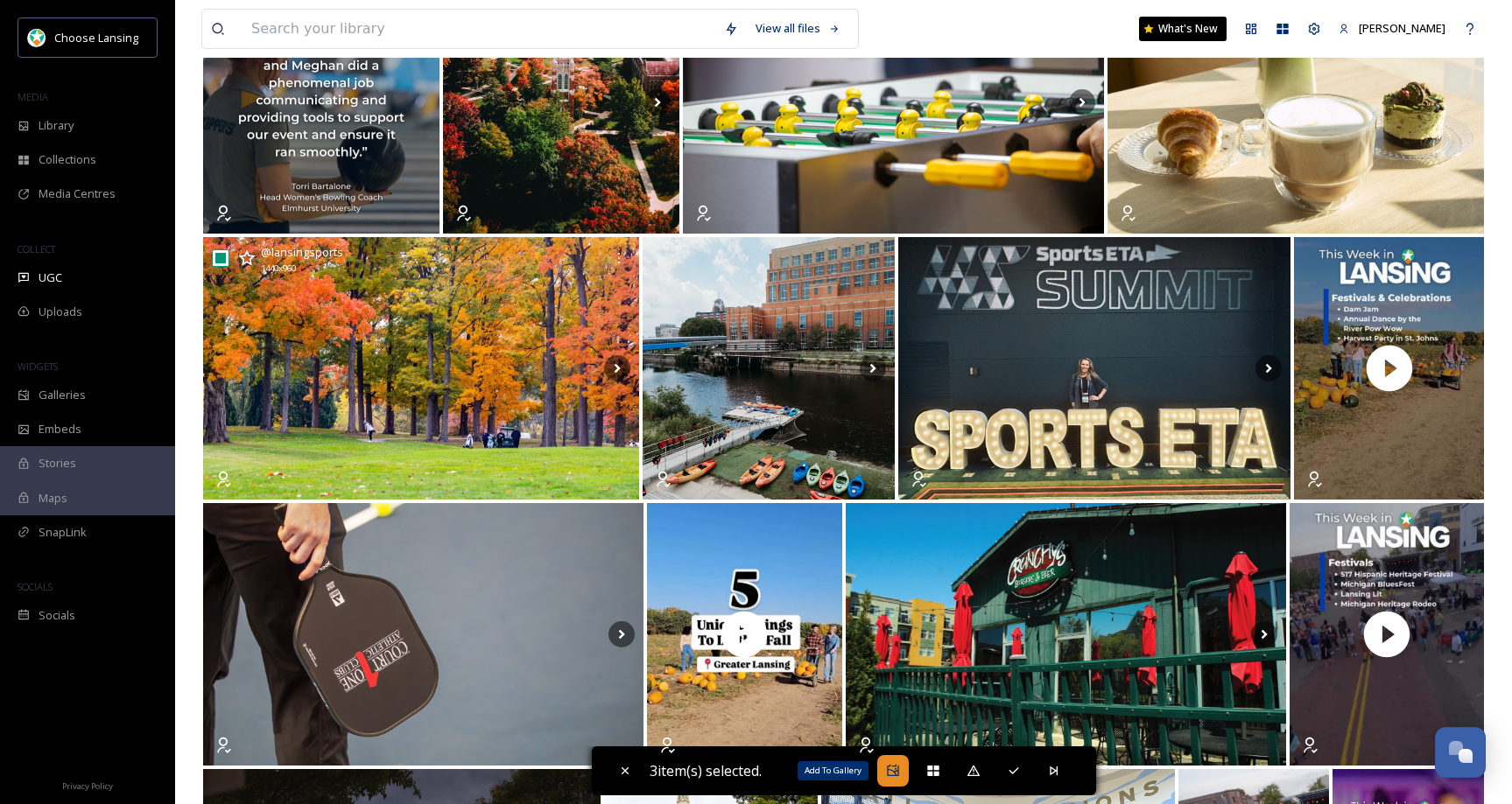
click at [888, 770] on icon at bounding box center [892, 770] width 14 height 14
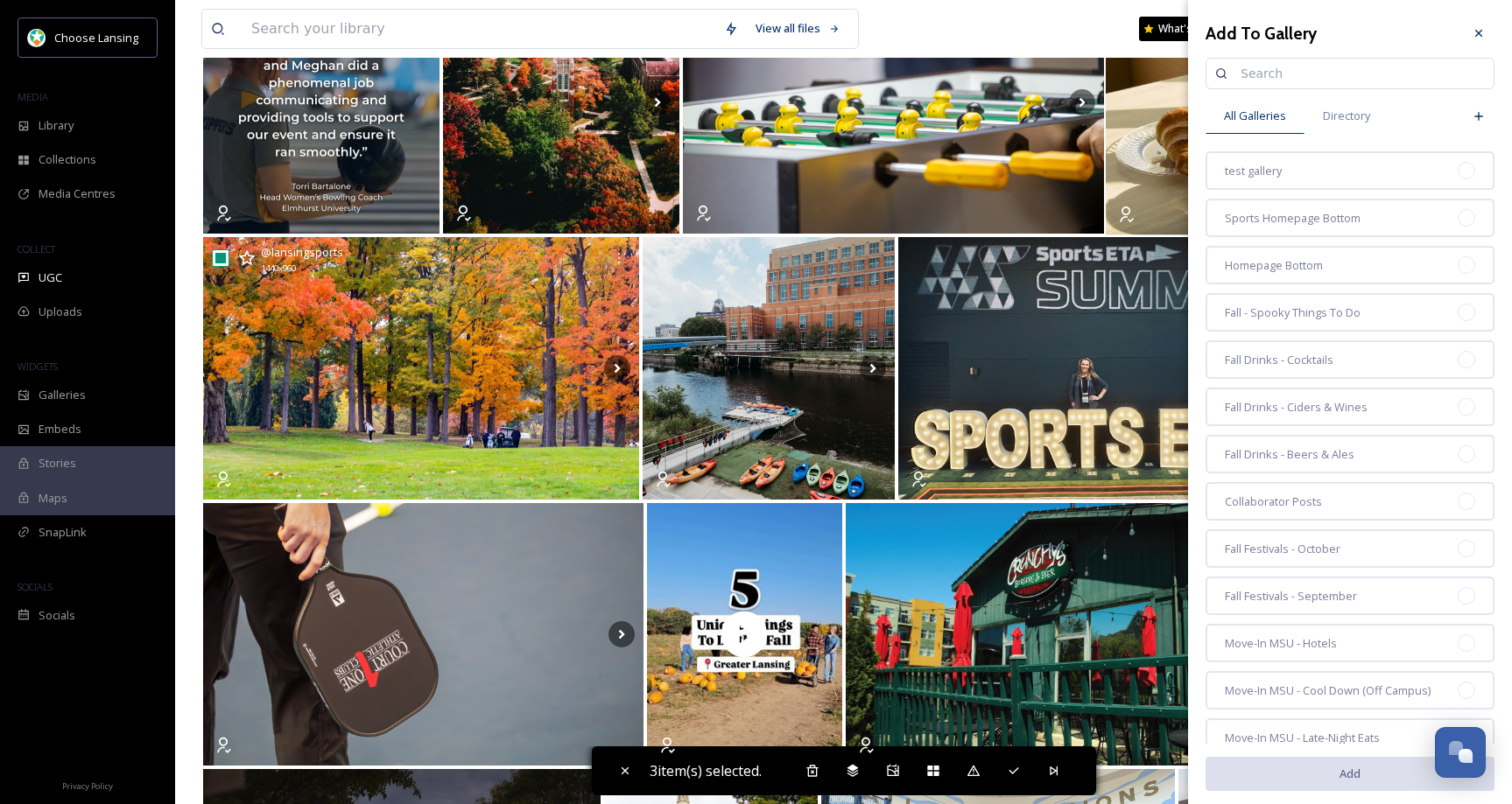
drag, startPoint x: 1462, startPoint y: 31, endPoint x: 1182, endPoint y: 142, distance: 301.2
click at [1472, 31] on icon at bounding box center [1478, 33] width 14 height 14
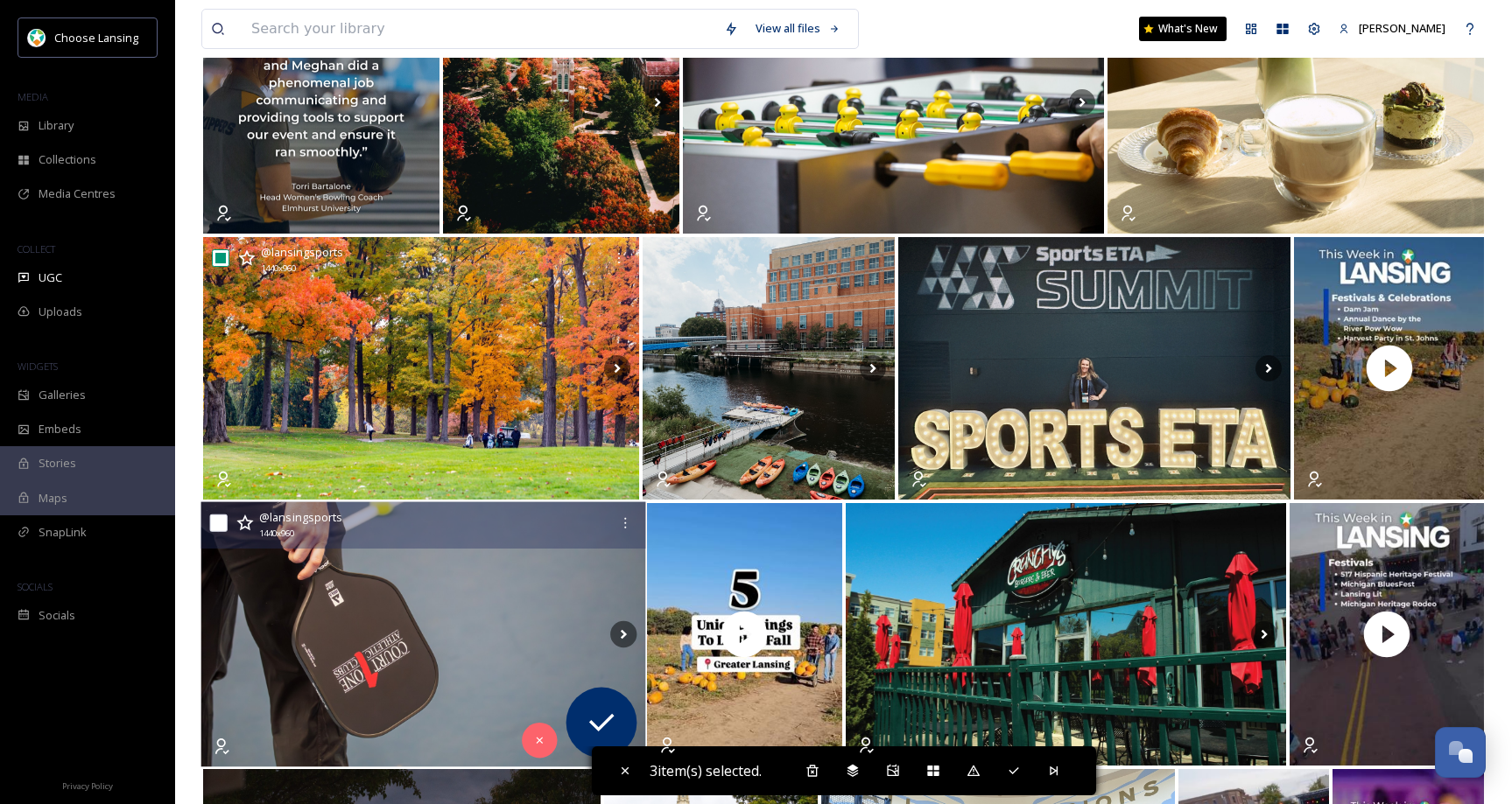
click at [224, 525] on input "checkbox" at bounding box center [218, 523] width 18 height 18
checkbox input "true"
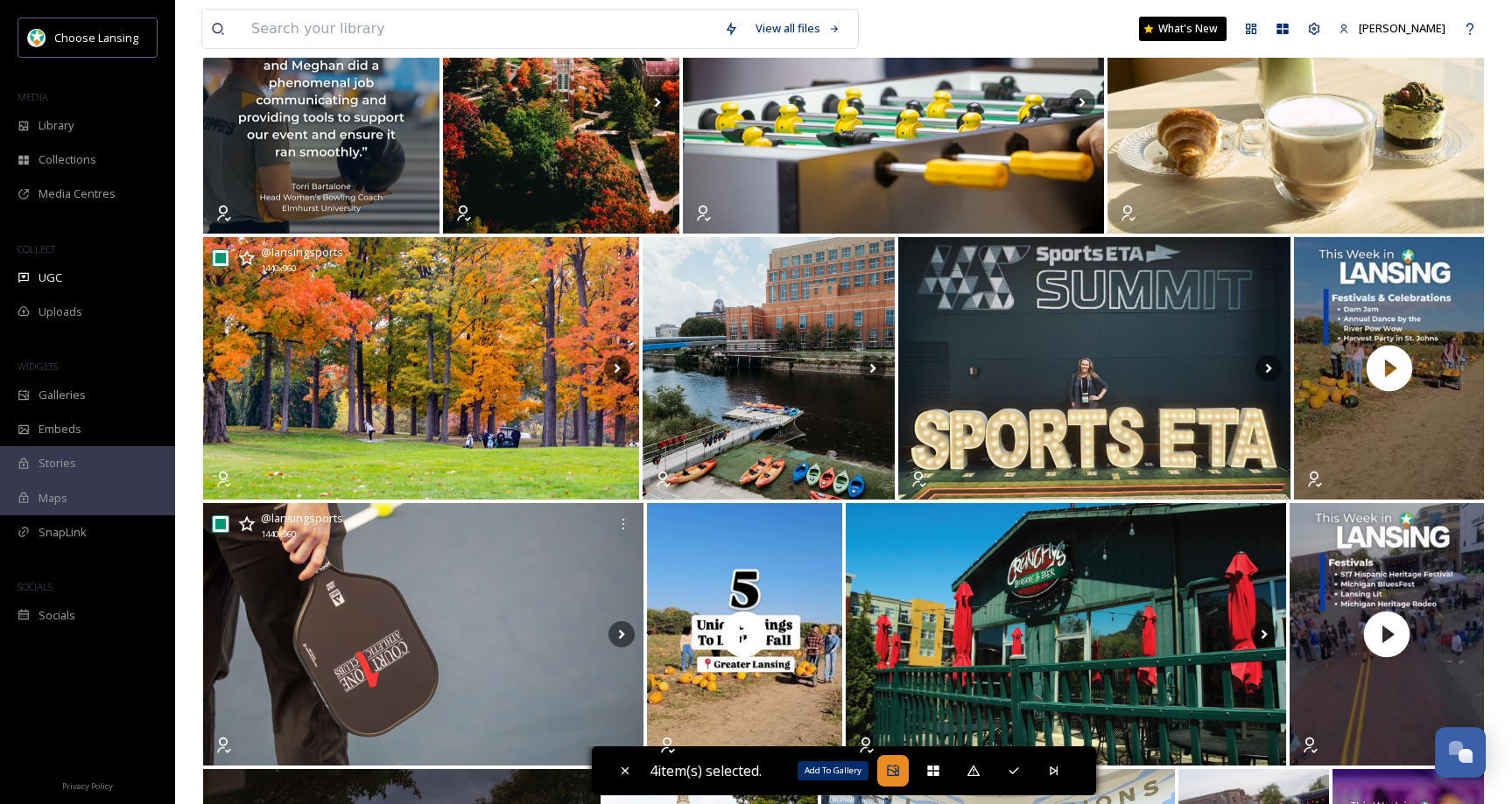
click at [897, 776] on icon at bounding box center [892, 770] width 14 height 14
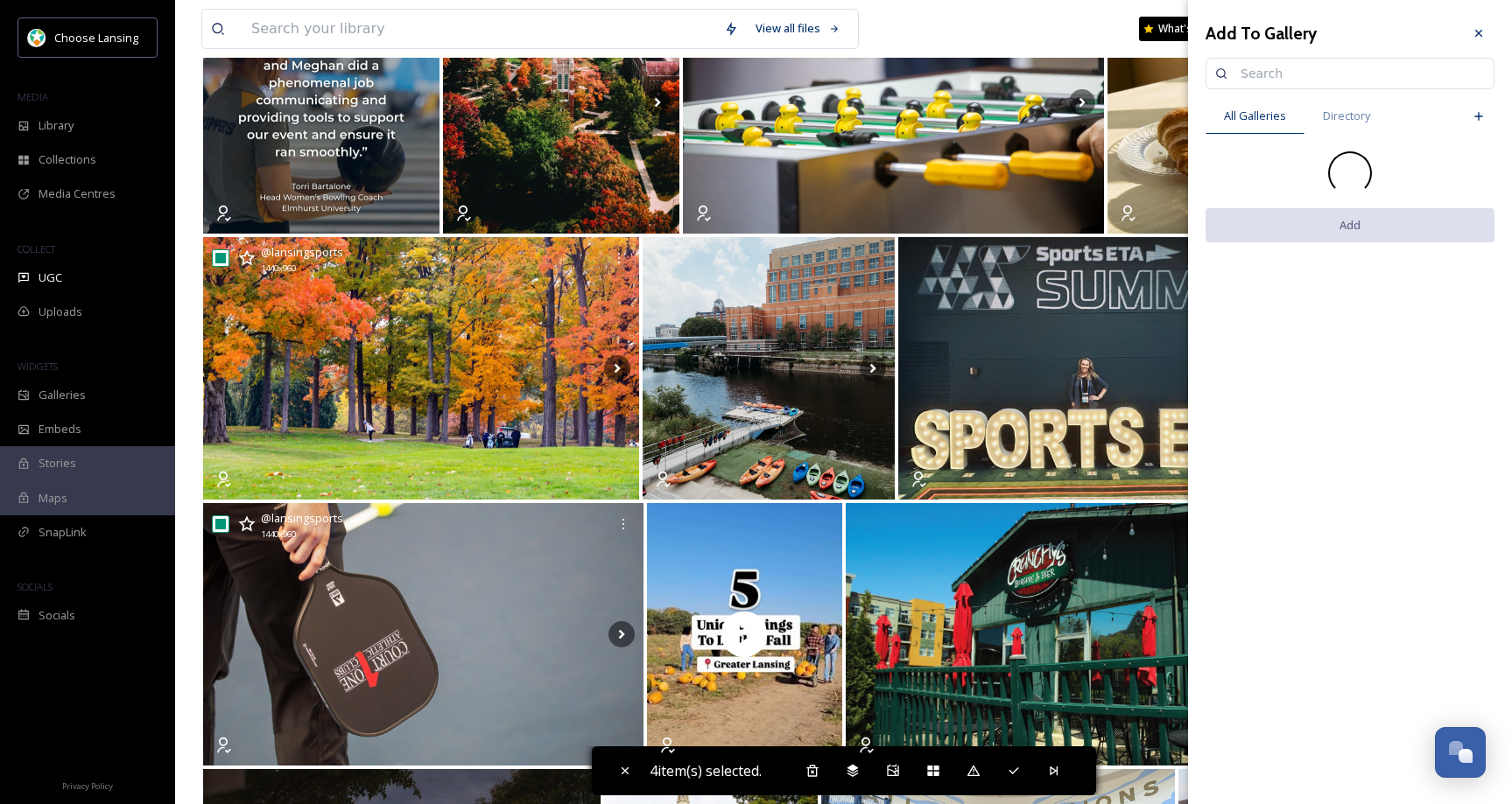
click at [1258, 75] on input at bounding box center [1358, 73] width 253 height 35
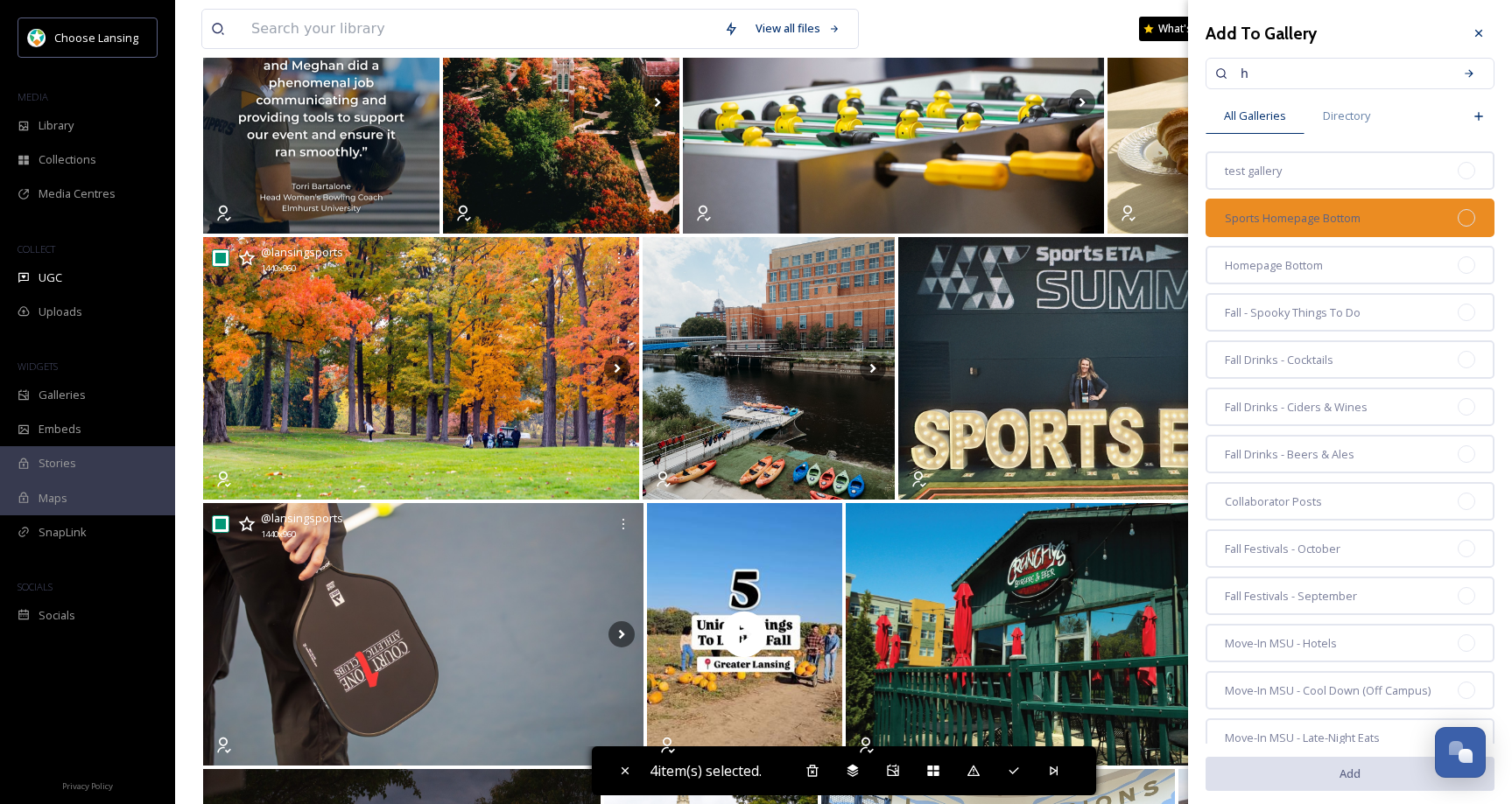
type input "h"
click at [1458, 222] on div at bounding box center [1466, 218] width 18 height 18
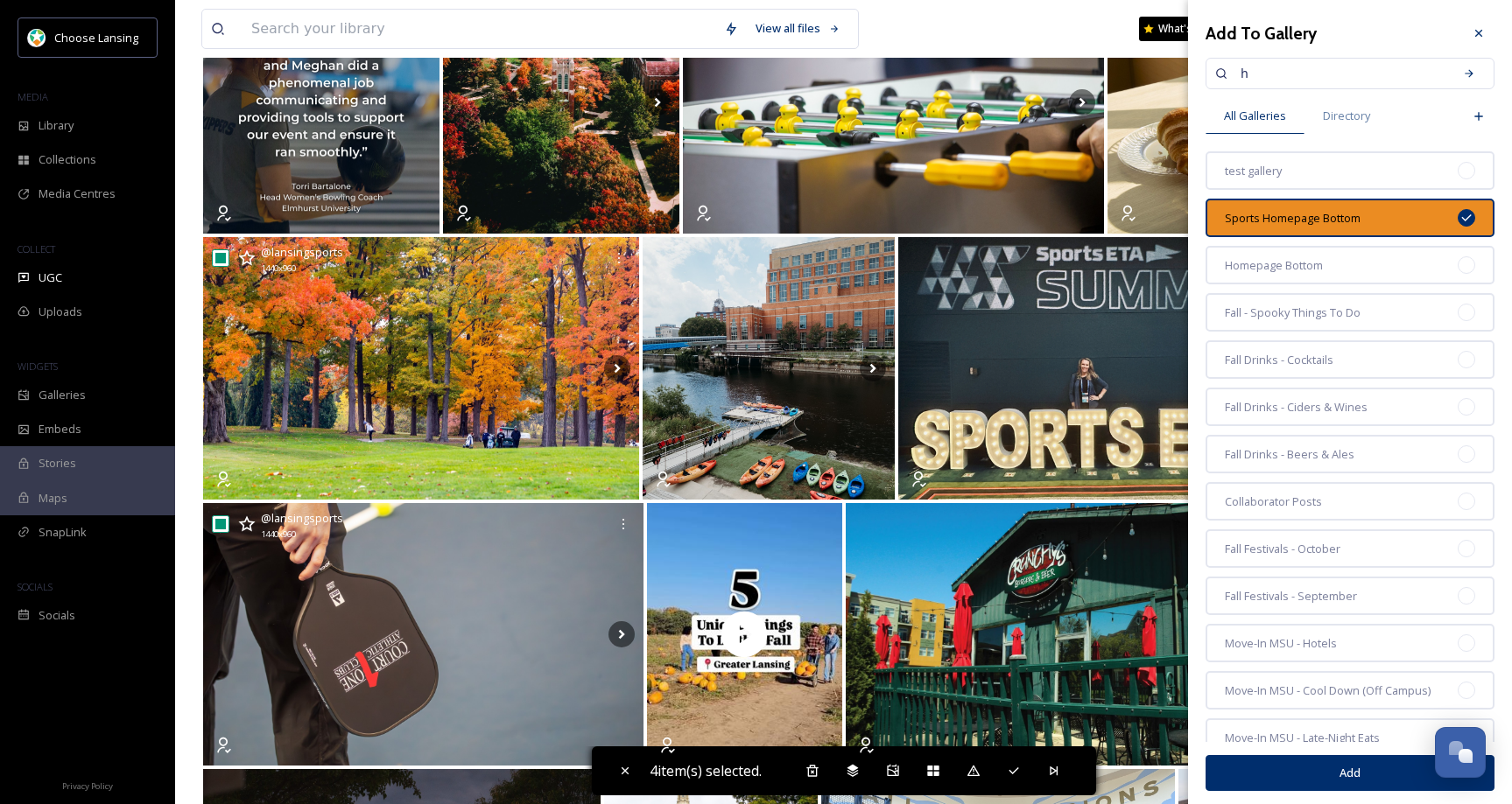
click at [1309, 768] on button "Add" at bounding box center [1350, 773] width 289 height 36
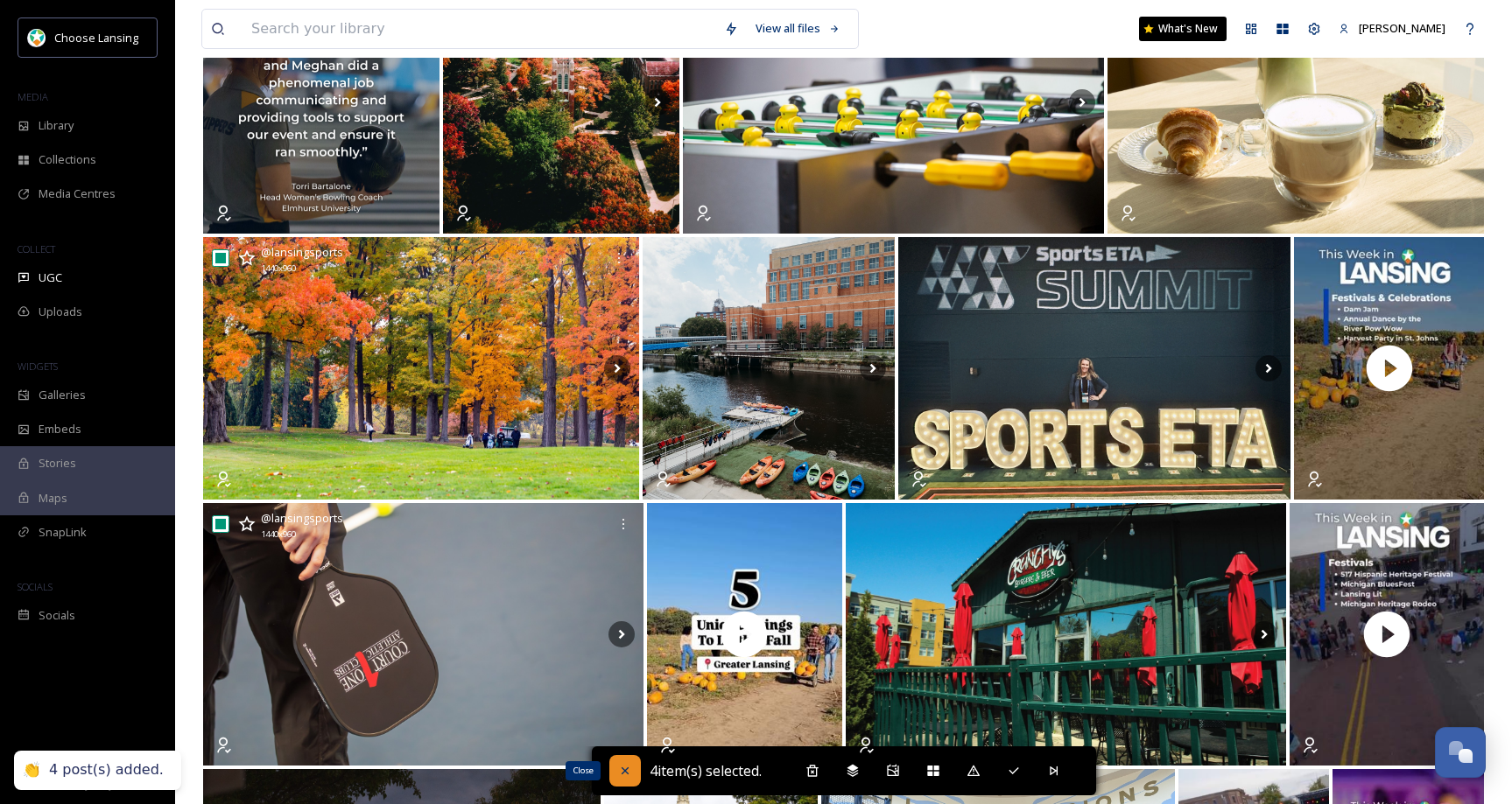
click at [618, 773] on icon at bounding box center [624, 770] width 14 height 14
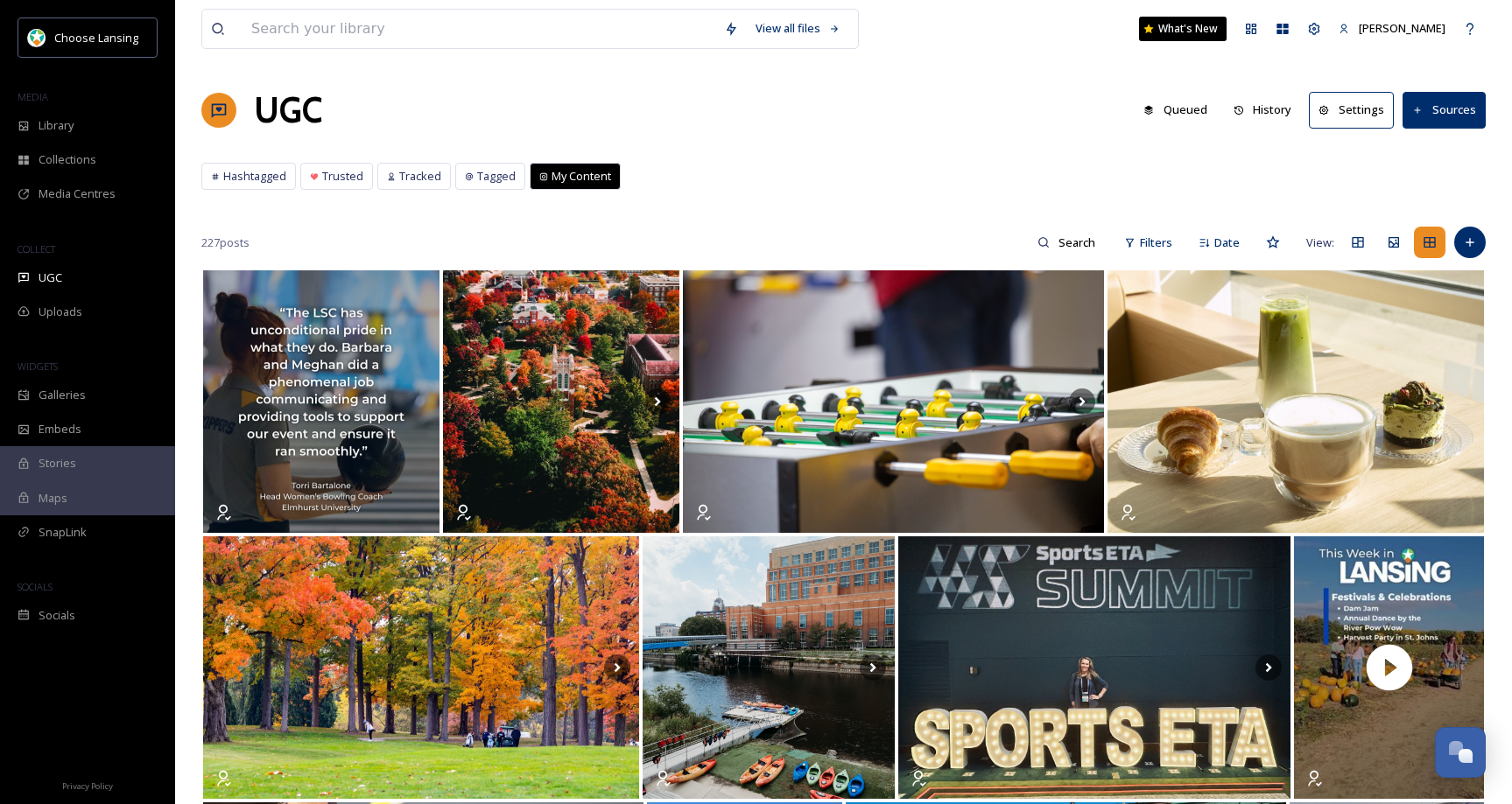
scroll to position [7, 0]
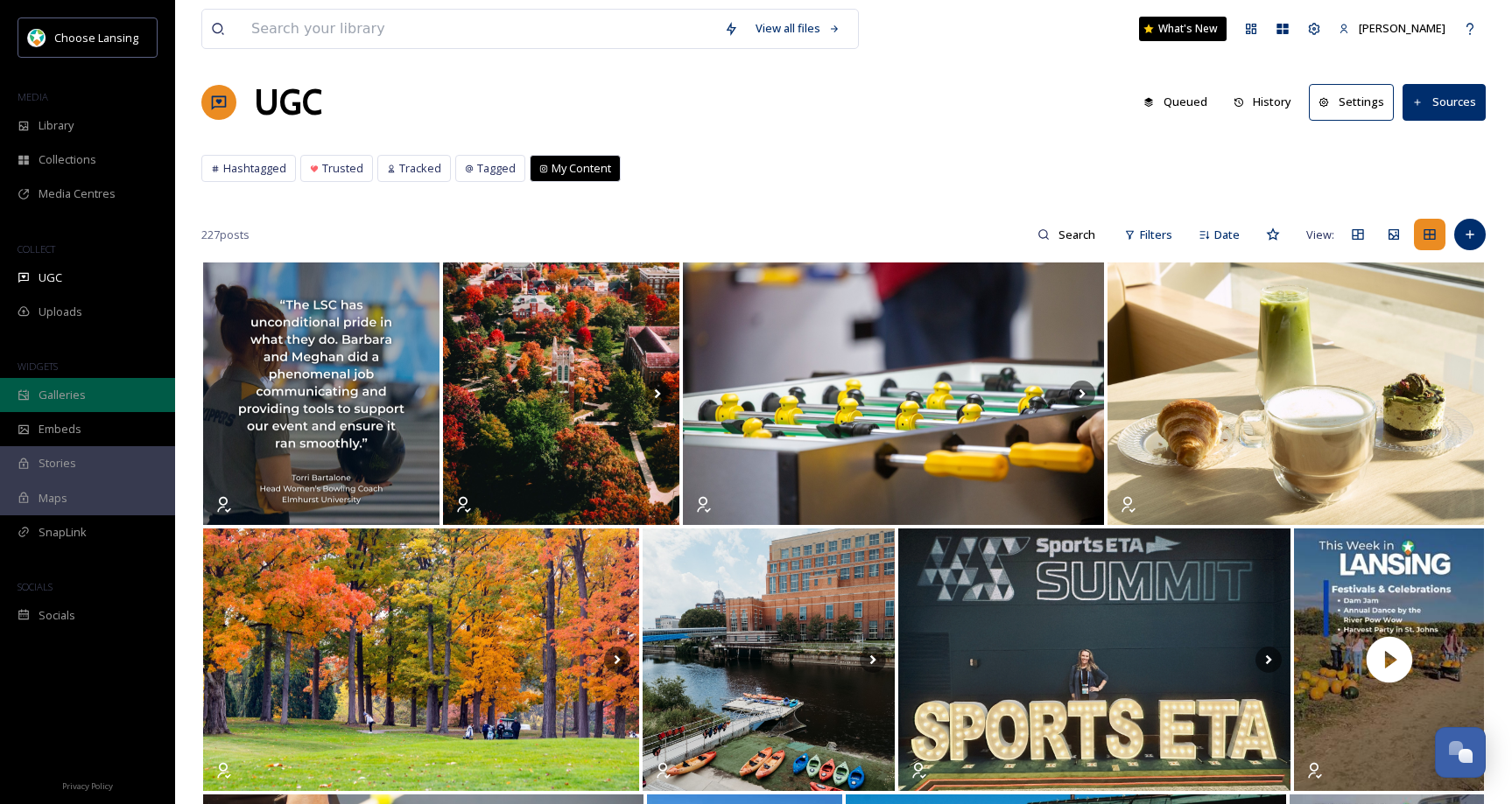
click at [79, 396] on span "Galleries" at bounding box center [62, 395] width 47 height 17
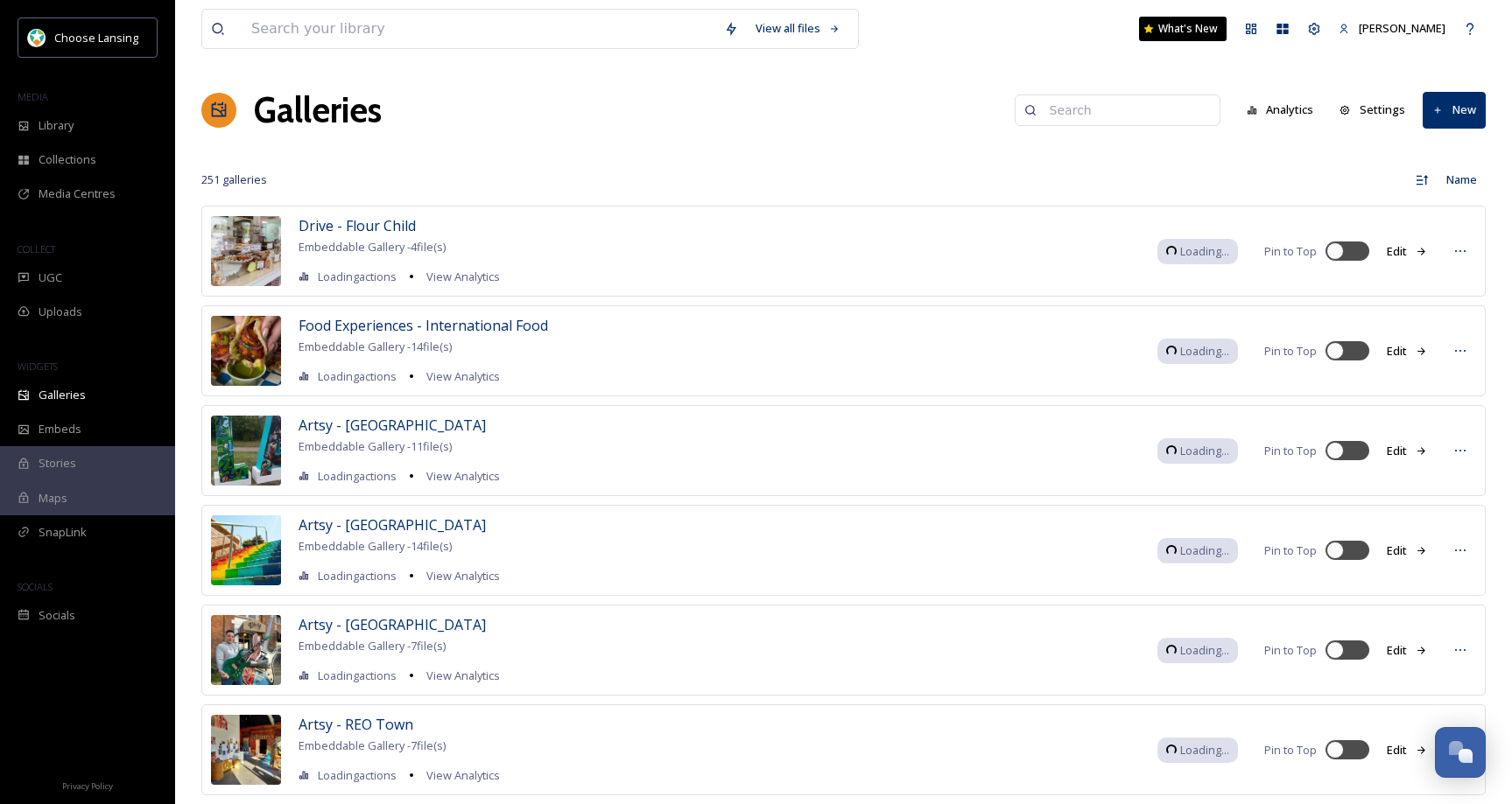
click at [1153, 106] on input at bounding box center [1125, 110] width 169 height 35
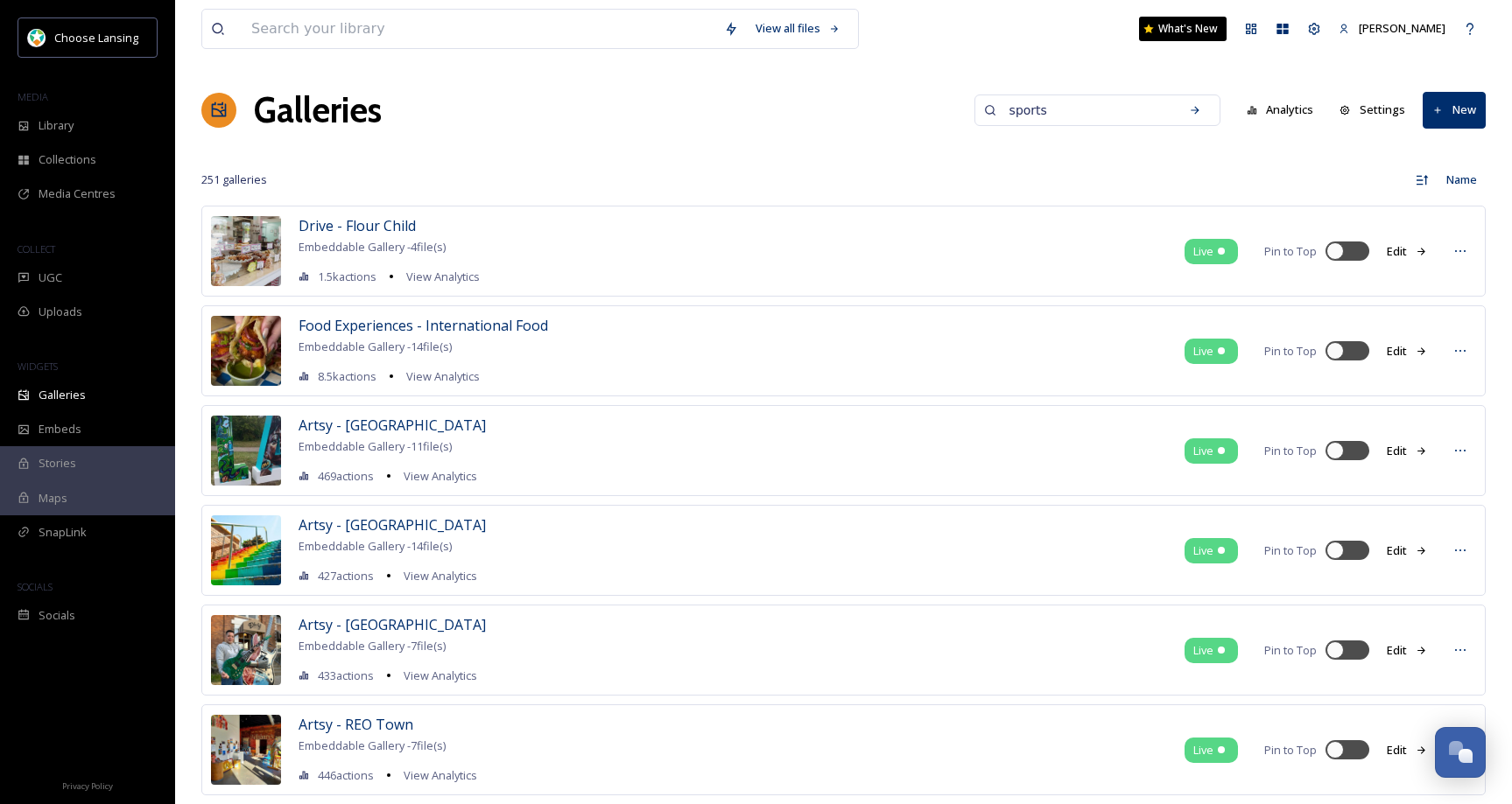
type input "sports"
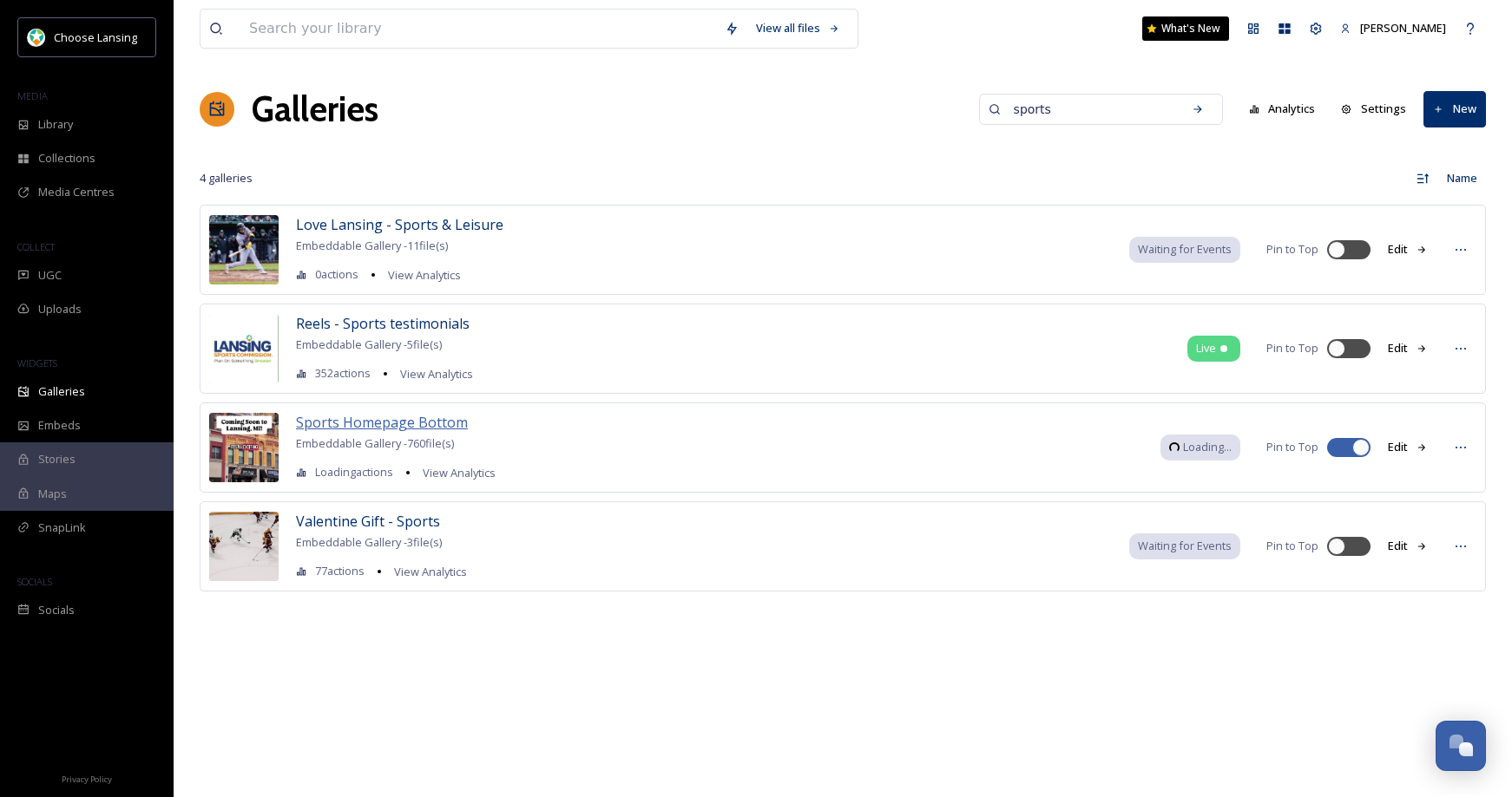
click at [444, 421] on span "Sports Homepage Bottom" at bounding box center [381, 422] width 172 height 19
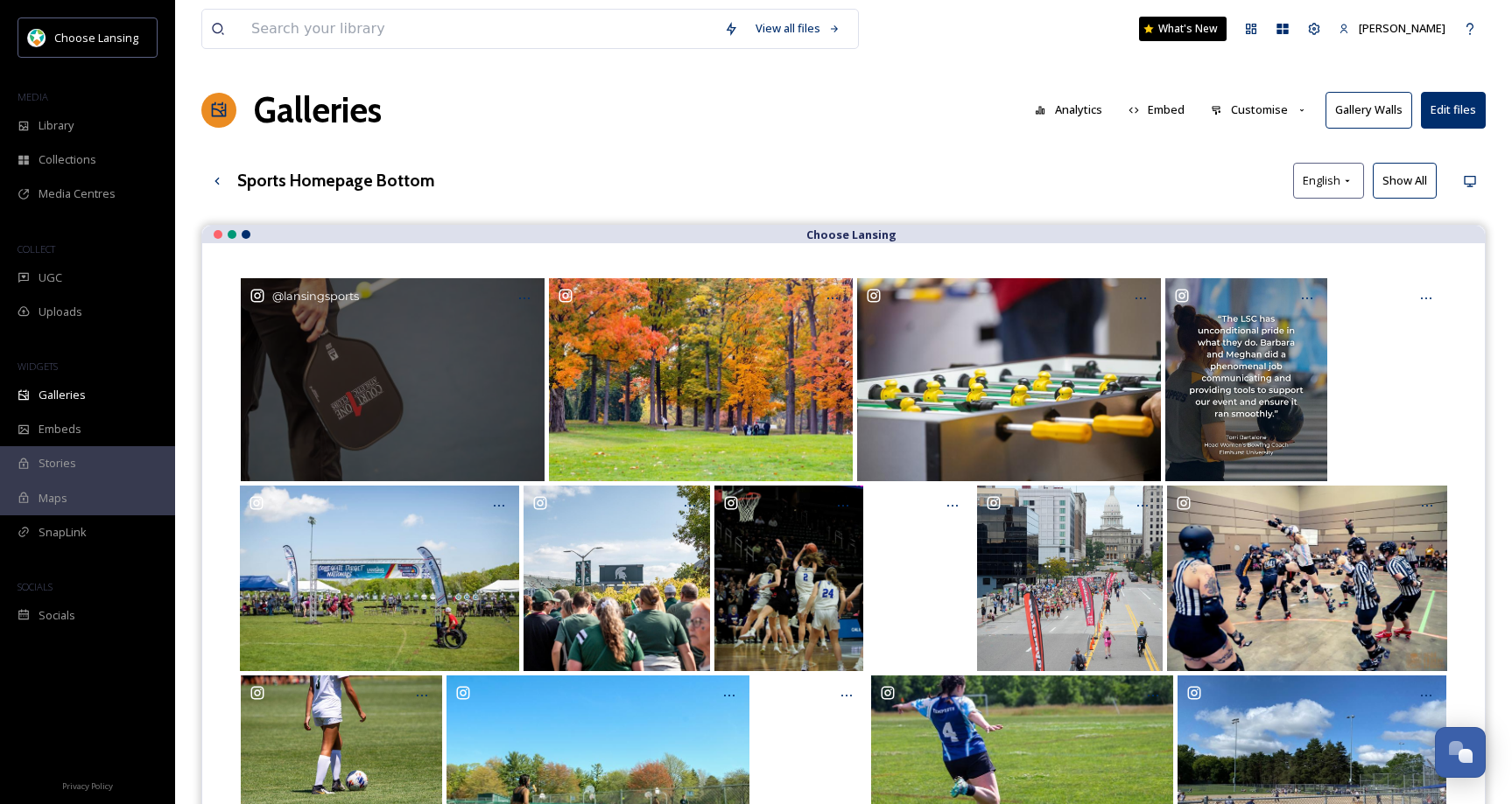
drag, startPoint x: 518, startPoint y: 299, endPoint x: 520, endPoint y: 314, distance: 15.1
click at [518, 299] on icon "Opens media popup. Media description: lansingsports-6098174.jpg." at bounding box center [524, 298] width 14 height 14
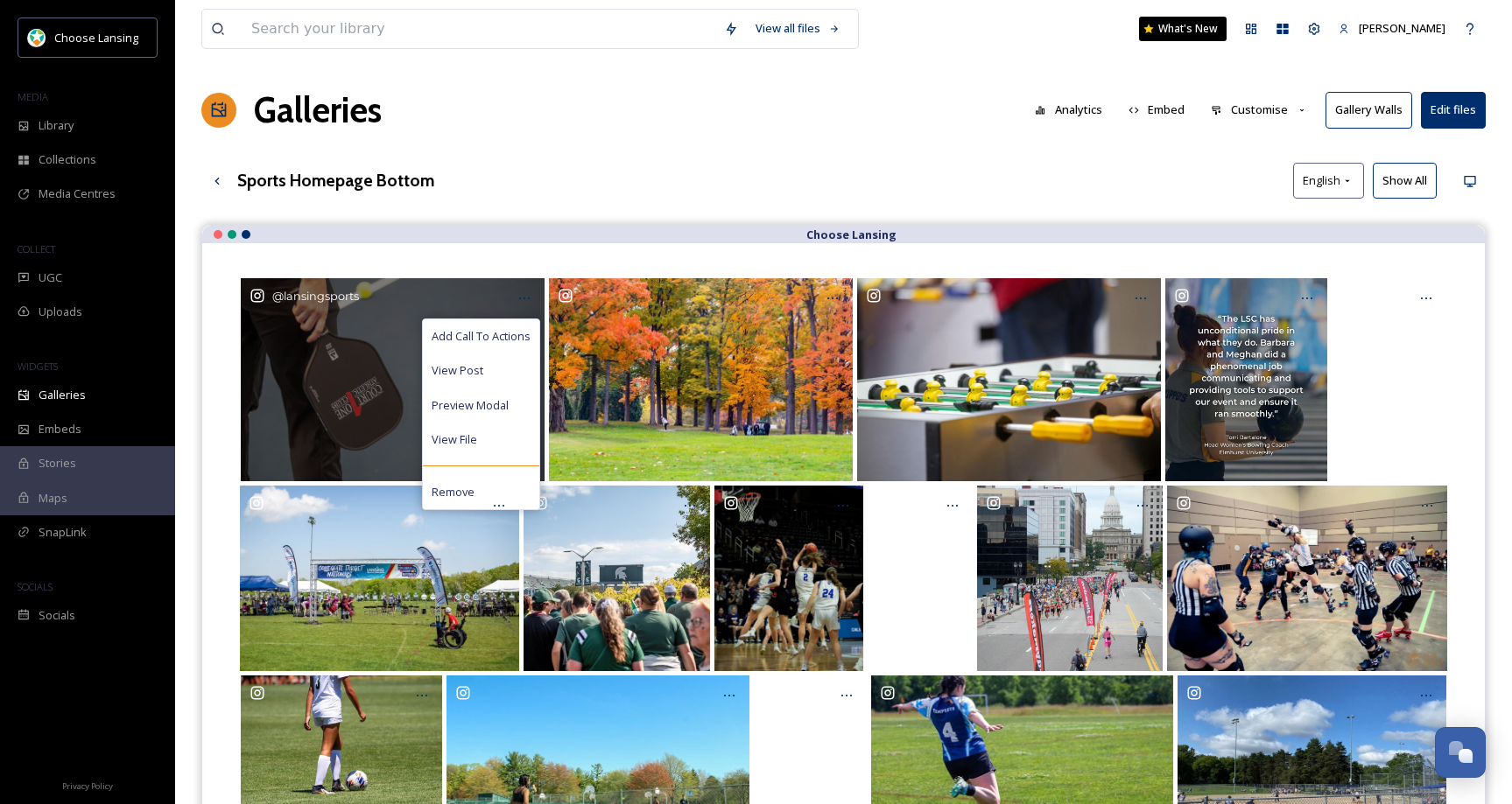
drag, startPoint x: 518, startPoint y: 335, endPoint x: 564, endPoint y: 304, distance: 55.5
click at [518, 335] on span "Add Call To Actions" at bounding box center [481, 337] width 99 height 17
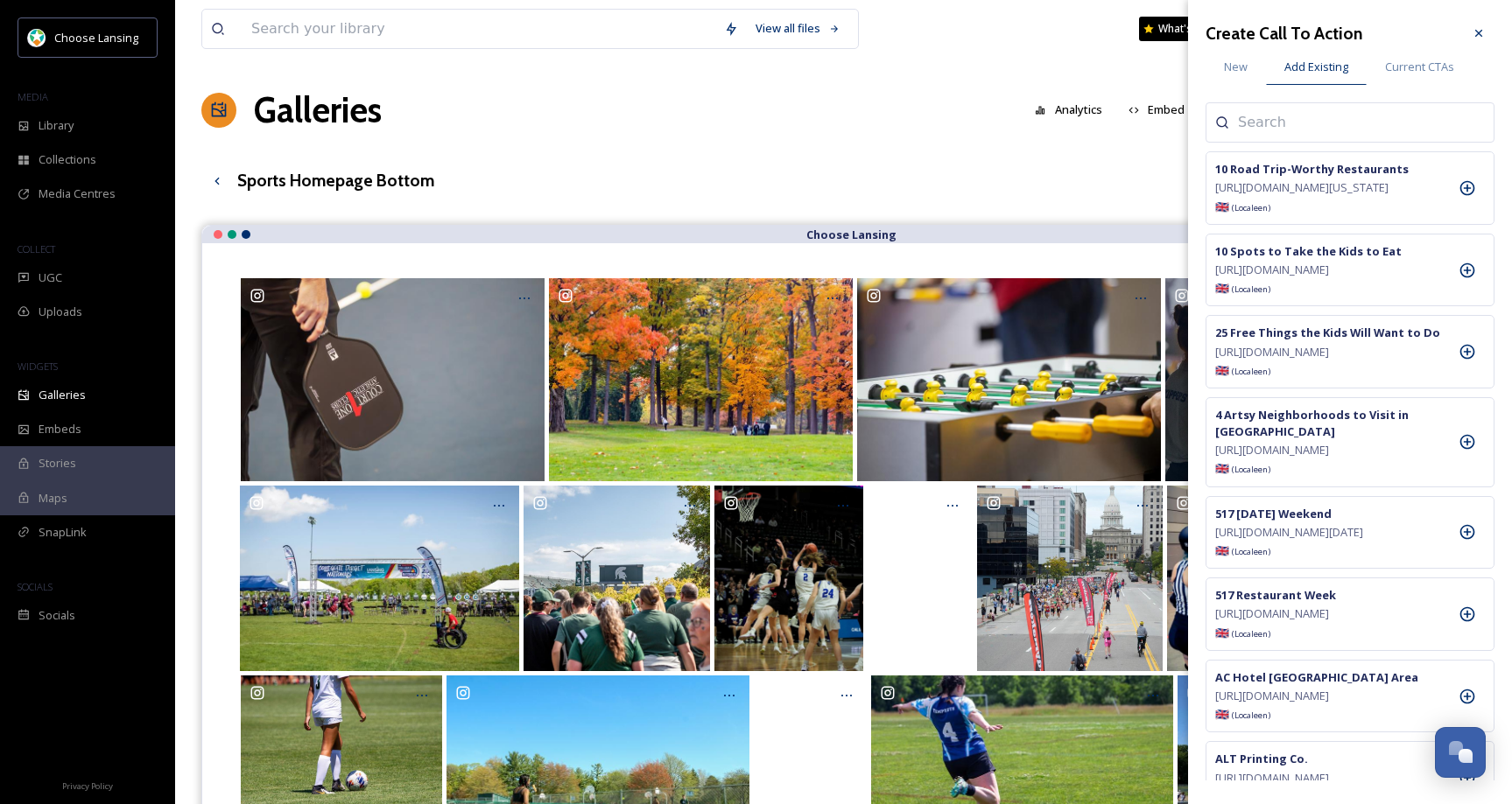
click at [1270, 123] on input at bounding box center [1325, 123] width 175 height 21
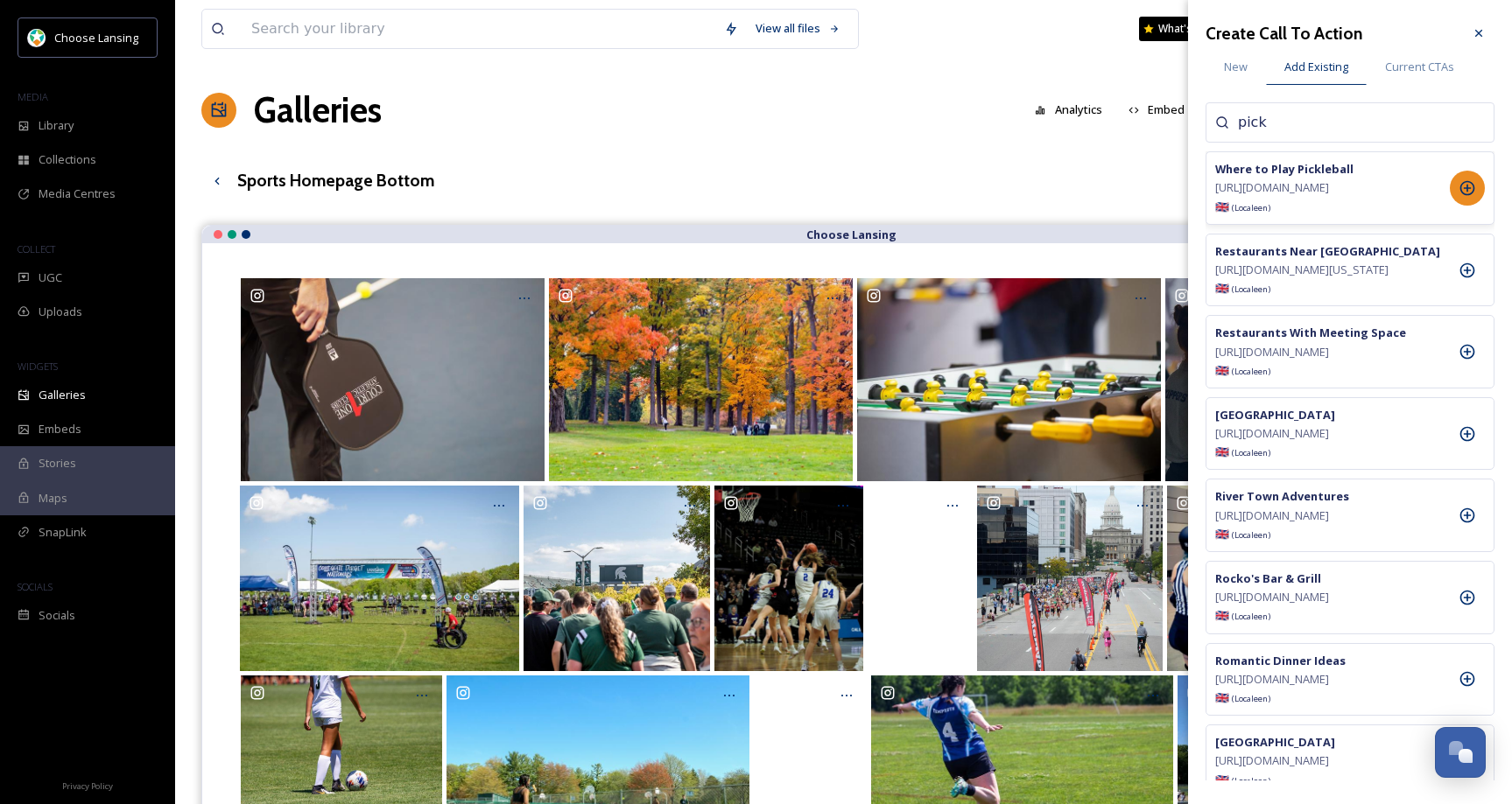
type input "pick"
click at [1470, 197] on icon at bounding box center [1467, 188] width 18 height 18
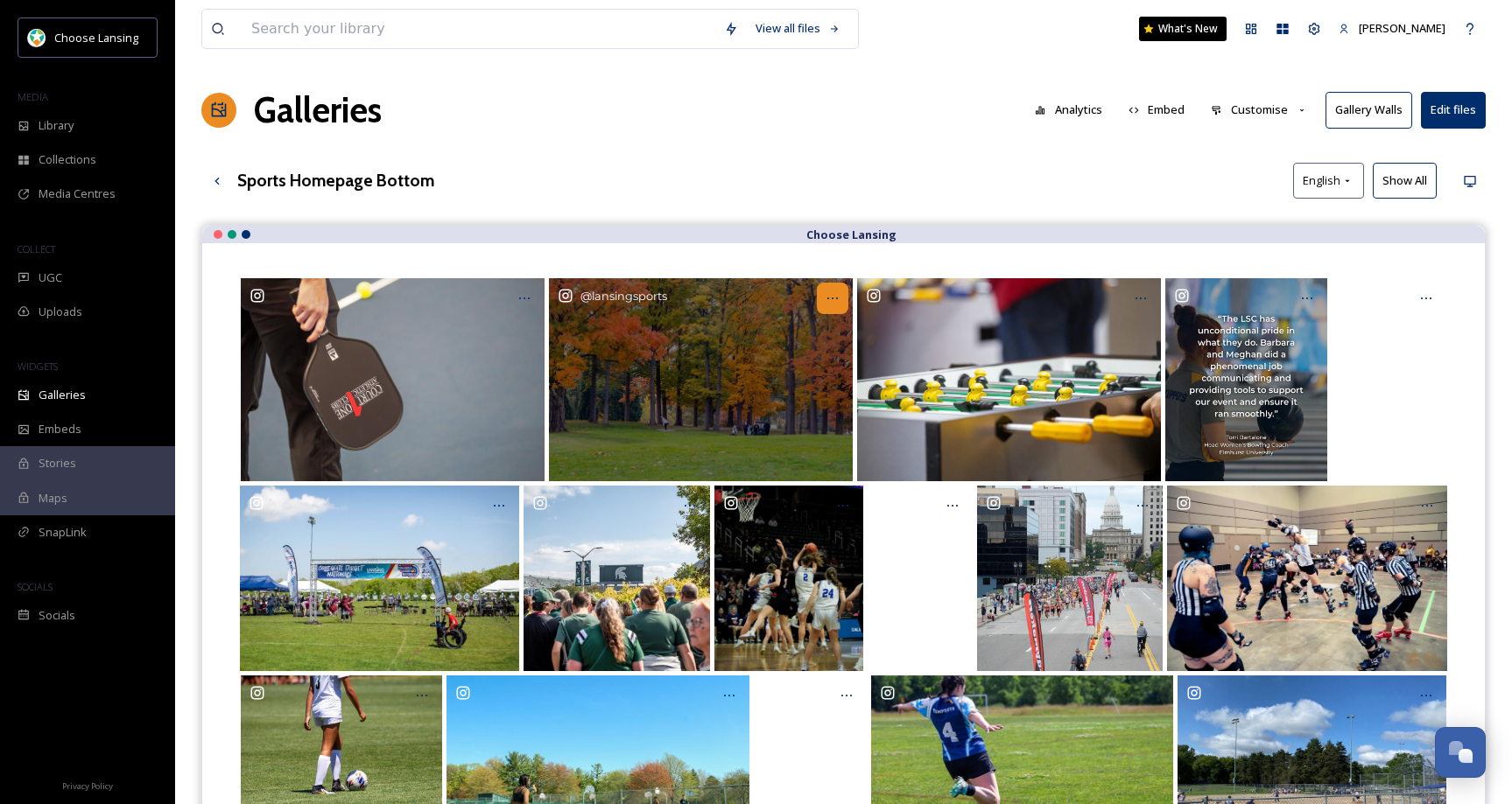
click at [824, 299] on div "Opens media popup. Media description: lansingsports-6175730.jpg." at bounding box center [833, 299] width 32 height 32
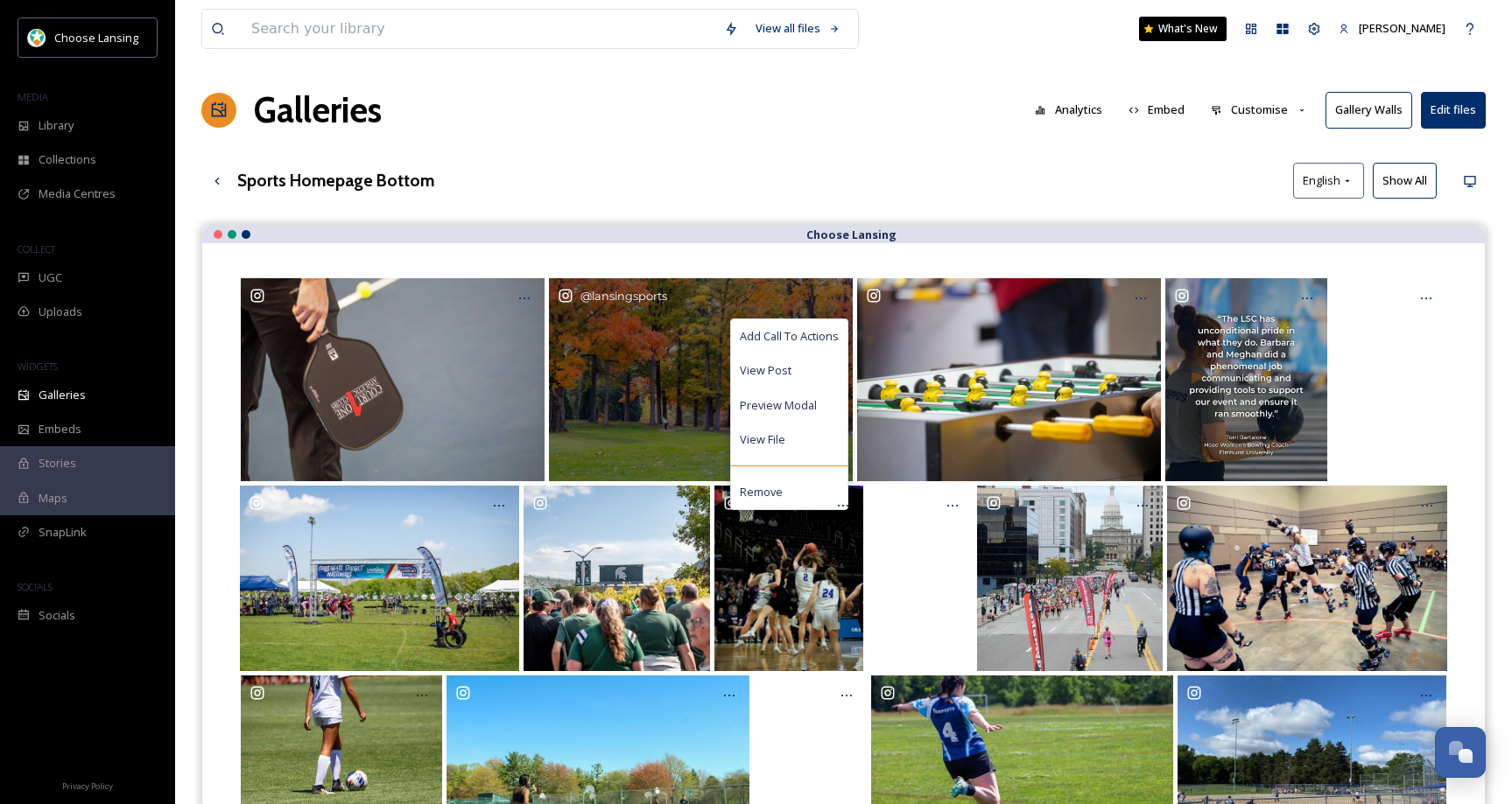
click at [824, 333] on span "Add Call To Actions" at bounding box center [789, 337] width 99 height 17
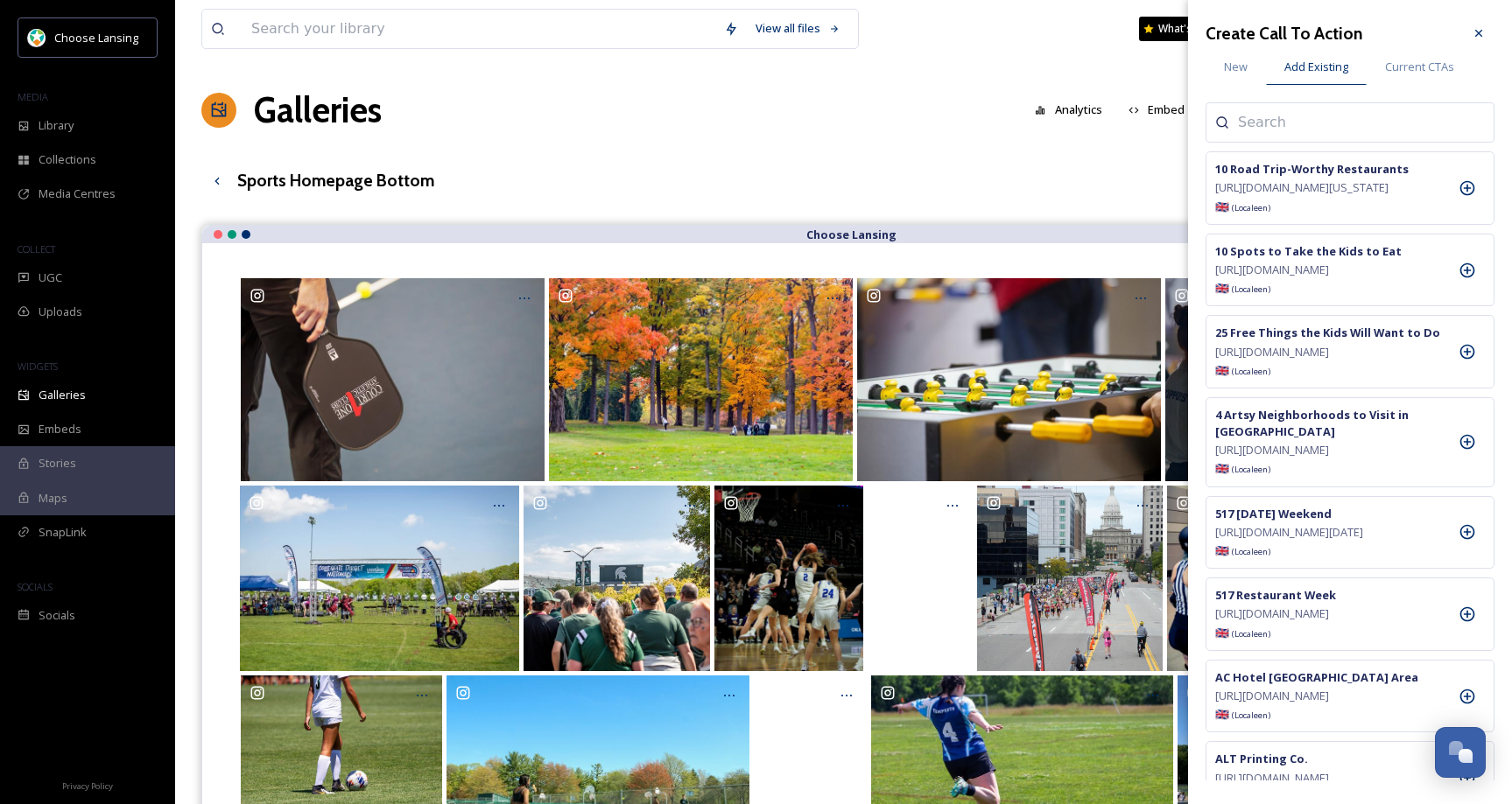
click at [1252, 116] on input at bounding box center [1325, 123] width 175 height 21
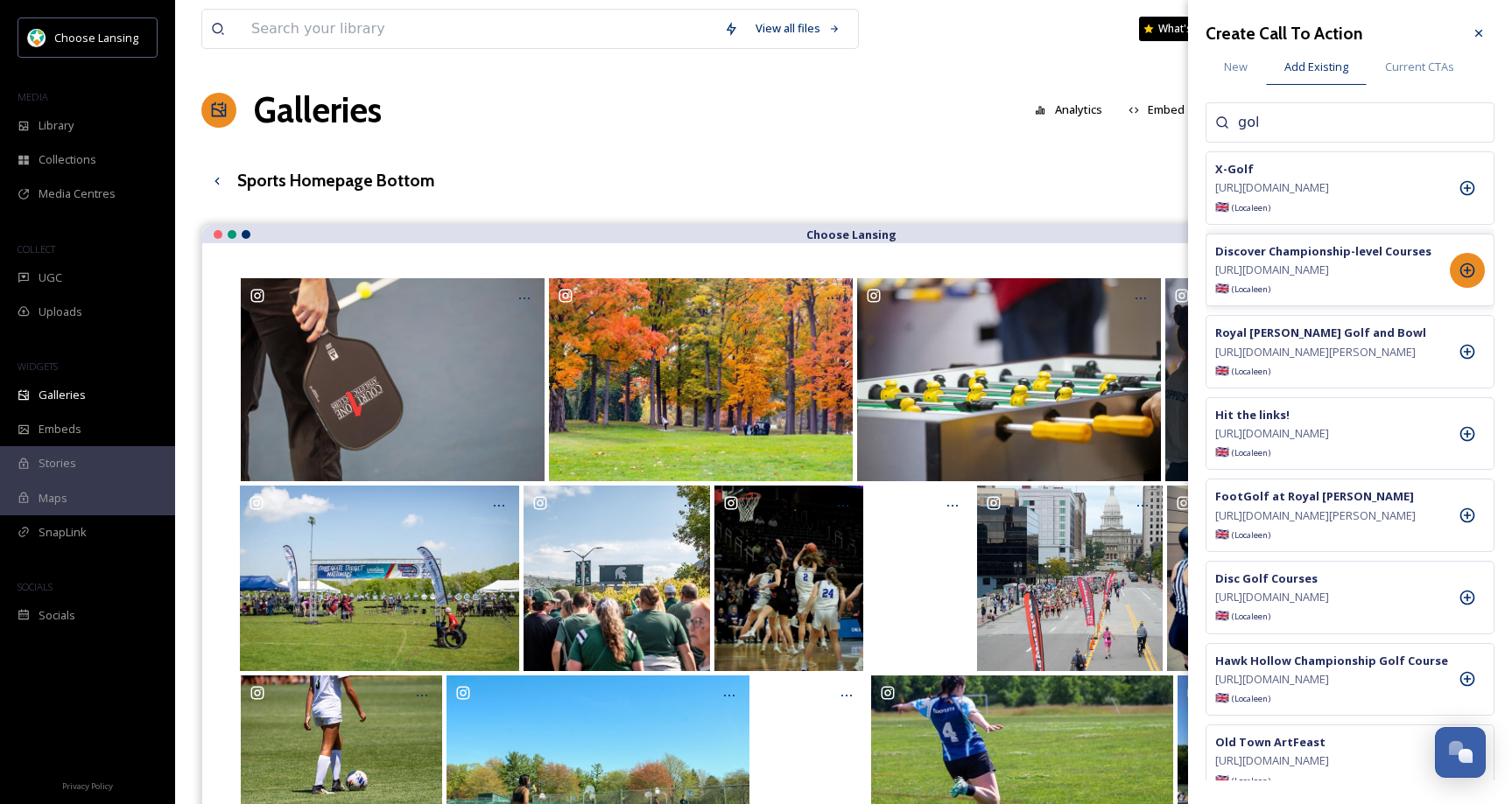
type input "gol"
click at [1462, 277] on icon at bounding box center [1468, 270] width 15 height 15
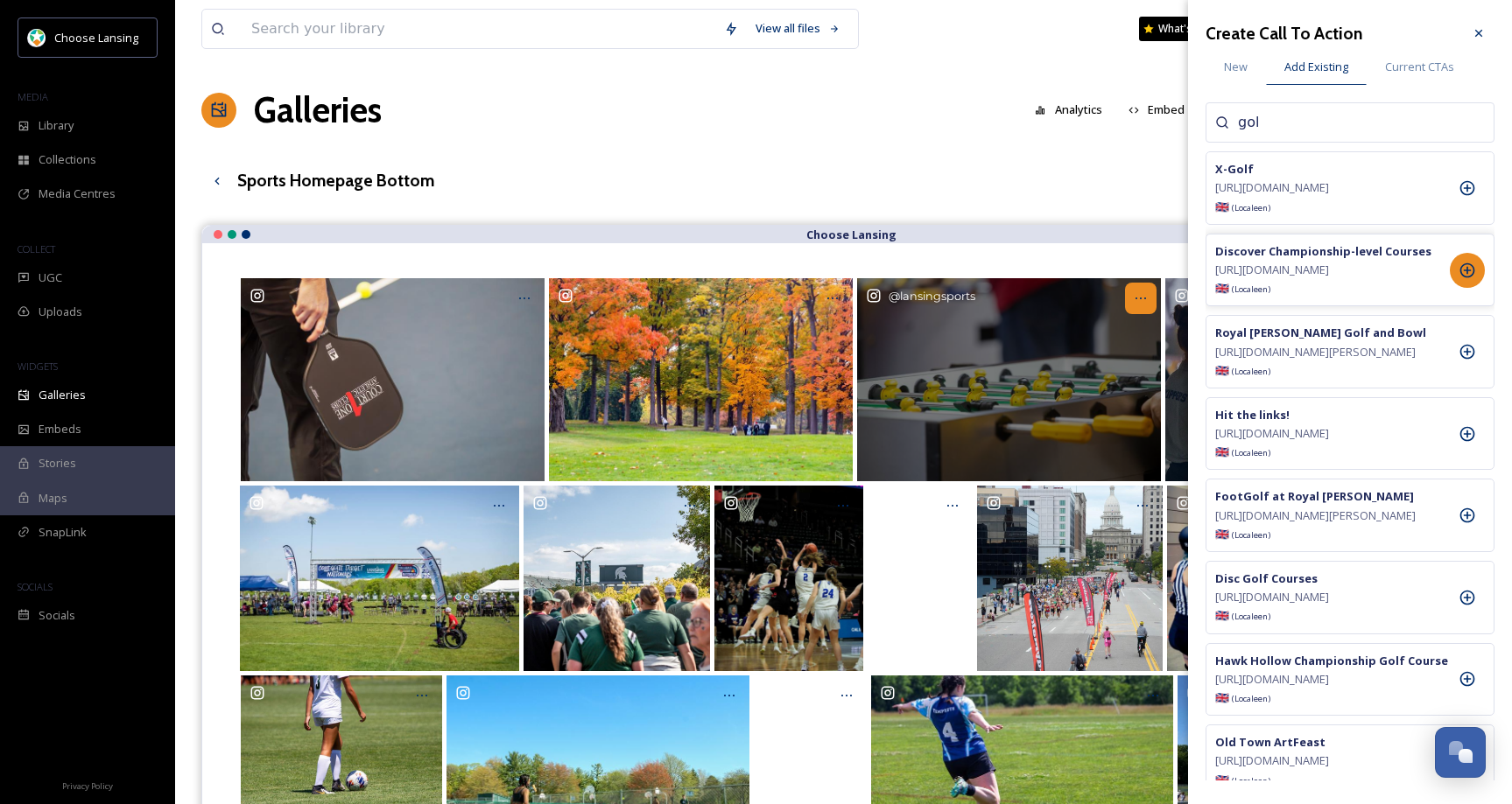
drag, startPoint x: 1141, startPoint y: 295, endPoint x: 1135, endPoint y: 308, distance: 14.3
click at [1141, 295] on icon "Opens media popup. Media description: lansingsports-6195122.jpg." at bounding box center [1140, 298] width 14 height 14
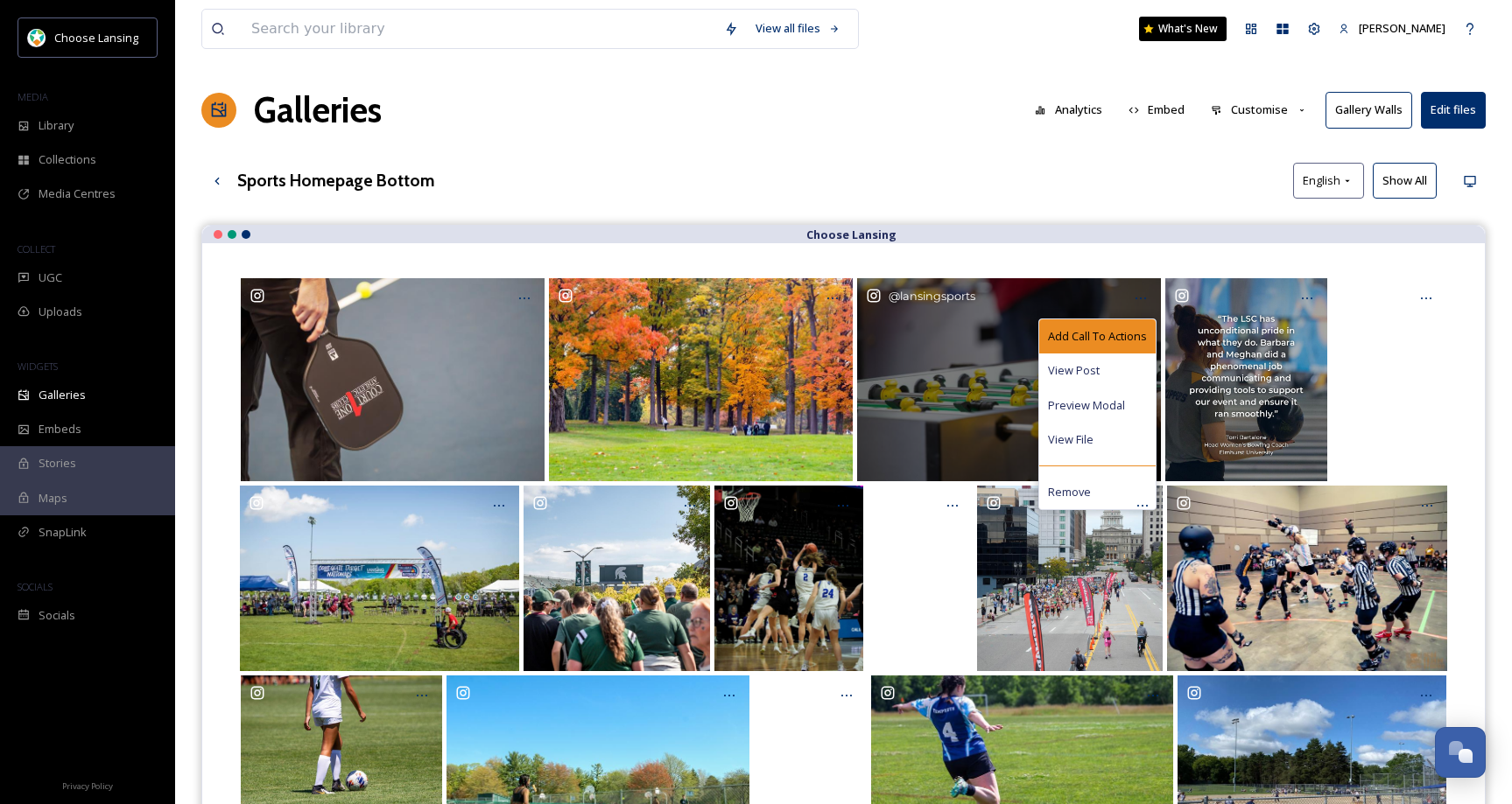
click at [1107, 333] on span "Add Call To Actions" at bounding box center [1097, 337] width 99 height 17
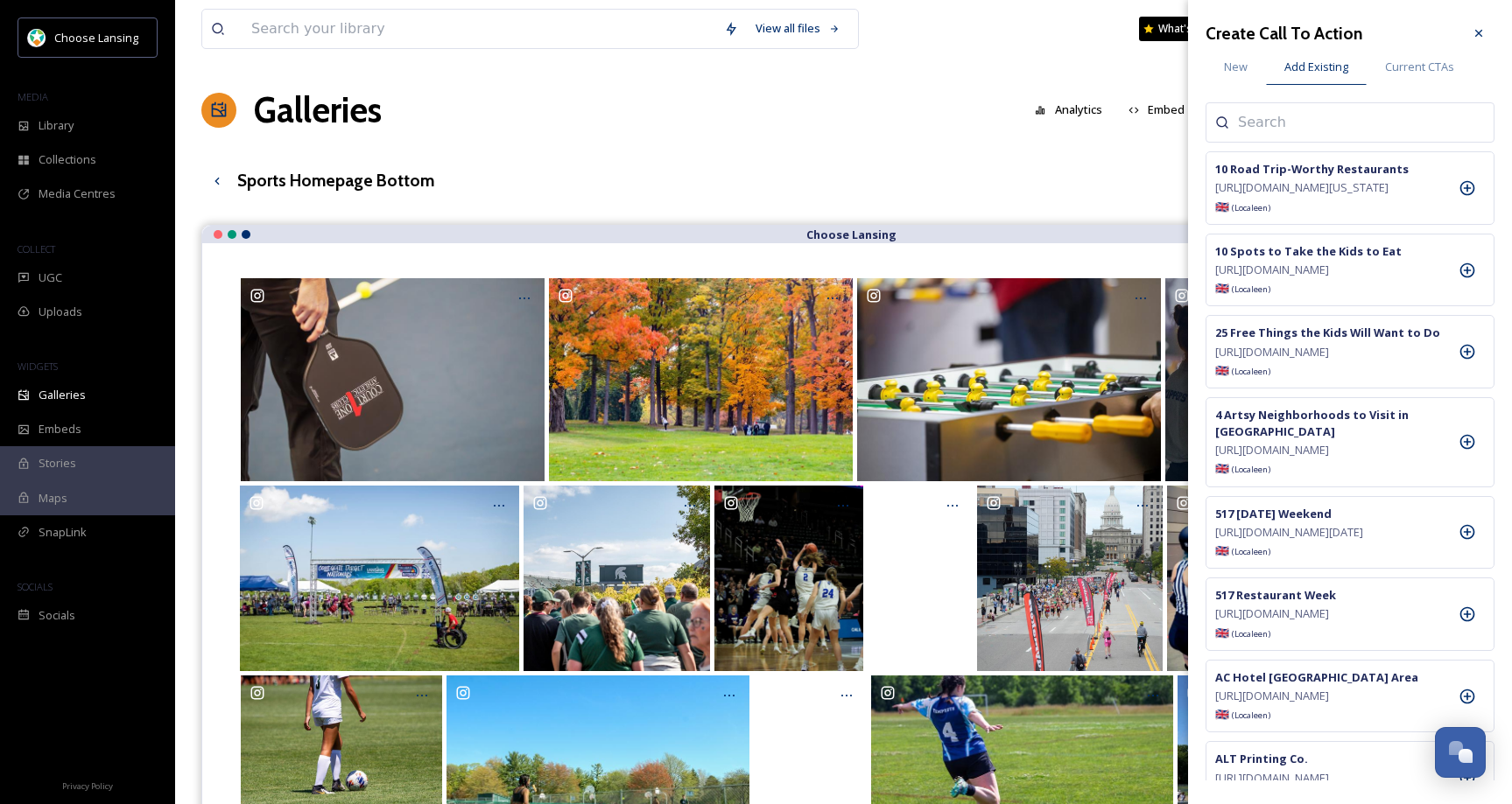
click at [1269, 116] on input at bounding box center [1325, 123] width 175 height 21
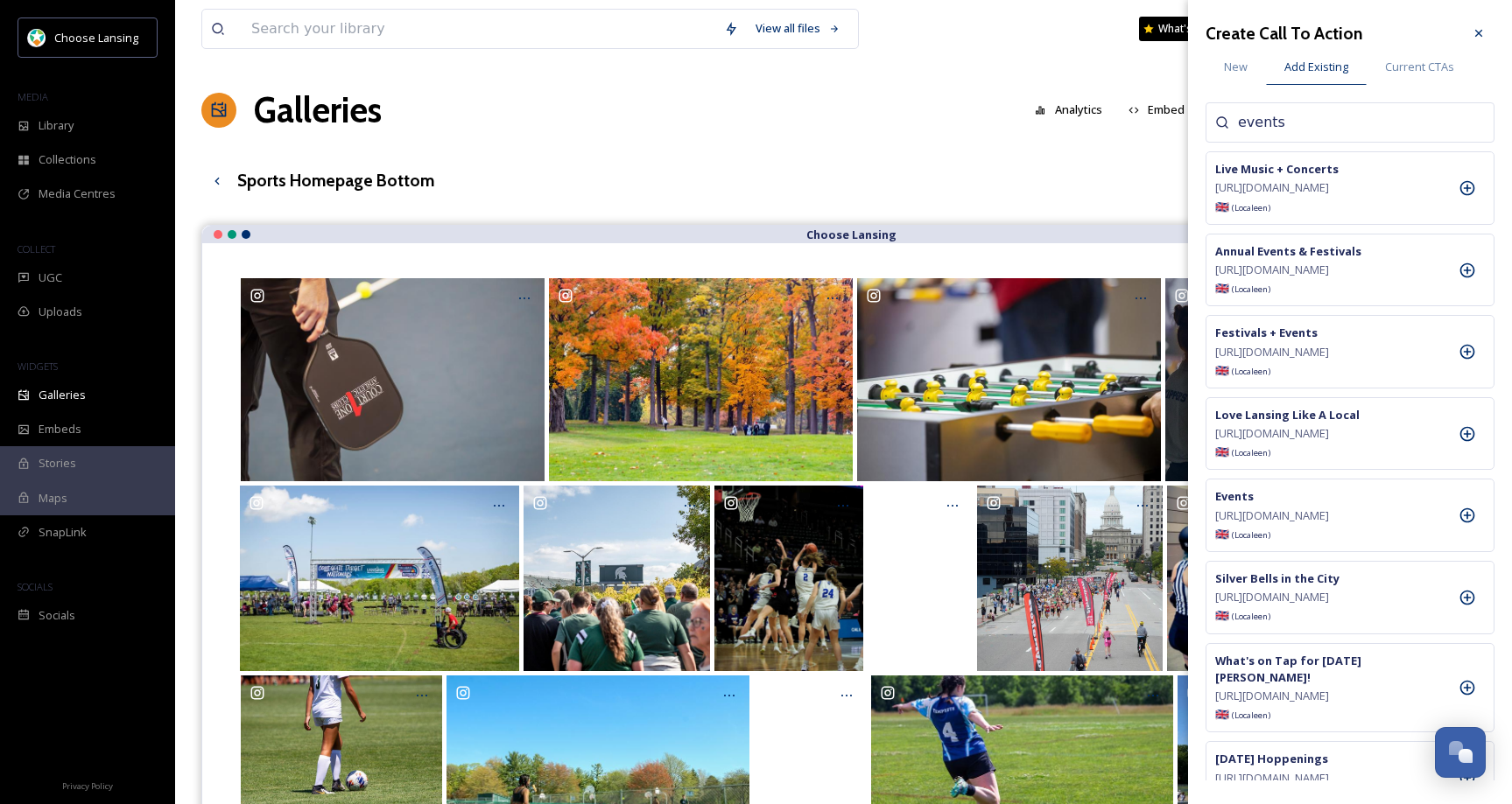
drag, startPoint x: 1303, startPoint y: 119, endPoint x: 1220, endPoint y: 119, distance: 83.0
click at [1221, 117] on div "events" at bounding box center [1350, 122] width 289 height 40
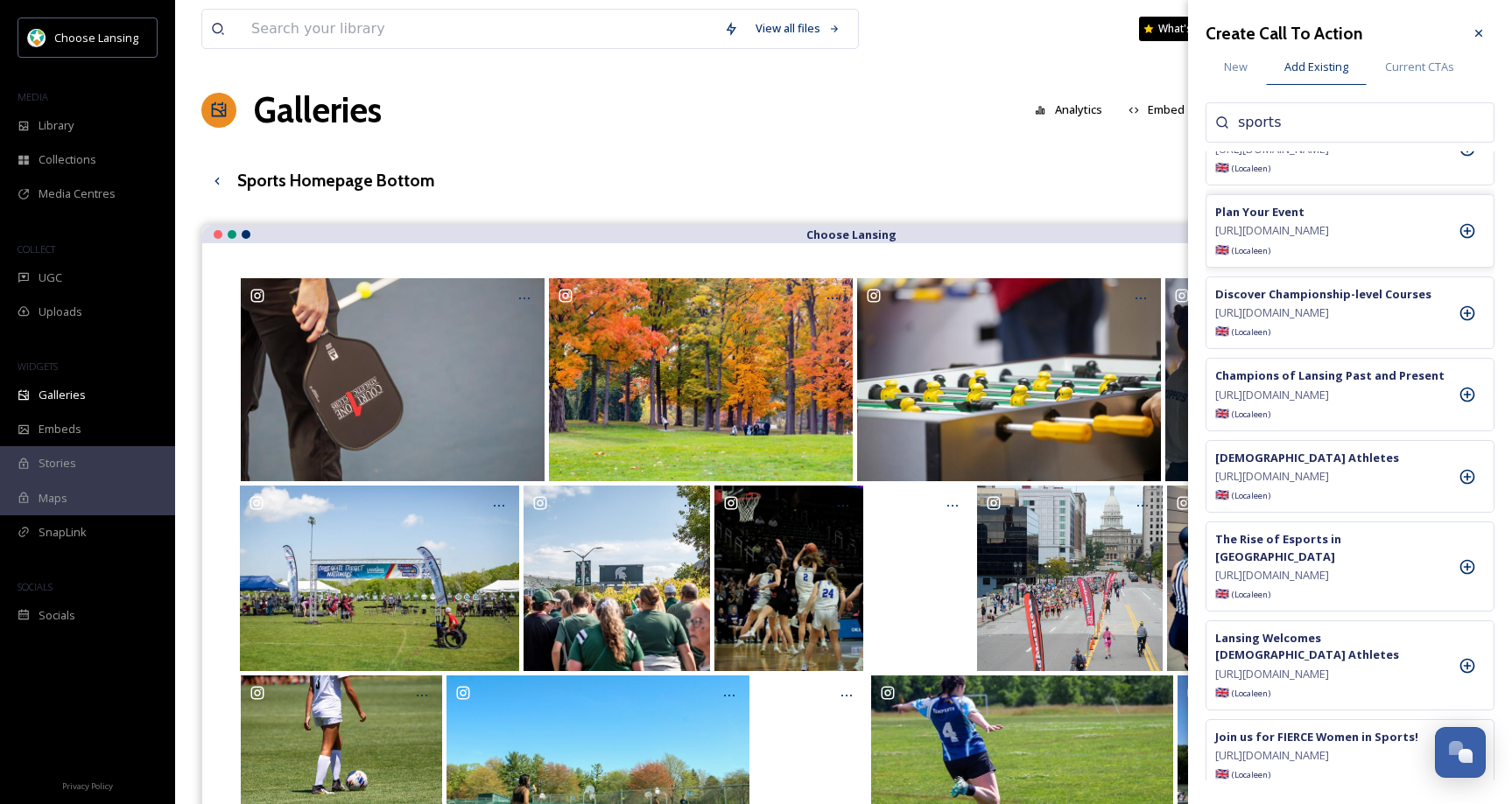
scroll to position [387, 0]
type input "sports"
click at [1465, 236] on icon at bounding box center [1467, 227] width 18 height 18
drag, startPoint x: 1480, startPoint y: 28, endPoint x: 1434, endPoint y: 81, distance: 70.2
click at [1478, 29] on icon at bounding box center [1478, 33] width 14 height 14
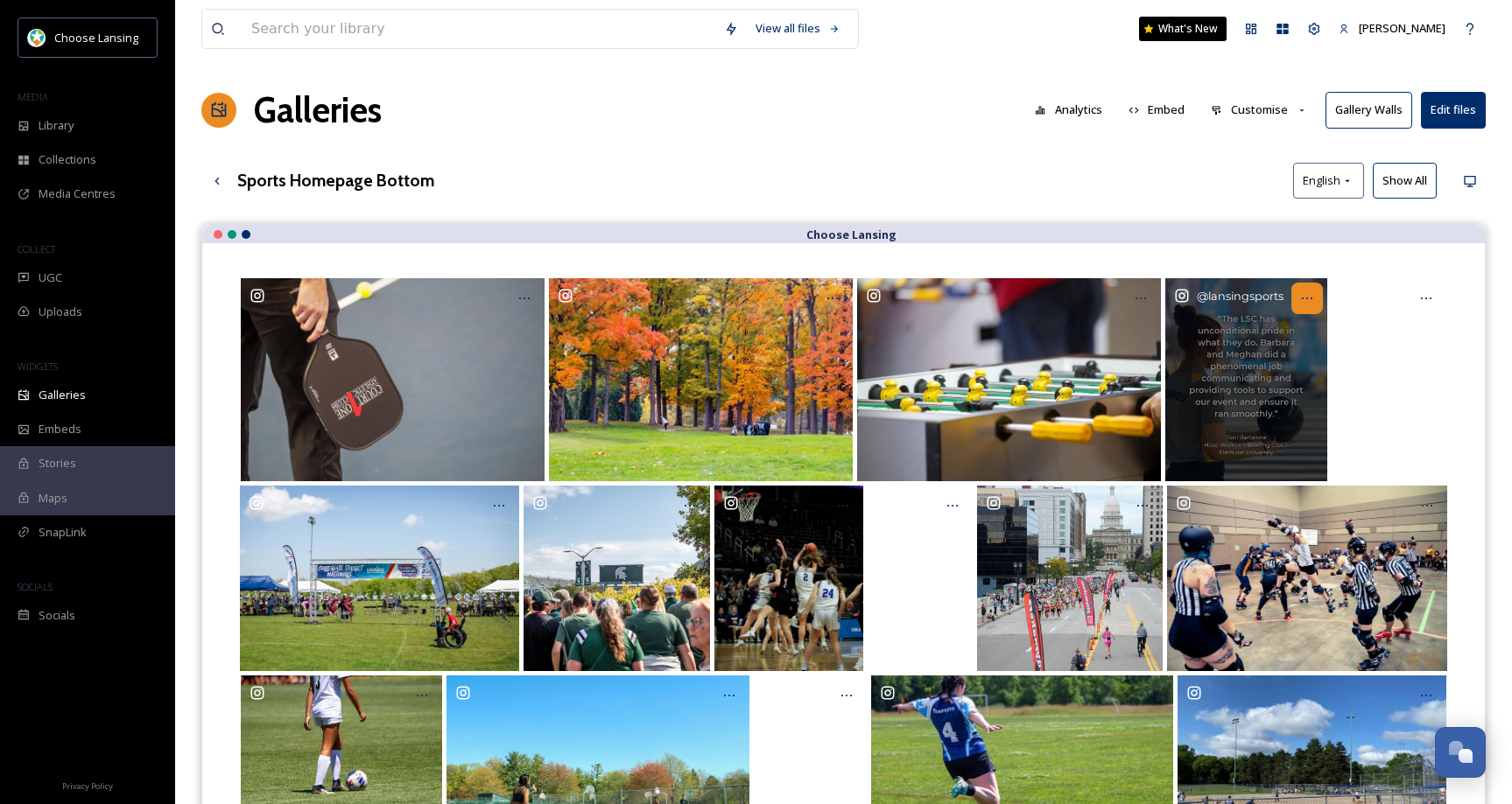
click at [1307, 300] on icon "Opens media popup. Media description: lansingsports-6216772.jpg." at bounding box center [1307, 298] width 14 height 14
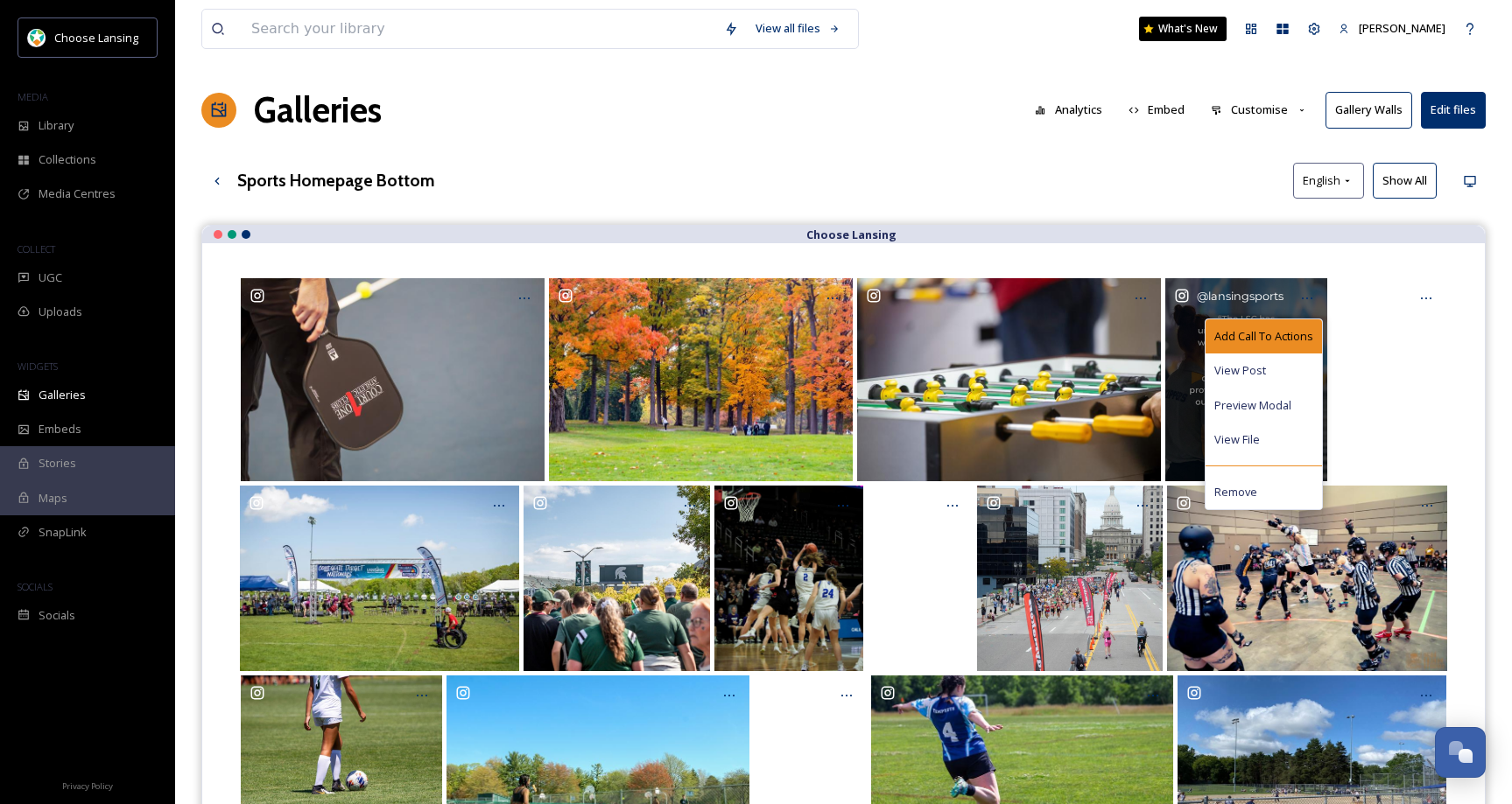
click at [1281, 330] on span "Add Call To Actions" at bounding box center [1264, 337] width 99 height 17
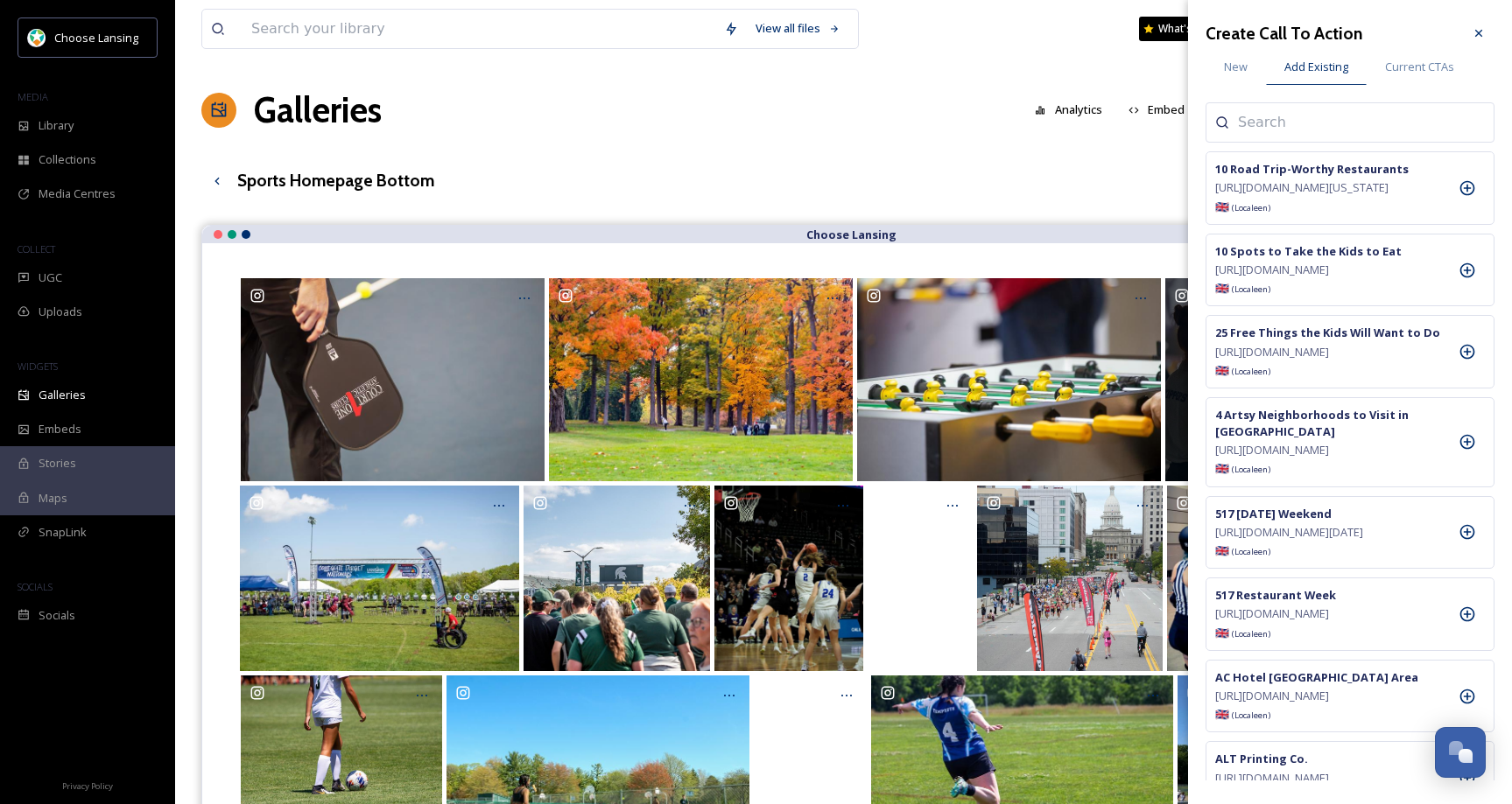
click at [1327, 124] on input at bounding box center [1325, 123] width 175 height 21
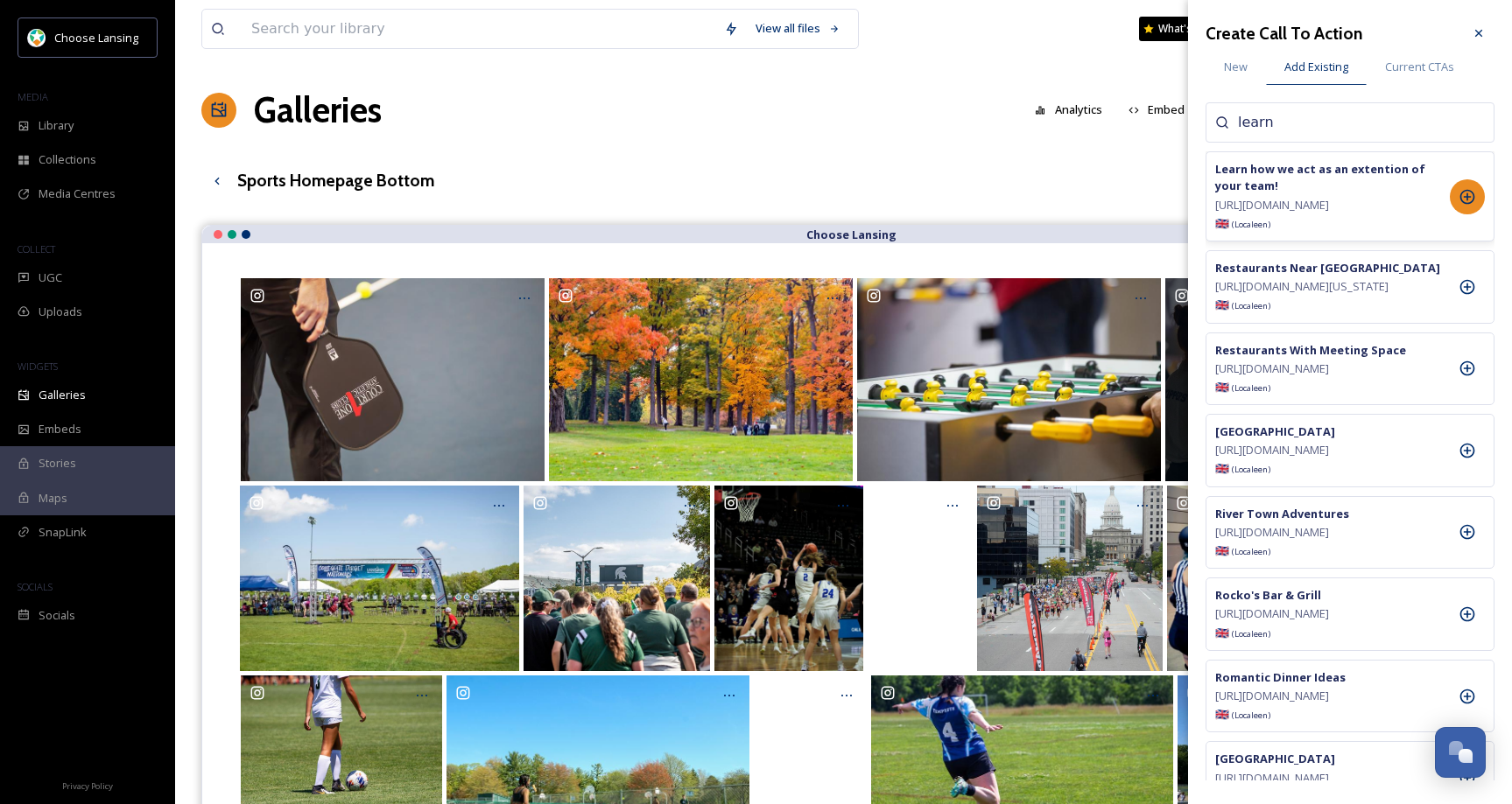
type input "learn"
click at [1466, 206] on icon at bounding box center [1467, 197] width 18 height 18
click at [1484, 28] on icon at bounding box center [1478, 33] width 14 height 14
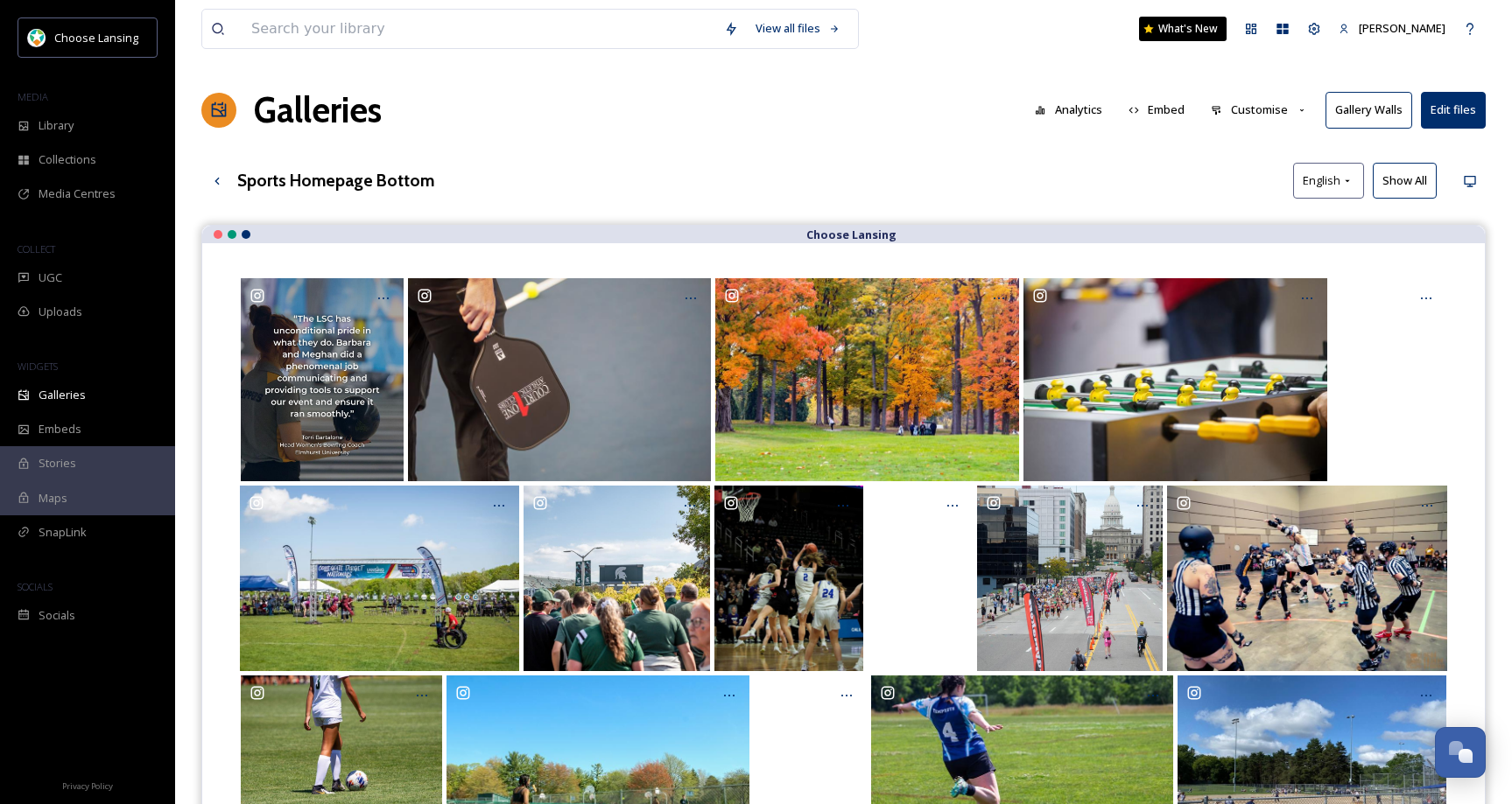
drag, startPoint x: 1237, startPoint y: 325, endPoint x: 609, endPoint y: 6, distance: 704.4
click at [72, 275] on div "UGC" at bounding box center [87, 278] width 175 height 34
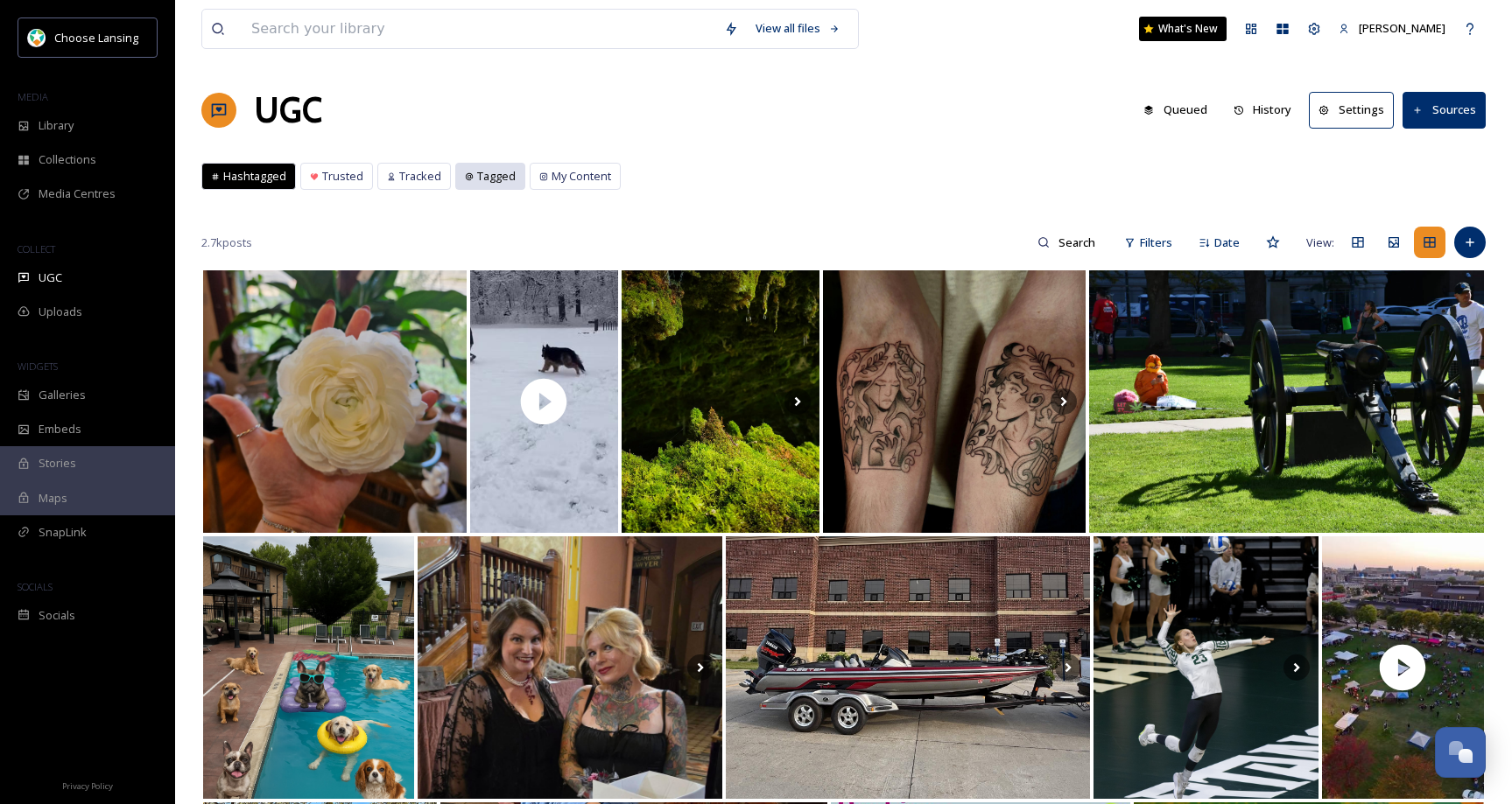
click at [492, 182] on span "Tagged" at bounding box center [496, 177] width 38 height 17
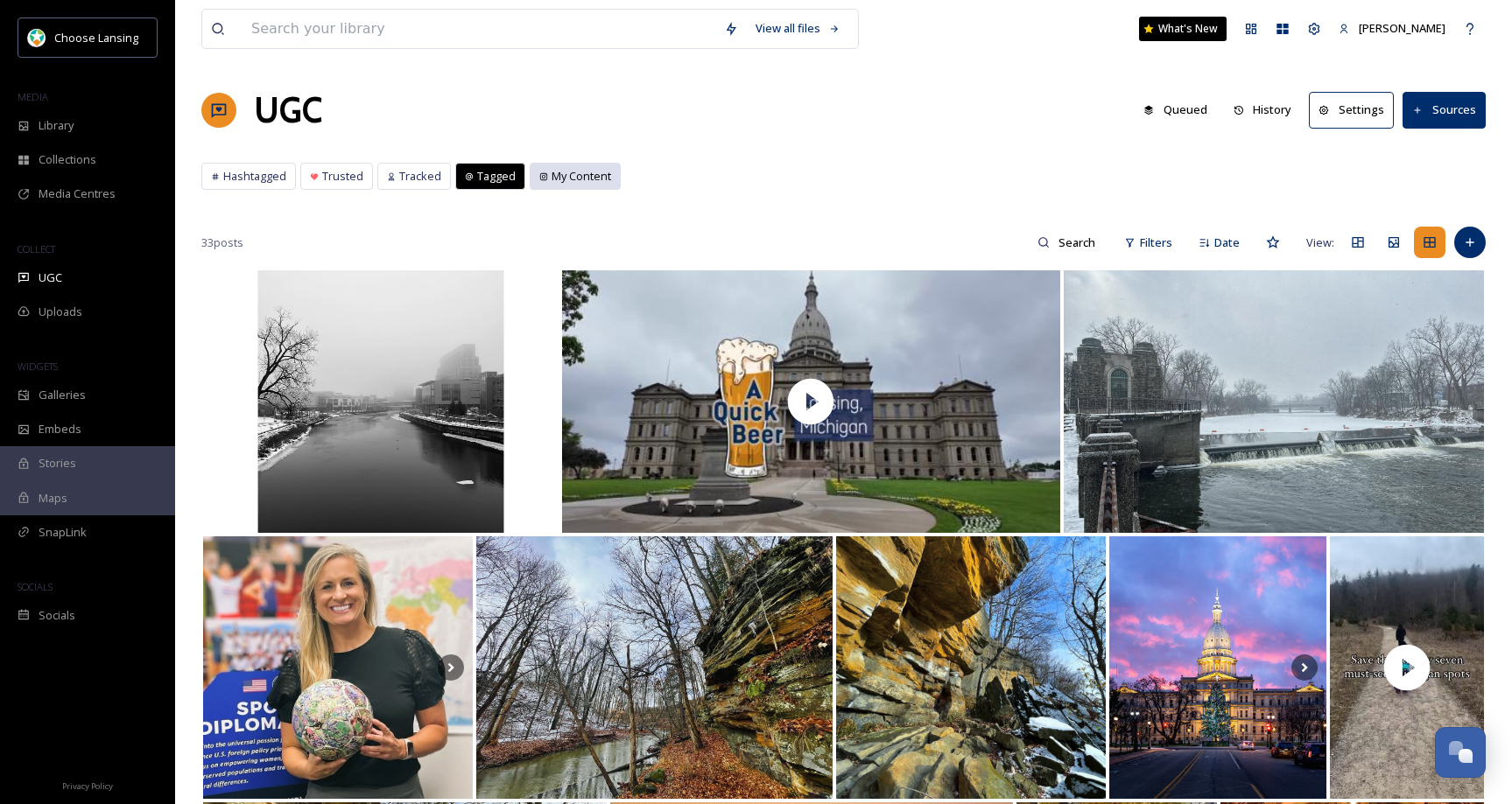
click at [570, 185] on div "My Content" at bounding box center [575, 176] width 89 height 25
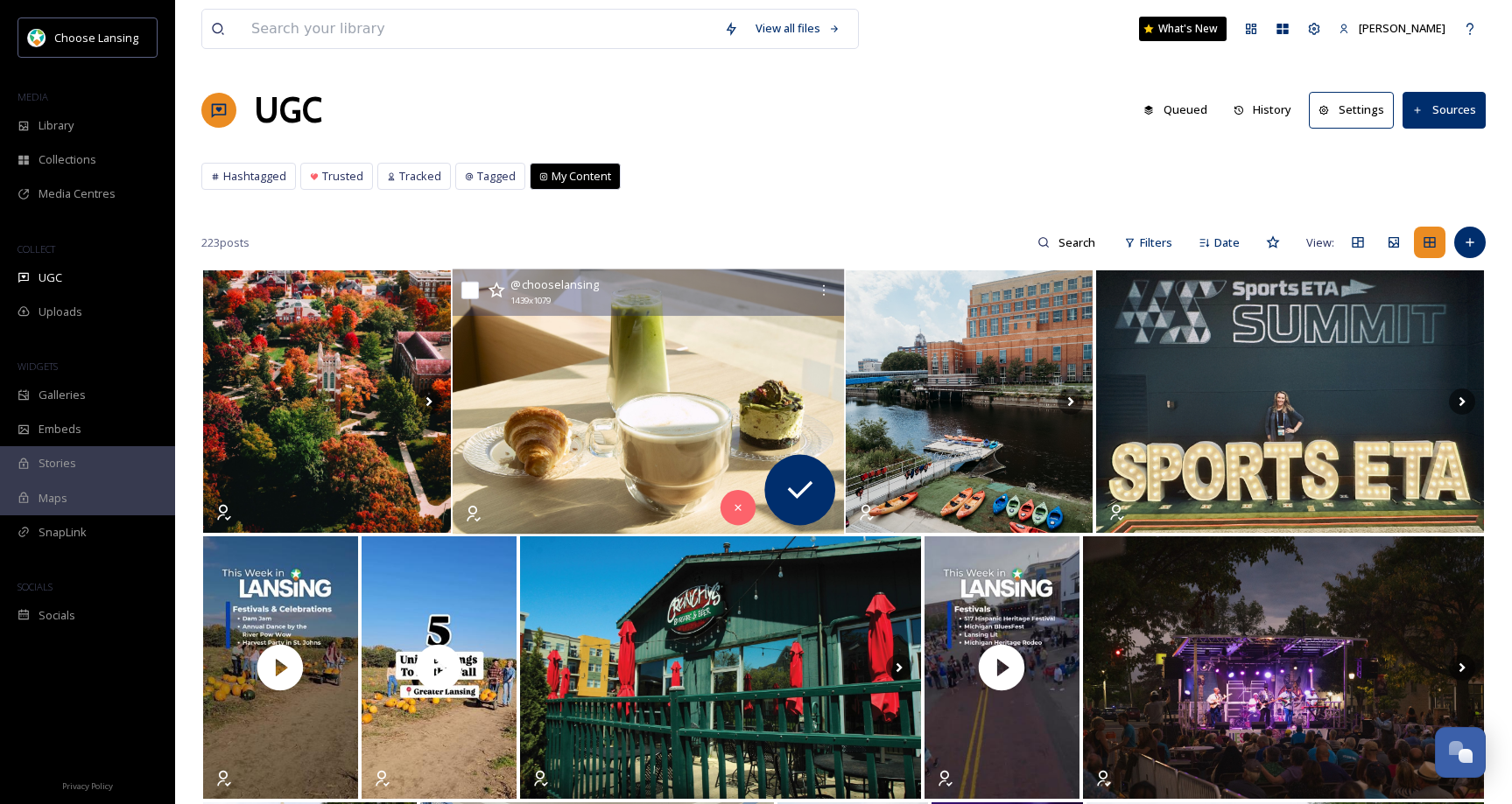
click at [469, 291] on input "checkbox" at bounding box center [470, 290] width 18 height 18
checkbox input "true"
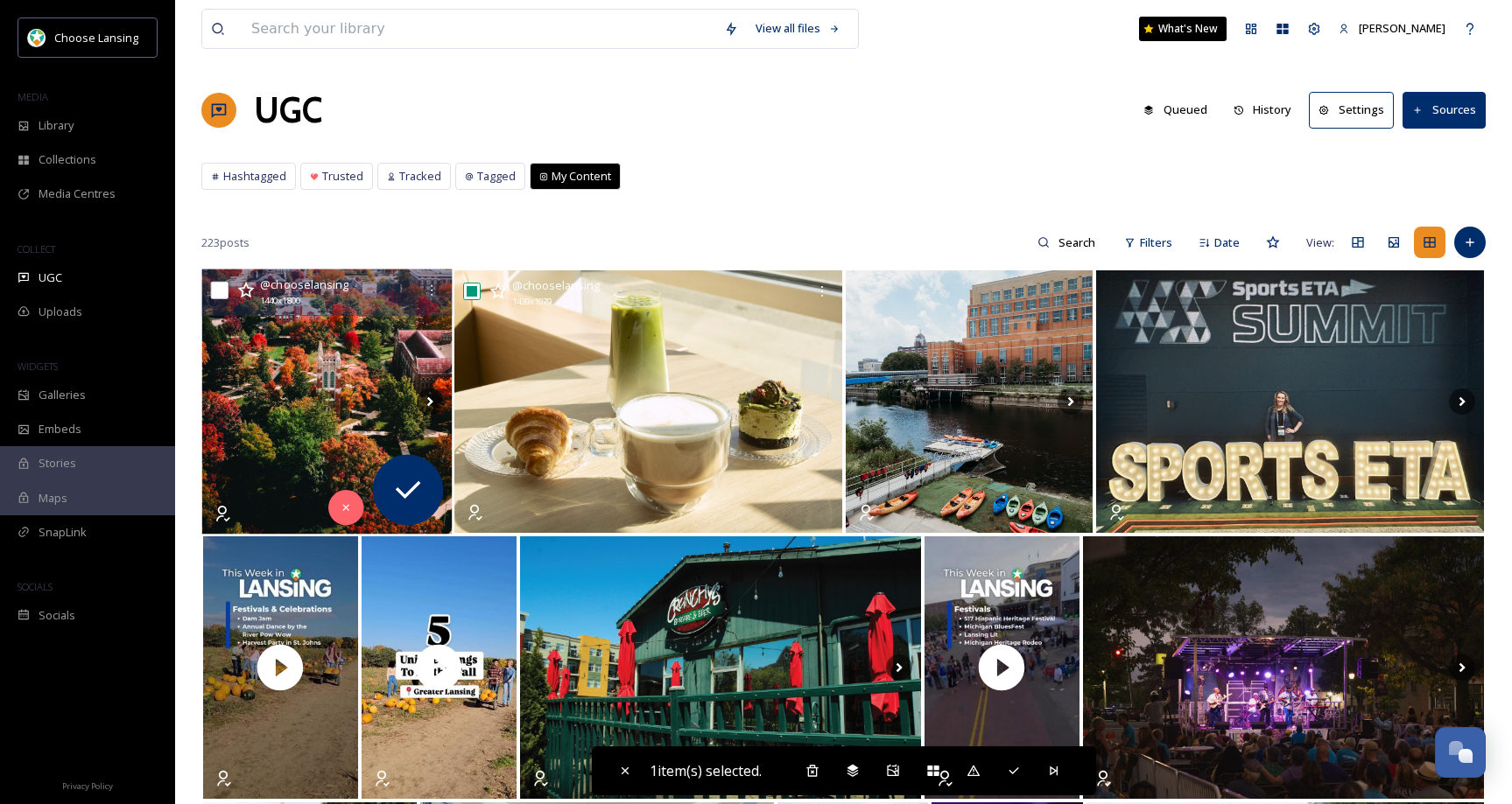
click at [223, 288] on input "checkbox" at bounding box center [219, 290] width 18 height 18
checkbox input "true"
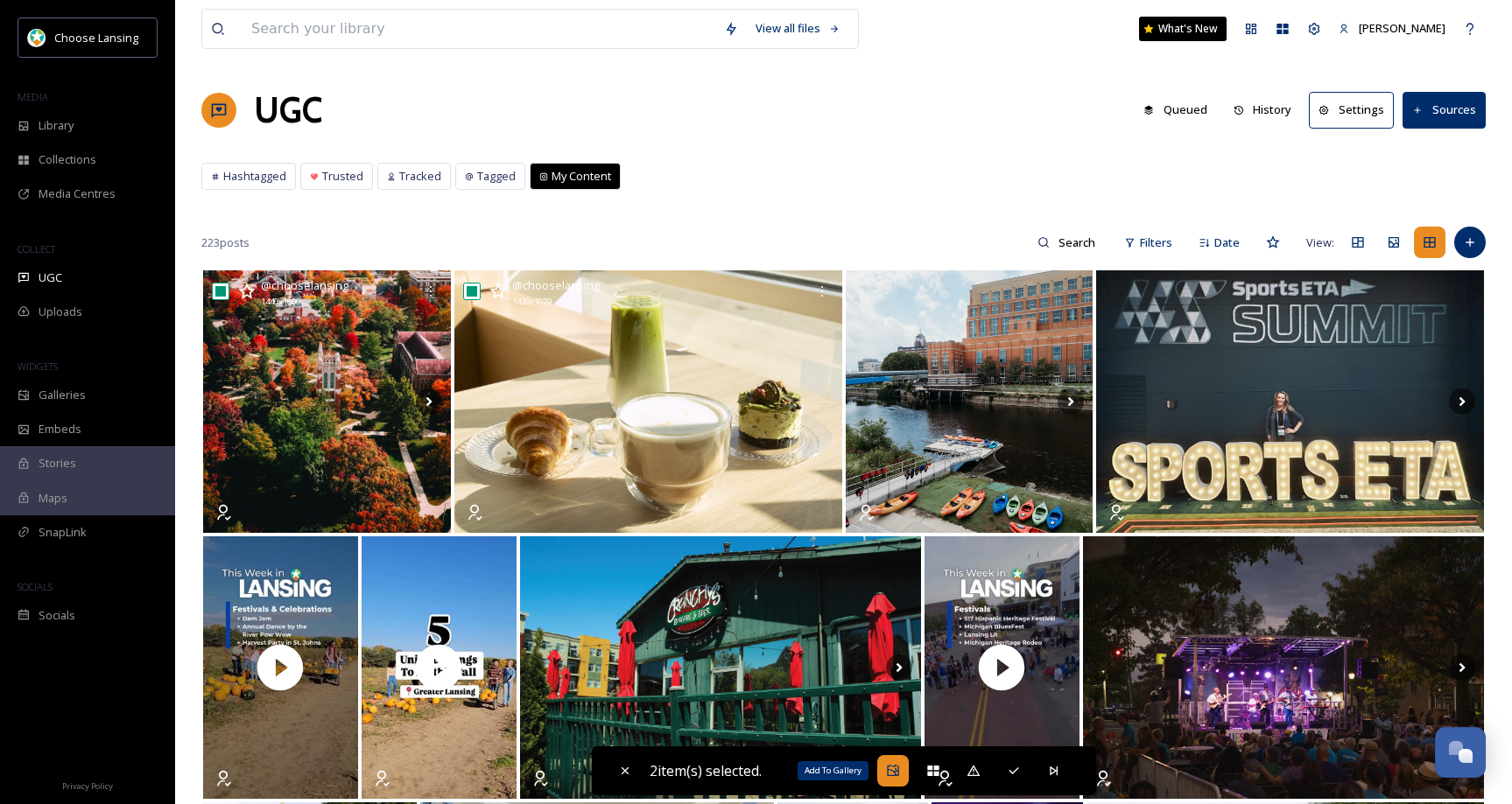
click at [897, 777] on icon at bounding box center [892, 770] width 14 height 14
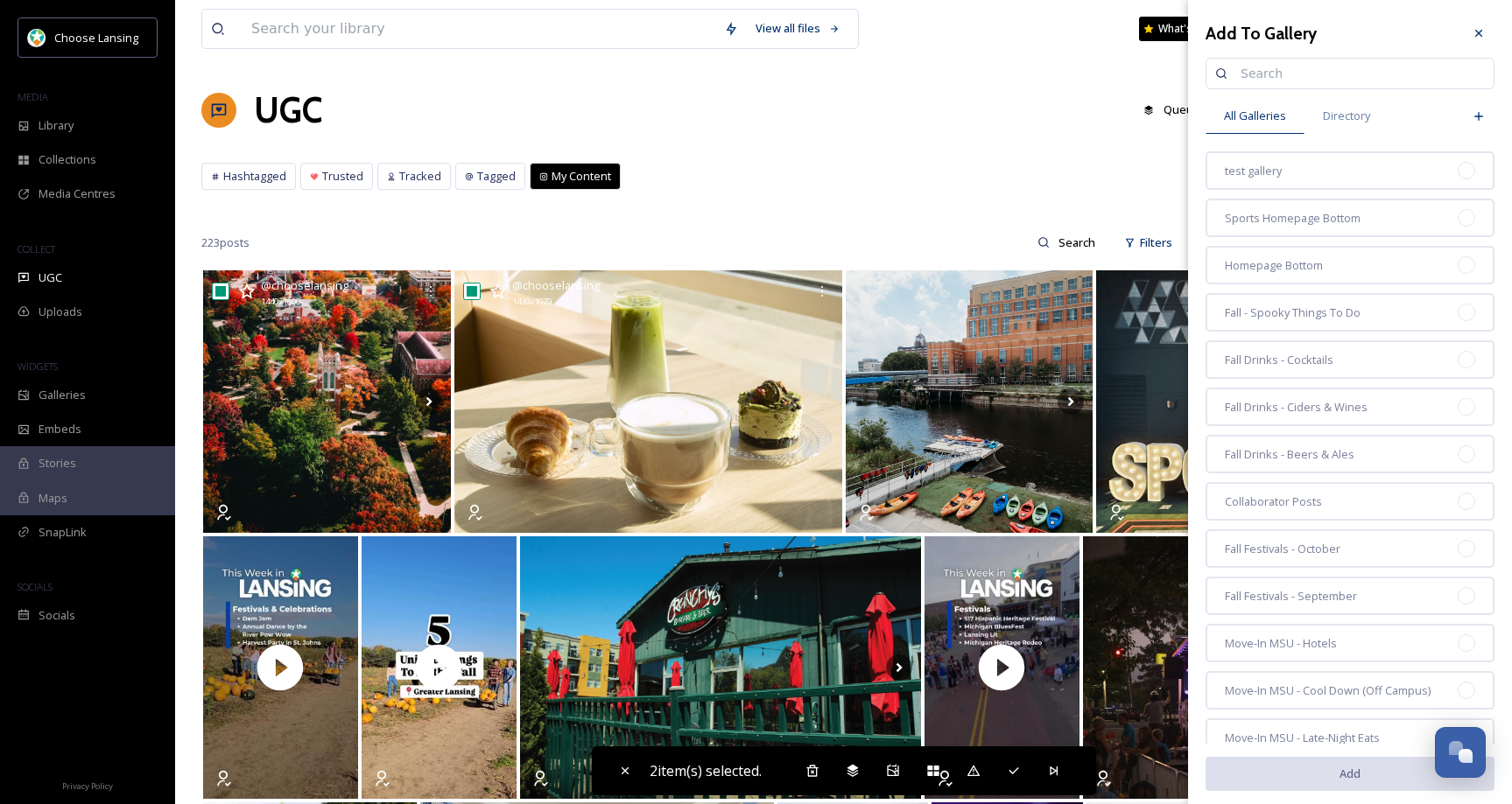
click at [1254, 67] on input at bounding box center [1358, 73] width 253 height 35
type input "home"
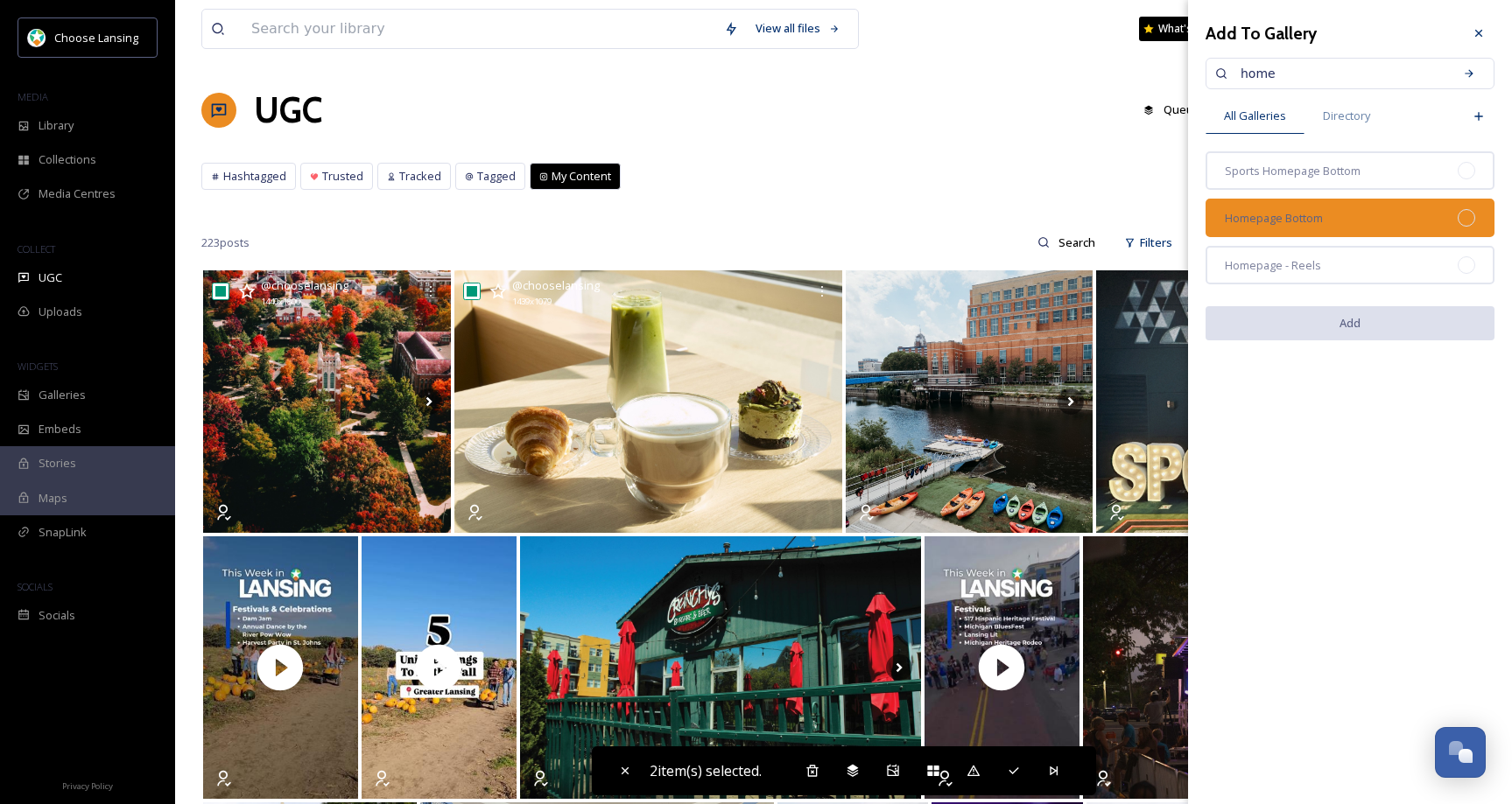
click at [1431, 212] on div "Homepage Bottom" at bounding box center [1350, 217] width 289 height 38
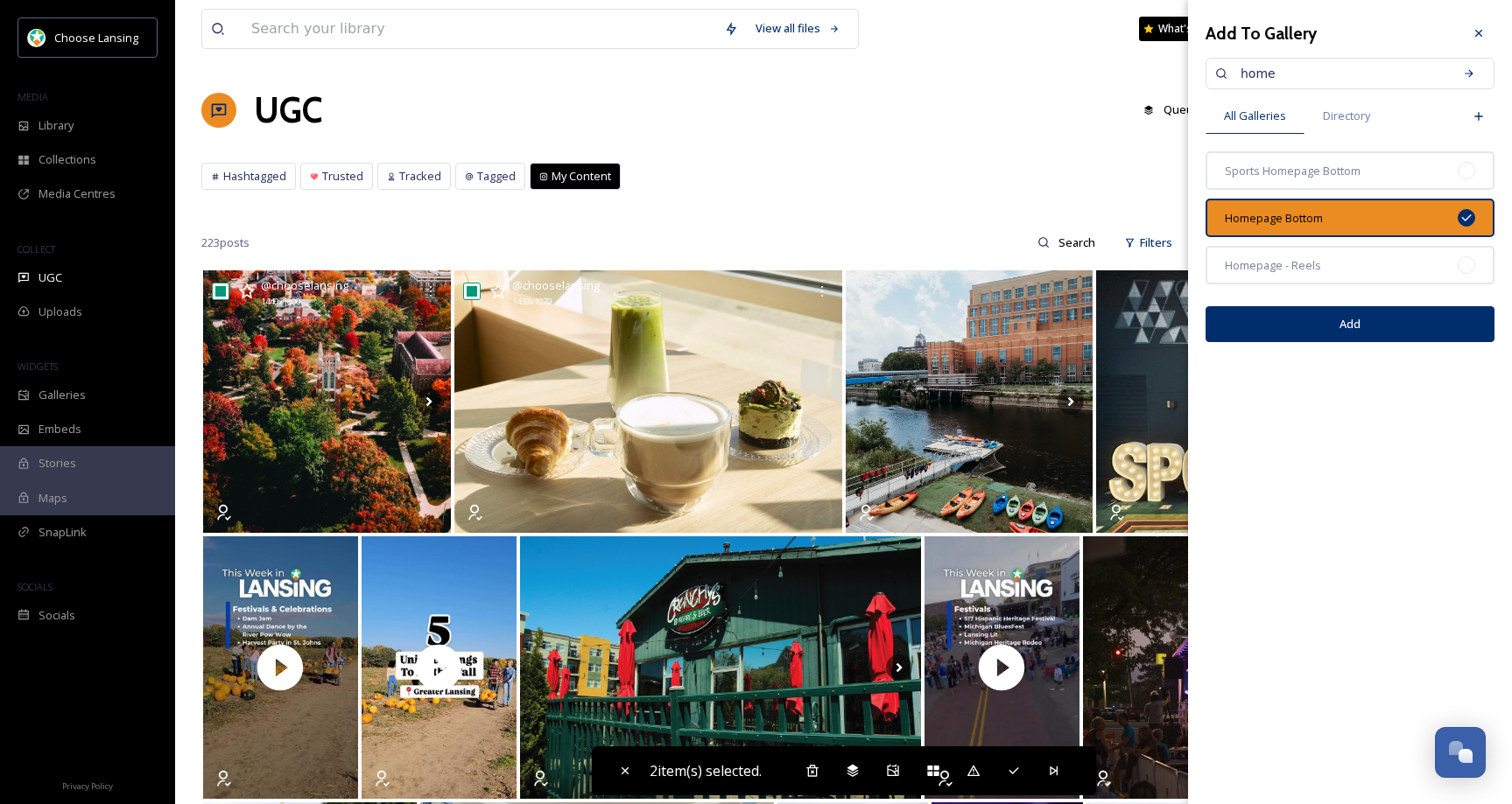
click at [1441, 315] on button "Add" at bounding box center [1350, 324] width 289 height 36
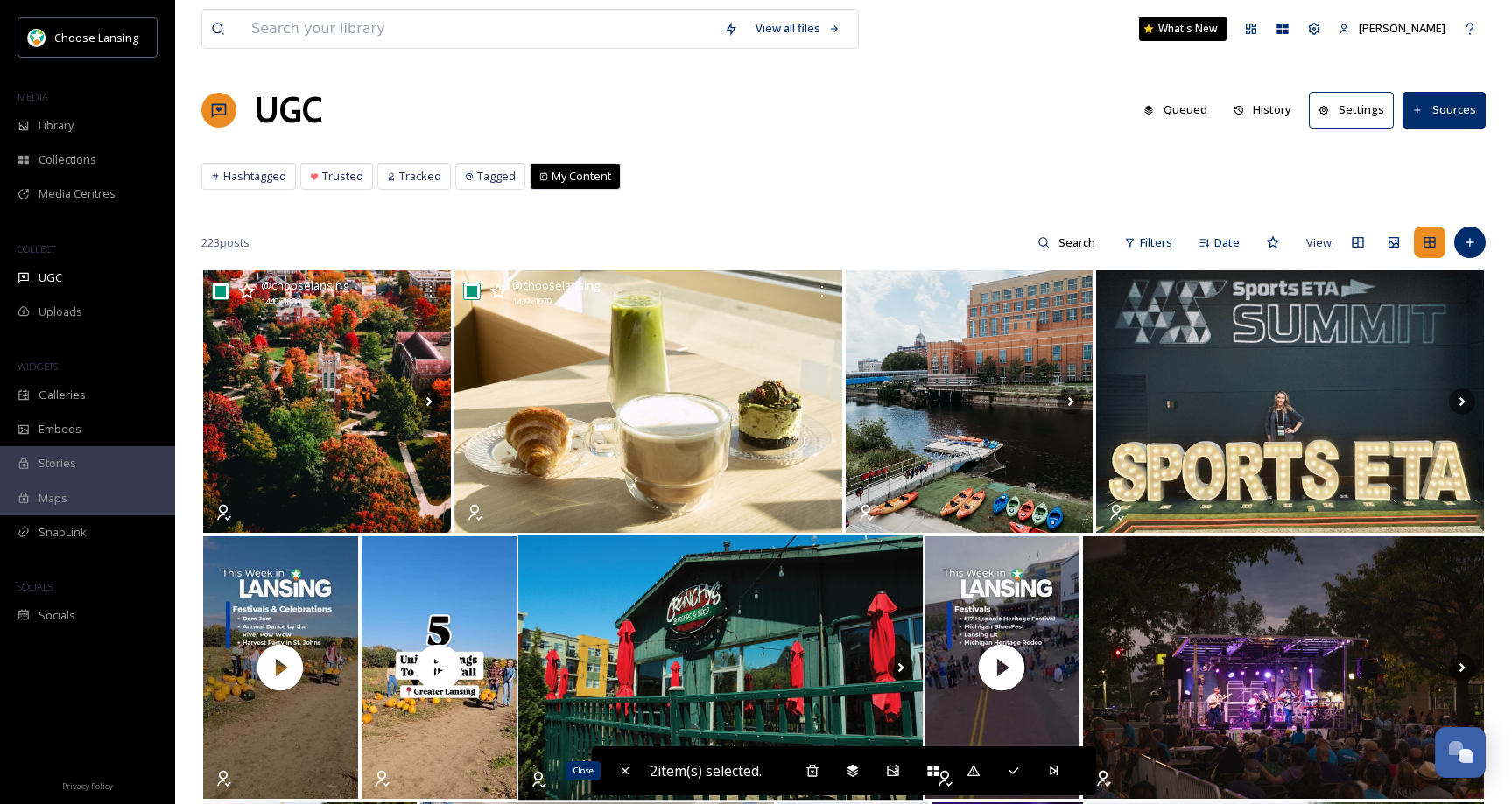
click at [619, 776] on icon at bounding box center [624, 770] width 14 height 14
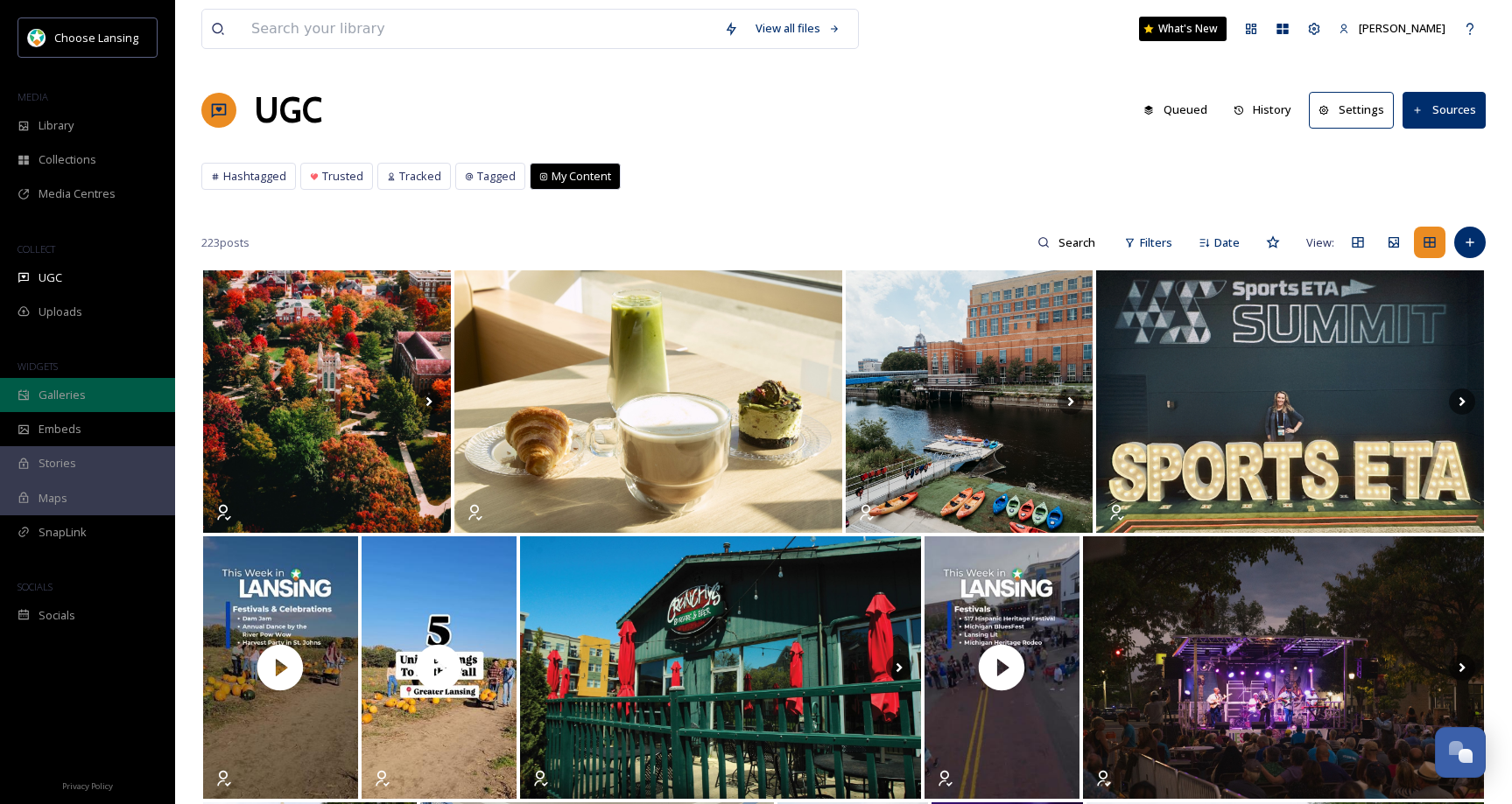
click at [65, 399] on span "Galleries" at bounding box center [62, 395] width 47 height 17
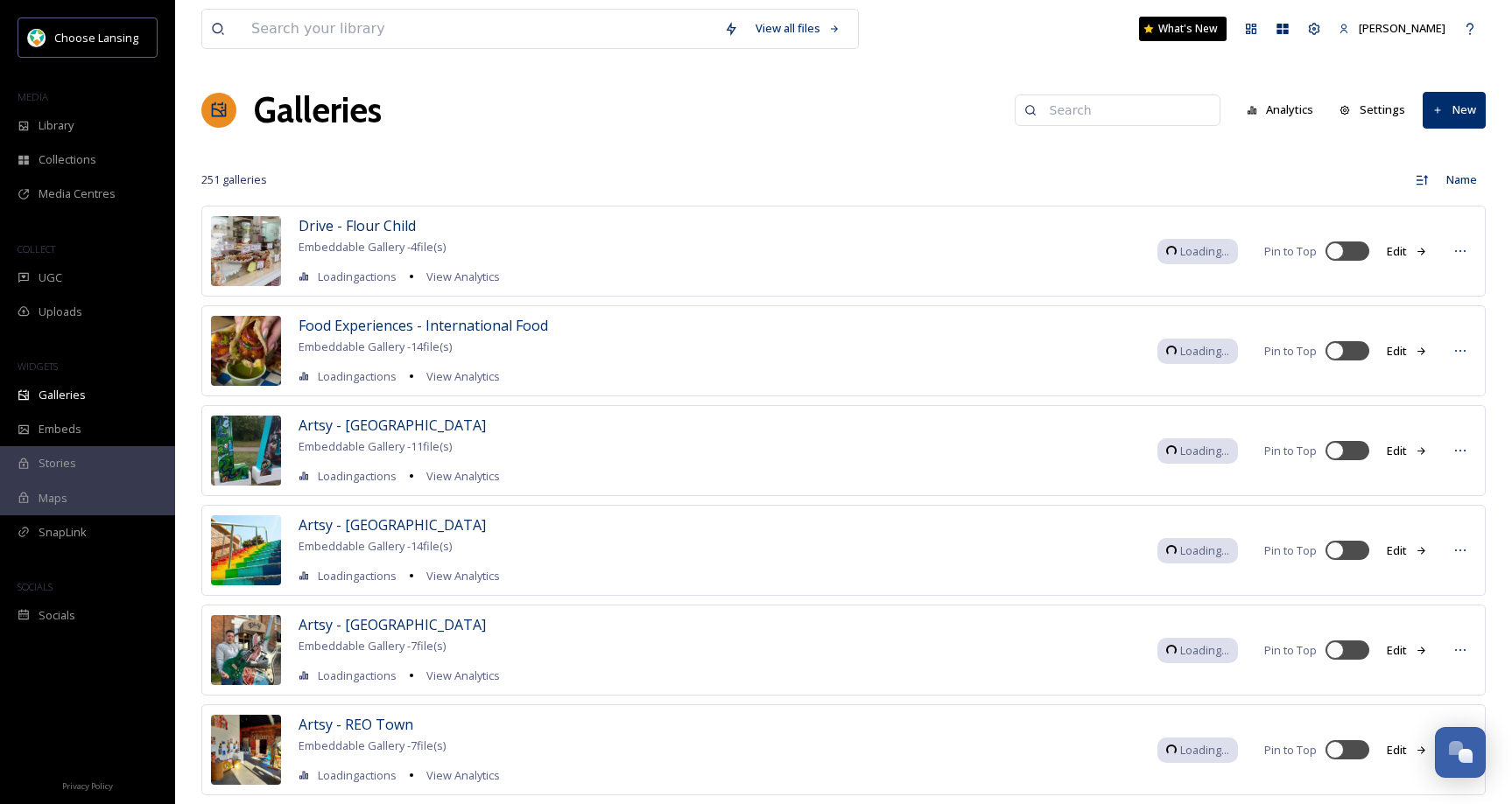
click at [1141, 109] on input at bounding box center [1125, 110] width 169 height 35
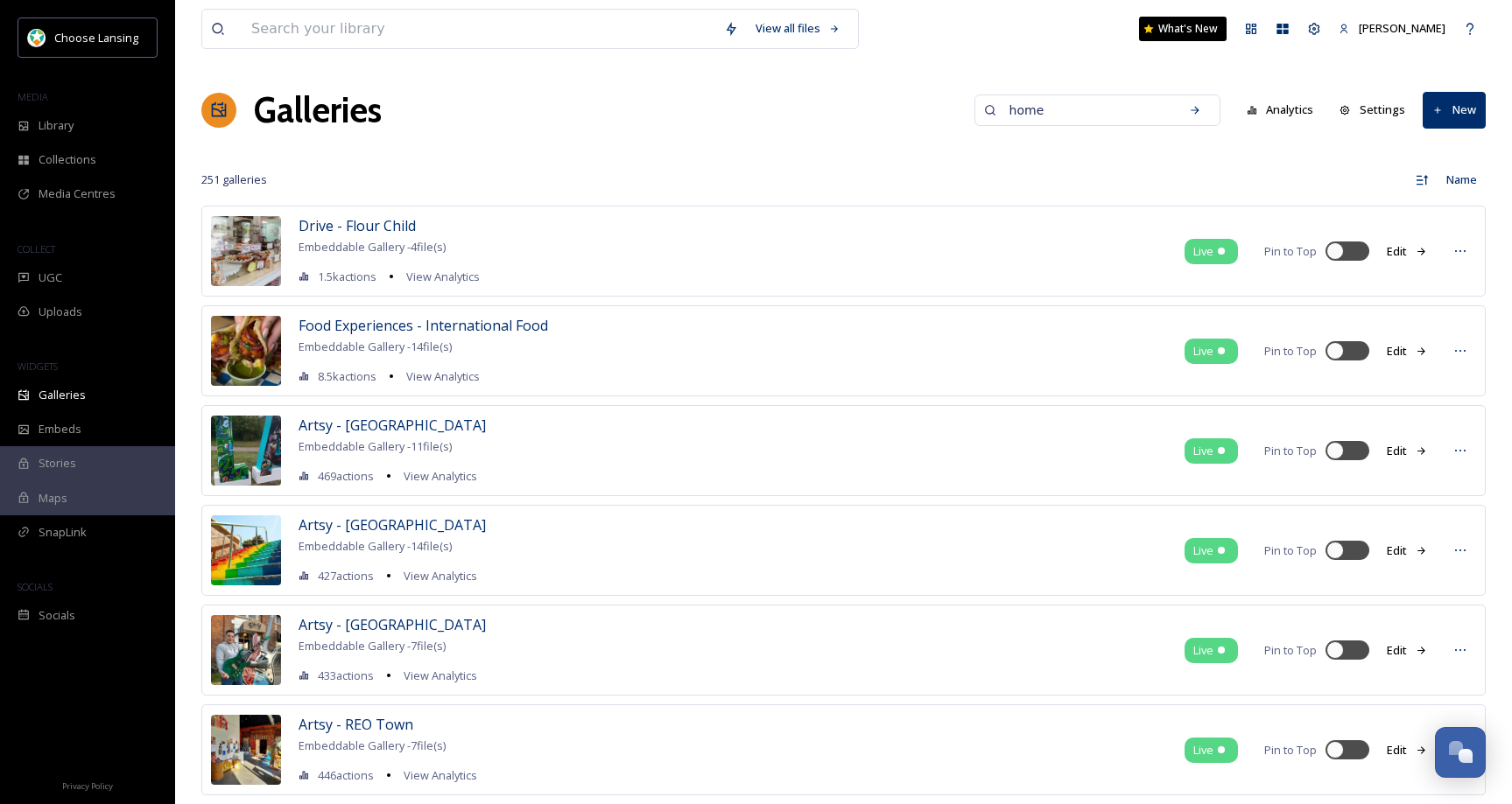
type input "home"
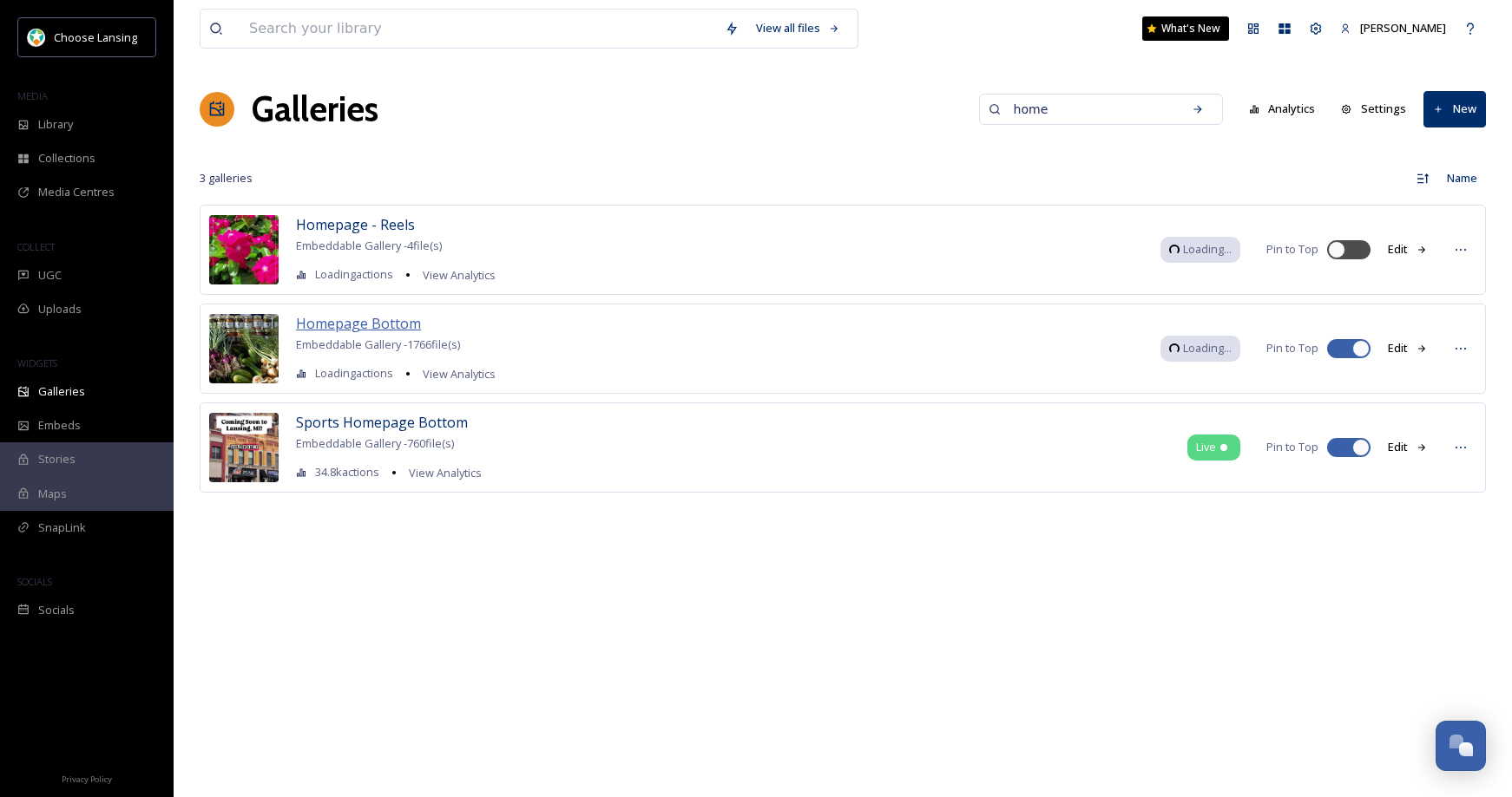
click at [400, 326] on span "Homepage Bottom" at bounding box center [358, 324] width 125 height 19
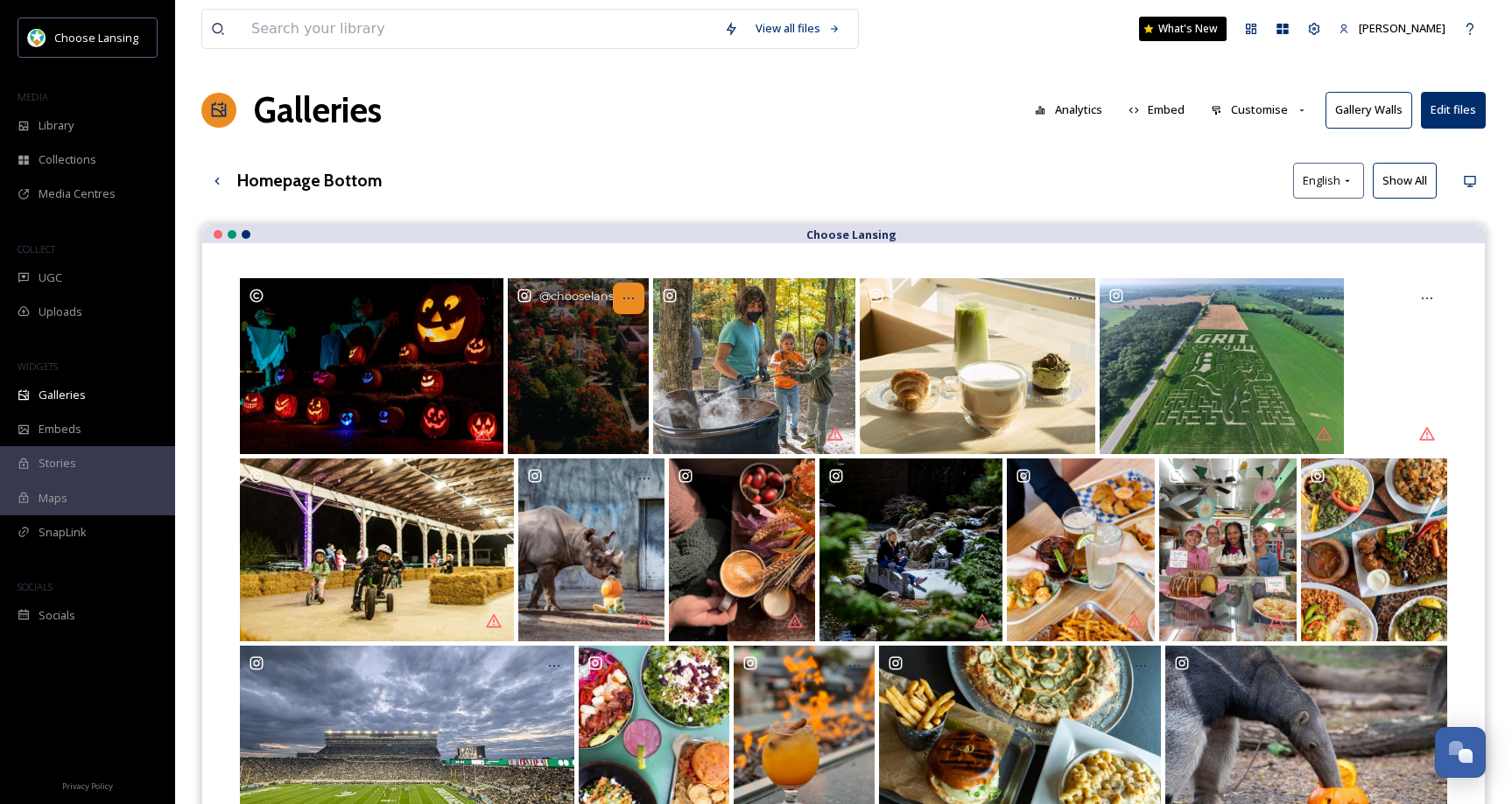
click at [624, 297] on icon "Opens media popup. Media description: chooselansing-6195076.jpg." at bounding box center [628, 298] width 14 height 14
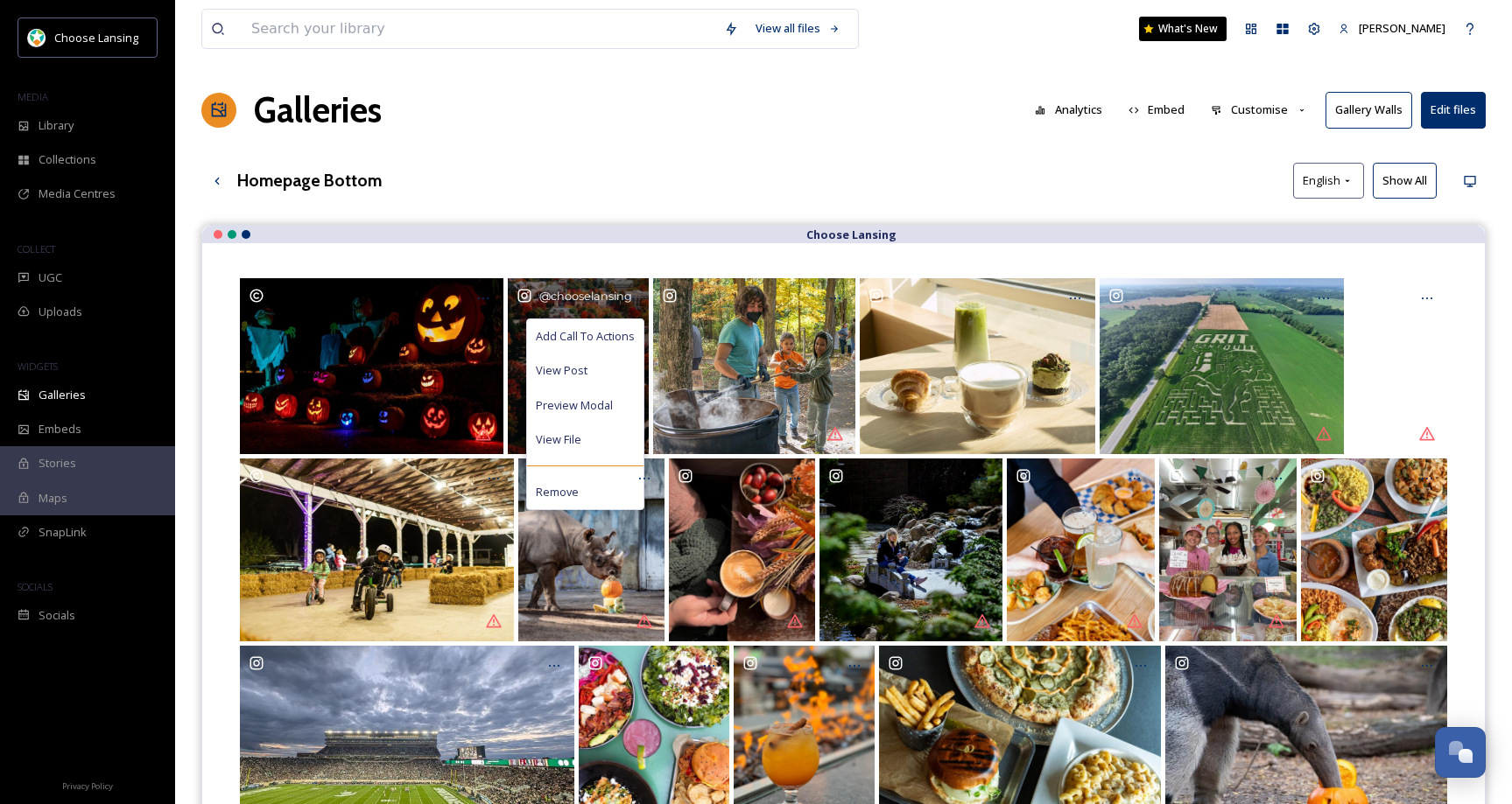
drag, startPoint x: 633, startPoint y: 331, endPoint x: 659, endPoint y: 311, distance: 32.8
click at [633, 331] on span "Add Call To Actions" at bounding box center [585, 337] width 99 height 17
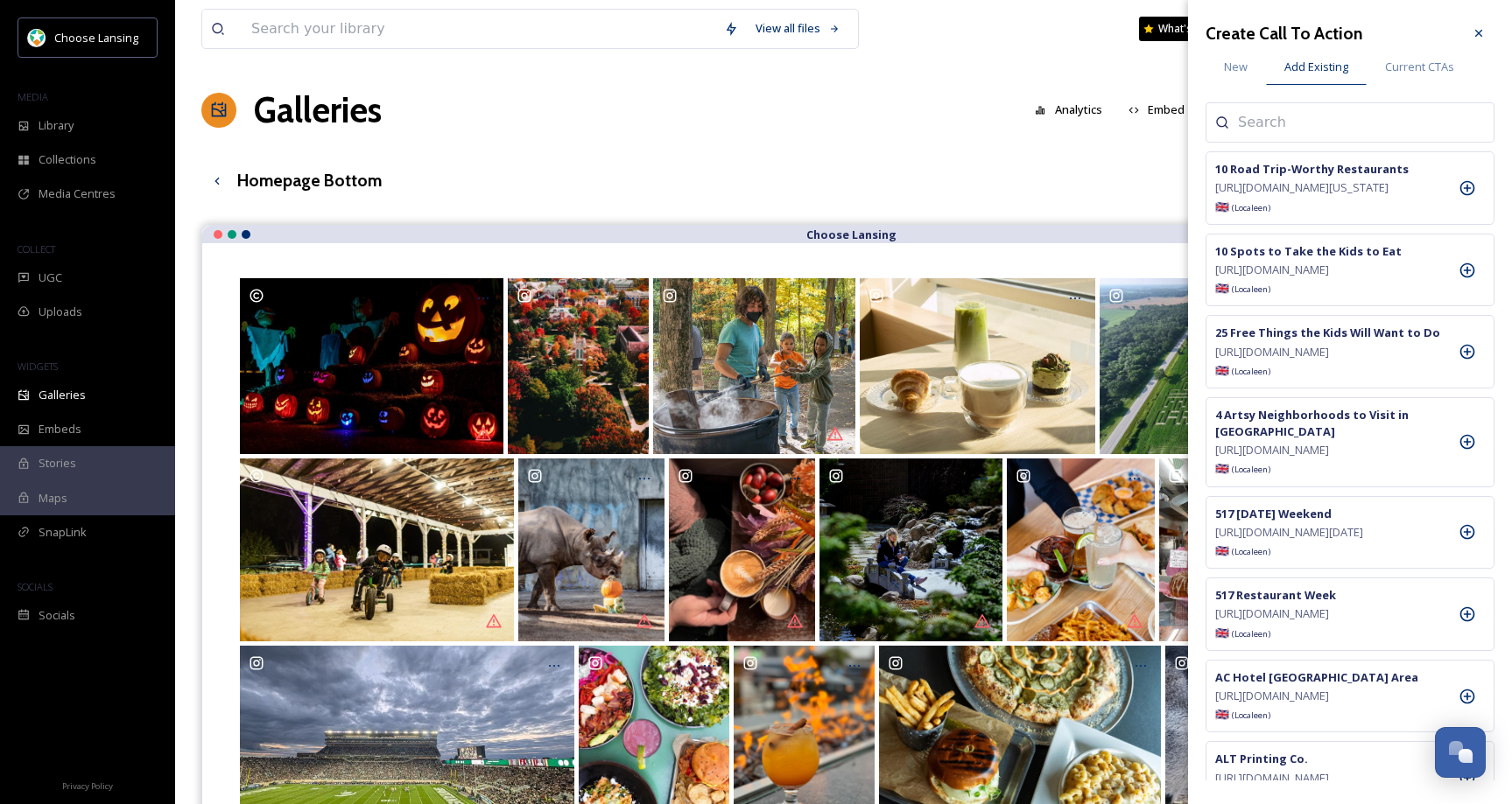
click at [1252, 124] on input at bounding box center [1325, 123] width 175 height 21
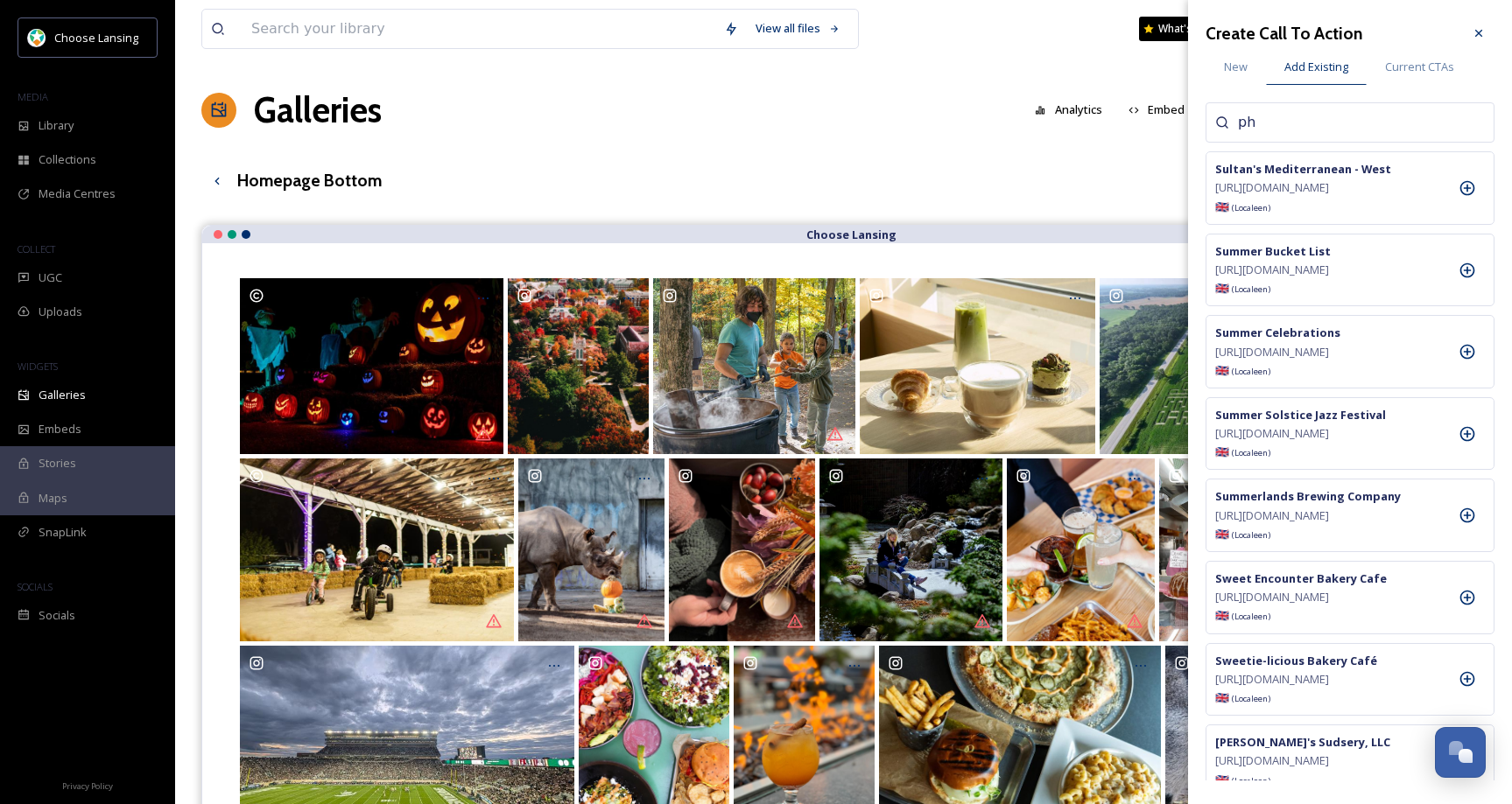
type input "p"
type input "fall"
click at [1474, 279] on icon at bounding box center [1467, 270] width 18 height 18
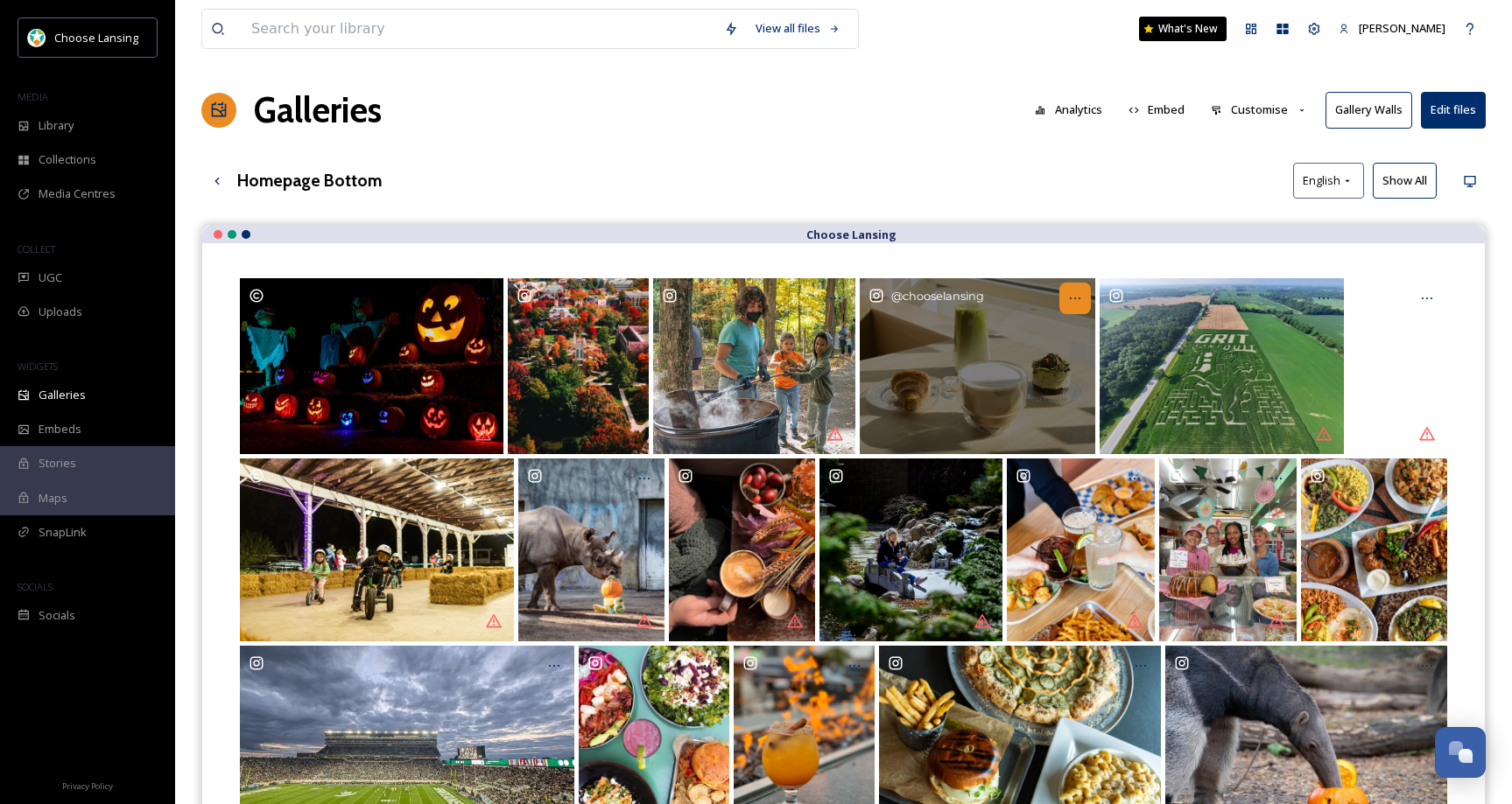
drag, startPoint x: 1076, startPoint y: 298, endPoint x: 1069, endPoint y: 313, distance: 16.6
click at [1076, 299] on icon "Opens media popup. Media description: chooselansing-6175753.jpg." at bounding box center [1075, 298] width 14 height 14
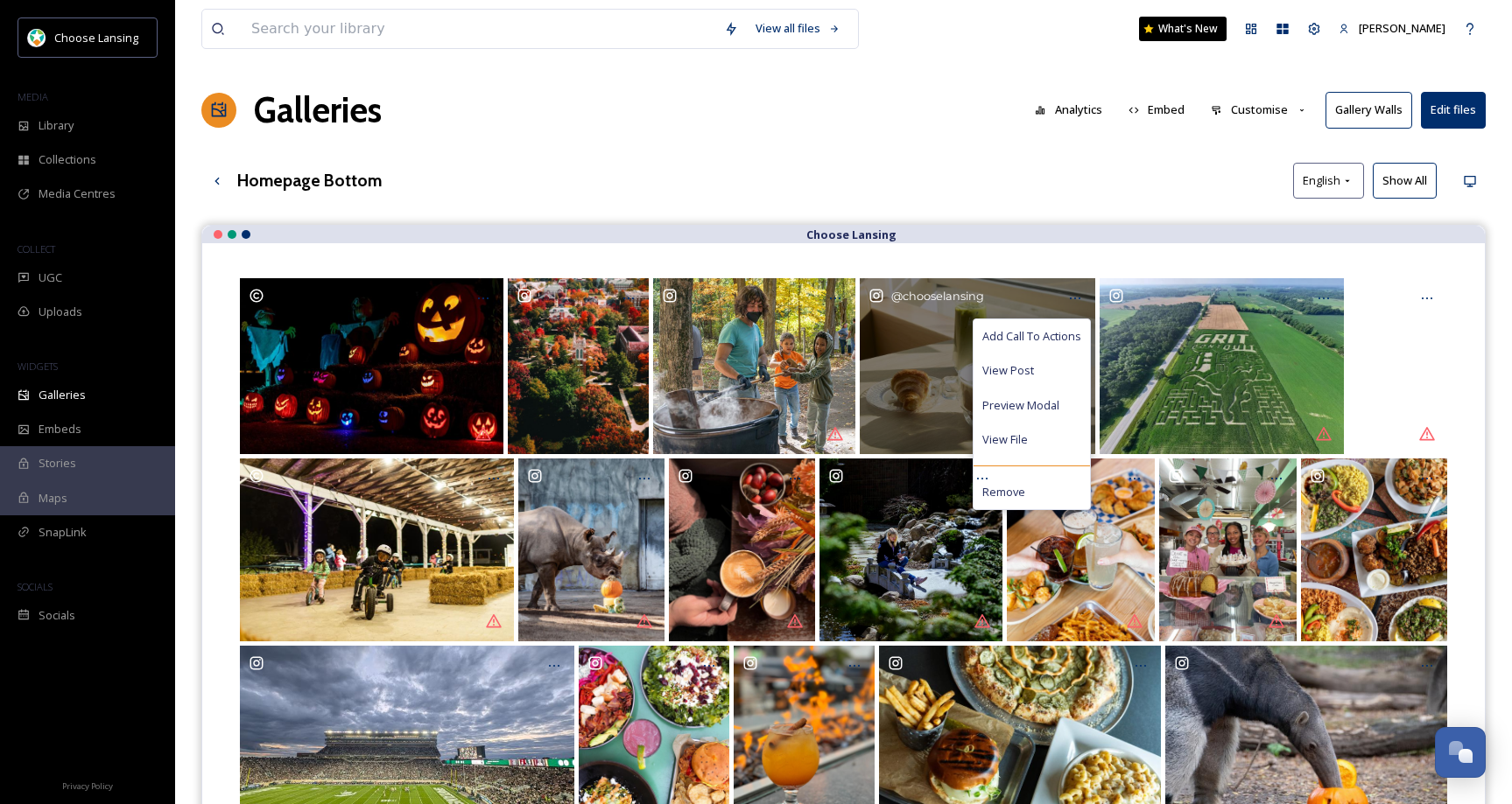
drag, startPoint x: 1068, startPoint y: 338, endPoint x: 1112, endPoint y: 283, distance: 70.4
click at [1068, 338] on span "Add Call To Actions" at bounding box center [1032, 337] width 99 height 17
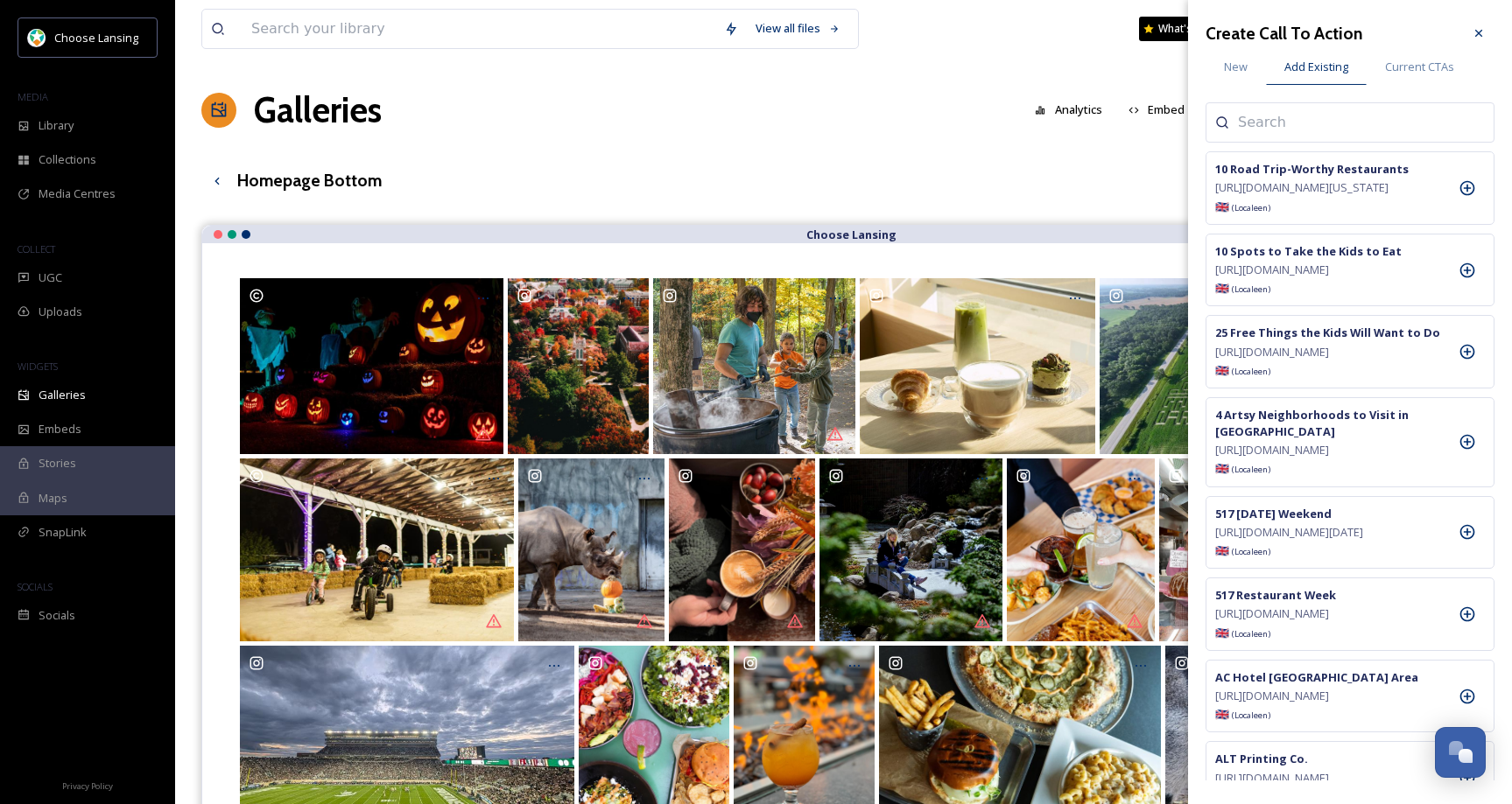
click at [1272, 118] on input at bounding box center [1325, 123] width 175 height 21
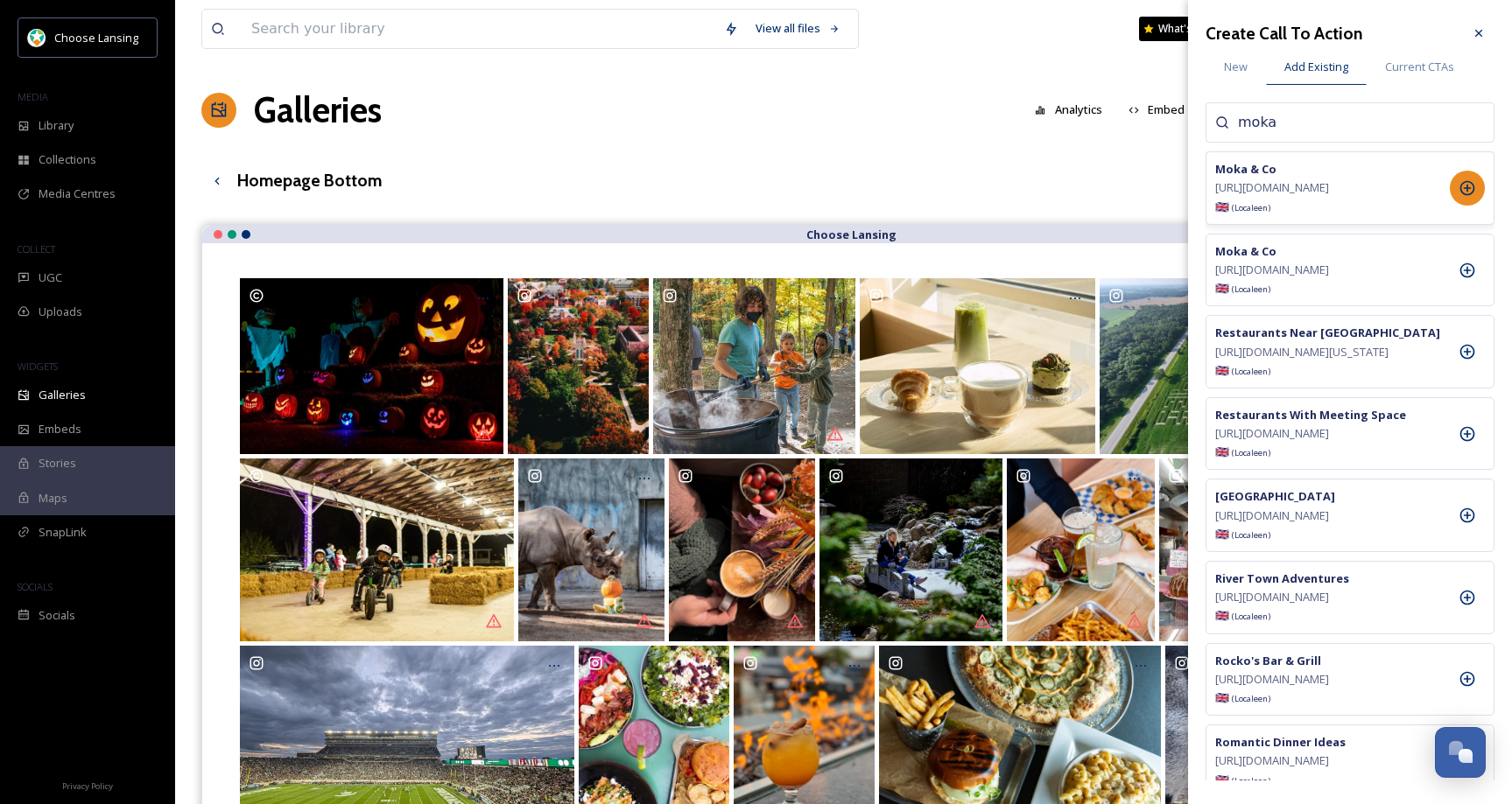
type input "moka"
click at [1465, 195] on icon at bounding box center [1467, 188] width 18 height 18
click at [1476, 34] on icon at bounding box center [1478, 33] width 14 height 14
